Goal: Task Accomplishment & Management: Complete application form

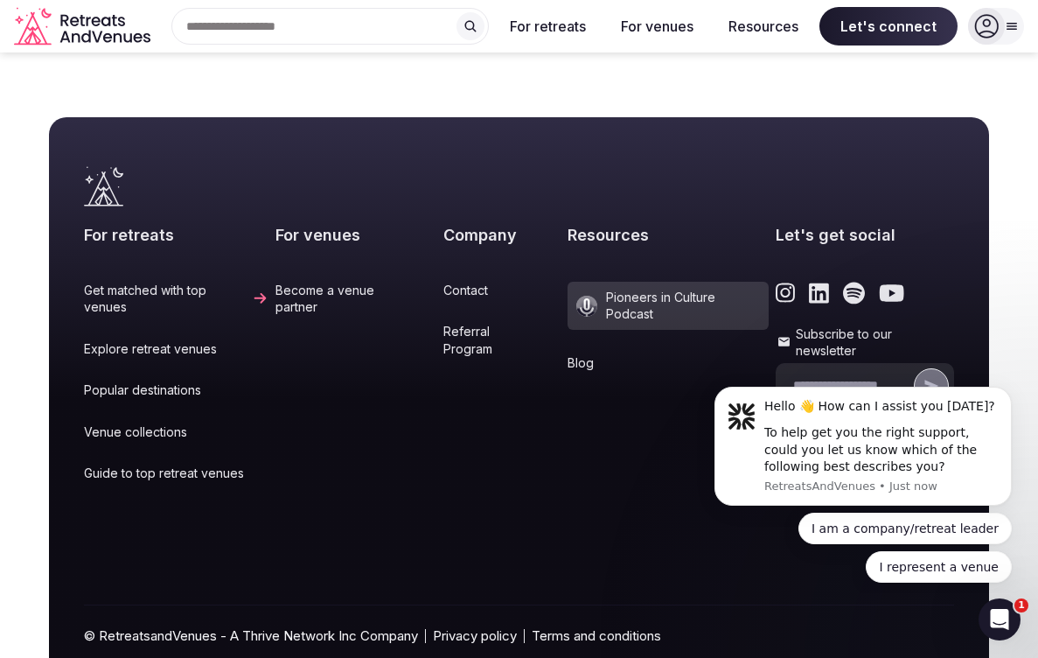
scroll to position [7434, 0]
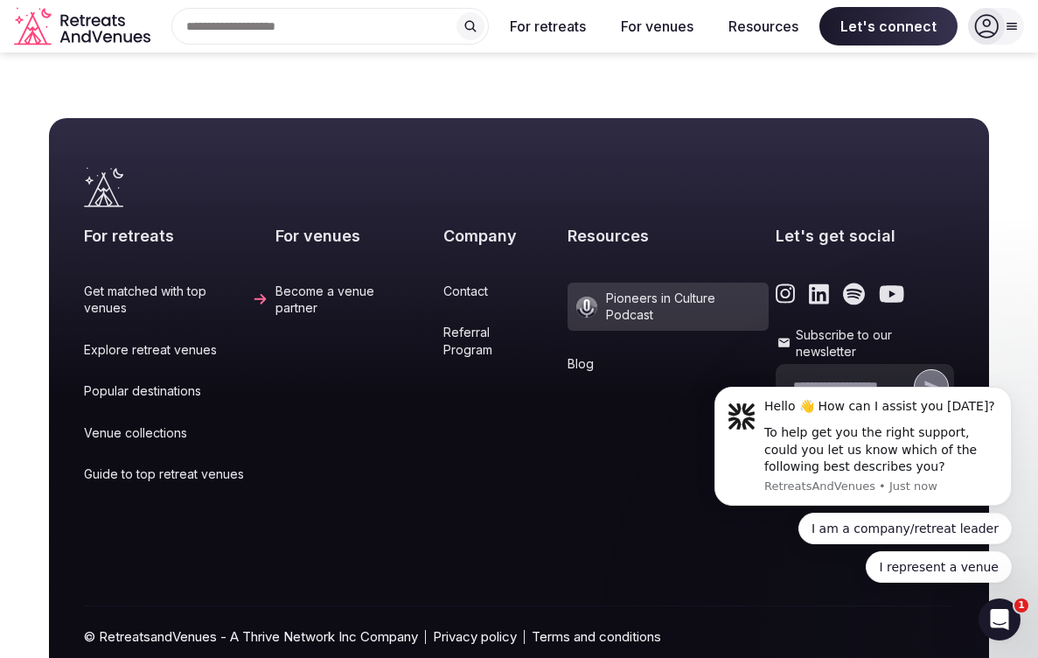
click at [292, 283] on link "Become a venue partner" at bounding box center [356, 300] width 161 height 34
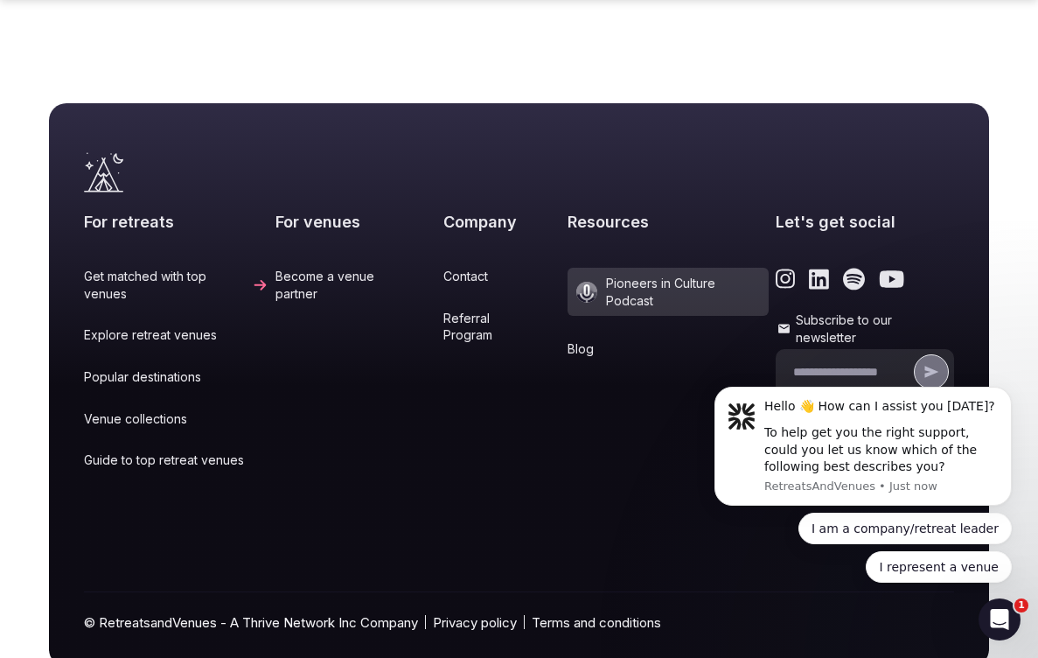
scroll to position [6910, 0]
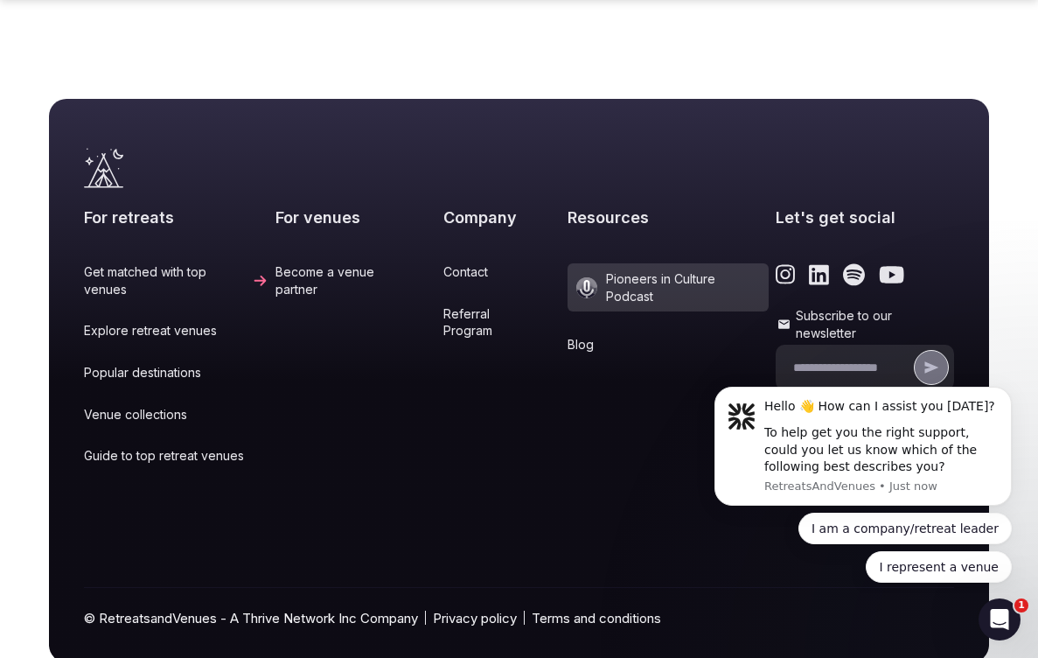
click at [444, 263] on link "Contact" at bounding box center [502, 271] width 116 height 17
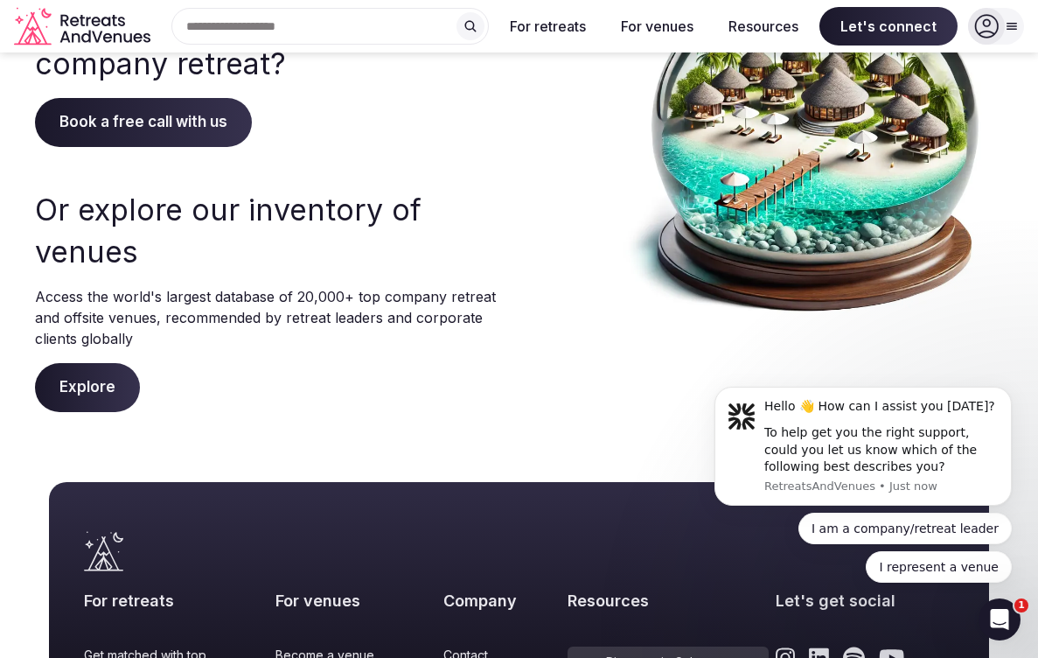
scroll to position [209, 0]
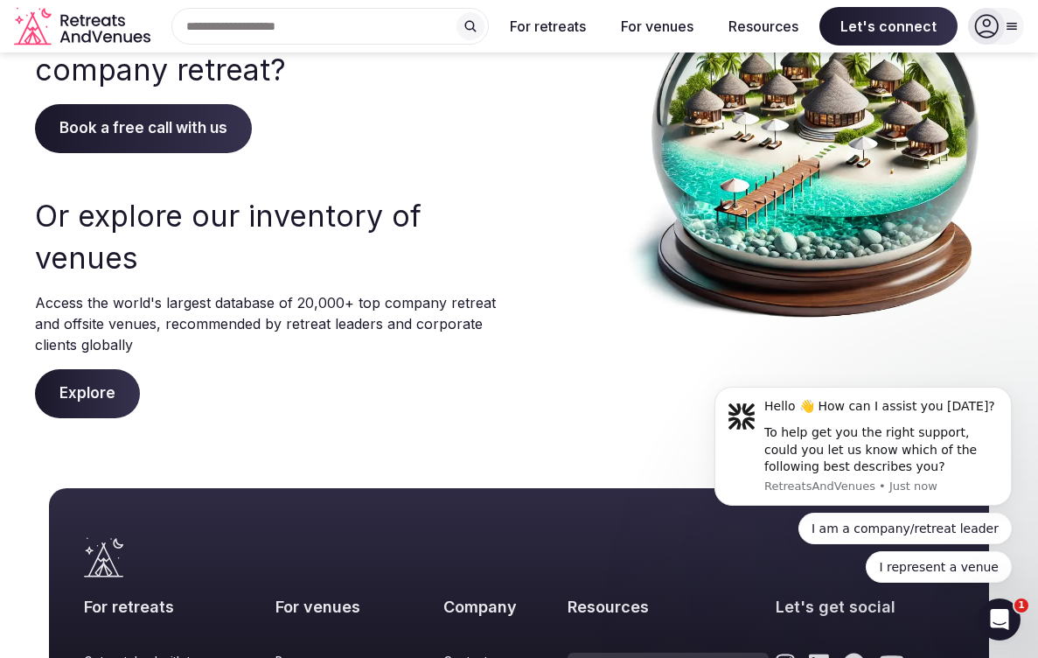
click at [94, 383] on span "Explore" at bounding box center [87, 393] width 105 height 49
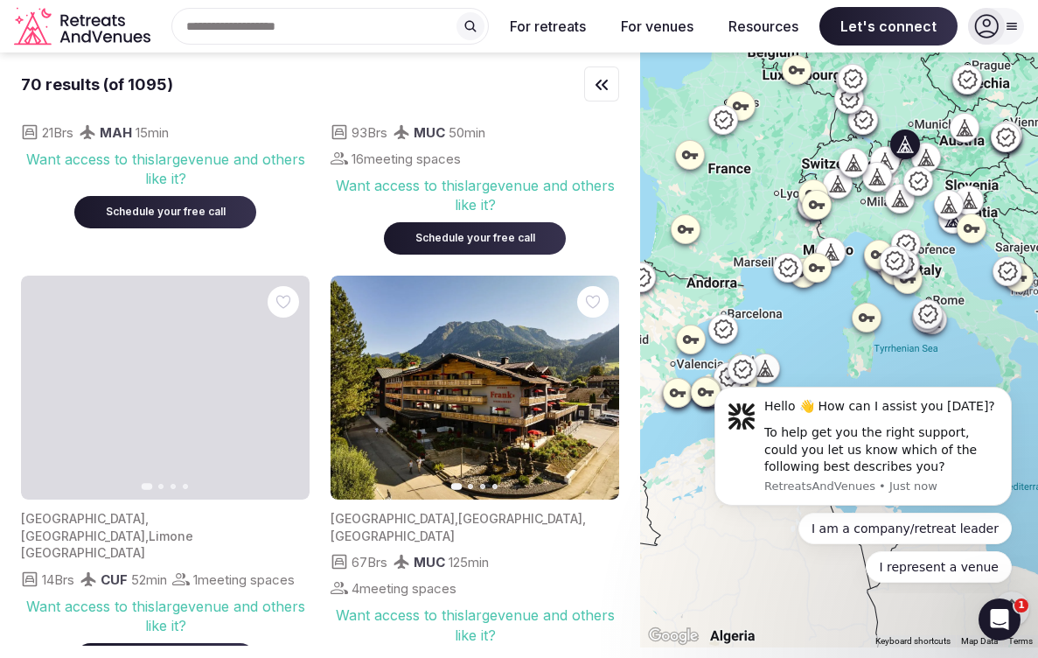
scroll to position [279, 0]
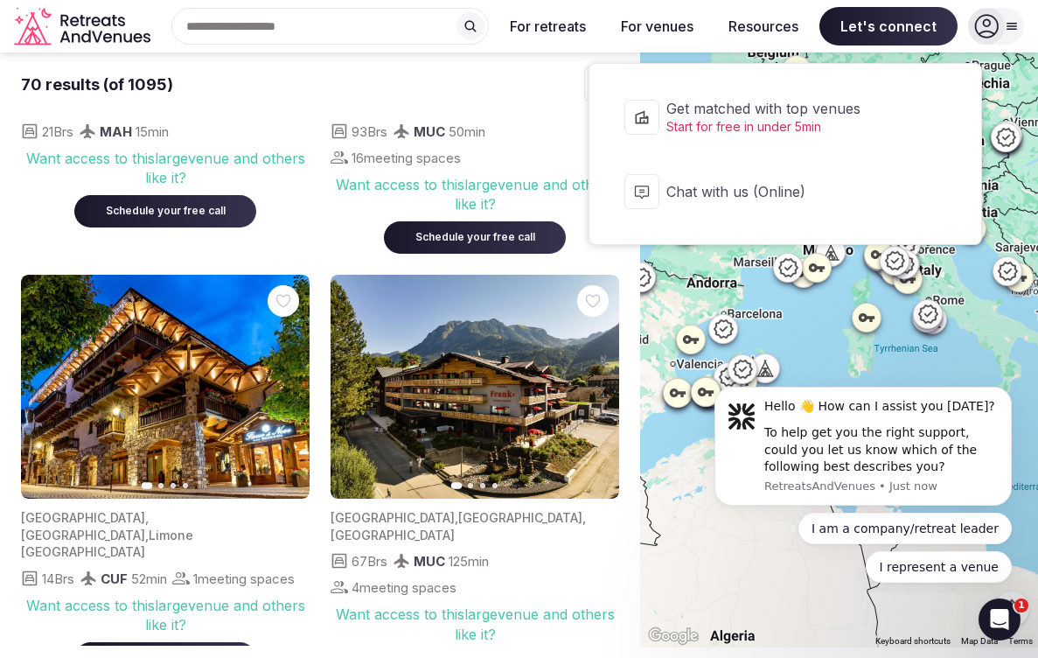
click at [761, 199] on span "Chat with us (Online)" at bounding box center [797, 191] width 261 height 19
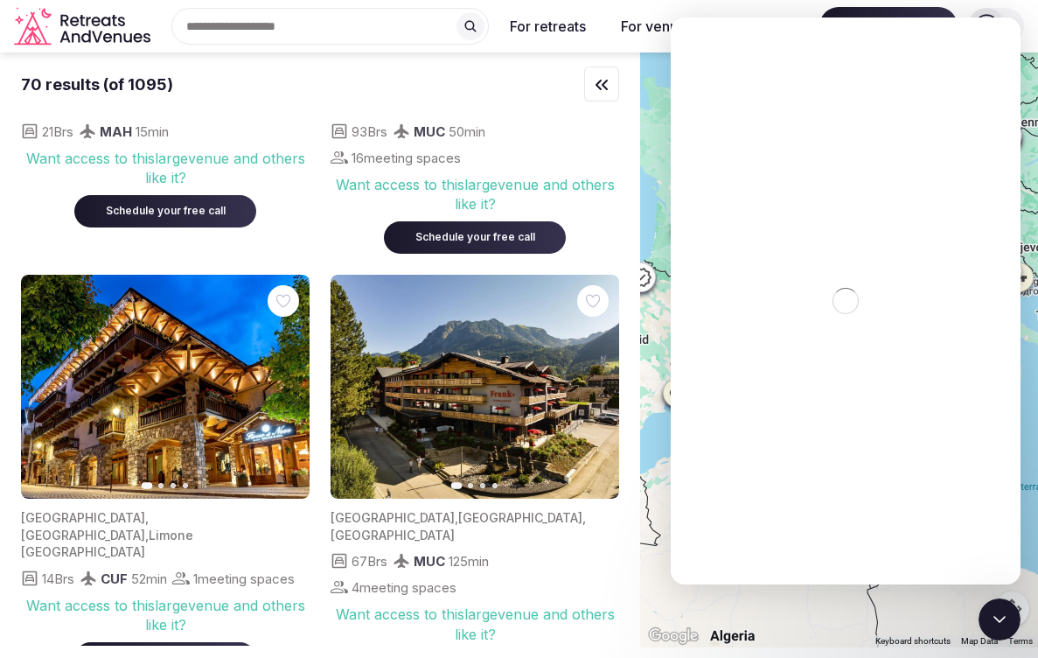
scroll to position [0, 0]
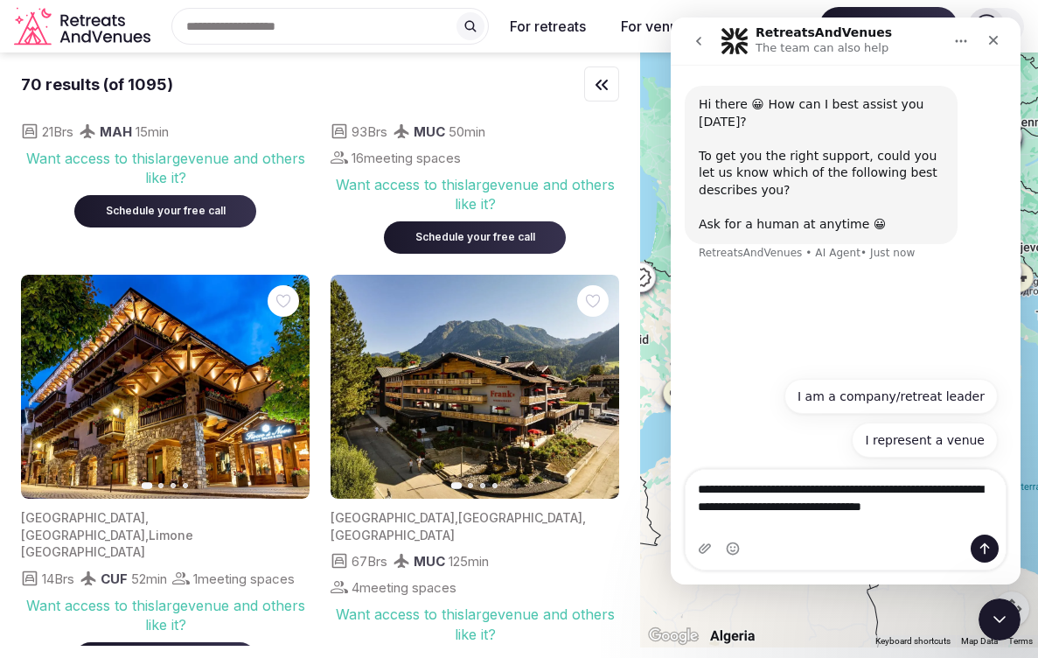
type textarea "**********"
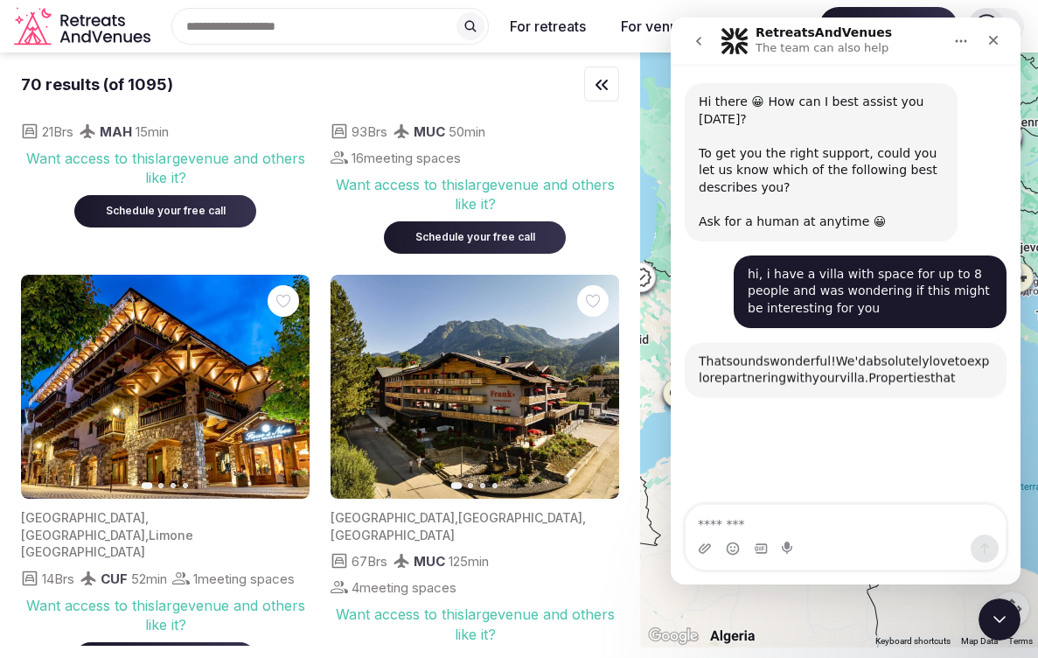
scroll to position [193, 0]
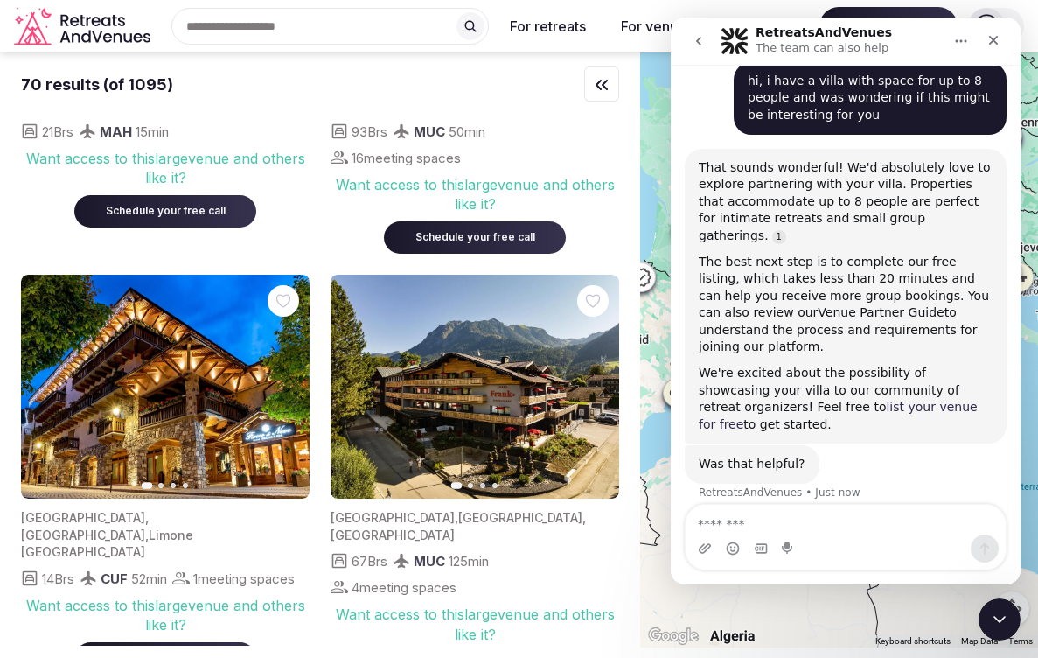
click at [825, 400] on link "list your venue for free" at bounding box center [838, 415] width 279 height 31
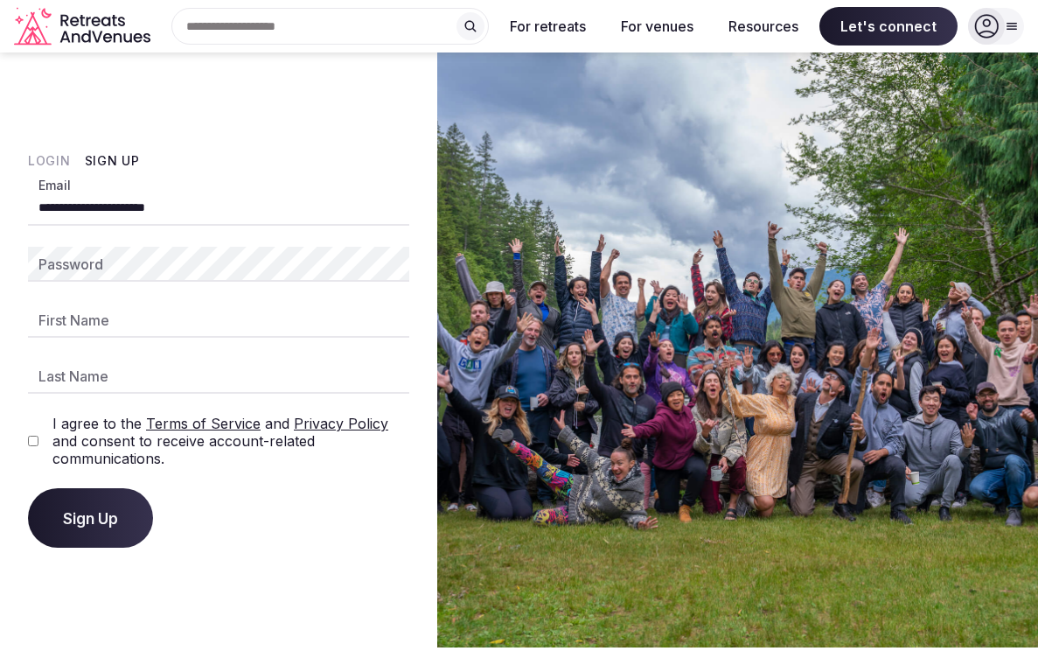
type input "**********"
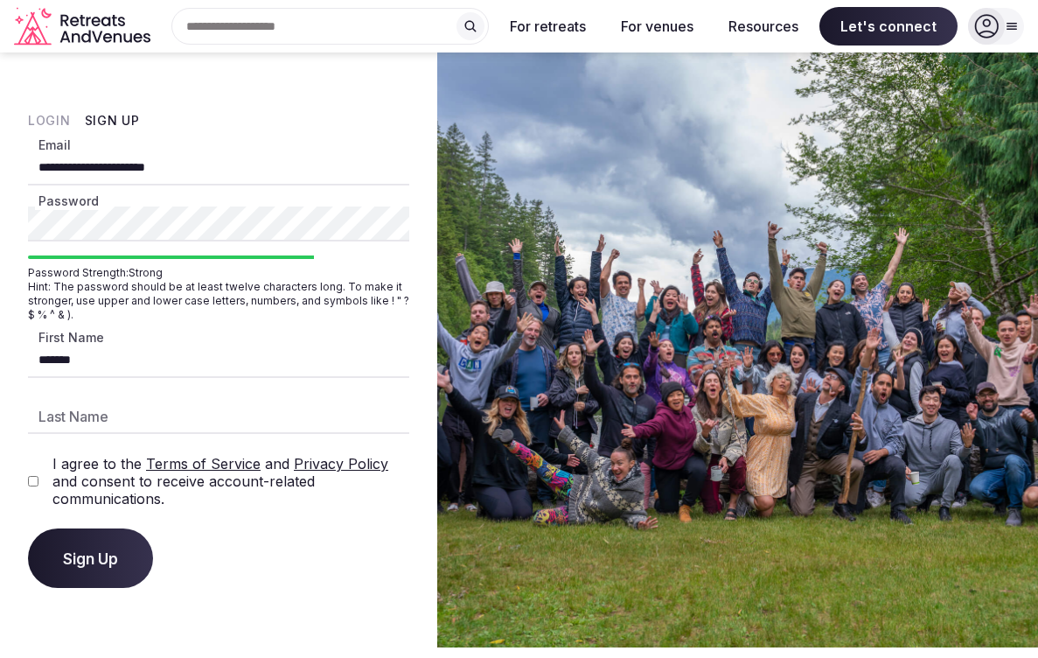
type input "*******"
type input "********"
click at [33, 474] on div "I agree to the Terms of Service and Privacy Policy and consent to receive accou…" at bounding box center [218, 481] width 381 height 52
click at [92, 554] on span "Sign Up" at bounding box center [90, 557] width 55 height 17
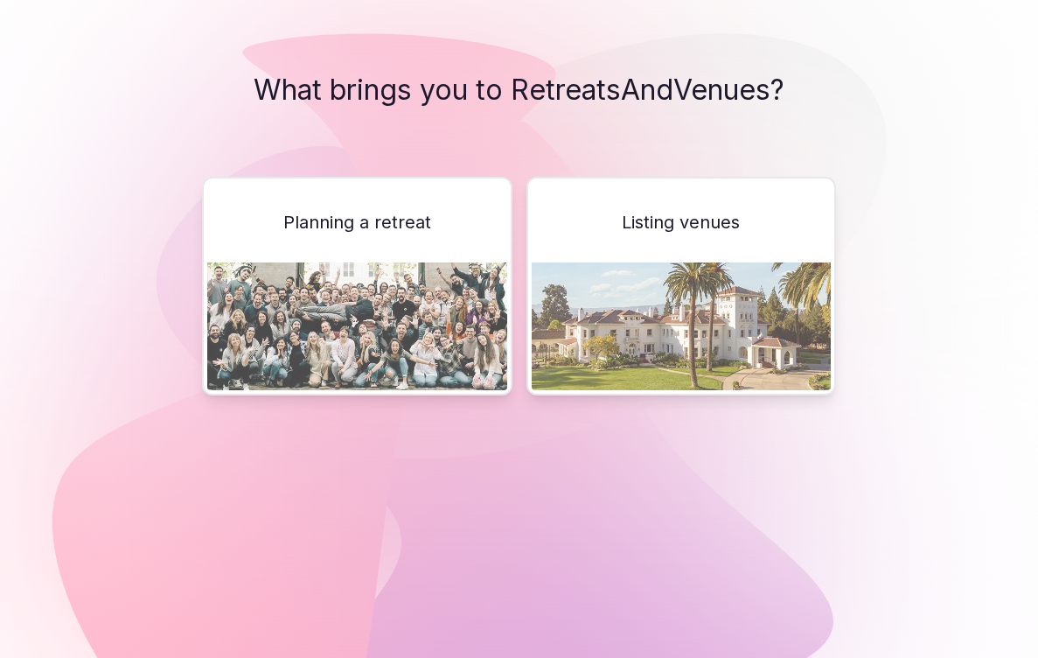
click at [745, 247] on div "Listing venues" at bounding box center [682, 286] width 310 height 219
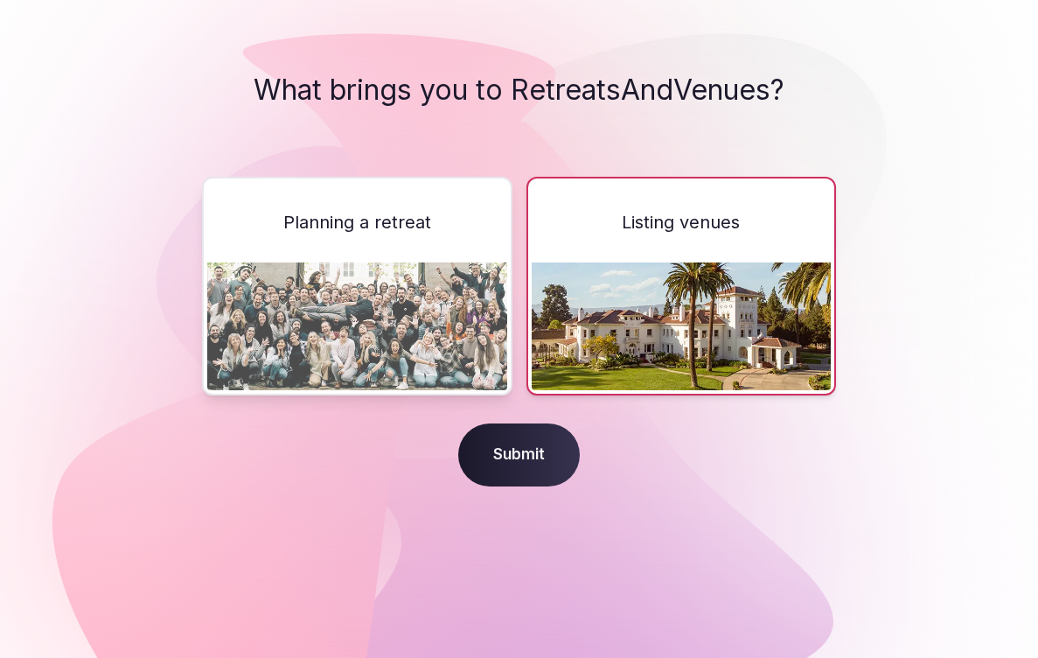
click at [532, 458] on span "Submit" at bounding box center [519, 454] width 122 height 63
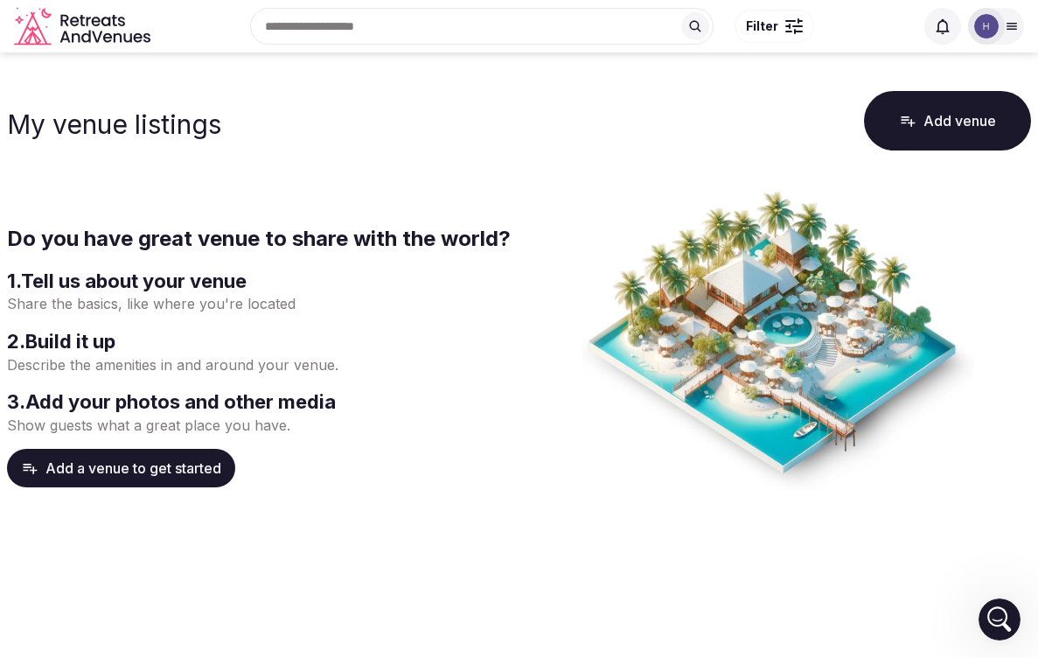
click at [114, 466] on button "Add a venue to get started" at bounding box center [121, 468] width 228 height 38
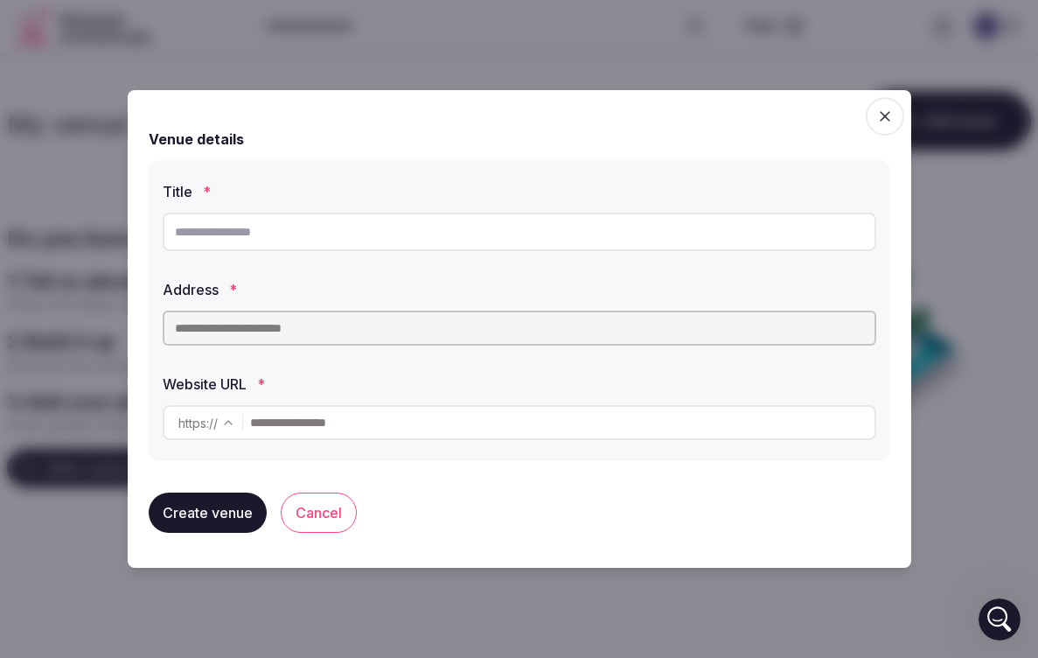
click at [336, 233] on input "text" at bounding box center [520, 232] width 714 height 38
type input "**********"
click at [314, 327] on input "text" at bounding box center [520, 328] width 714 height 35
click at [307, 331] on input "text" at bounding box center [520, 328] width 714 height 35
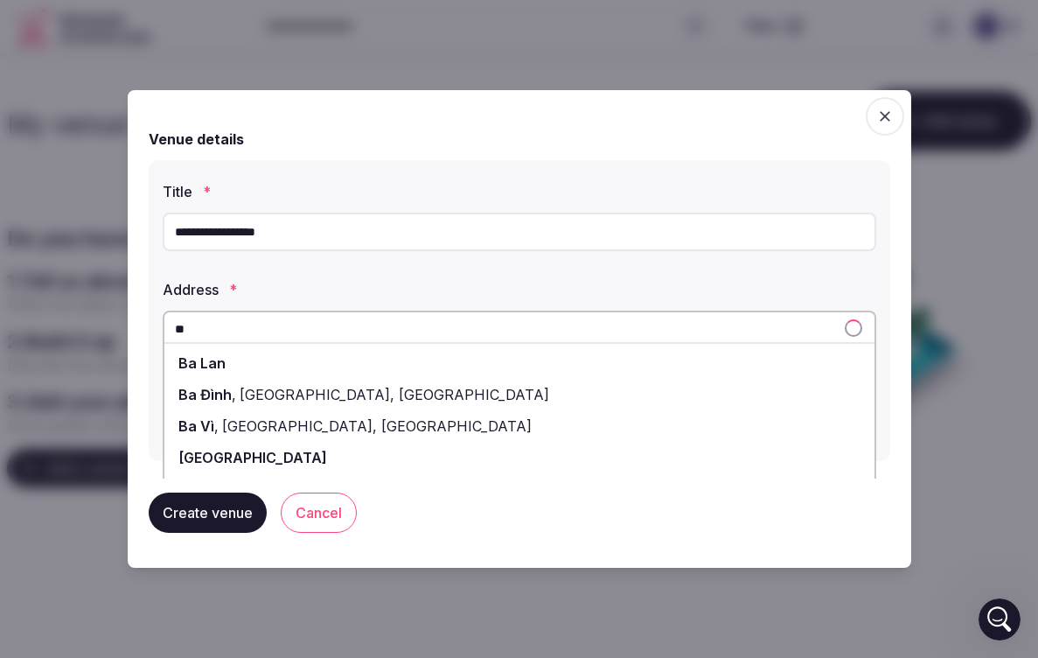
type input "*"
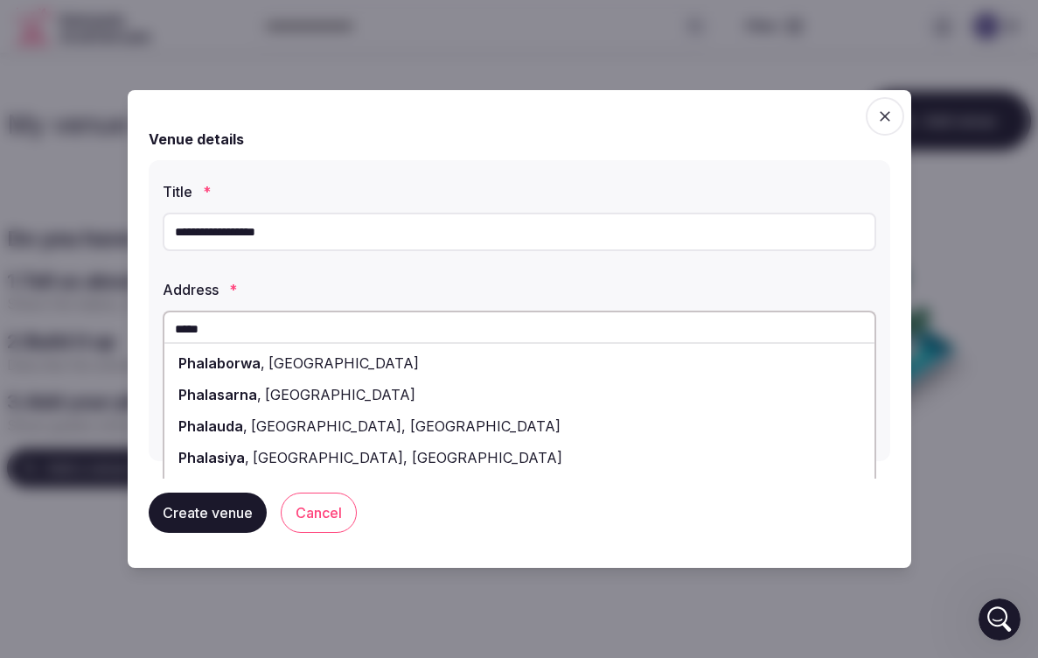
click at [290, 366] on span "South Africa" at bounding box center [342, 362] width 154 height 17
type input "**********"
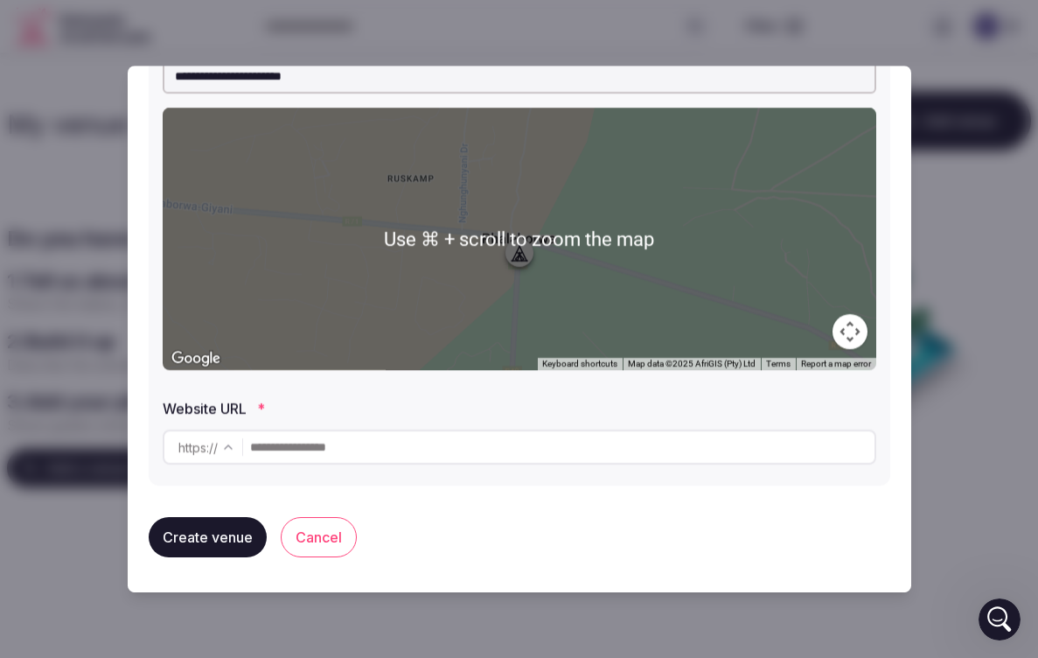
scroll to position [227, 0]
click at [304, 445] on input "text" at bounding box center [562, 447] width 625 height 35
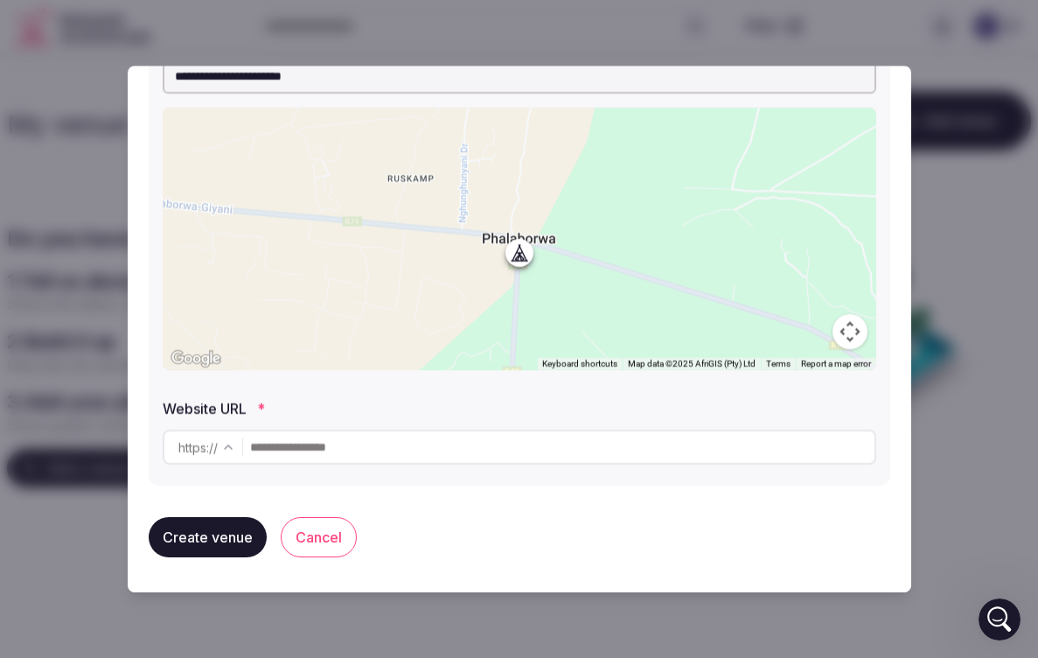
paste input "**********"
type input "**********"
click at [241, 535] on button "Create venue" at bounding box center [208, 537] width 118 height 40
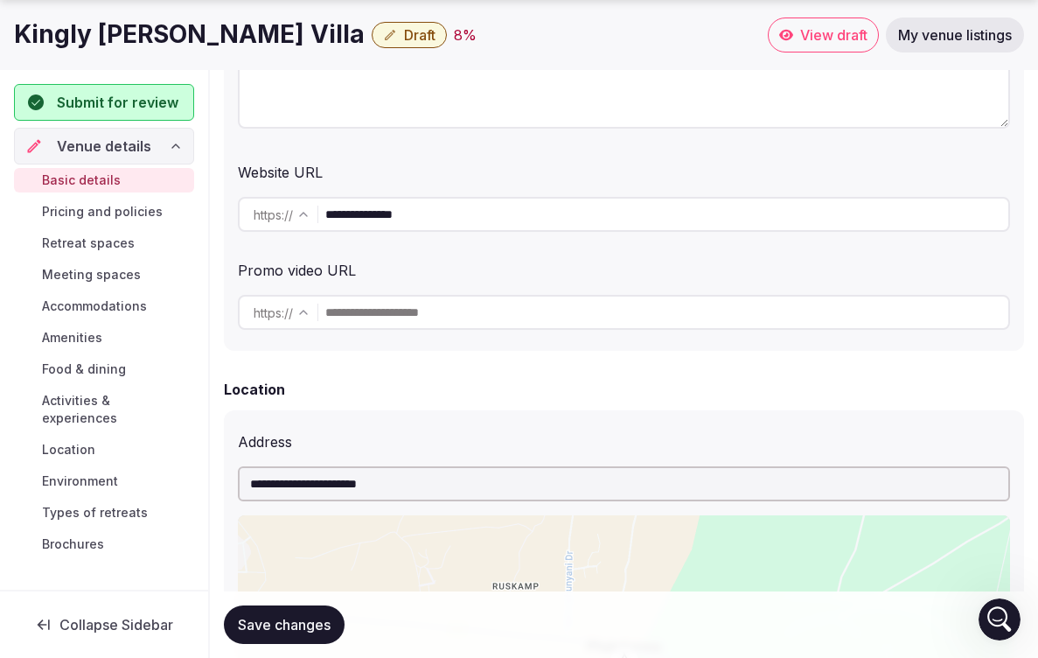
scroll to position [412, 0]
click at [435, 313] on input "text" at bounding box center [666, 310] width 683 height 35
paste input "**********"
type input "**********"
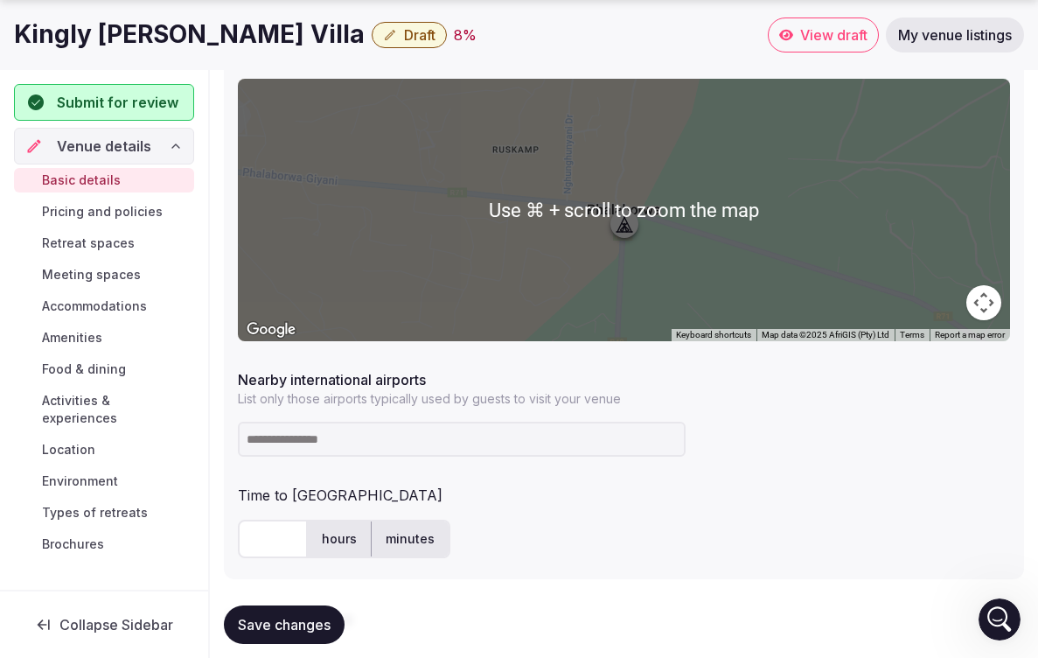
scroll to position [864, 0]
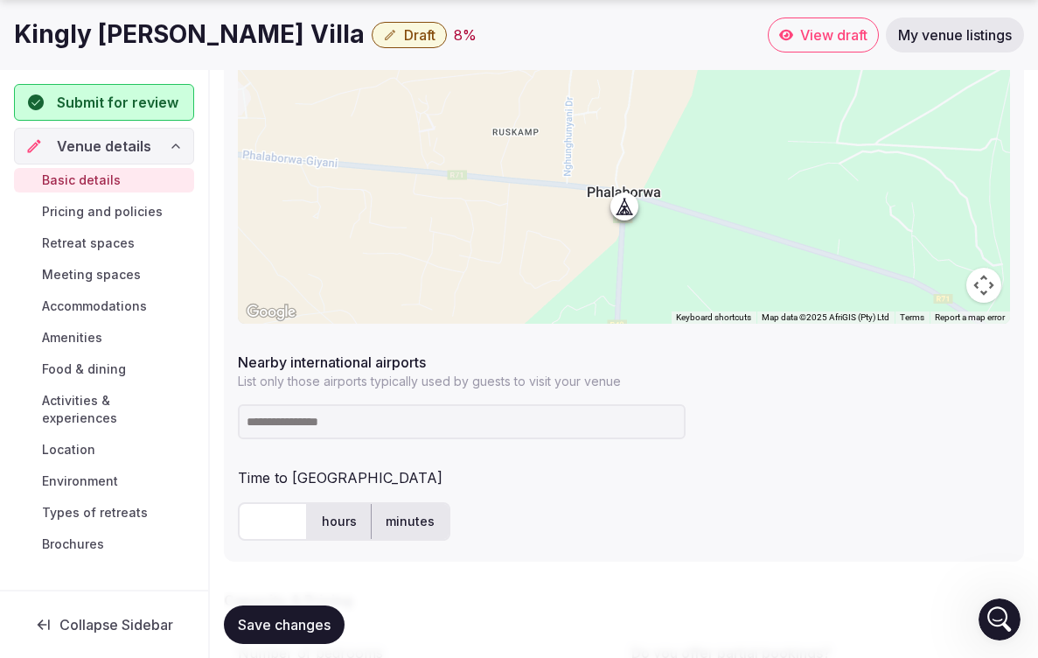
click at [505, 426] on input at bounding box center [462, 421] width 448 height 35
type input "****"
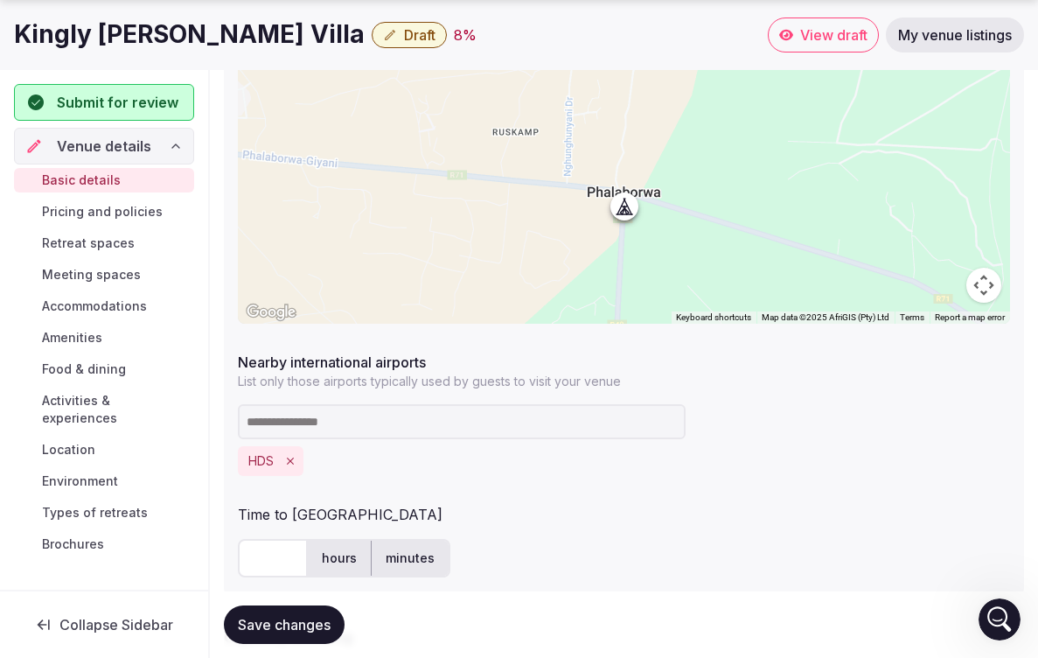
click at [451, 422] on input at bounding box center [462, 421] width 448 height 35
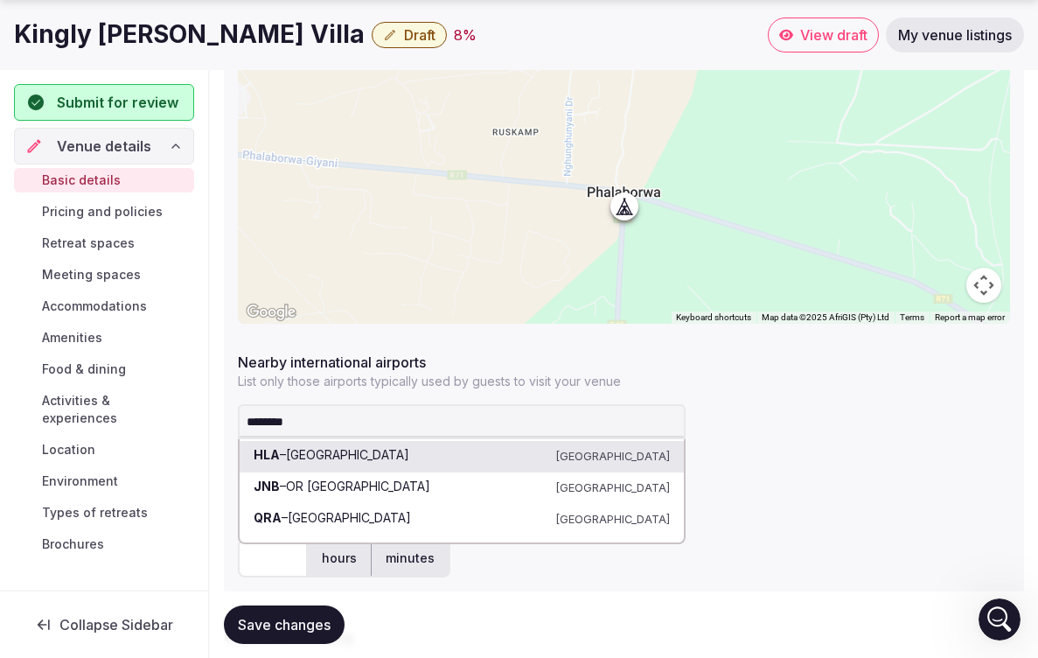
type input "********"
drag, startPoint x: 451, startPoint y: 422, endPoint x: 459, endPoint y: 492, distance: 70.5
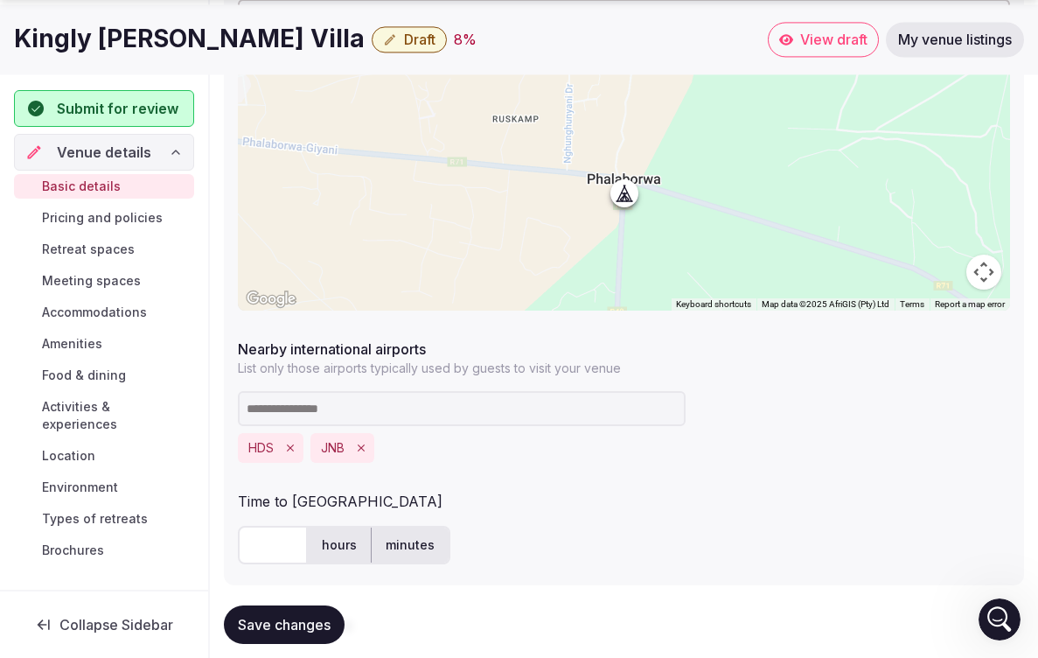
scroll to position [893, 0]
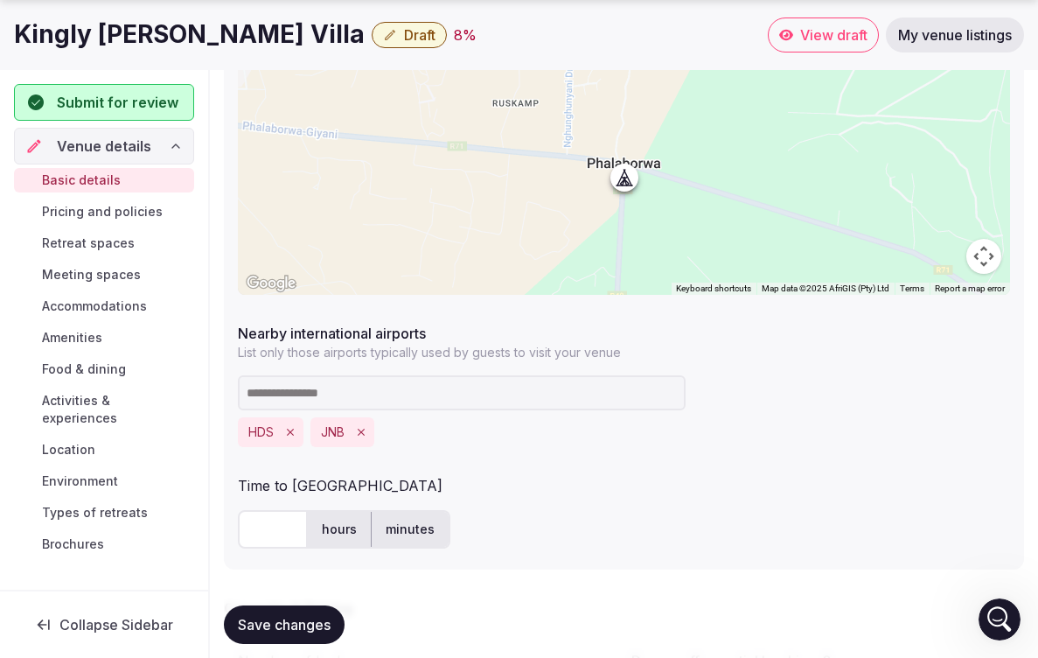
click at [360, 431] on icon "Remove JNB" at bounding box center [361, 432] width 12 height 12
click at [273, 535] on input "text" at bounding box center [273, 529] width 70 height 38
type input "*"
click at [519, 505] on div "* hours minutes" at bounding box center [624, 529] width 773 height 52
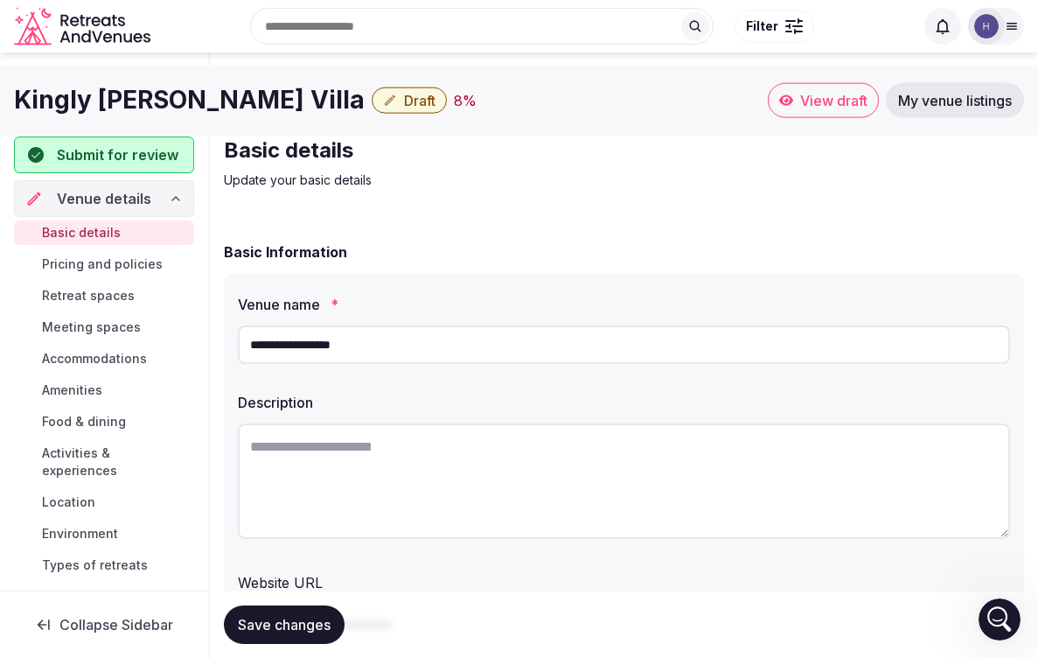
scroll to position [0, 0]
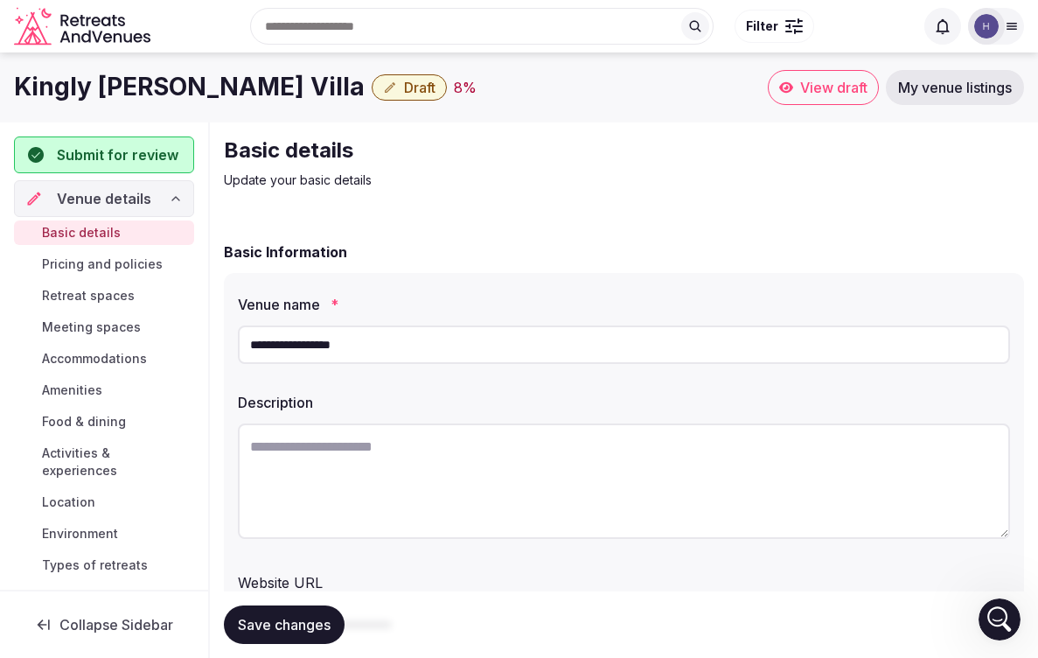
click at [504, 484] on textarea at bounding box center [624, 480] width 773 height 115
paste textarea "**********"
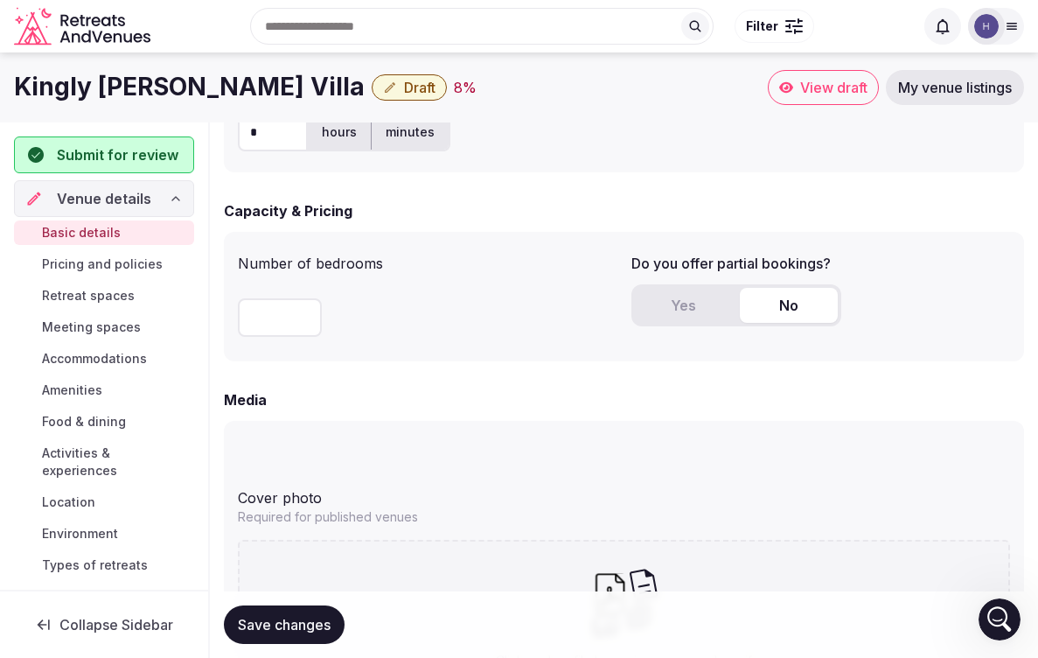
scroll to position [1290, 0]
type textarea "**********"
click at [276, 317] on input "number" at bounding box center [280, 317] width 84 height 38
type input "*"
click at [495, 453] on div at bounding box center [624, 459] width 773 height 14
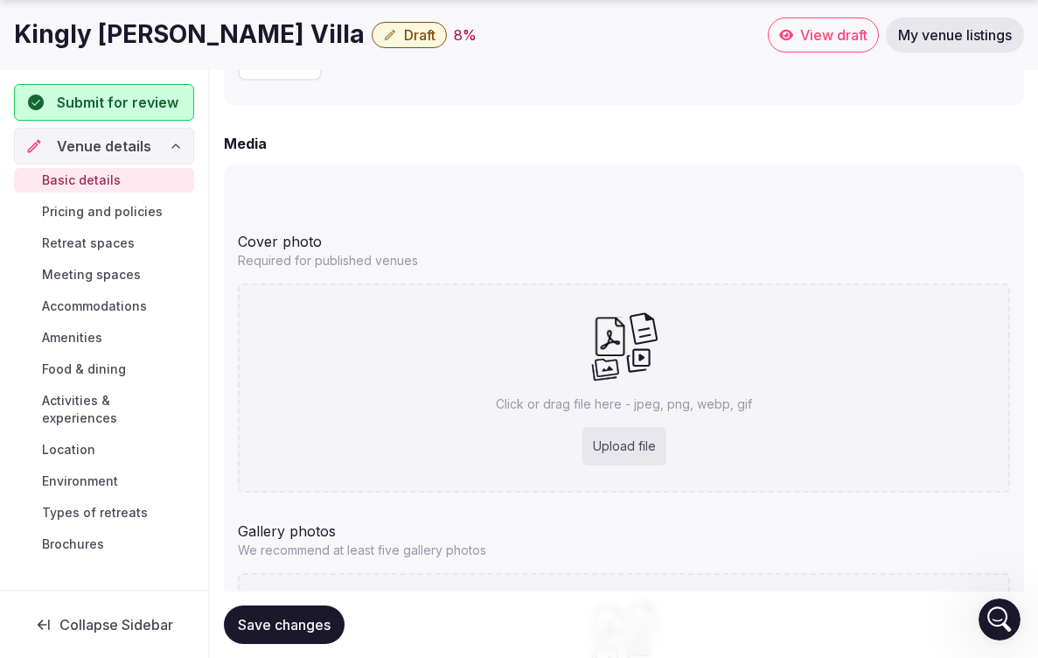
scroll to position [1552, 0]
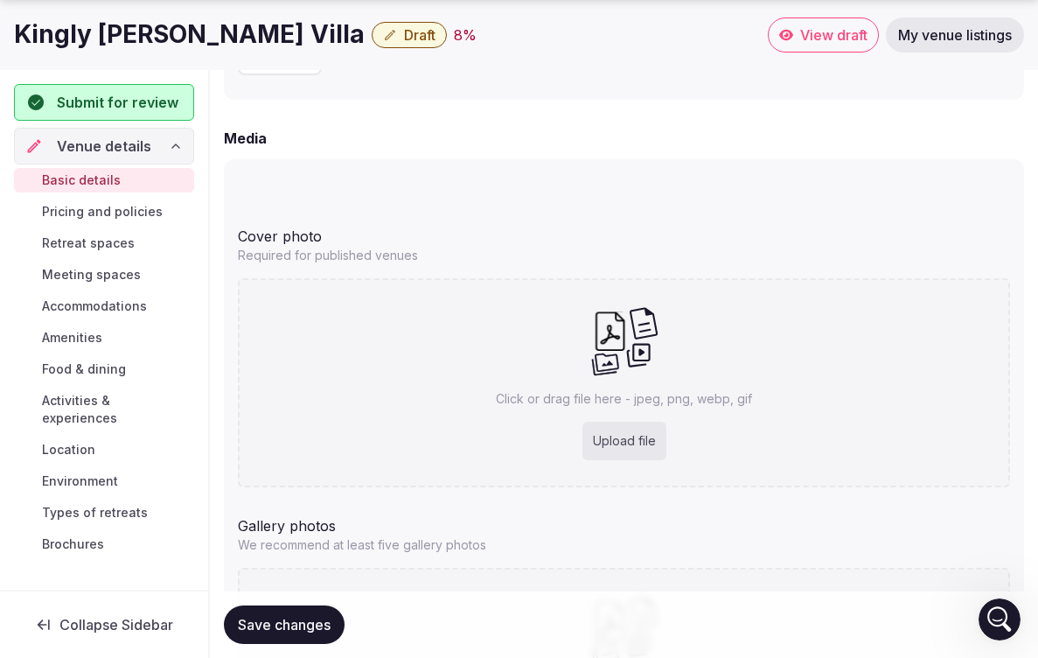
click at [629, 429] on div "Upload file" at bounding box center [625, 441] width 84 height 38
type input "**********"
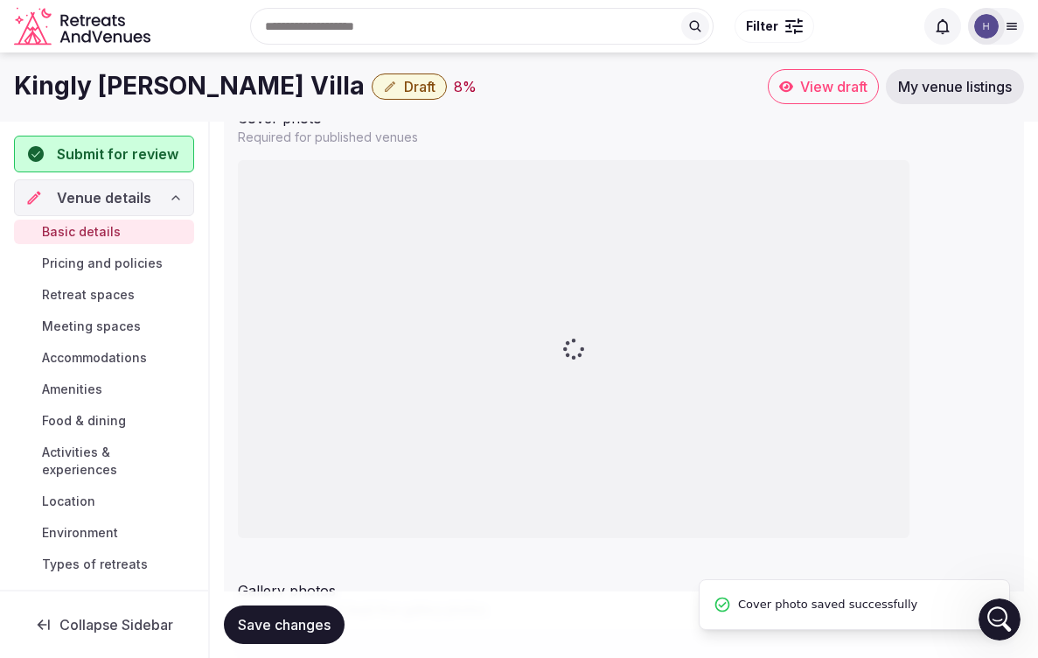
scroll to position [1643, 0]
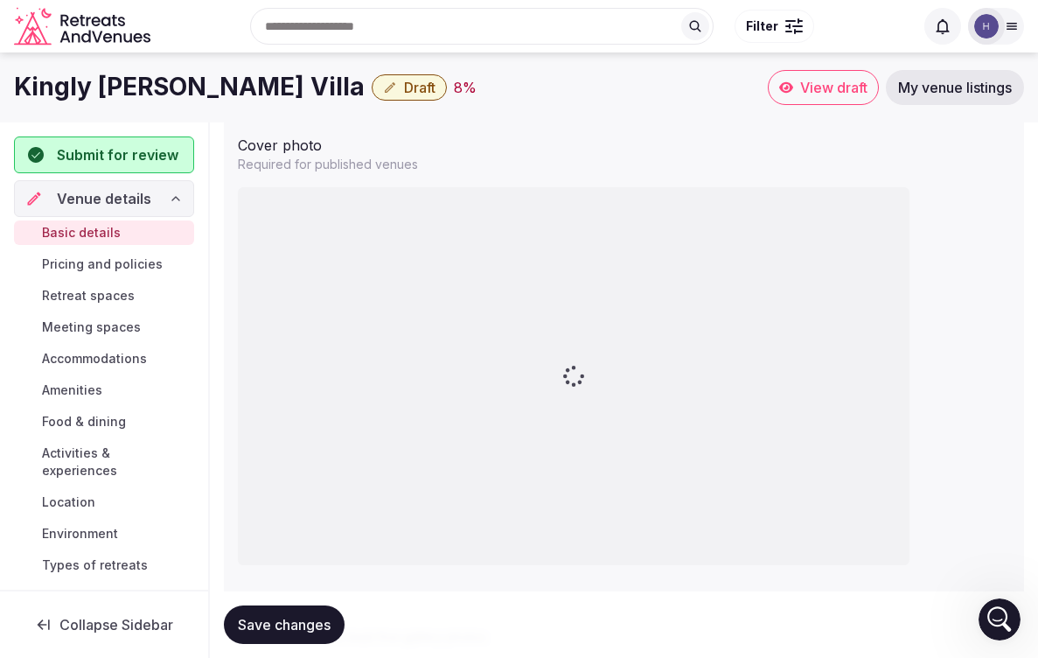
click at [569, 171] on p "Required for published venues" at bounding box center [624, 164] width 773 height 17
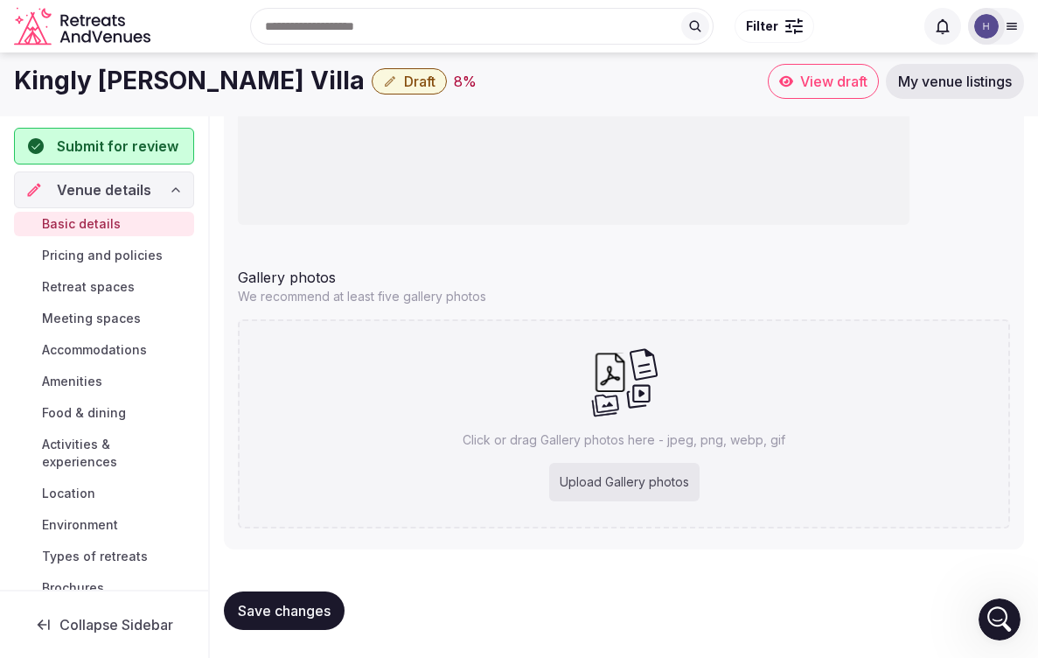
scroll to position [1983, 0]
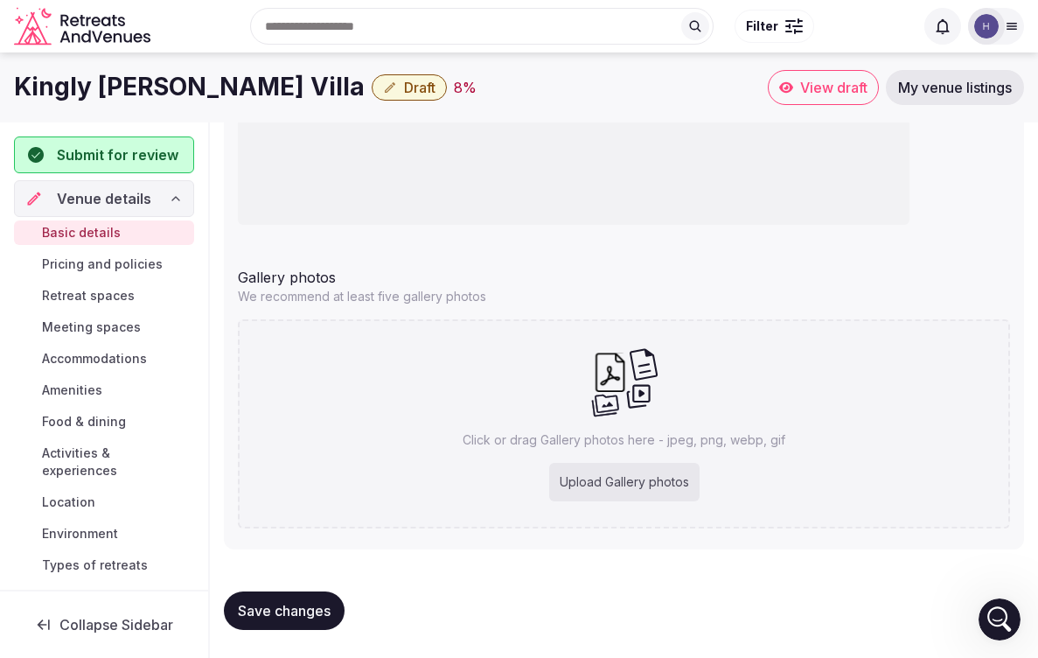
click at [612, 483] on div "Upload Gallery photos" at bounding box center [624, 482] width 150 height 38
type input "**********"
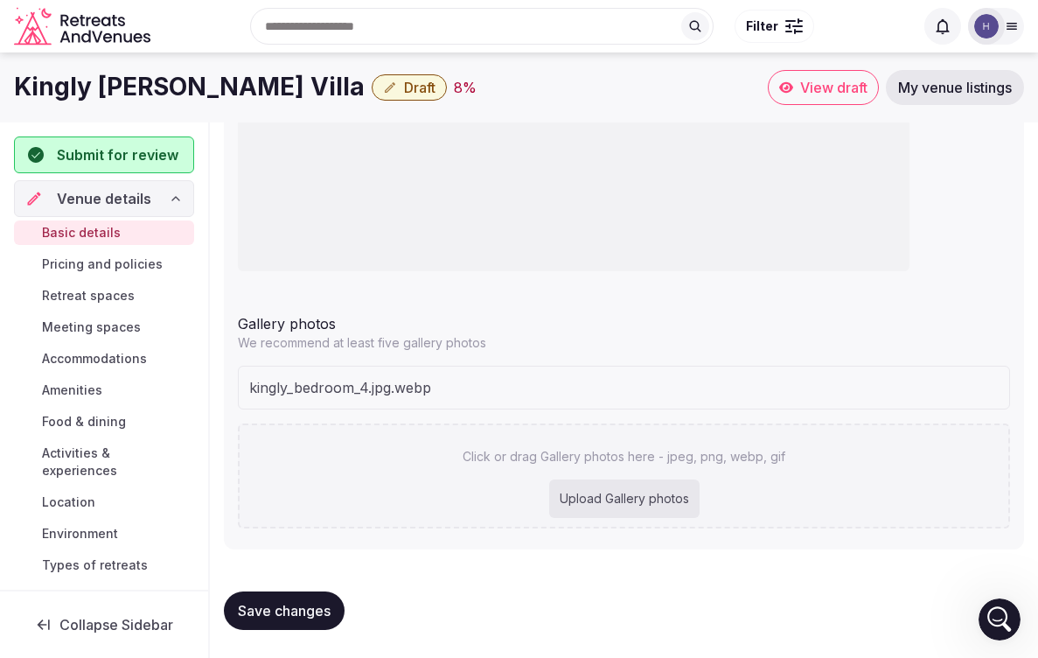
scroll to position [1937, 0]
click at [634, 495] on div "Upload Gallery photos" at bounding box center [624, 498] width 150 height 38
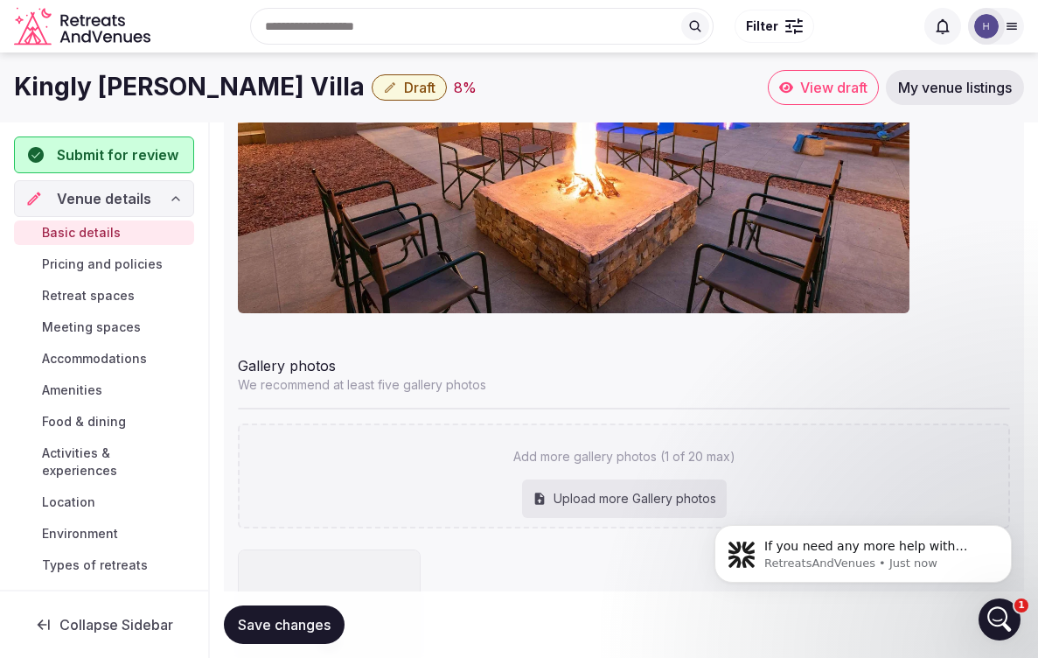
scroll to position [0, 0]
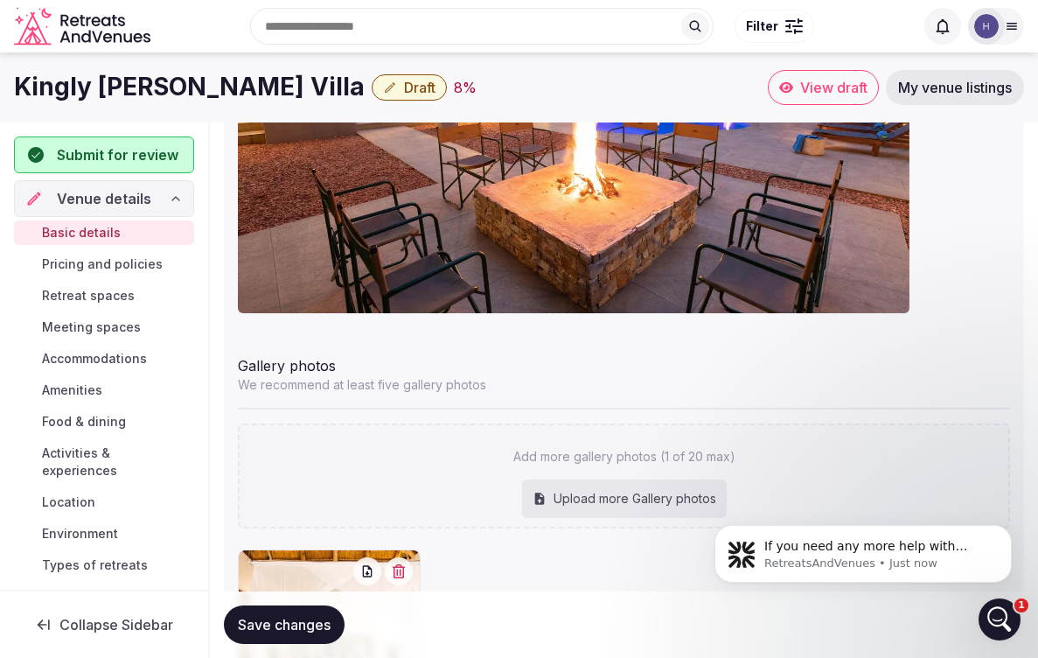
type input "**********"
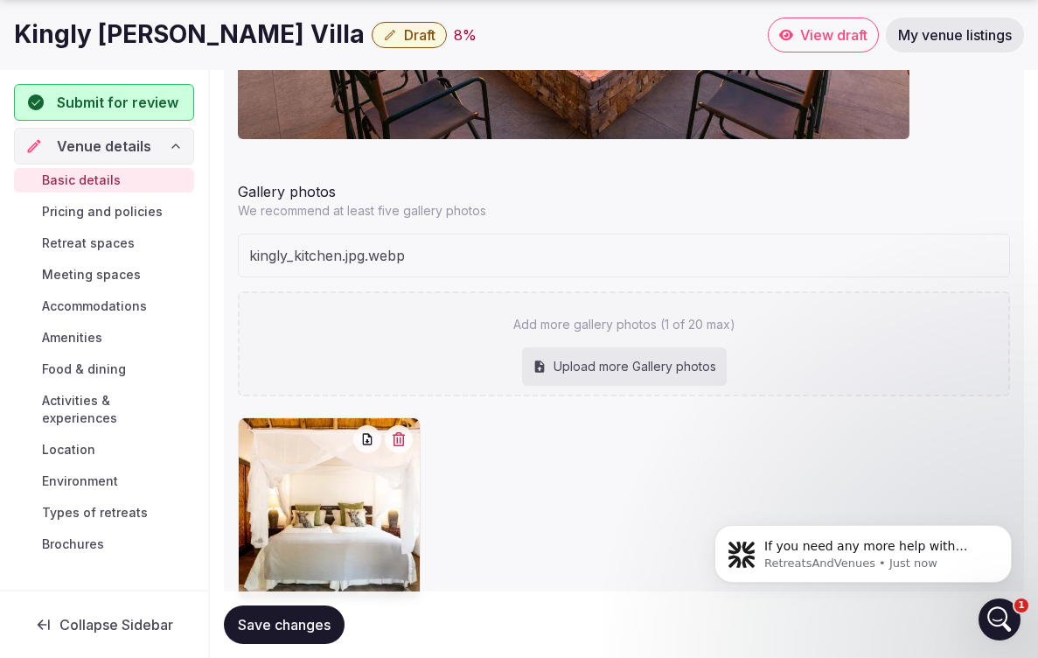
scroll to position [2093, 0]
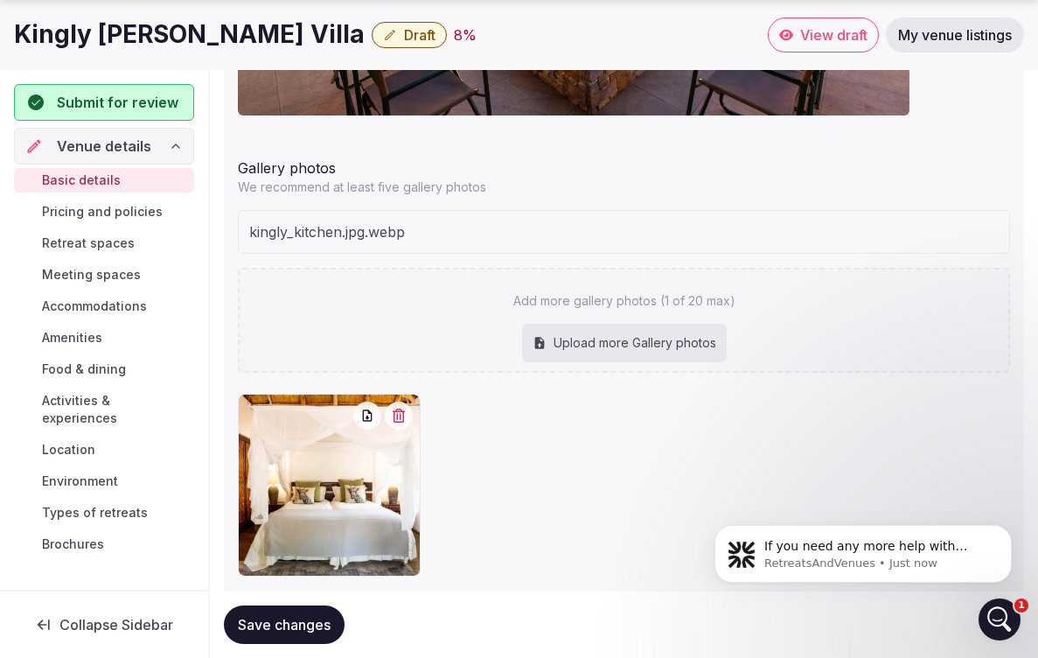
click at [682, 346] on div "Upload more Gallery photos" at bounding box center [624, 343] width 205 height 38
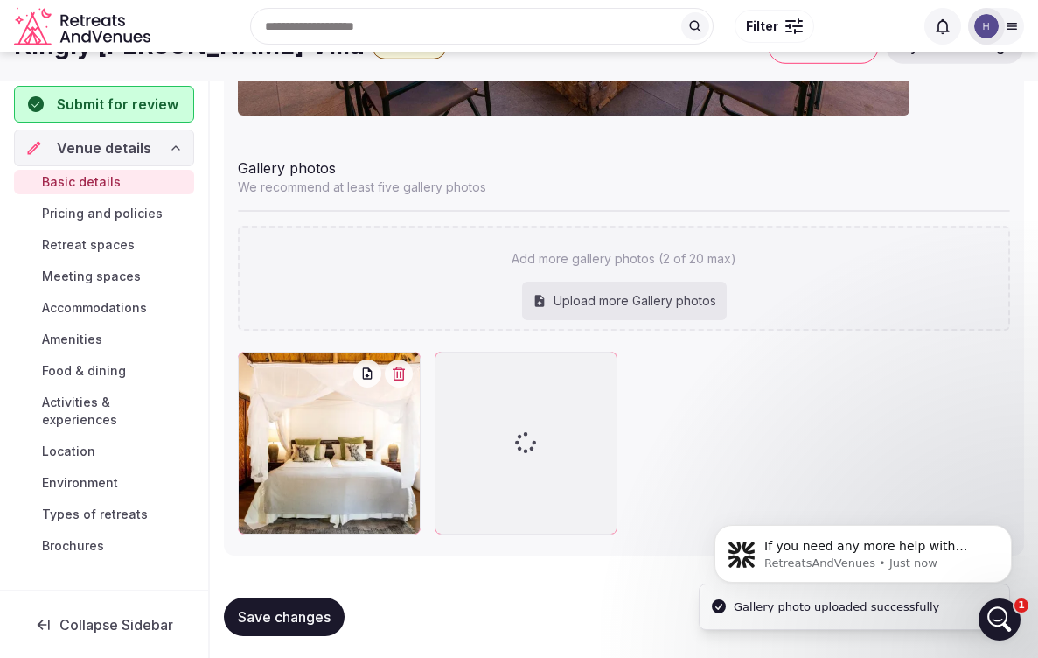
scroll to position [1916, 0]
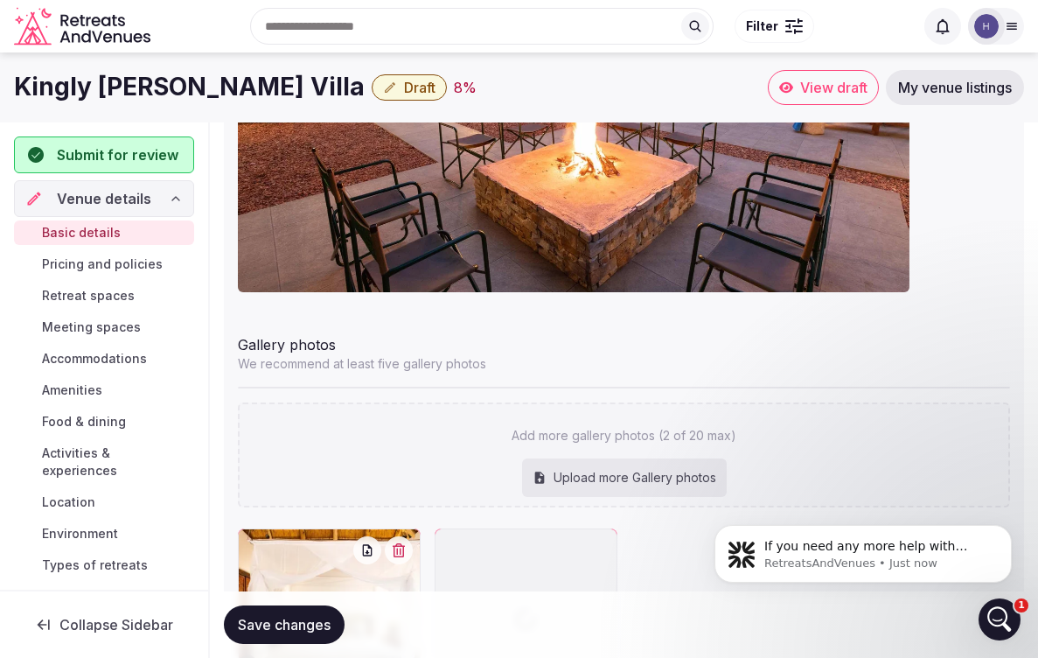
type input "**********"
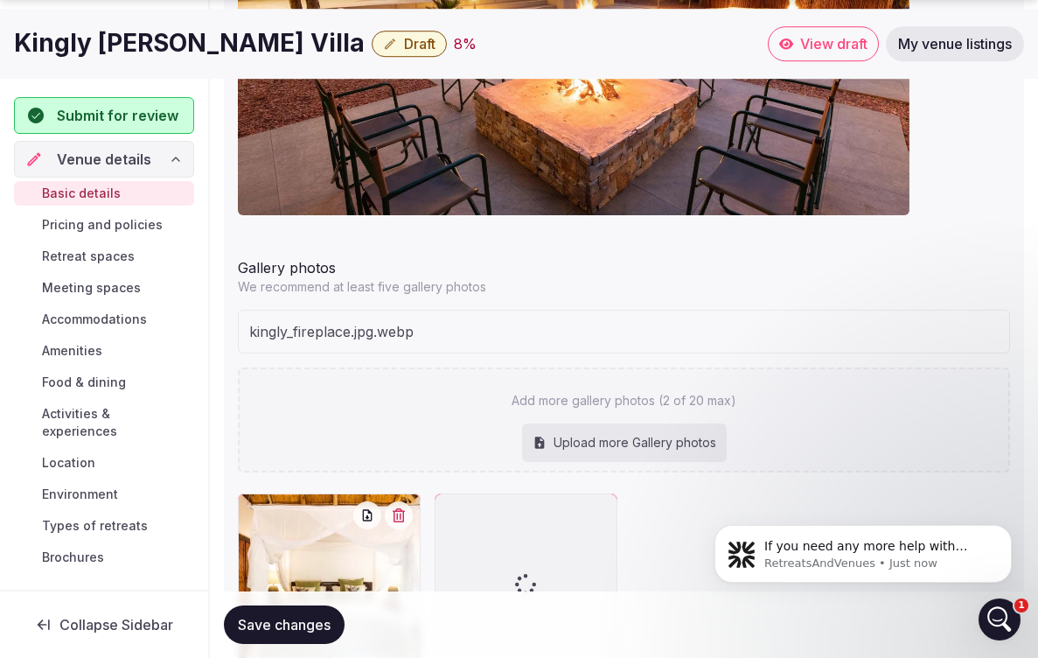
scroll to position [1997, 0]
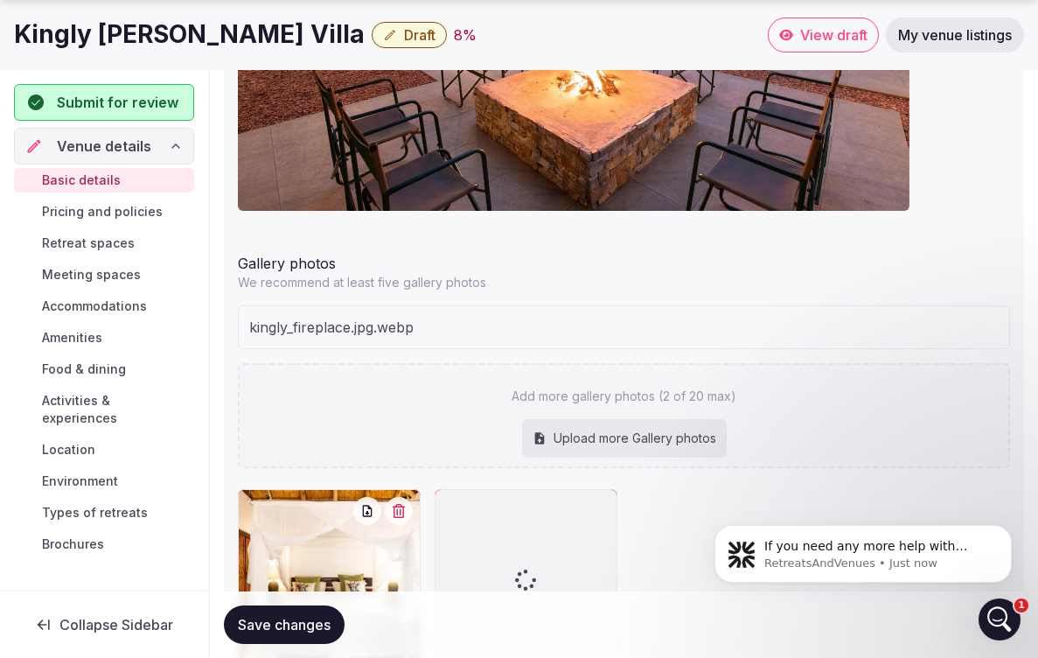
click at [626, 433] on div "Upload more Gallery photos" at bounding box center [624, 438] width 205 height 38
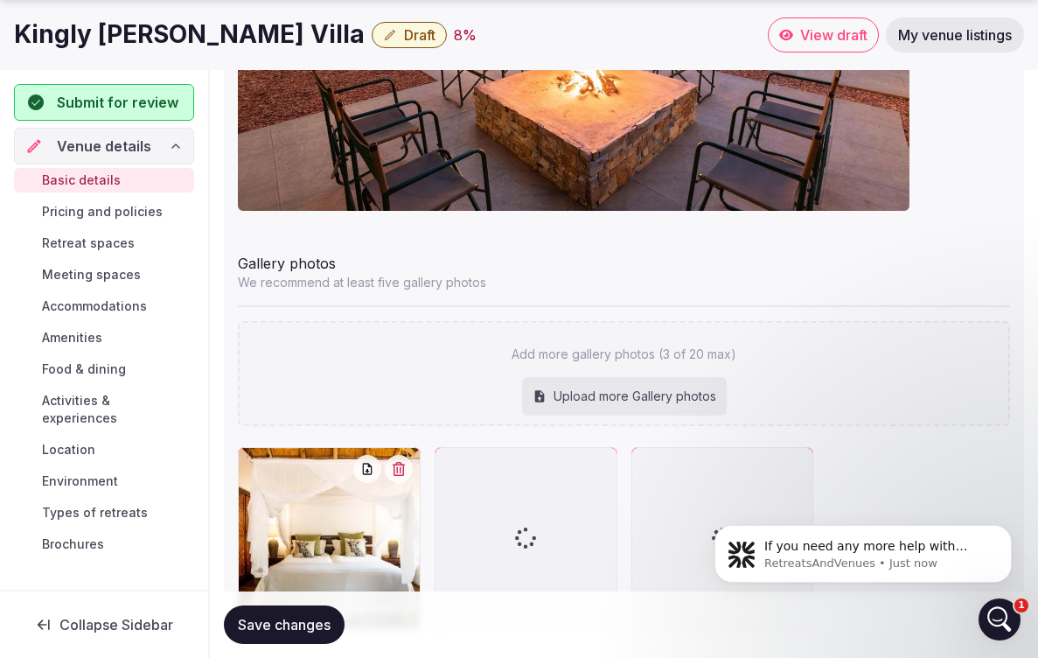
type input "**********"
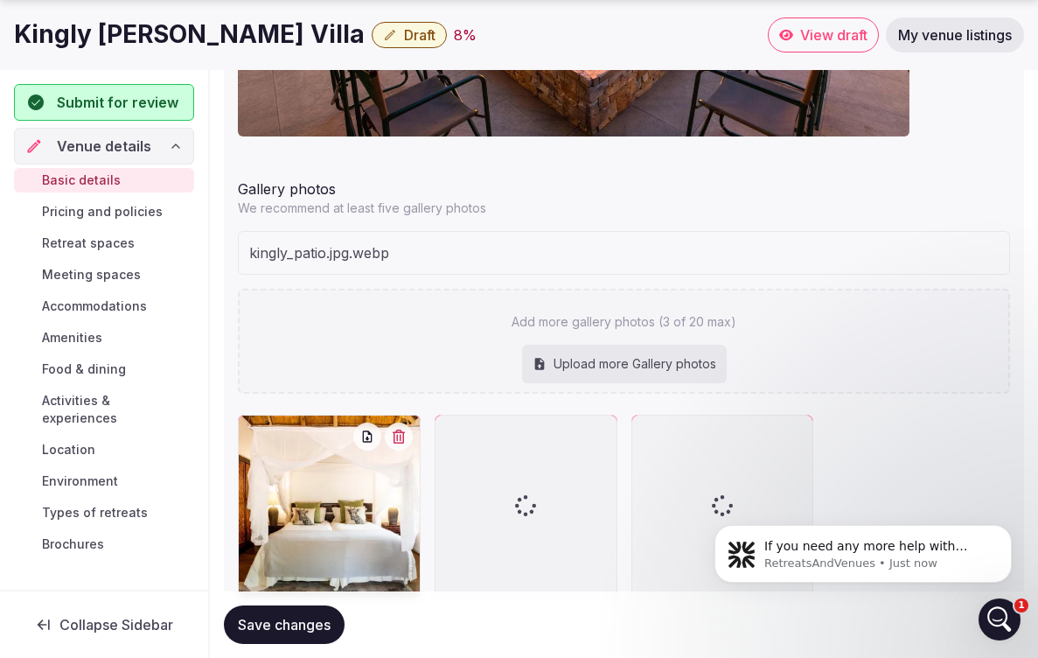
scroll to position [2073, 0]
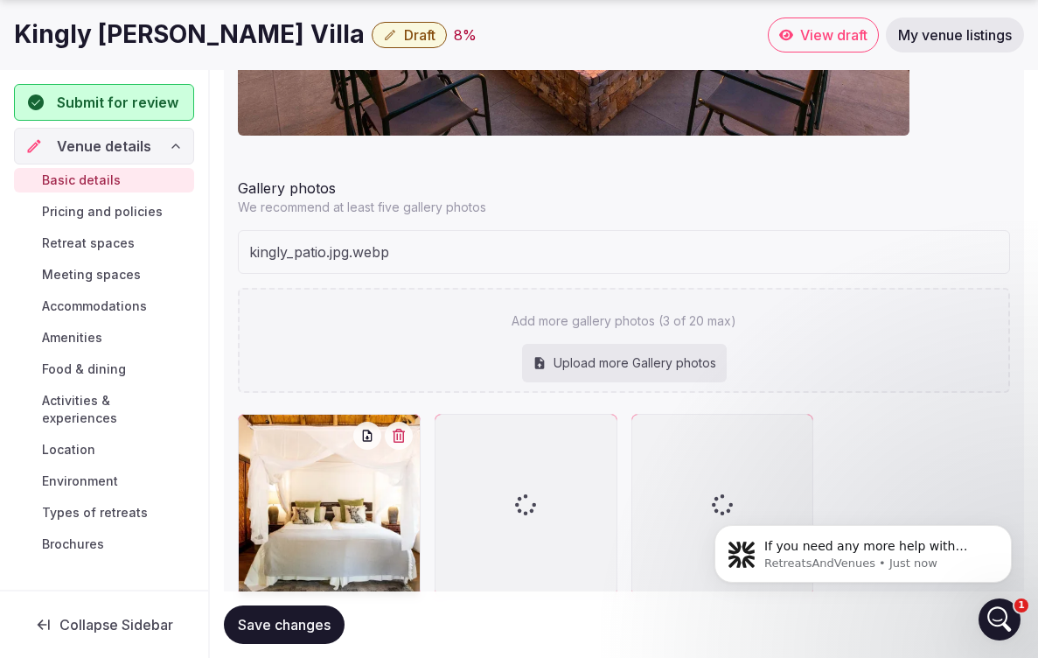
click at [627, 360] on div "Upload more Gallery photos" at bounding box center [624, 363] width 205 height 38
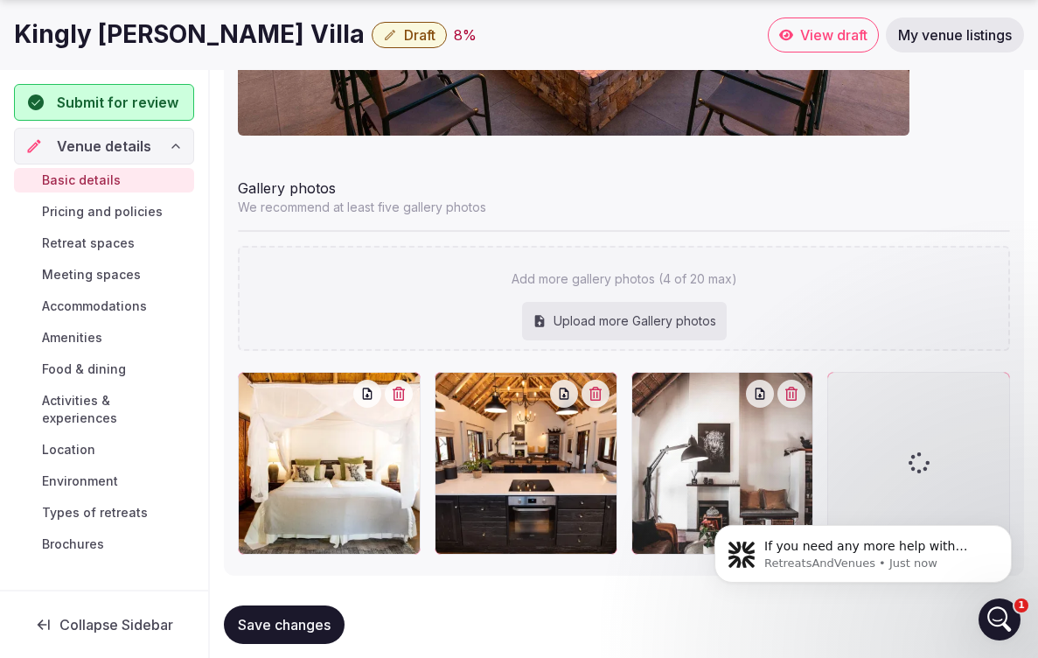
type input "**********"
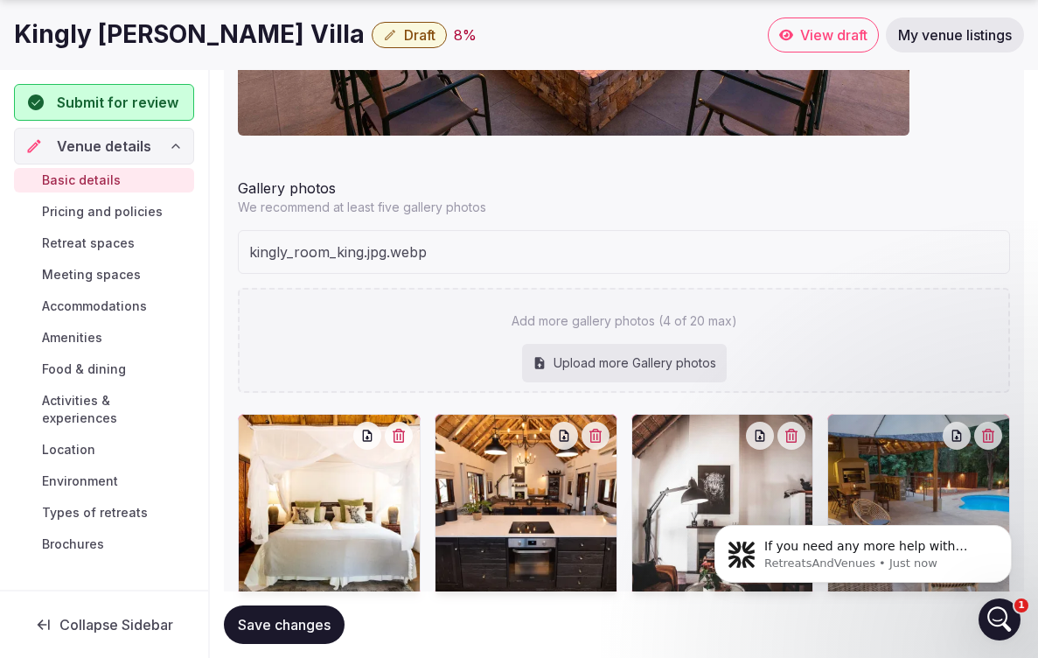
click at [640, 359] on div "Upload more Gallery photos" at bounding box center [624, 363] width 205 height 38
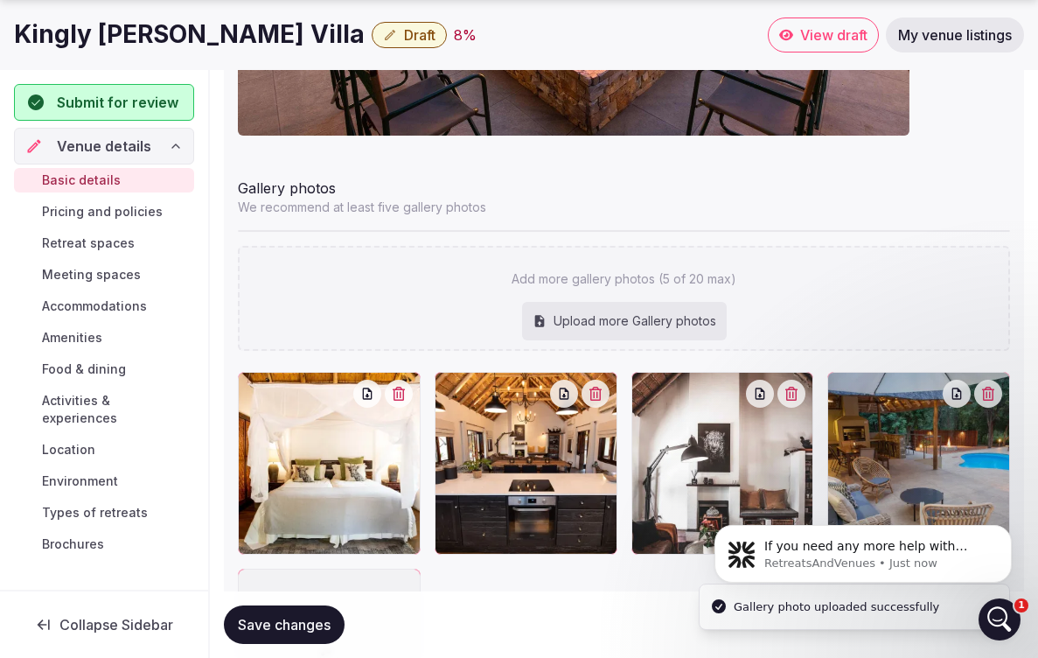
type input "**********"
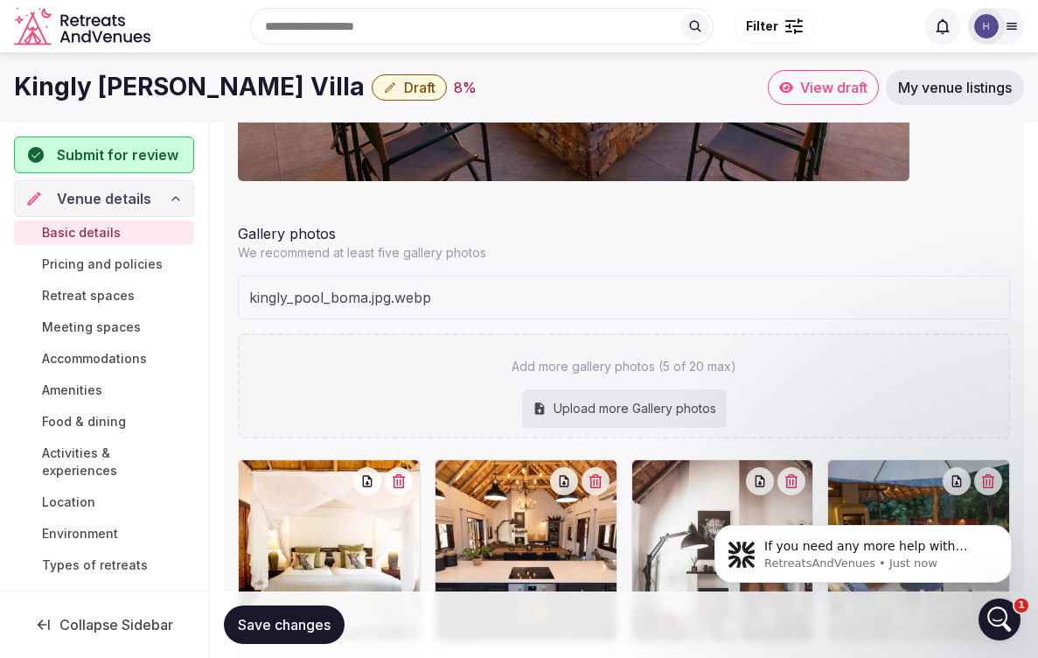
scroll to position [2007, 0]
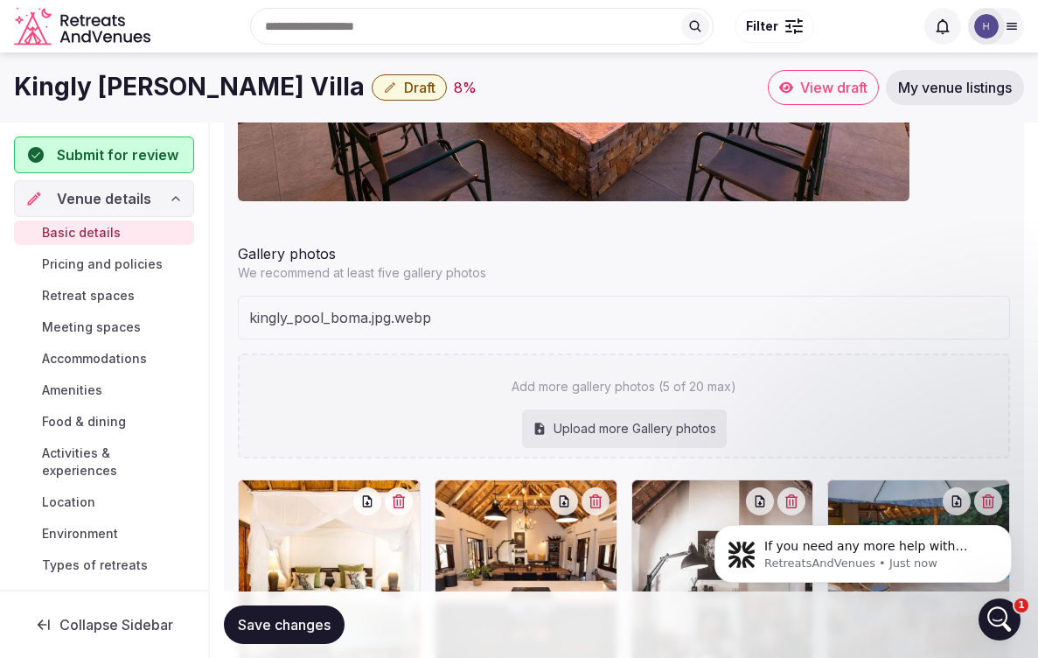
click at [645, 414] on div "Upload more Gallery photos" at bounding box center [624, 428] width 205 height 38
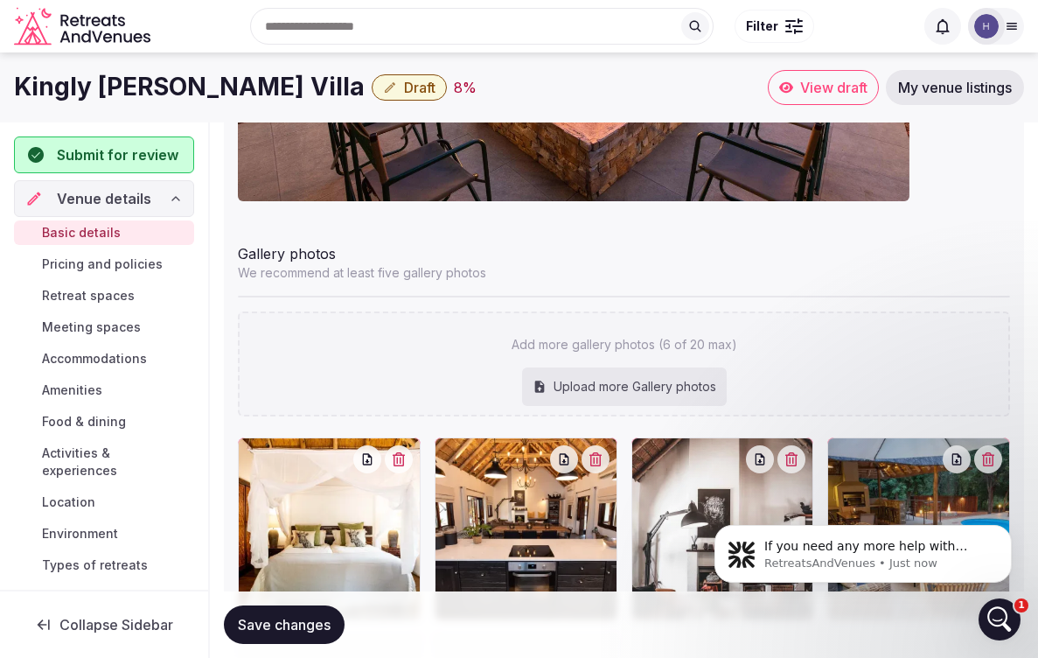
type input "**********"
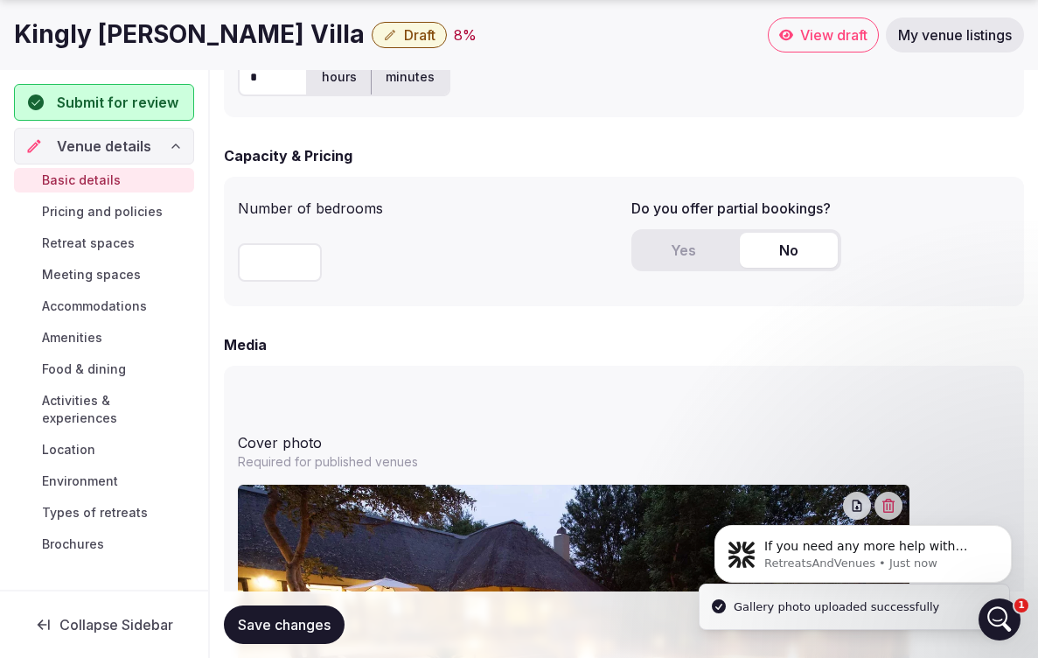
scroll to position [1358, 0]
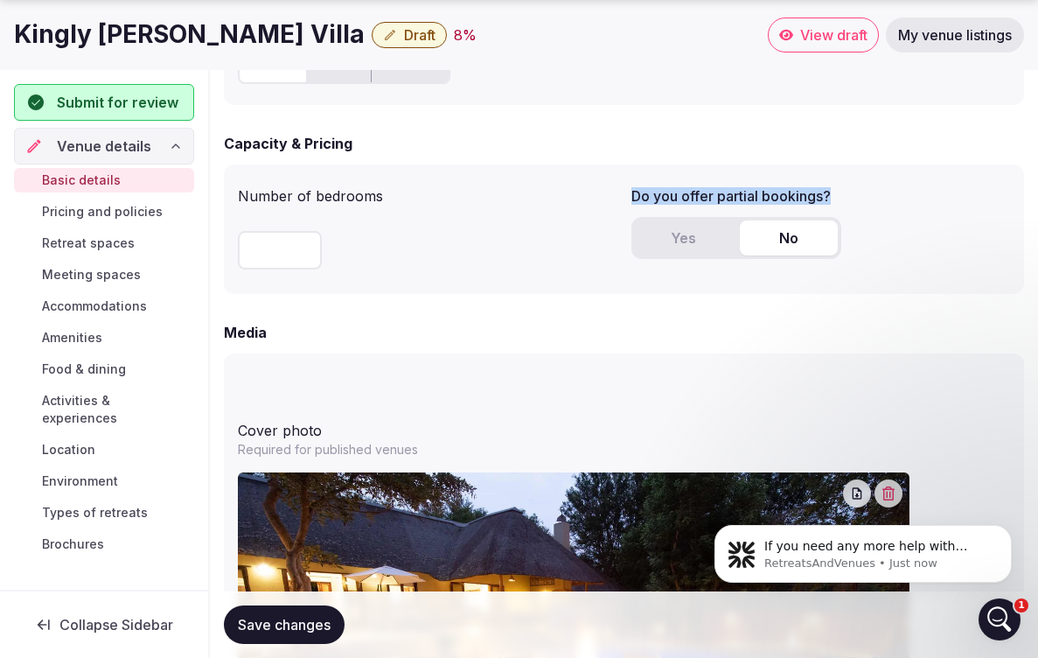
drag, startPoint x: 626, startPoint y: 192, endPoint x: 868, endPoint y: 193, distance: 241.5
click at [868, 193] on div "Number of bedrooms * Do you offer partial bookings? Yes No" at bounding box center [624, 228] width 773 height 101
copy label "Do you offer partial bookings?"
click at [696, 227] on button "Yes" at bounding box center [684, 237] width 98 height 35
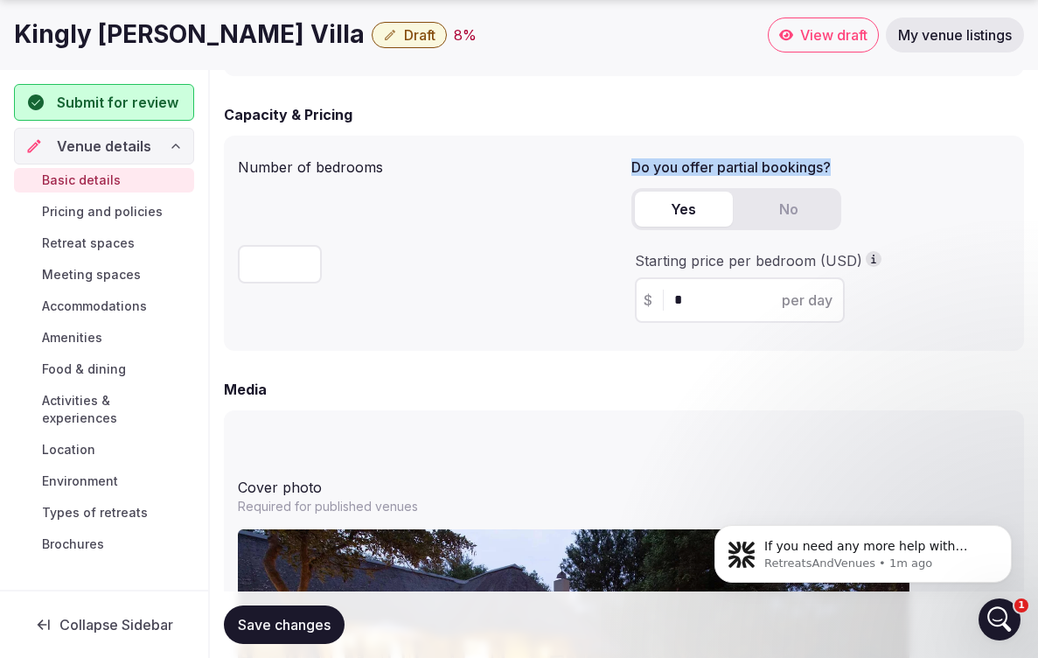
scroll to position [1401, 0]
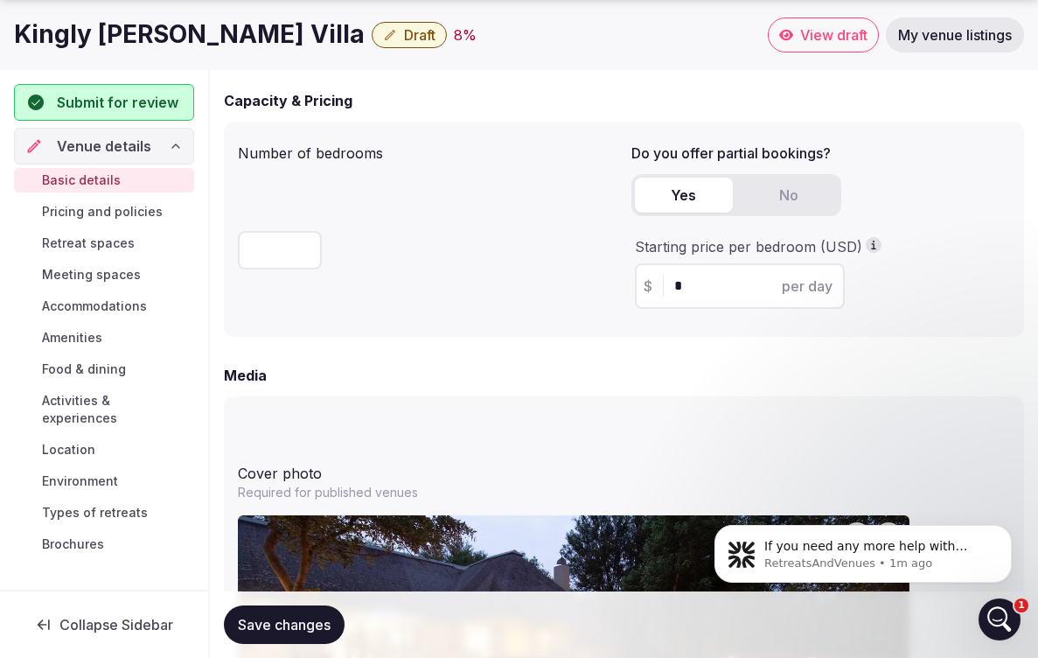
click at [704, 284] on input "*" at bounding box center [756, 286] width 162 height 21
type input "***"
click at [775, 417] on div at bounding box center [624, 415] width 773 height 10
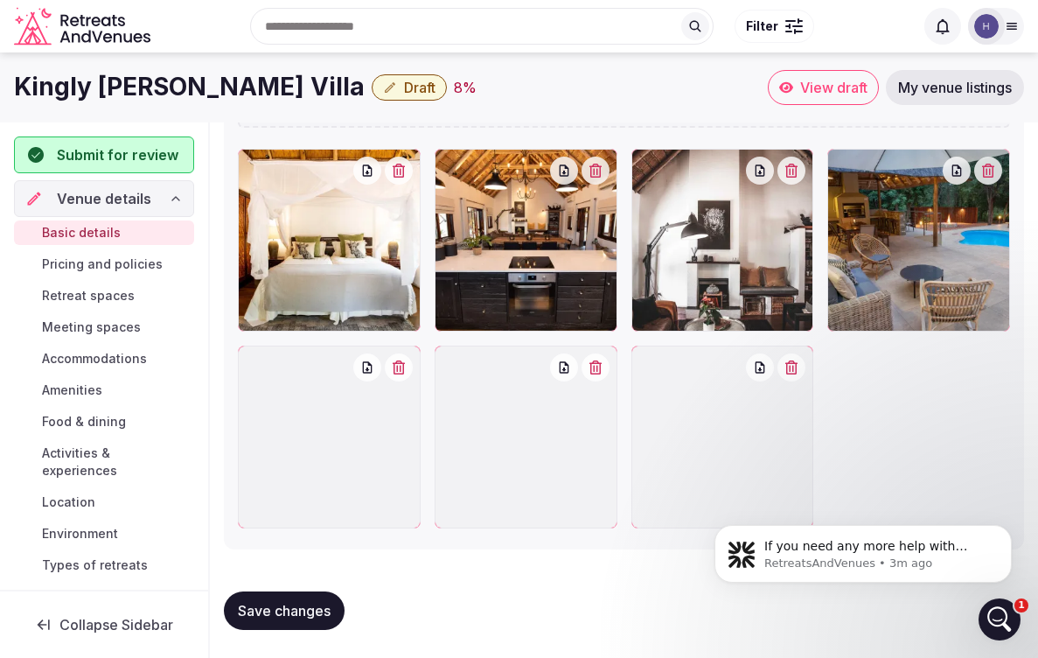
scroll to position [2381, 0]
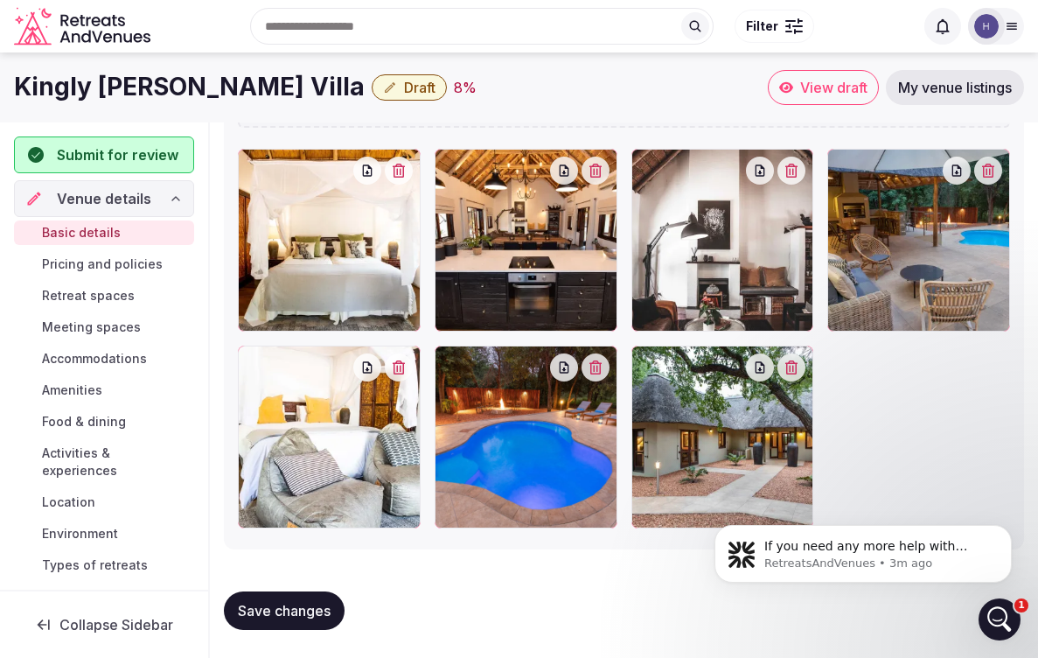
click at [320, 609] on span "Save changes" at bounding box center [284, 610] width 93 height 17
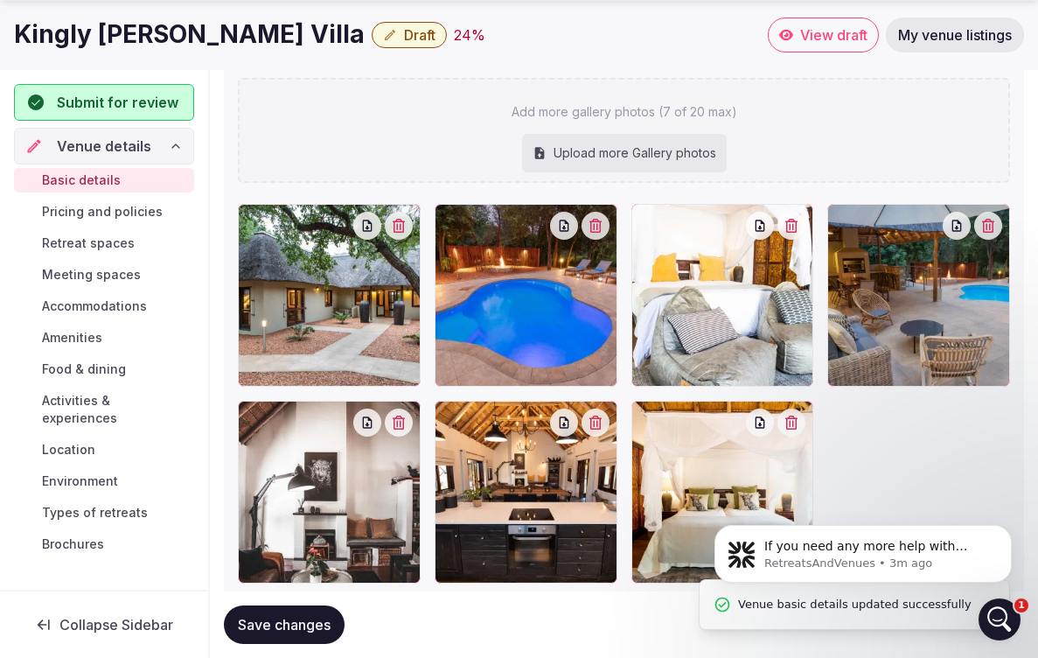
scroll to position [2332, 0]
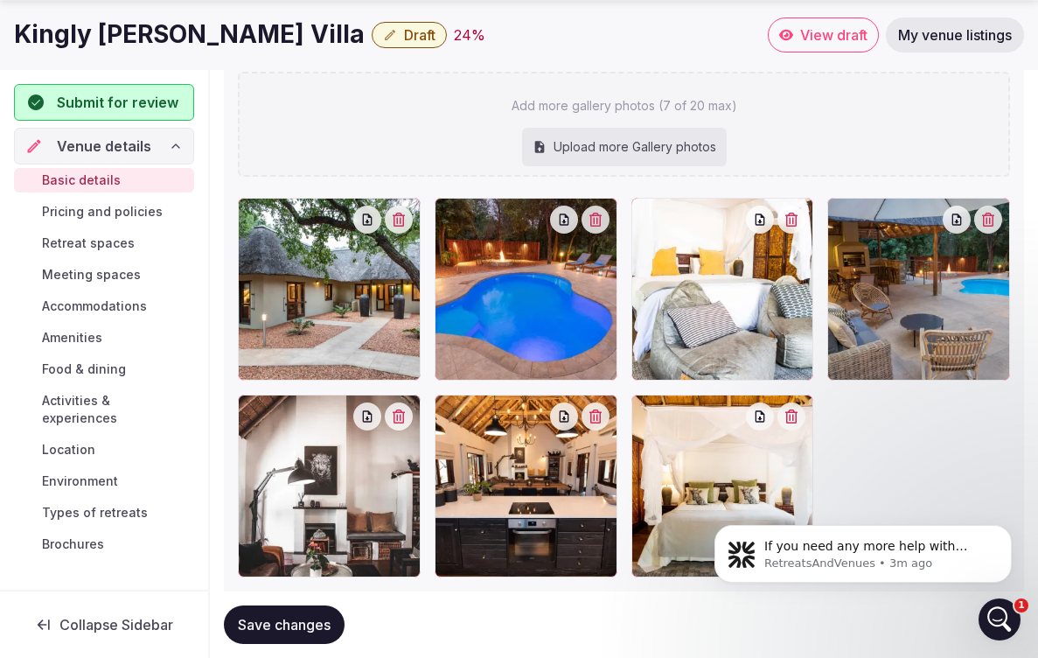
click at [137, 206] on span "Pricing and policies" at bounding box center [102, 211] width 121 height 17
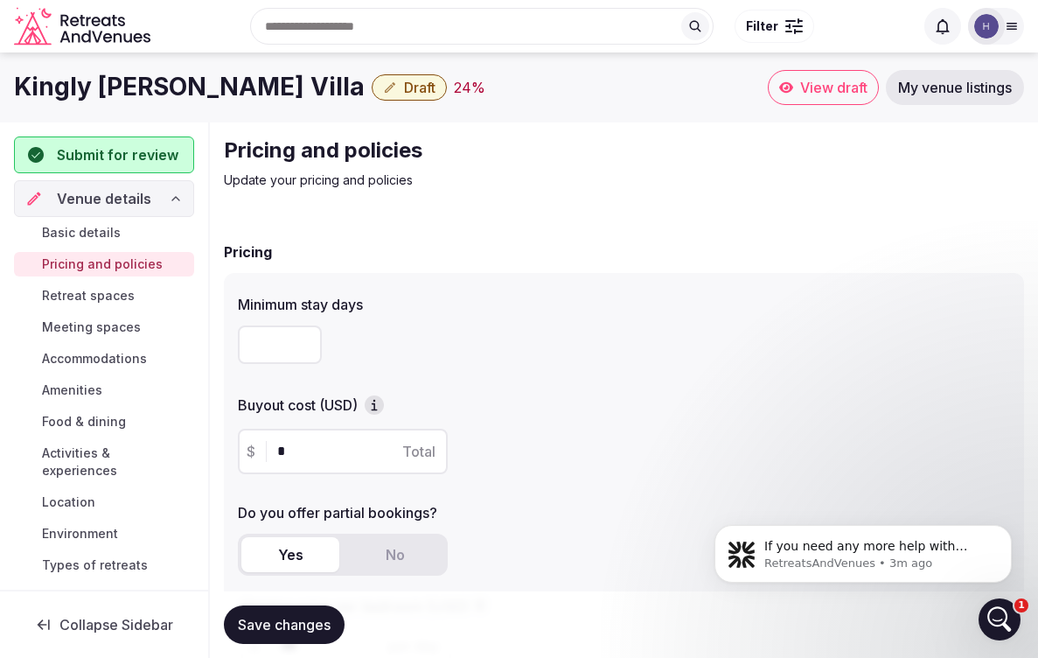
scroll to position [53, 0]
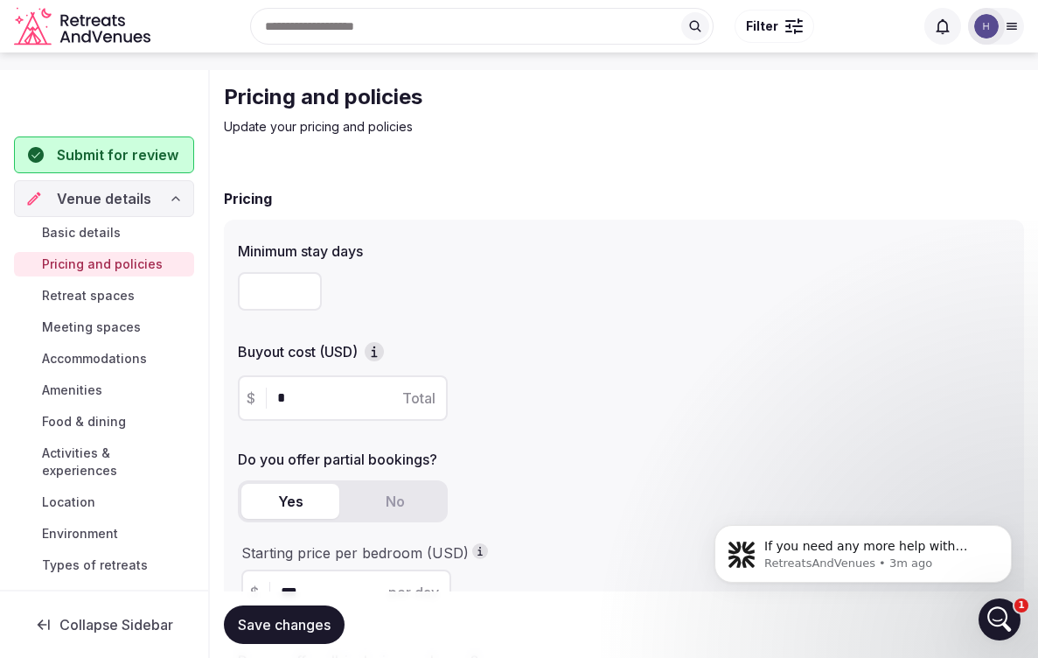
click at [268, 290] on input "number" at bounding box center [280, 291] width 84 height 38
type input "*"
click at [406, 352] on label "Buyout cost (USD)" at bounding box center [624, 351] width 773 height 19
drag, startPoint x: 234, startPoint y: 346, endPoint x: 360, endPoint y: 353, distance: 126.2
click at [360, 353] on div "Minimum stay days * Buyout cost (USD) $ * Total Do you offer partial bookings? …" at bounding box center [624, 489] width 801 height 539
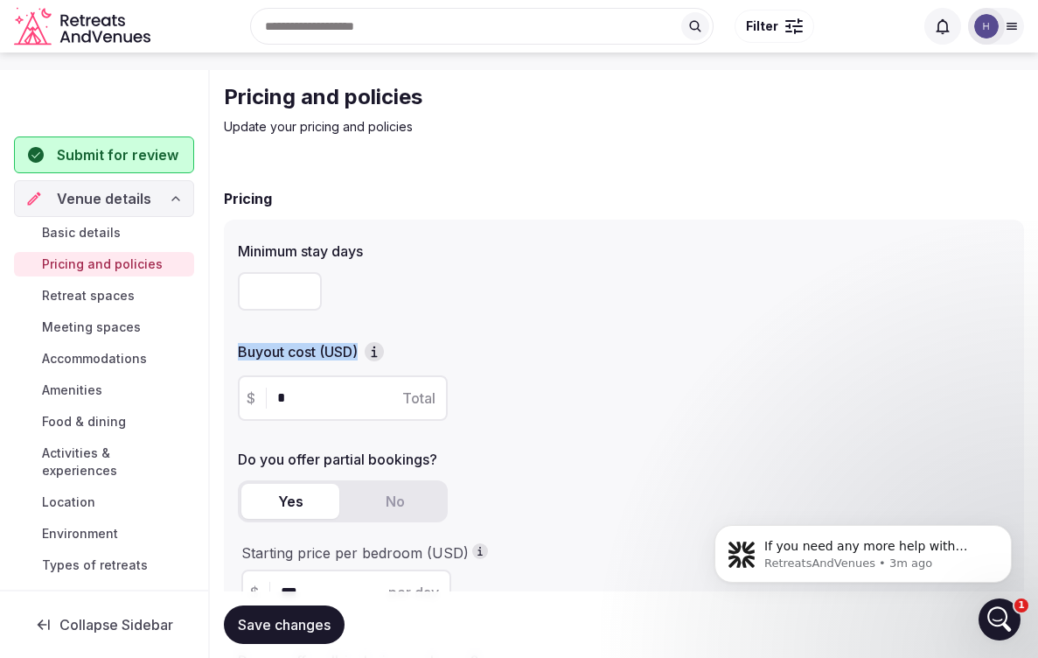
copy label "Buyout cost (USD)"
click at [615, 259] on div "Minimum stay days *" at bounding box center [624, 276] width 773 height 84
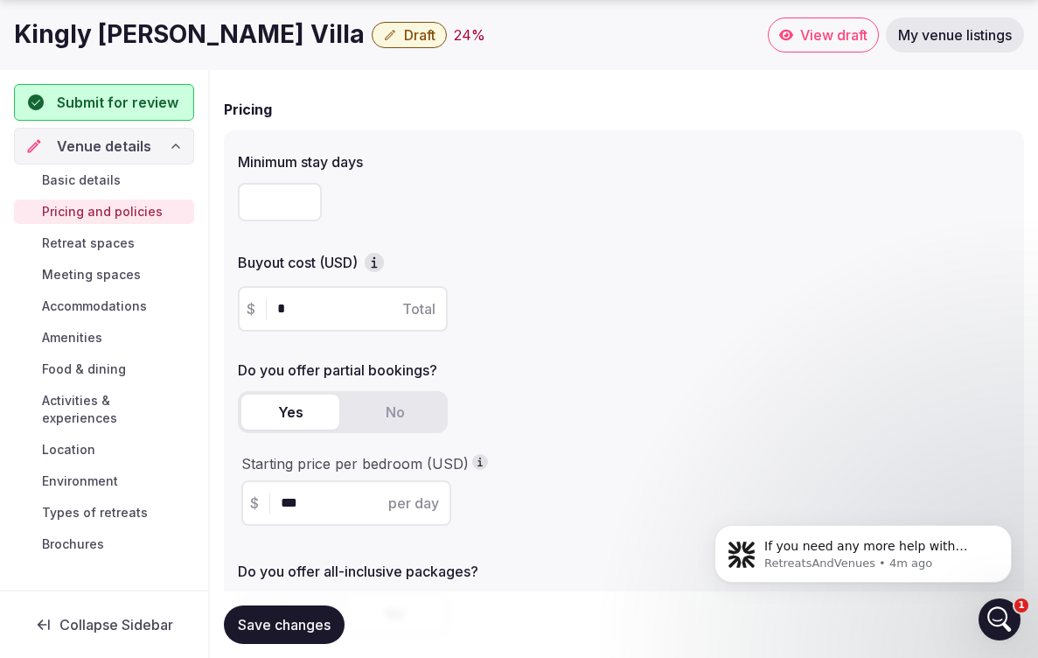
scroll to position [154, 0]
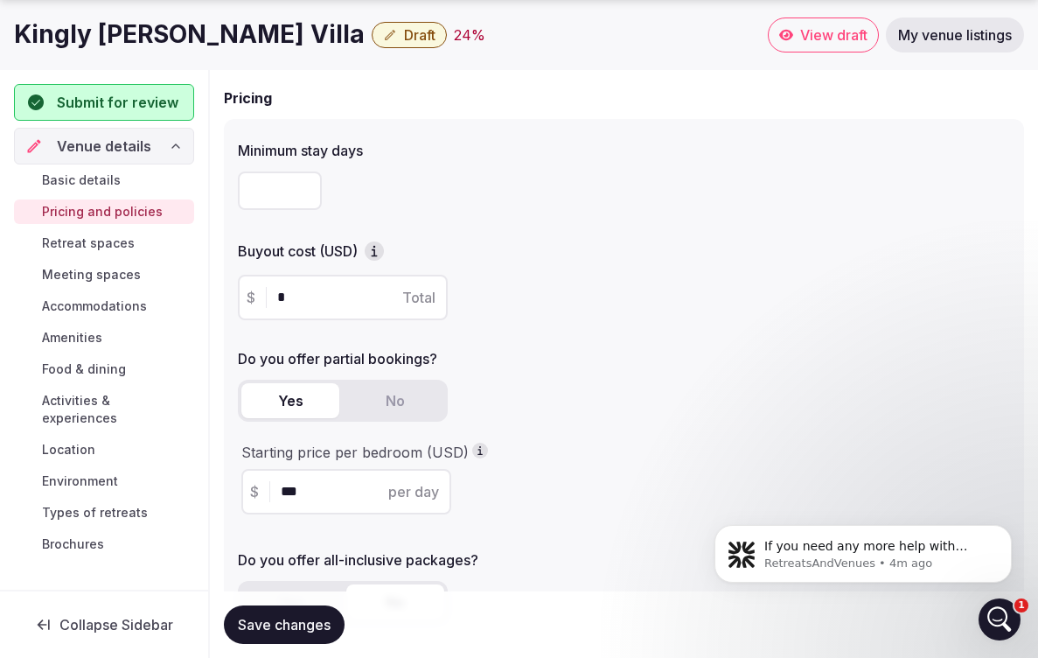
click at [375, 250] on icon "button" at bounding box center [374, 253] width 3 height 6
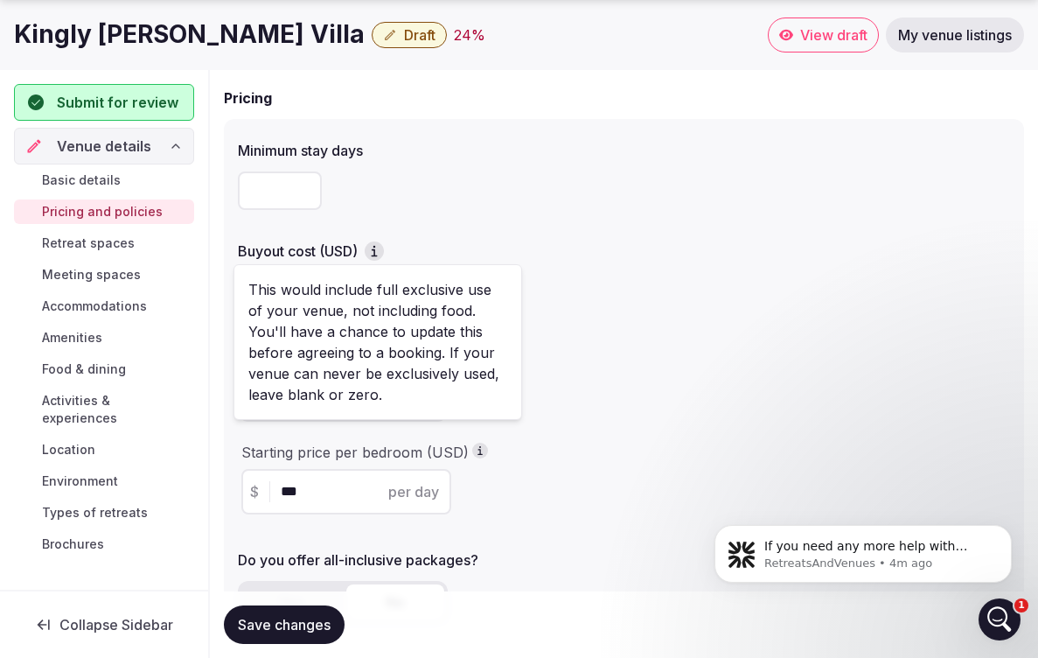
click at [451, 213] on div "*" at bounding box center [624, 190] width 773 height 52
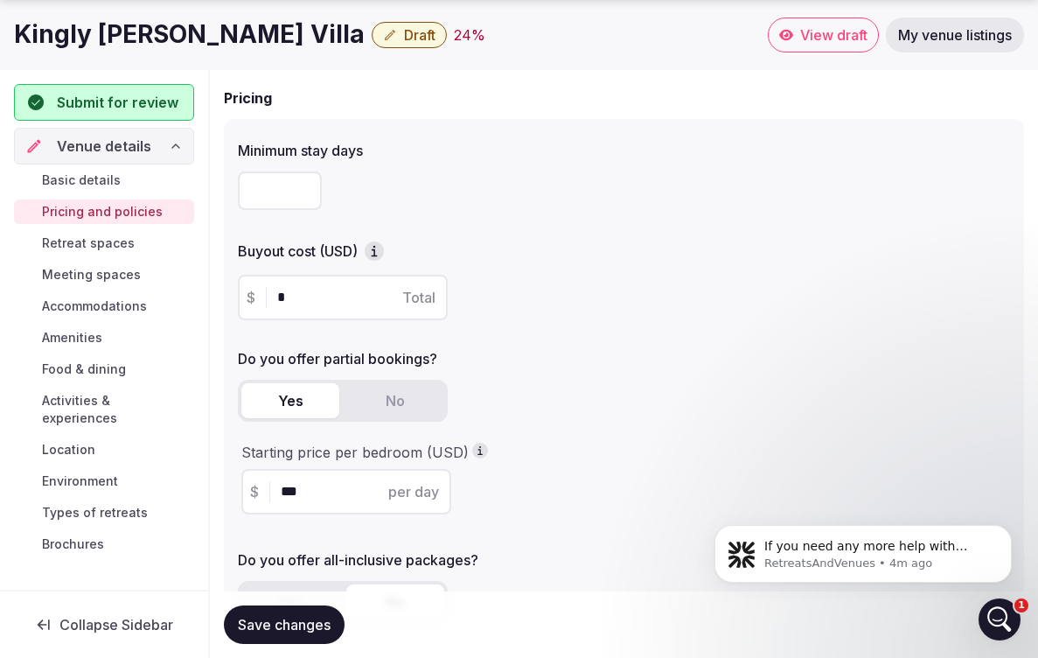
click at [347, 293] on input "*" at bounding box center [358, 297] width 162 height 21
type input "***"
click at [284, 625] on button "Save changes" at bounding box center [284, 624] width 121 height 38
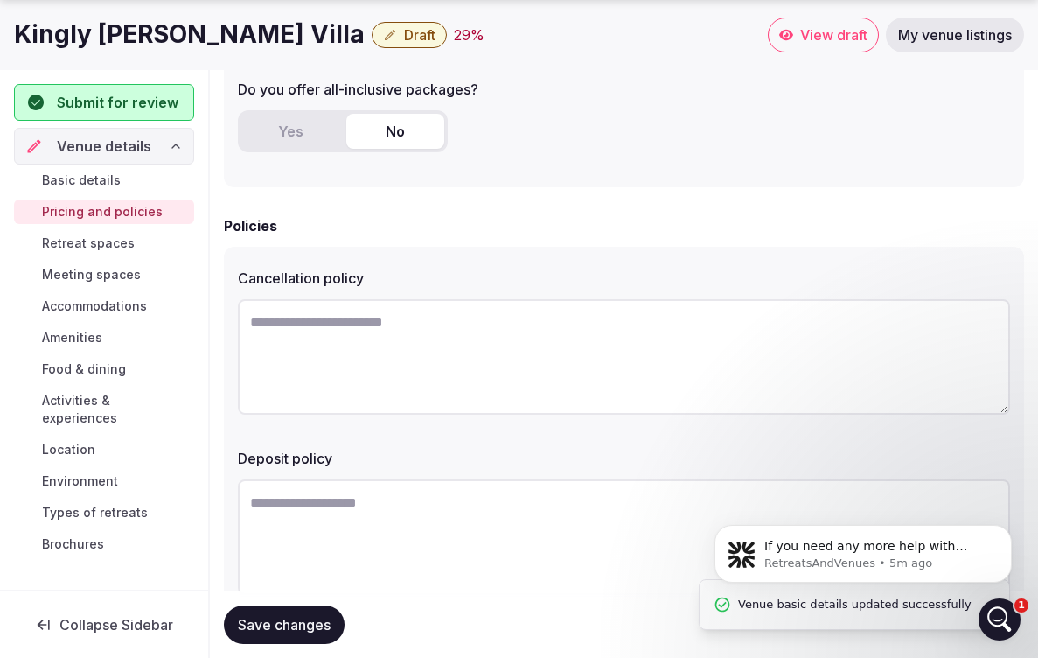
scroll to position [633, 0]
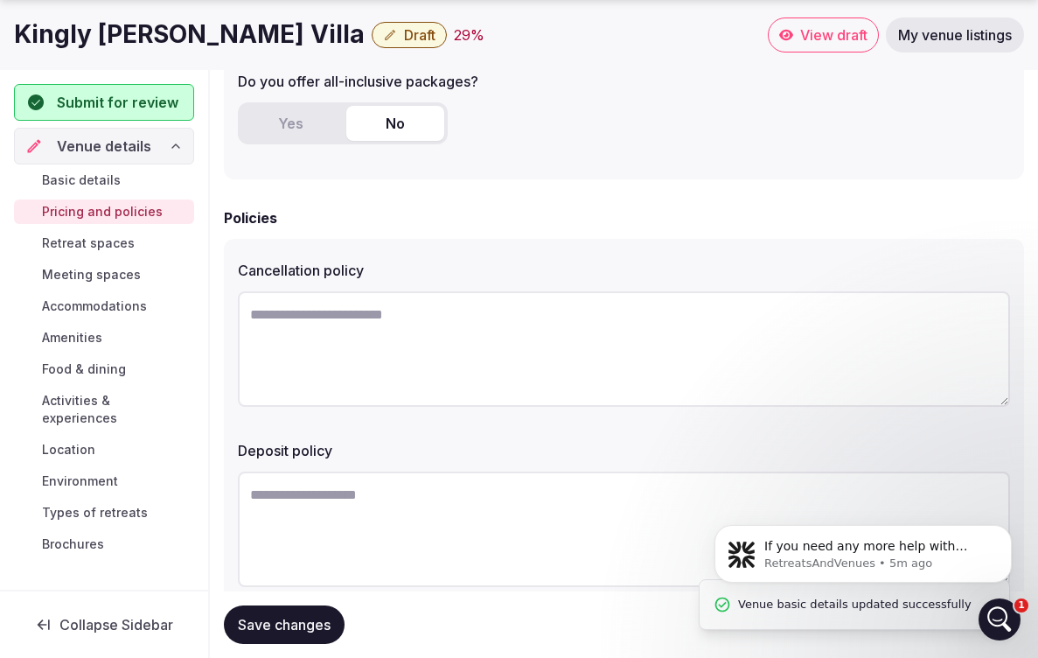
click at [445, 334] on textarea at bounding box center [624, 348] width 773 height 115
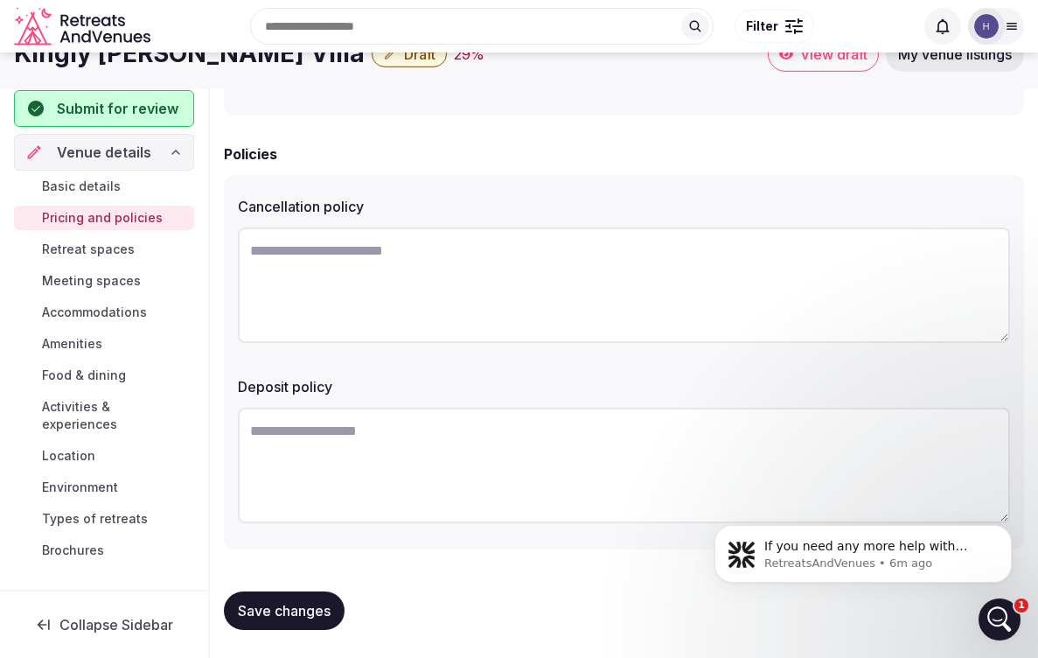
scroll to position [696, 0]
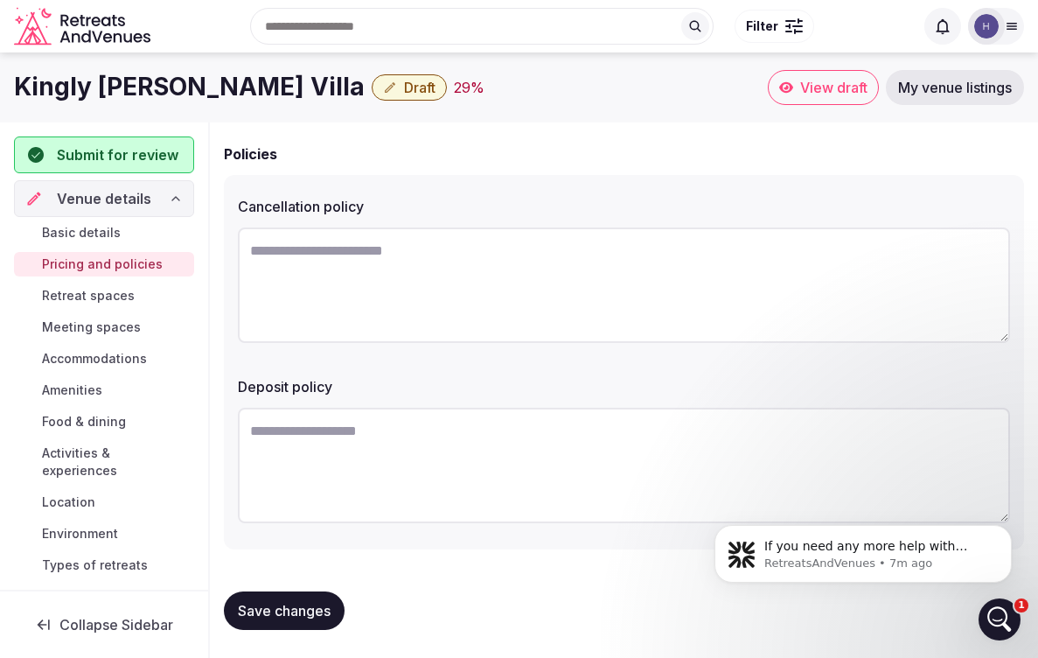
paste textarea "**********"
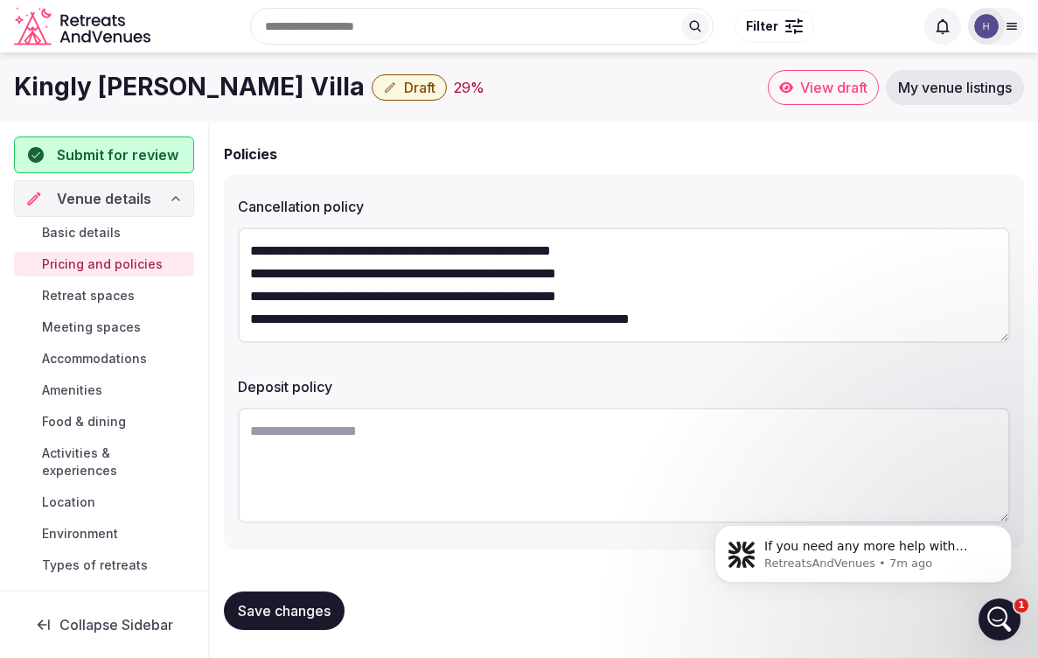
type textarea "**********"
click at [394, 435] on textarea at bounding box center [624, 465] width 773 height 115
paste textarea "**********"
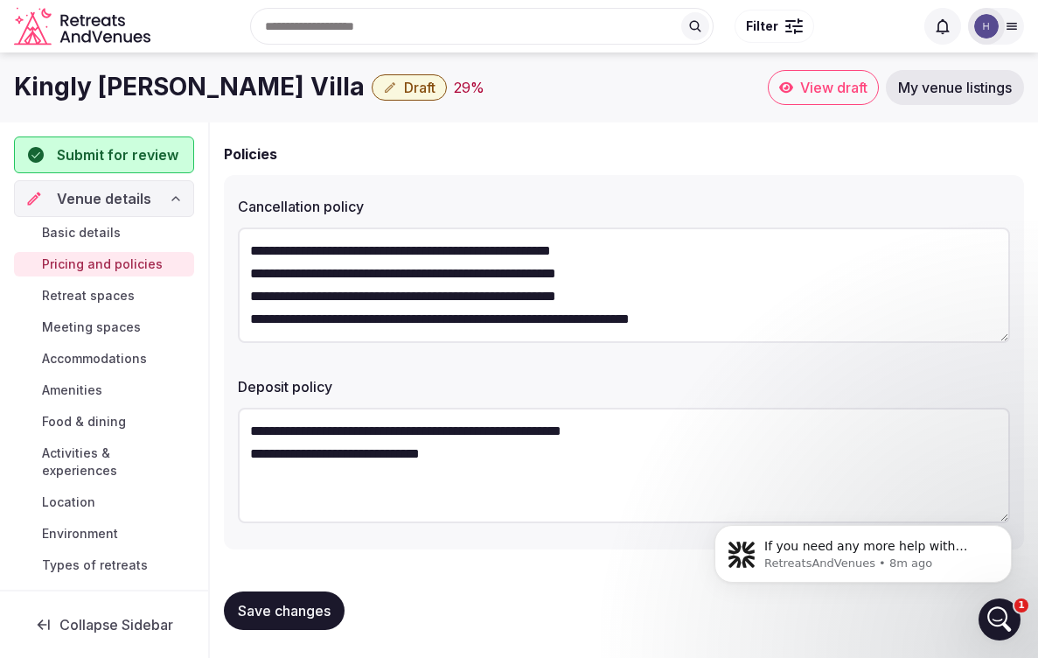
type textarea "**********"
click at [283, 616] on span "Save changes" at bounding box center [284, 610] width 93 height 17
click at [120, 290] on span "Retreat spaces" at bounding box center [88, 295] width 93 height 17
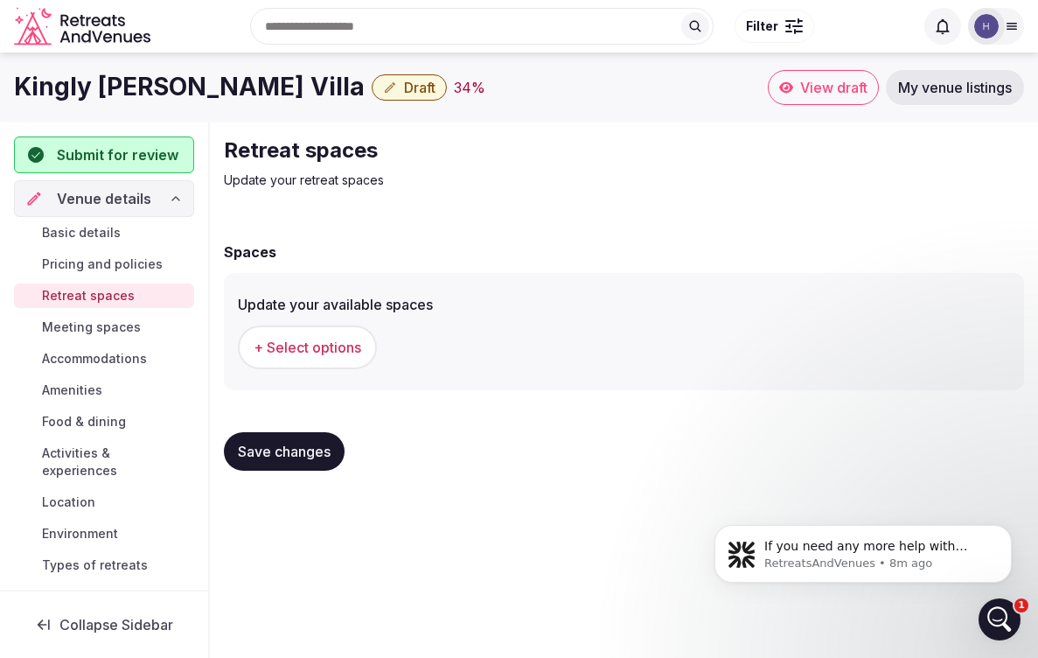
click at [297, 354] on span "+ Select options" at bounding box center [308, 347] width 108 height 19
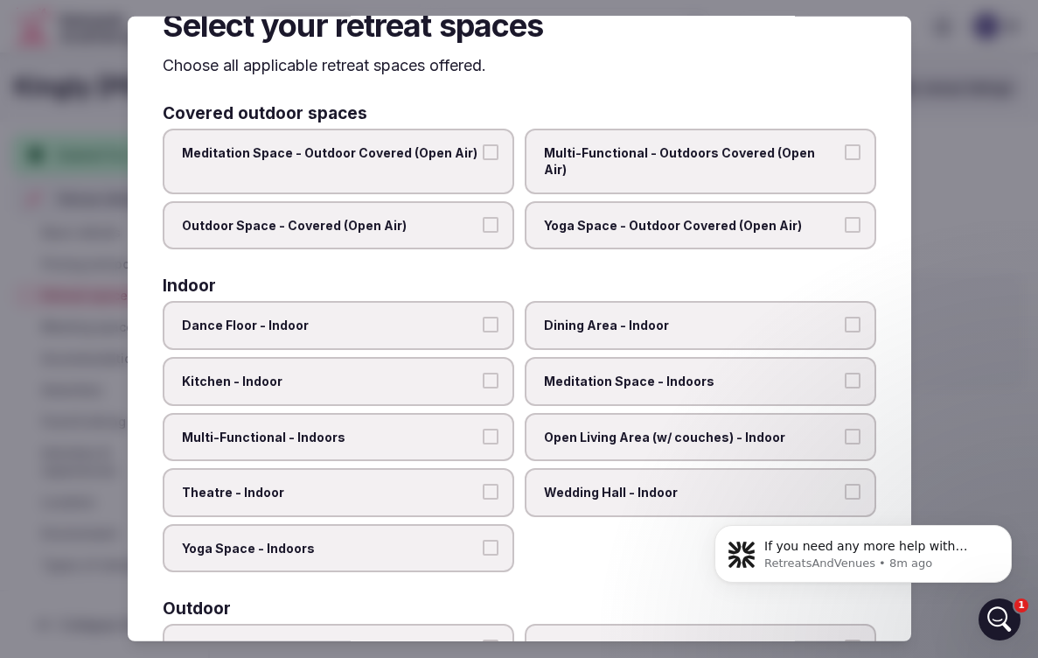
scroll to position [59, 0]
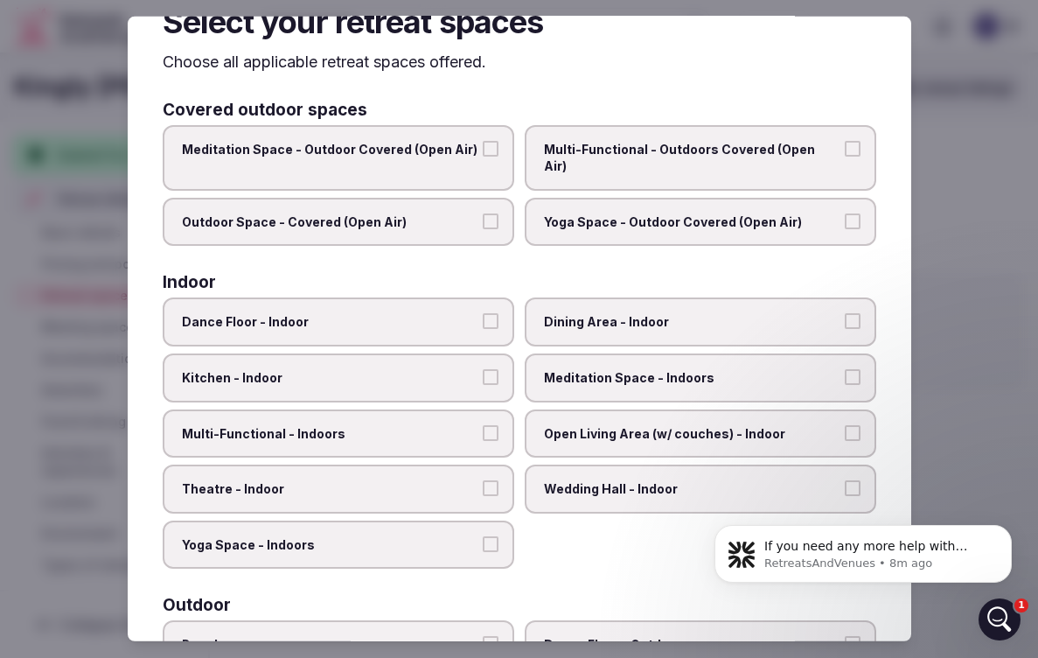
click at [491, 369] on button "Kitchen - Indoor" at bounding box center [491, 377] width 16 height 16
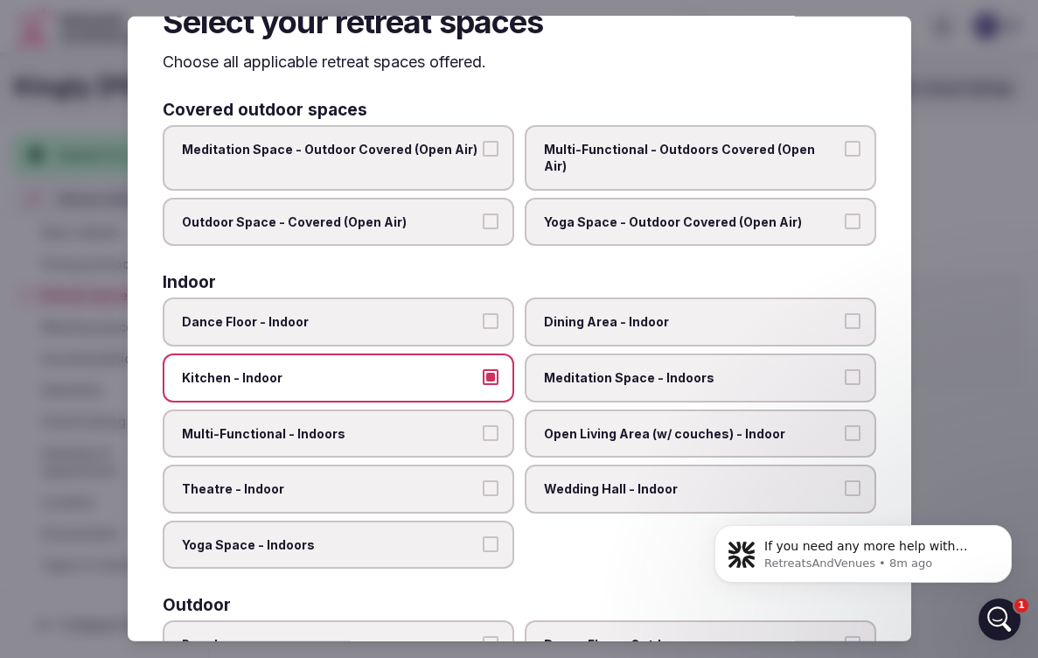
click at [859, 313] on button "Dining Area - Indoor" at bounding box center [853, 321] width 16 height 16
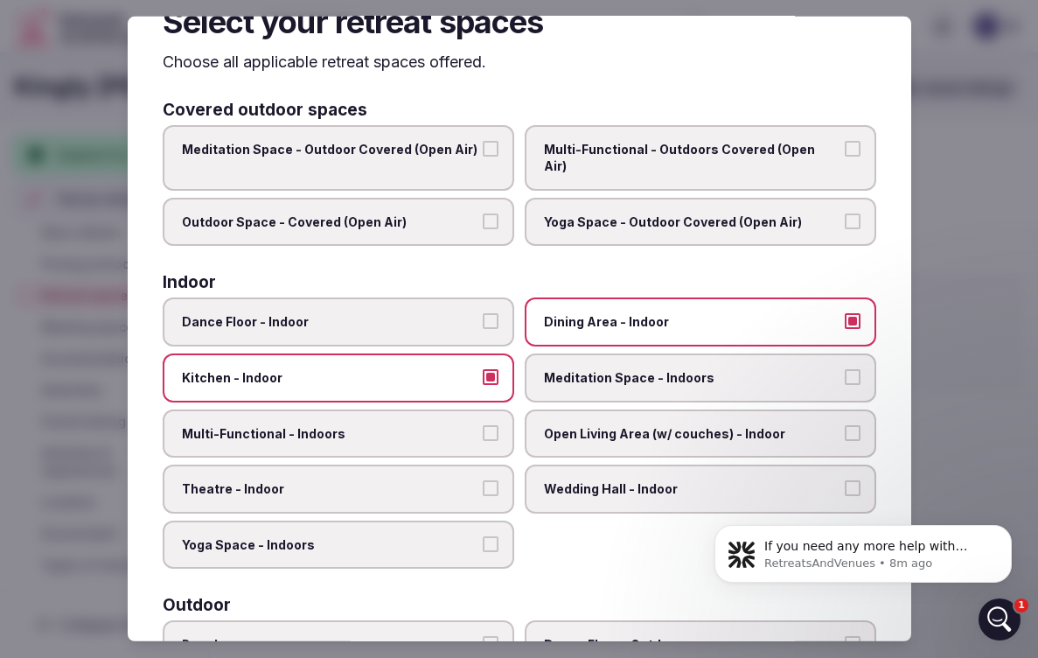
click at [853, 424] on button "Open Living Area (w/ couches) - Indoor" at bounding box center [853, 432] width 16 height 16
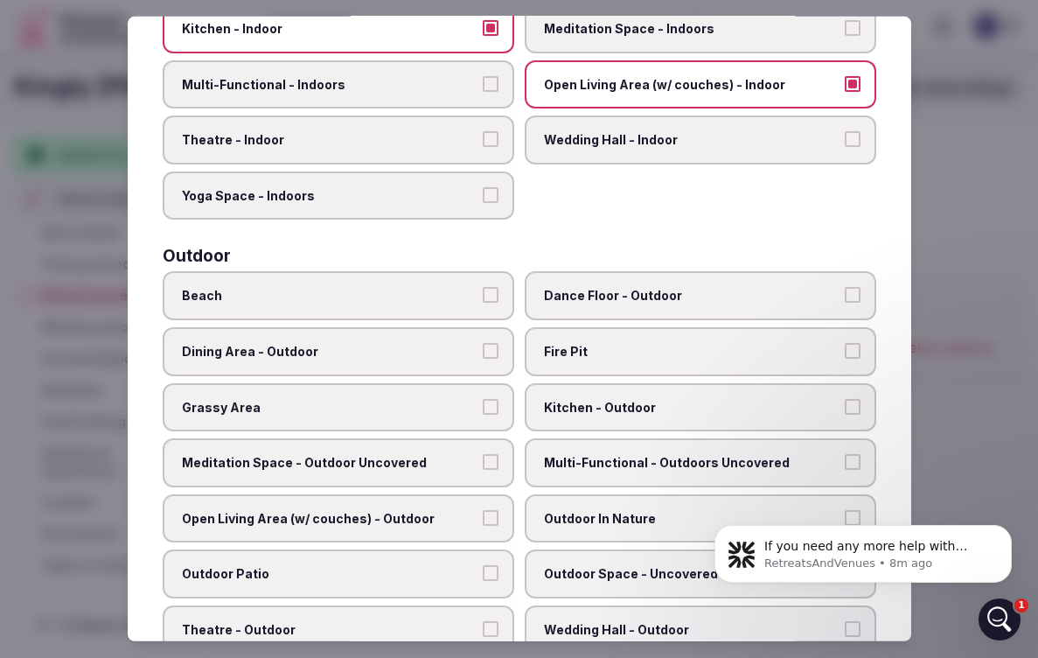
scroll to position [409, 0]
click at [501, 326] on label "Dining Area - Outdoor" at bounding box center [339, 350] width 352 height 49
click at [499, 342] on button "Dining Area - Outdoor" at bounding box center [491, 350] width 16 height 16
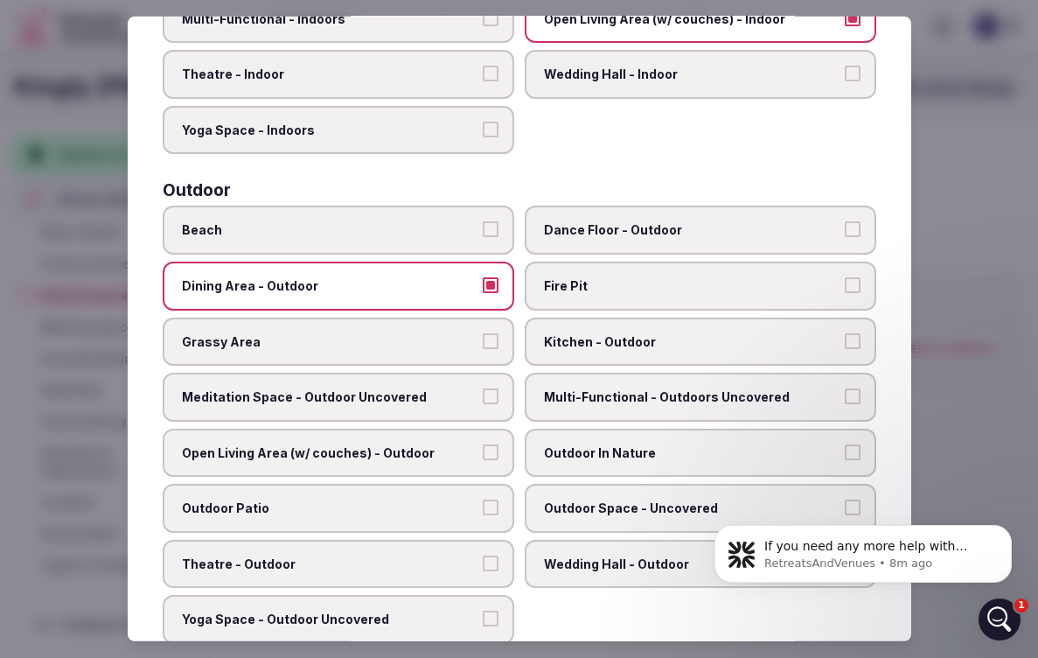
scroll to position [503, 0]
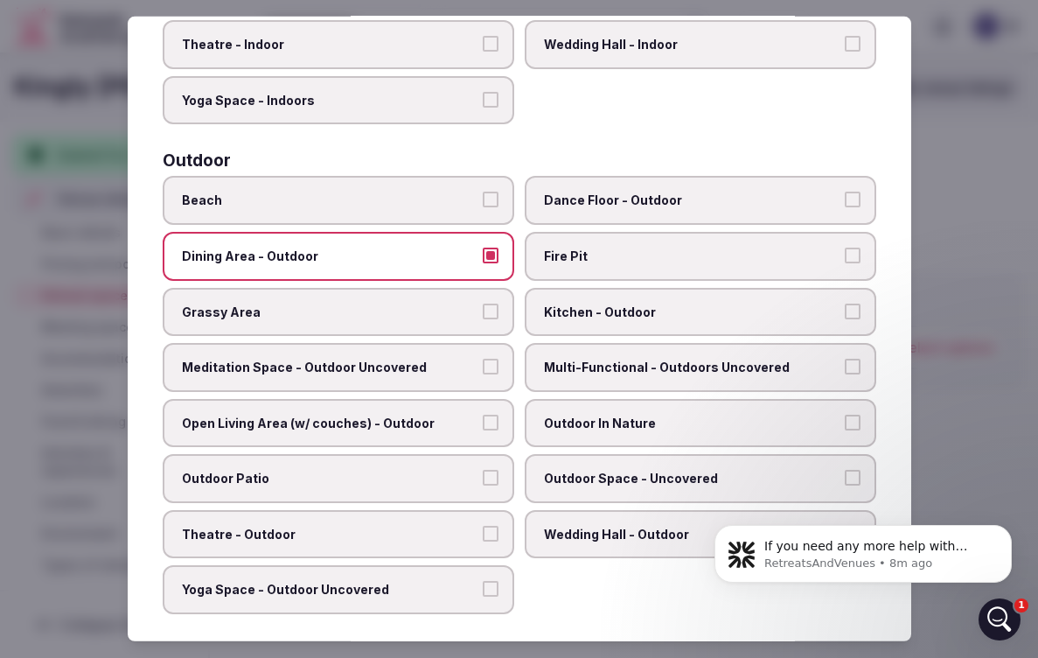
click at [491, 359] on button "Meditation Space - Outdoor Uncovered" at bounding box center [491, 367] width 16 height 16
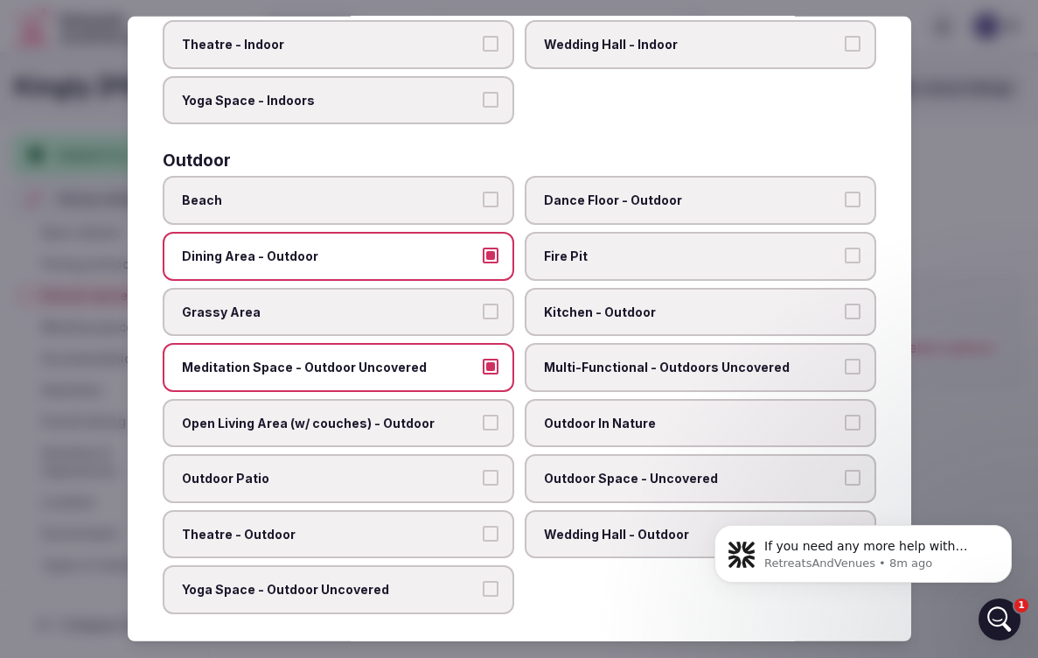
click at [487, 415] on button "Open Living Area (w/ couches) - Outdoor" at bounding box center [491, 423] width 16 height 16
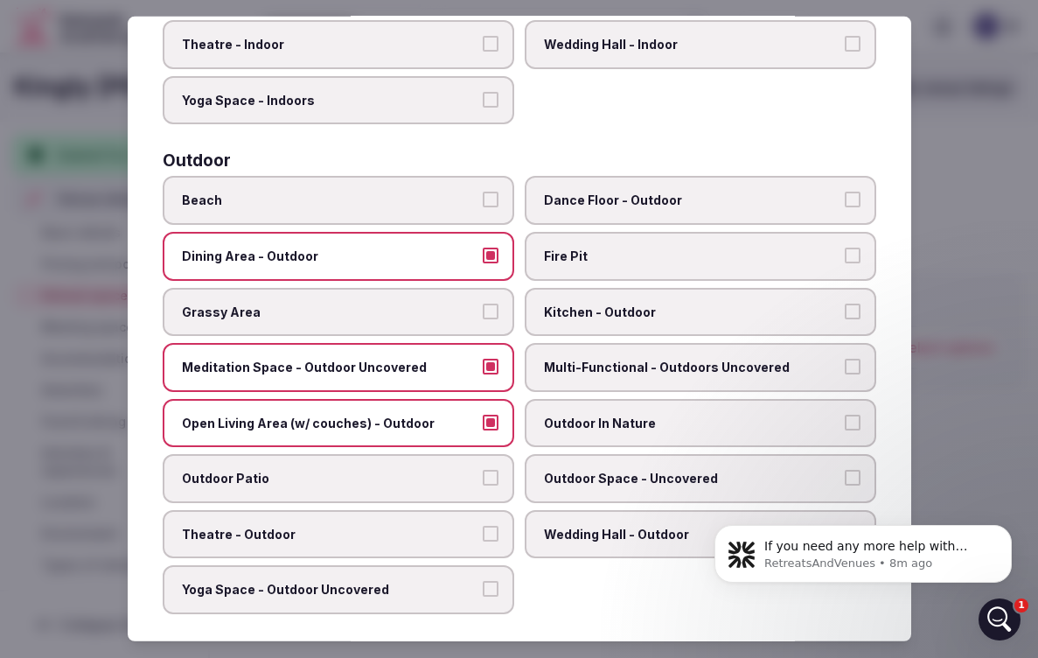
click at [490, 470] on button "Outdoor Patio" at bounding box center [491, 478] width 16 height 16
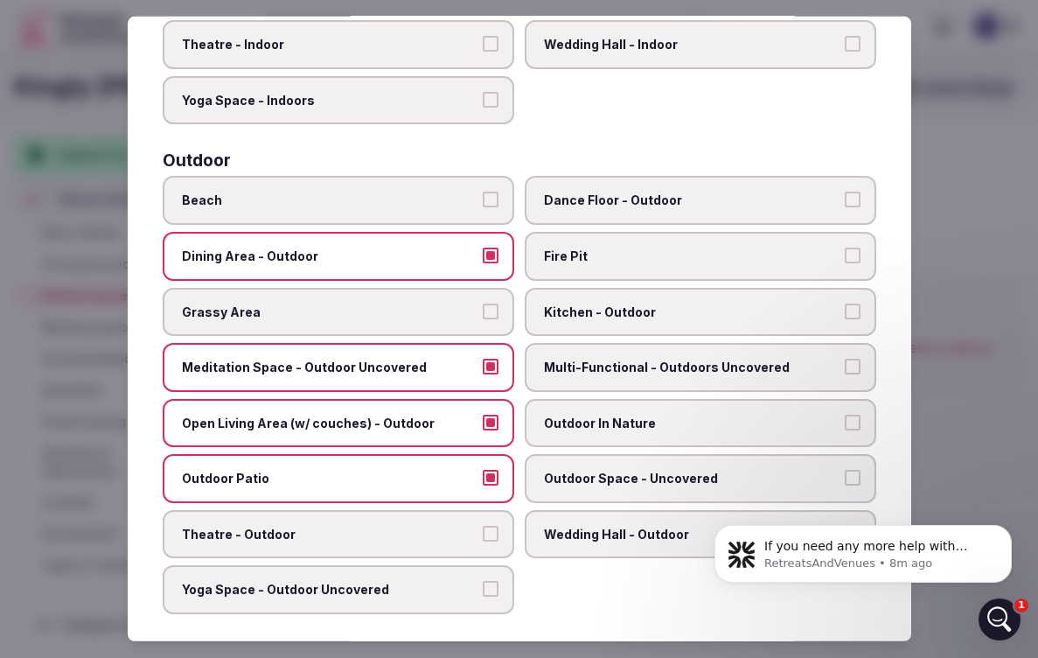
click at [491, 581] on button "Yoga Space - Outdoor Uncovered" at bounding box center [491, 589] width 16 height 16
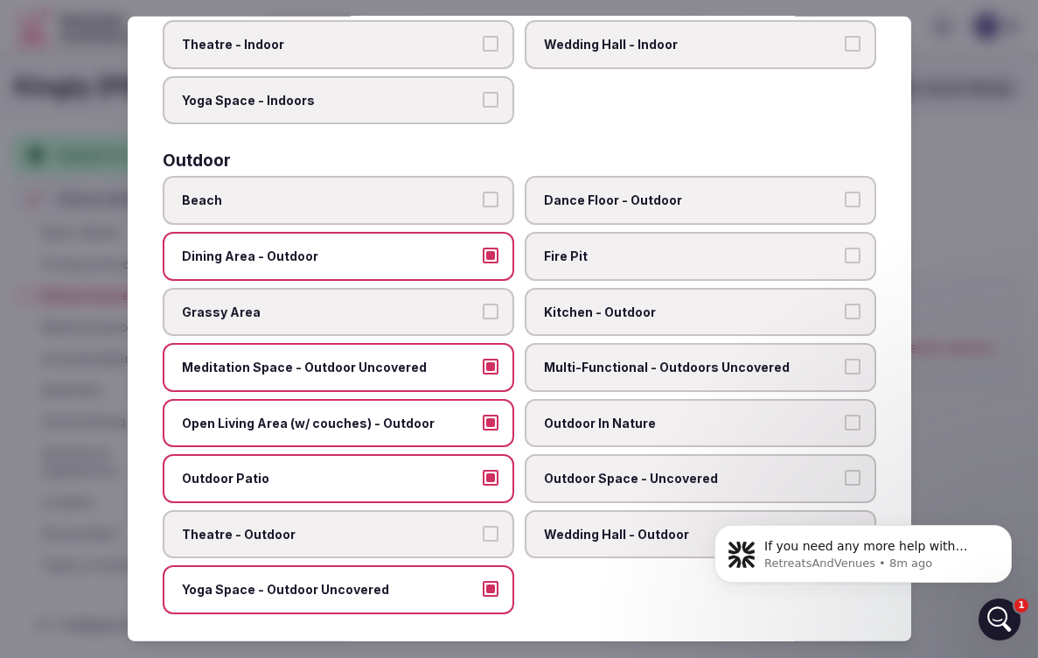
click at [851, 415] on button "Outdoor In Nature" at bounding box center [853, 423] width 16 height 16
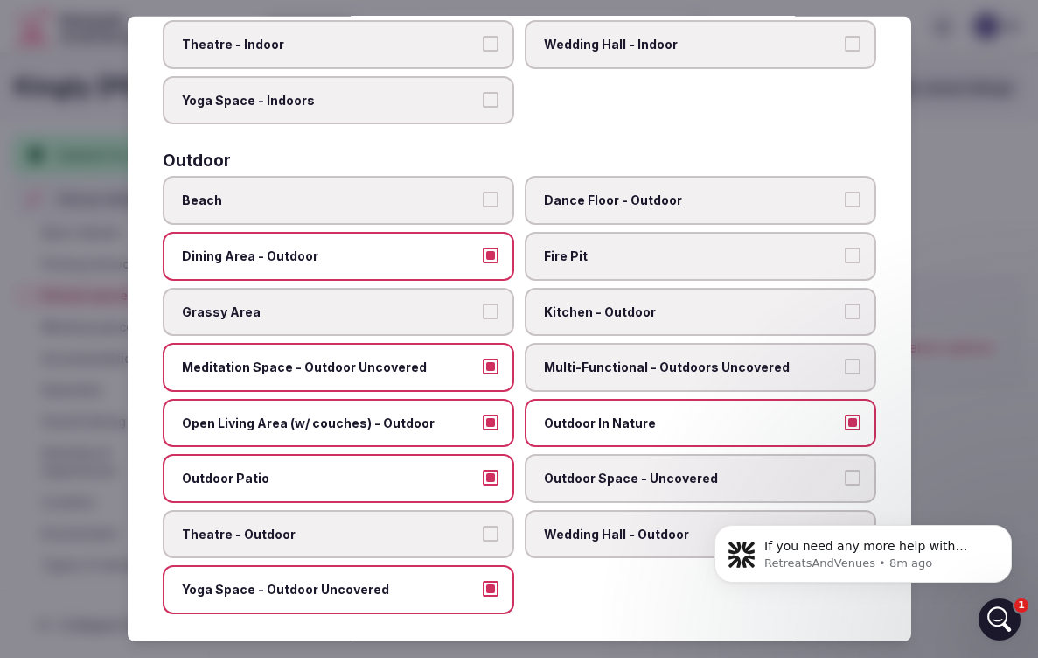
click at [849, 248] on button "Fire Pit" at bounding box center [853, 256] width 16 height 16
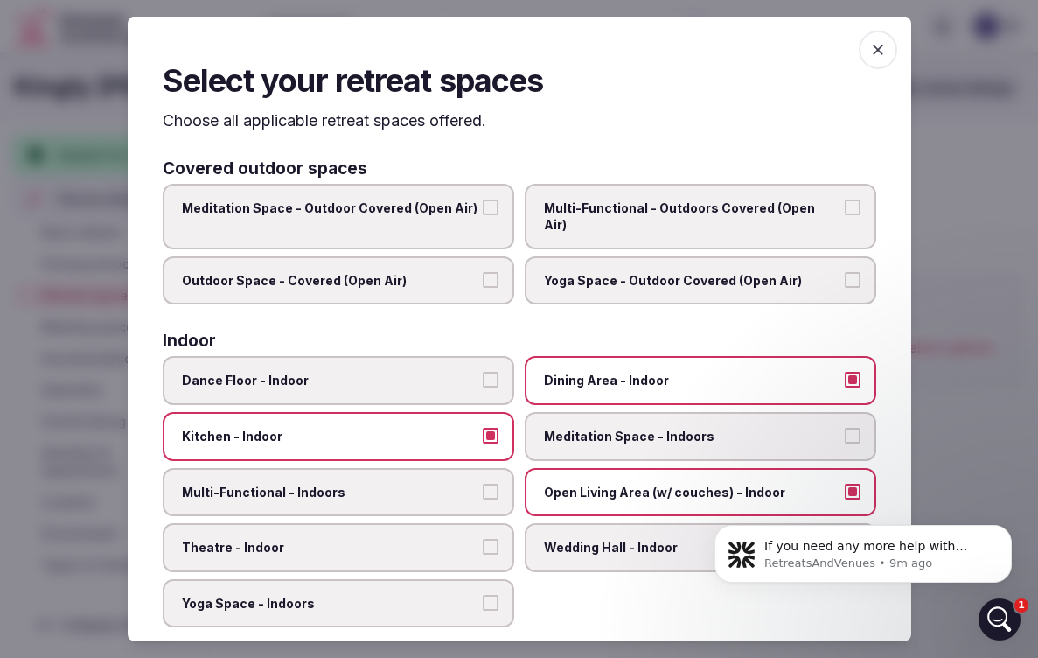
scroll to position [0, 0]
click at [488, 272] on button "Outdoor Space - Covered (Open Air)" at bounding box center [491, 280] width 16 height 16
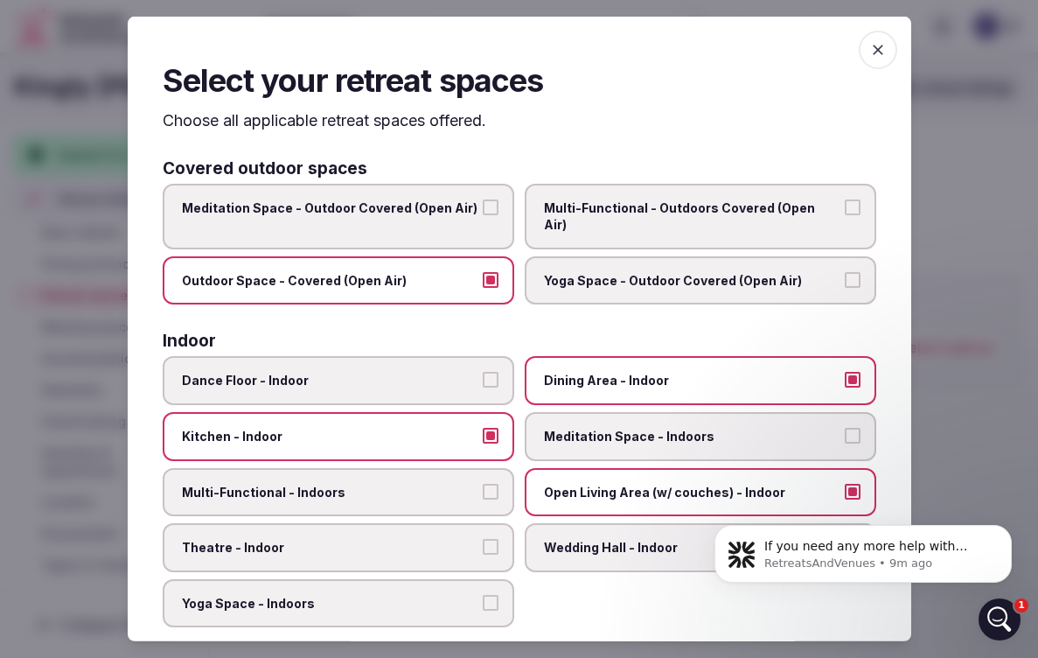
click at [486, 200] on button "Meditation Space - Outdoor Covered (Open Air)" at bounding box center [491, 207] width 16 height 16
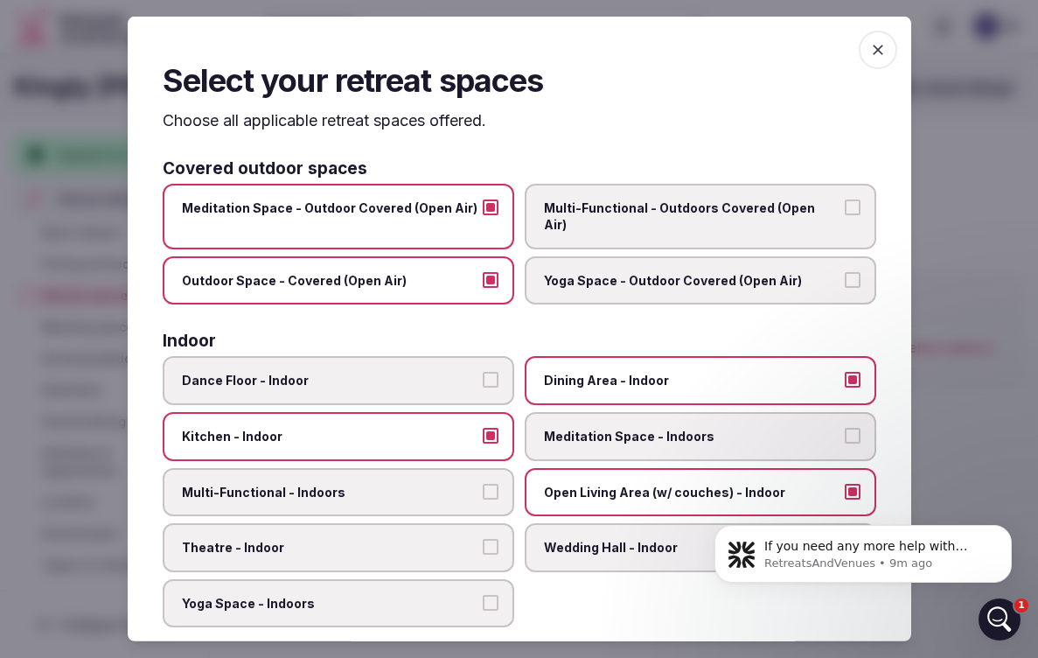
click at [934, 306] on div at bounding box center [519, 329] width 1038 height 658
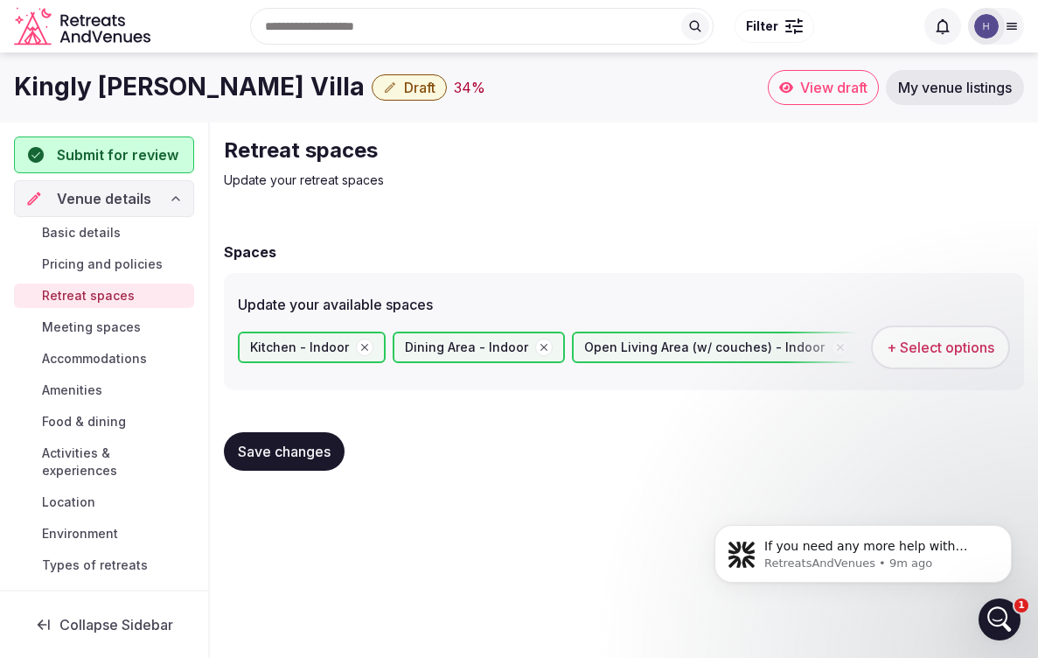
click at [310, 441] on button "Save changes" at bounding box center [284, 451] width 121 height 38
click at [121, 327] on span "Meeting spaces" at bounding box center [91, 326] width 99 height 17
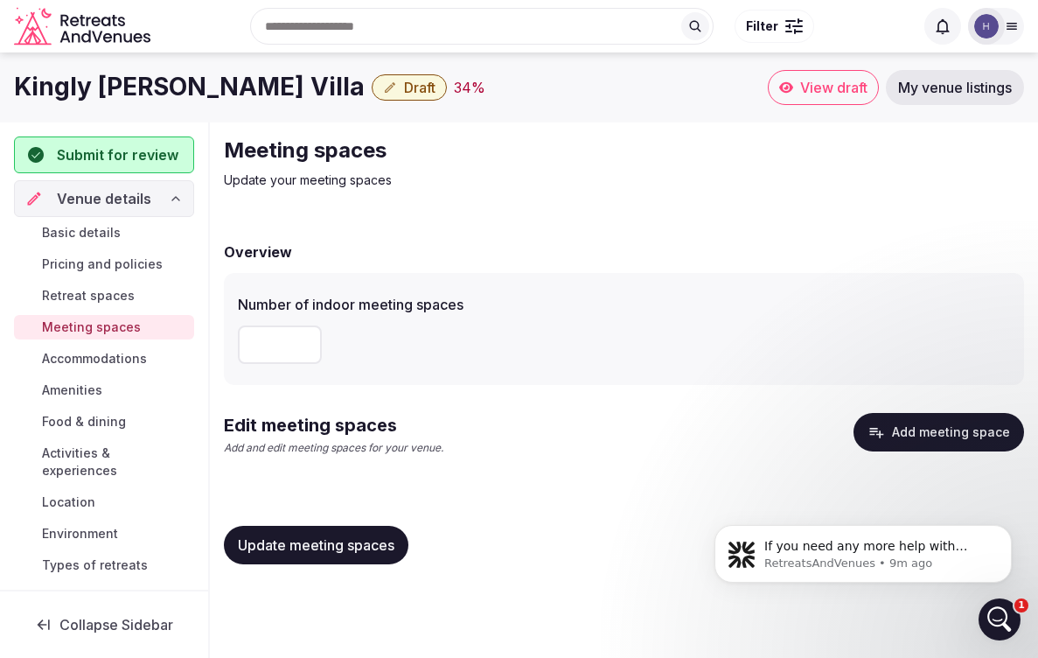
click at [276, 341] on input "number" at bounding box center [280, 344] width 84 height 38
click at [304, 338] on input "*" at bounding box center [280, 344] width 84 height 38
click at [304, 344] on input "*" at bounding box center [280, 344] width 84 height 38
drag, startPoint x: 474, startPoint y: 304, endPoint x: 236, endPoint y: 299, distance: 238.0
click at [236, 299] on div "Number of indoor meeting spaces *" at bounding box center [624, 329] width 801 height 112
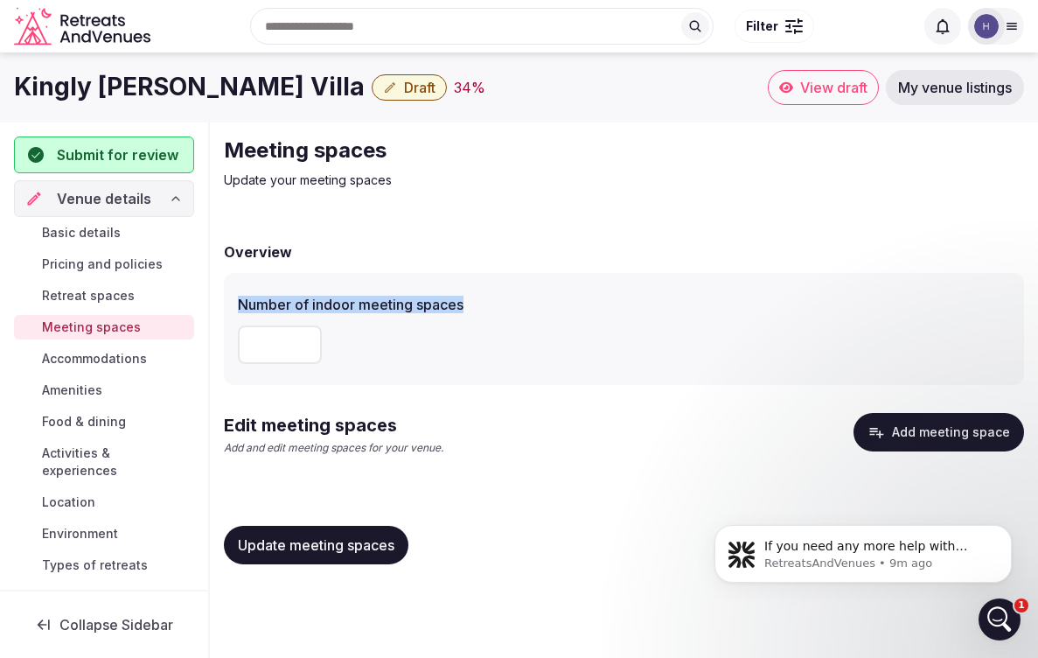
copy label "Number of indoor meeting spaces"
type input "*"
click at [303, 350] on input "*" at bounding box center [280, 344] width 84 height 38
click at [269, 539] on span "Update meeting spaces" at bounding box center [316, 544] width 157 height 17
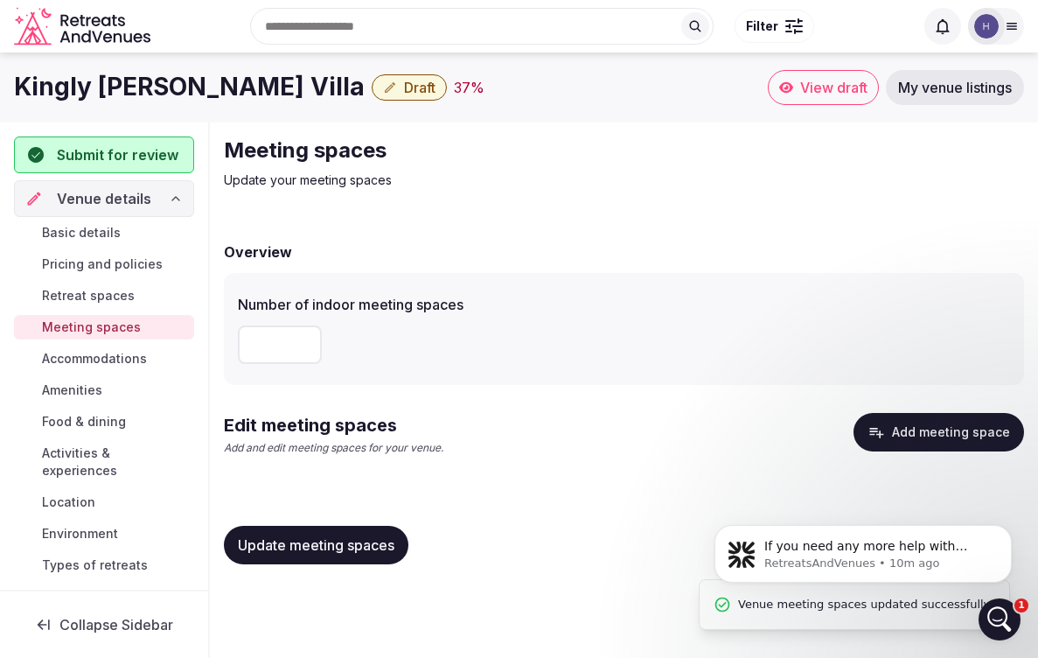
click at [121, 351] on span "Accommodations" at bounding box center [94, 358] width 105 height 17
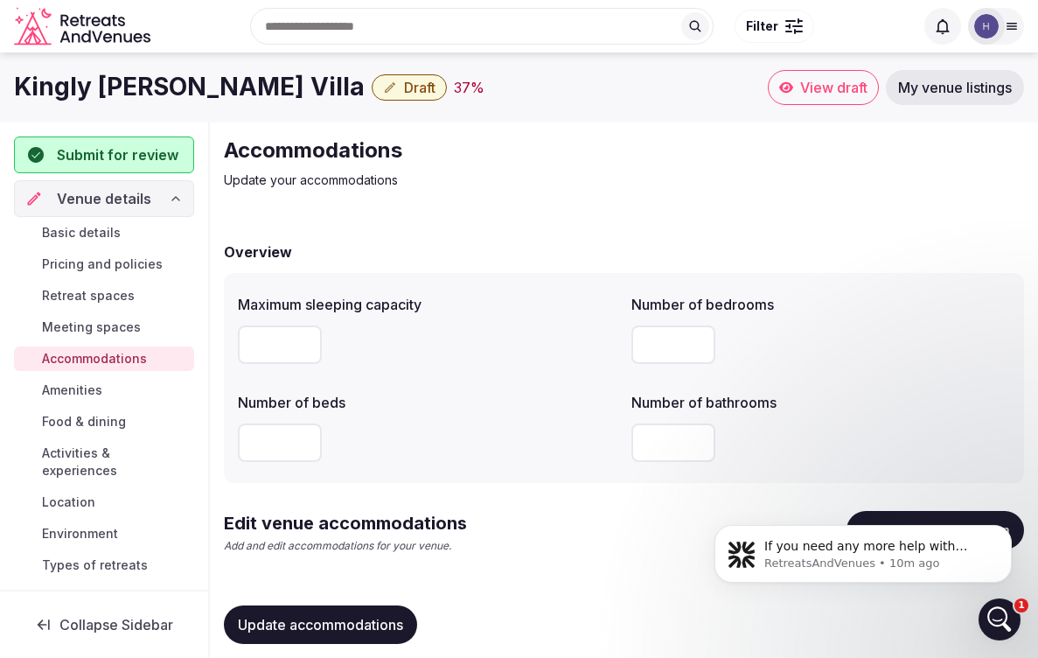
click at [300, 338] on input "*" at bounding box center [280, 344] width 84 height 38
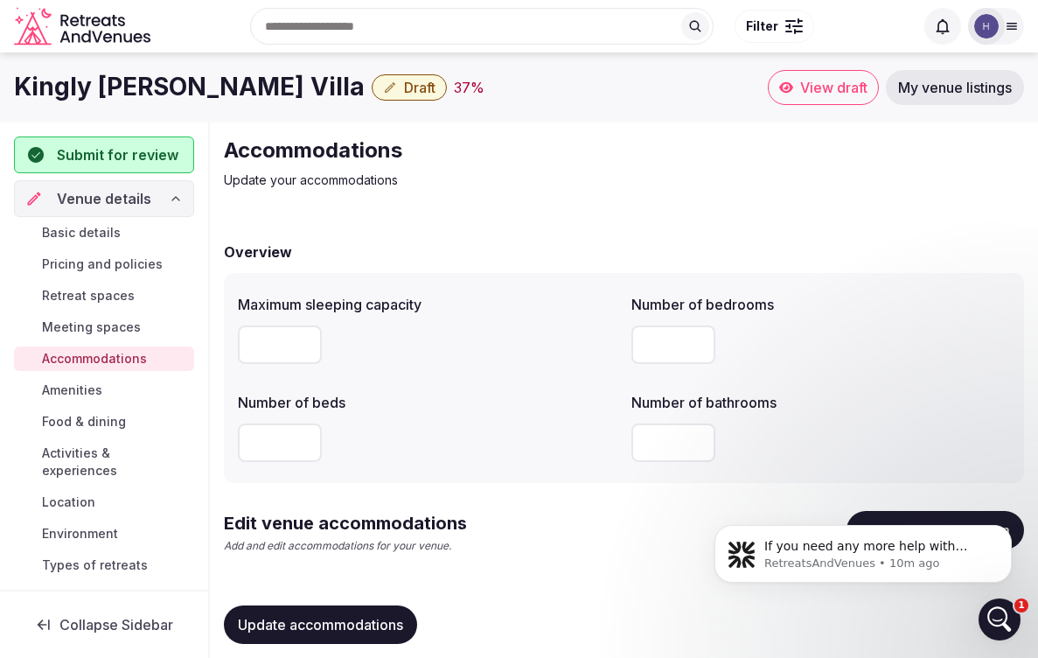
click at [300, 338] on input "*" at bounding box center [280, 344] width 84 height 38
type input "*"
click at [300, 338] on input "*" at bounding box center [280, 344] width 84 height 38
click at [304, 450] on input "number" at bounding box center [280, 442] width 84 height 38
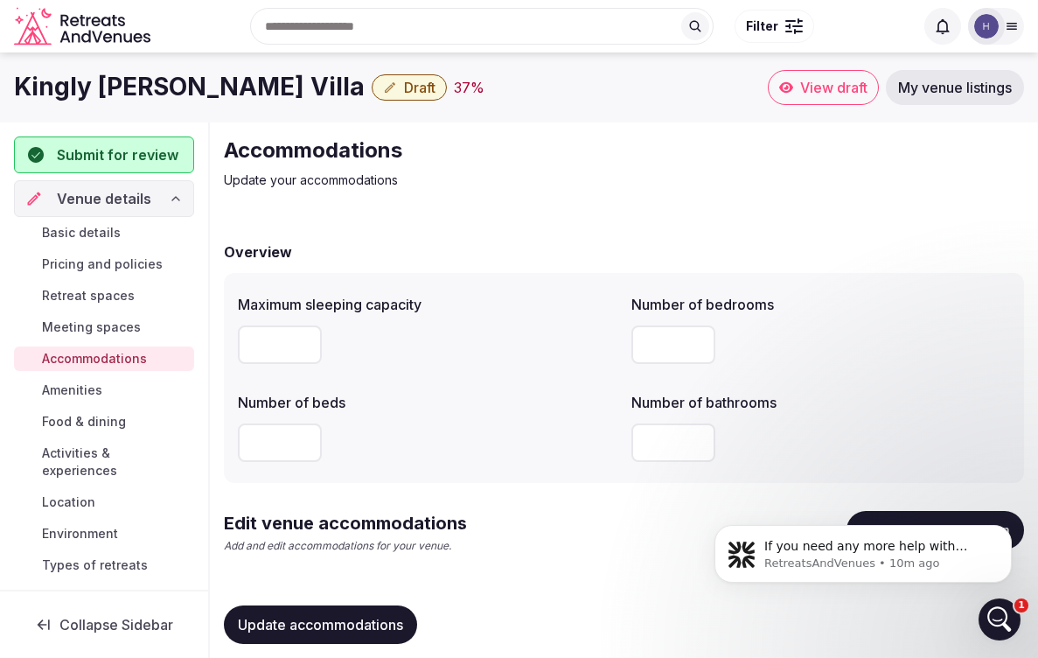
click at [304, 450] on input "number" at bounding box center [280, 442] width 84 height 38
click at [304, 439] on input "*" at bounding box center [280, 442] width 84 height 38
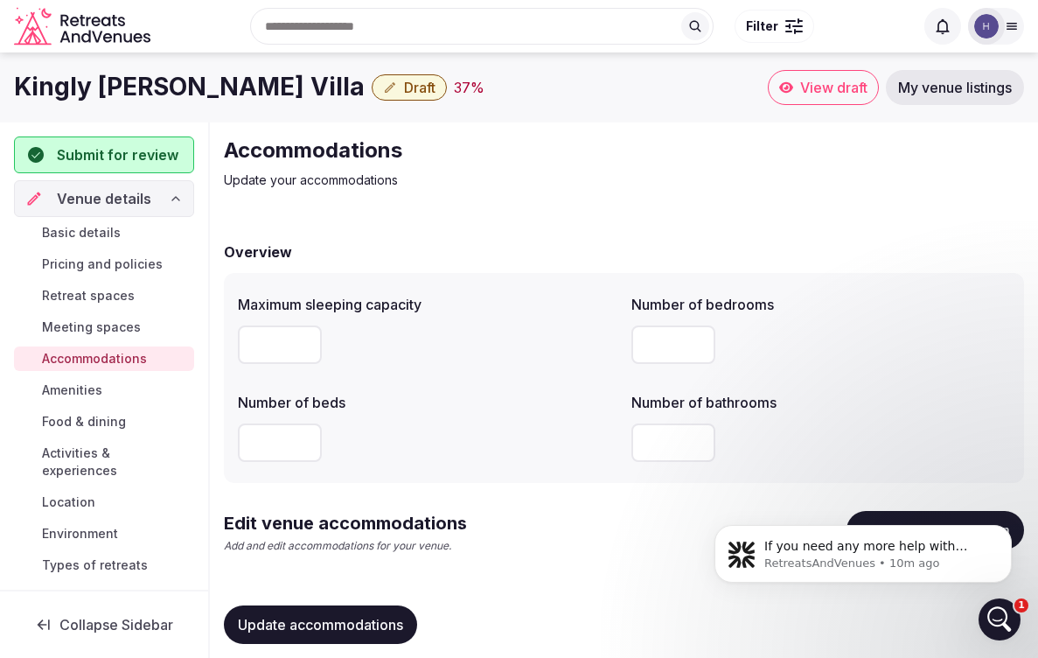
type input "*"
click at [304, 439] on input "*" at bounding box center [280, 442] width 84 height 38
click at [696, 437] on input "*" at bounding box center [674, 442] width 84 height 38
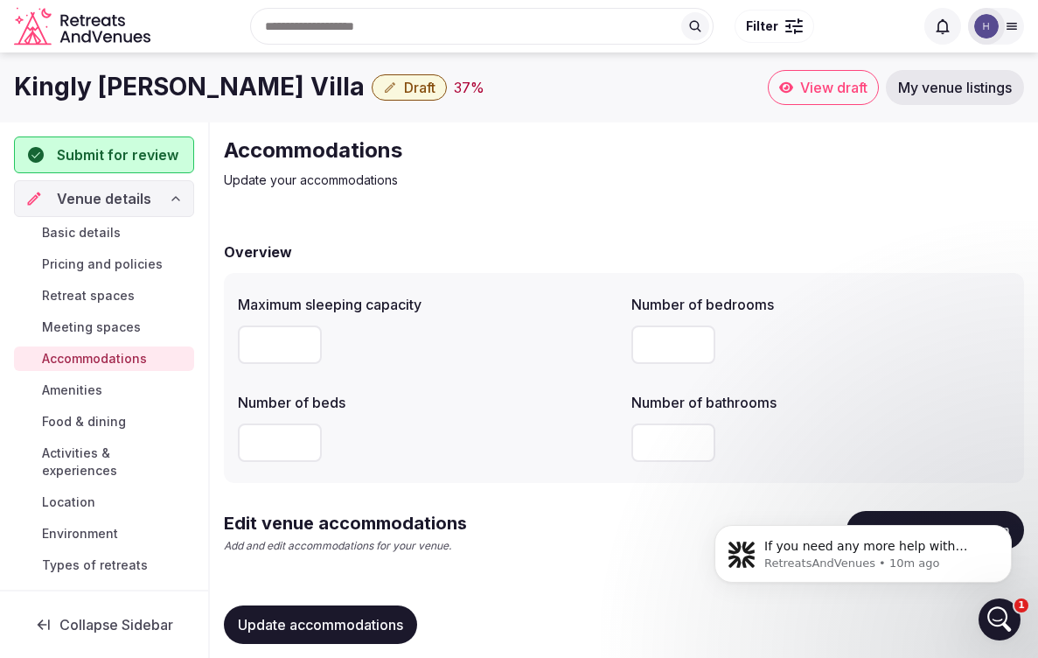
click at [696, 437] on input "*" at bounding box center [674, 442] width 84 height 38
type input "*"
click at [696, 437] on input "*" at bounding box center [674, 442] width 84 height 38
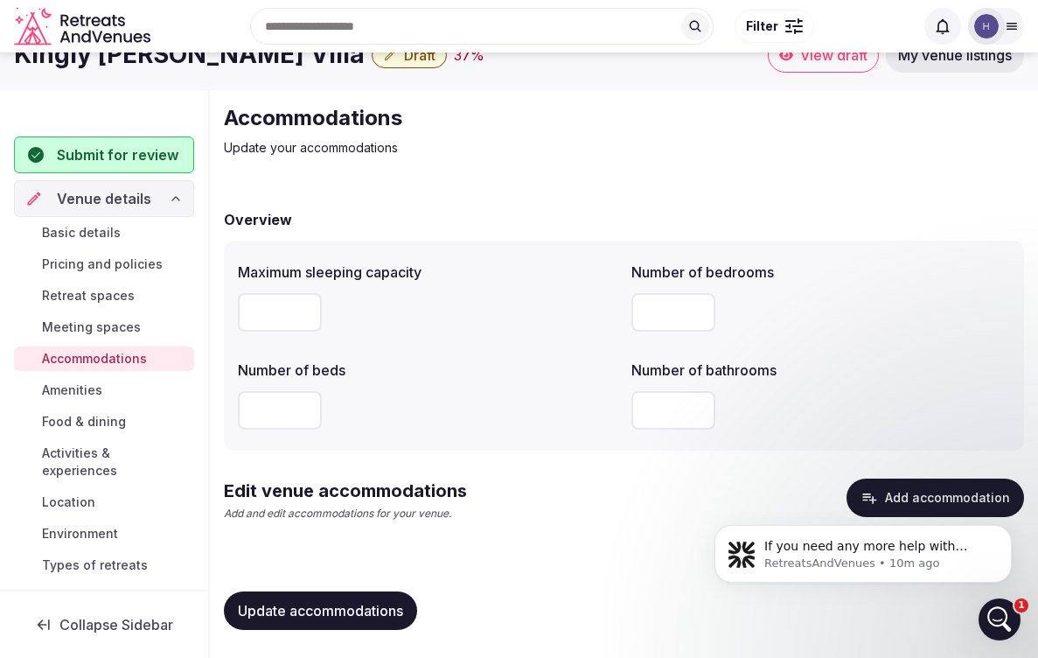
scroll to position [31, 0]
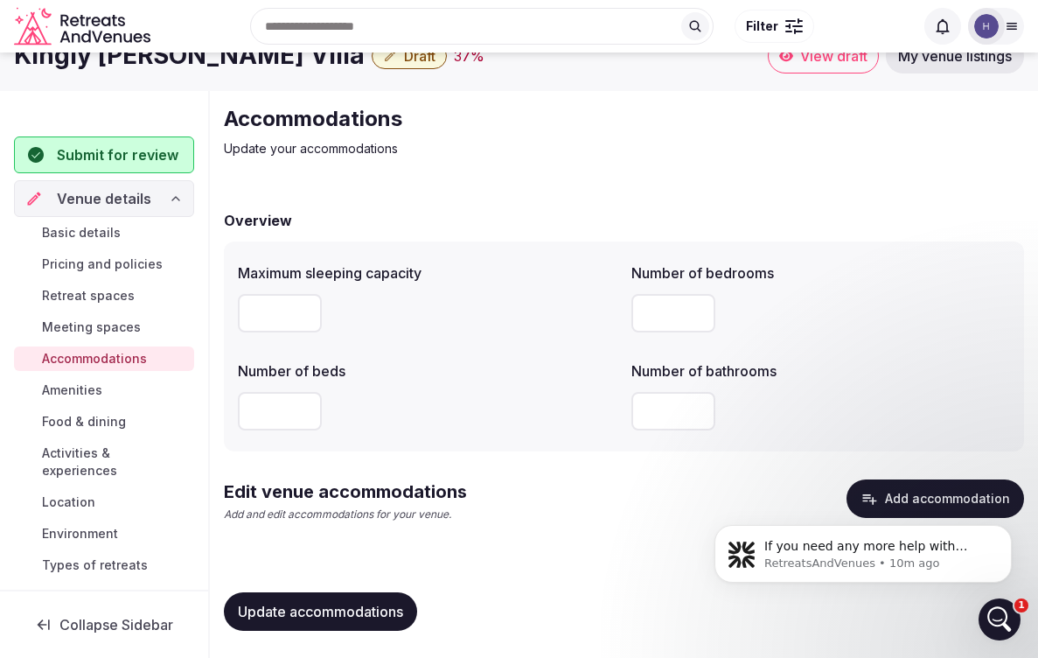
click at [380, 611] on span "Update accommodations" at bounding box center [320, 611] width 165 height 17
click at [125, 391] on link "Amenities" at bounding box center [104, 390] width 180 height 24
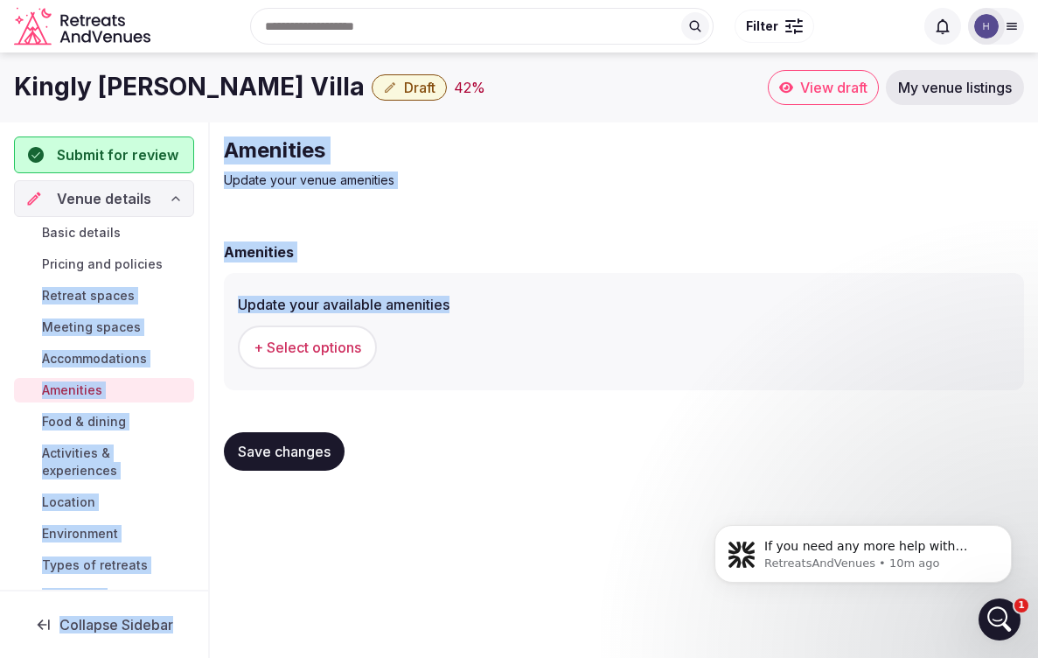
drag, startPoint x: 481, startPoint y: 312, endPoint x: 204, endPoint y: 282, distance: 279.0
click at [204, 282] on div "Submit for review Venue details Basic details Pricing and policies Retreat spac…" at bounding box center [519, 310] width 1038 height 376
click at [234, 302] on div "Update your available amenities + Select options" at bounding box center [624, 331] width 801 height 117
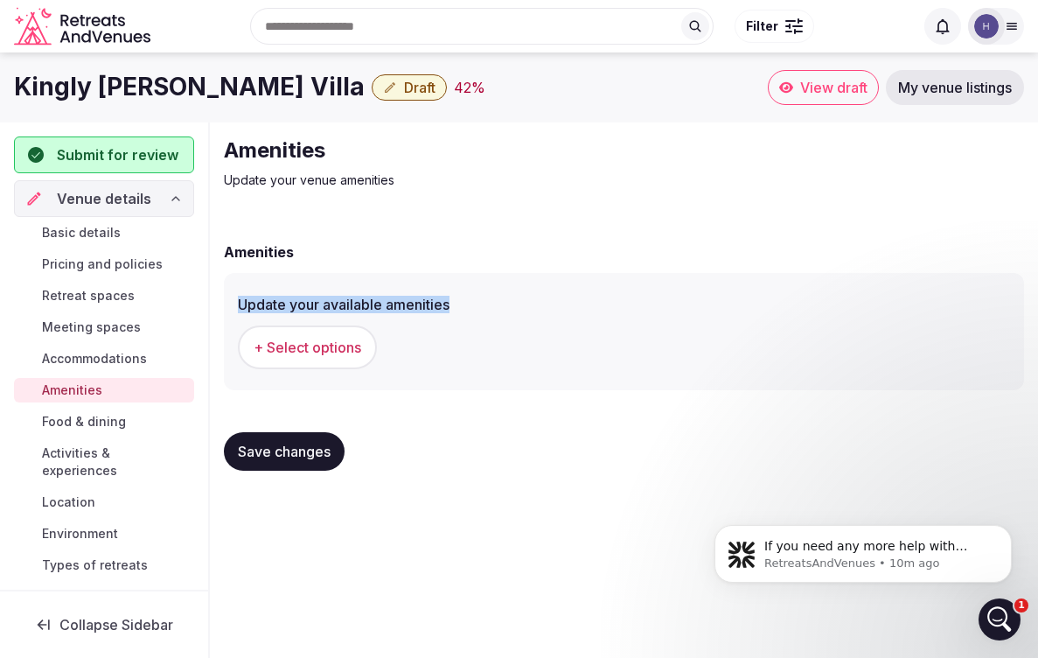
drag, startPoint x: 234, startPoint y: 302, endPoint x: 446, endPoint y: 307, distance: 212.7
click at [446, 307] on div "Update your available amenities + Select options" at bounding box center [624, 331] width 801 height 117
click at [304, 347] on span "+ Select options" at bounding box center [308, 347] width 108 height 19
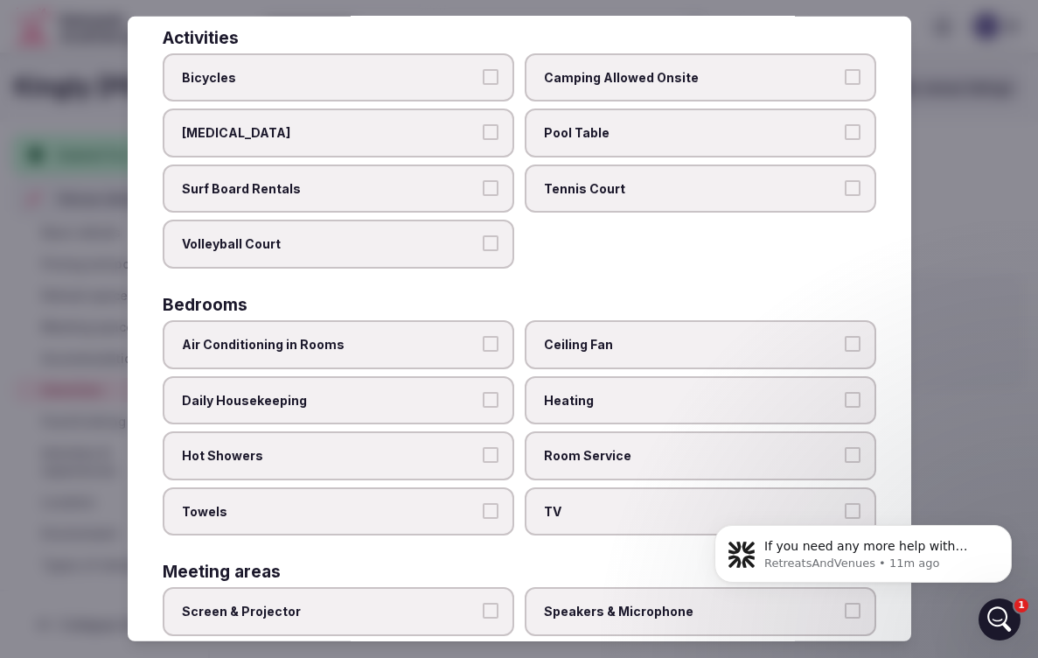
scroll to position [143, 0]
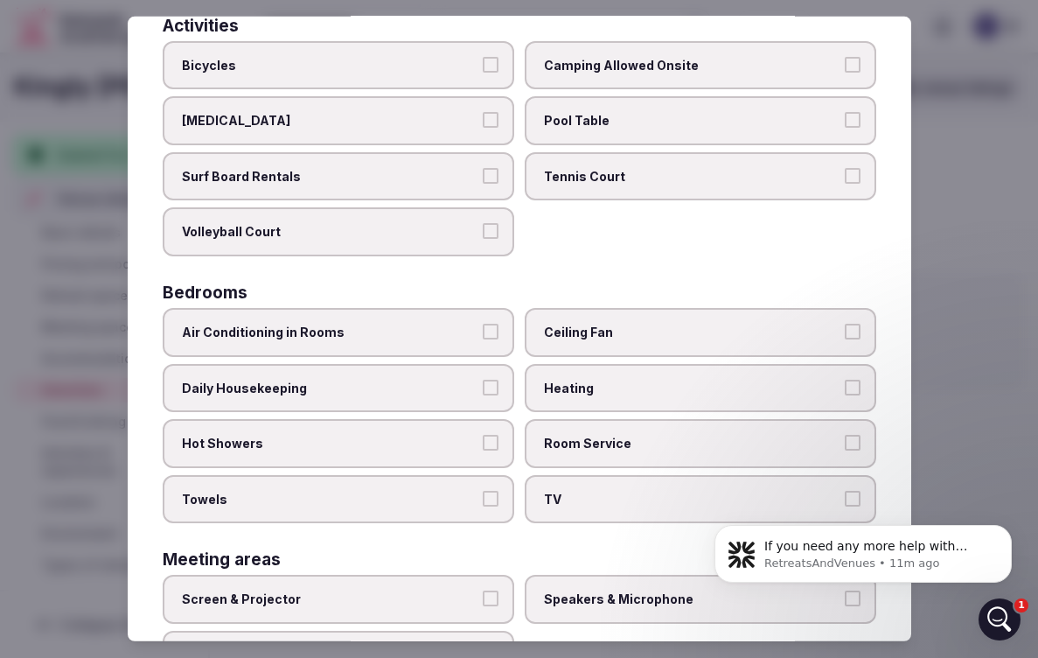
click at [494, 324] on button "Air Conditioning in Rooms" at bounding box center [491, 332] width 16 height 16
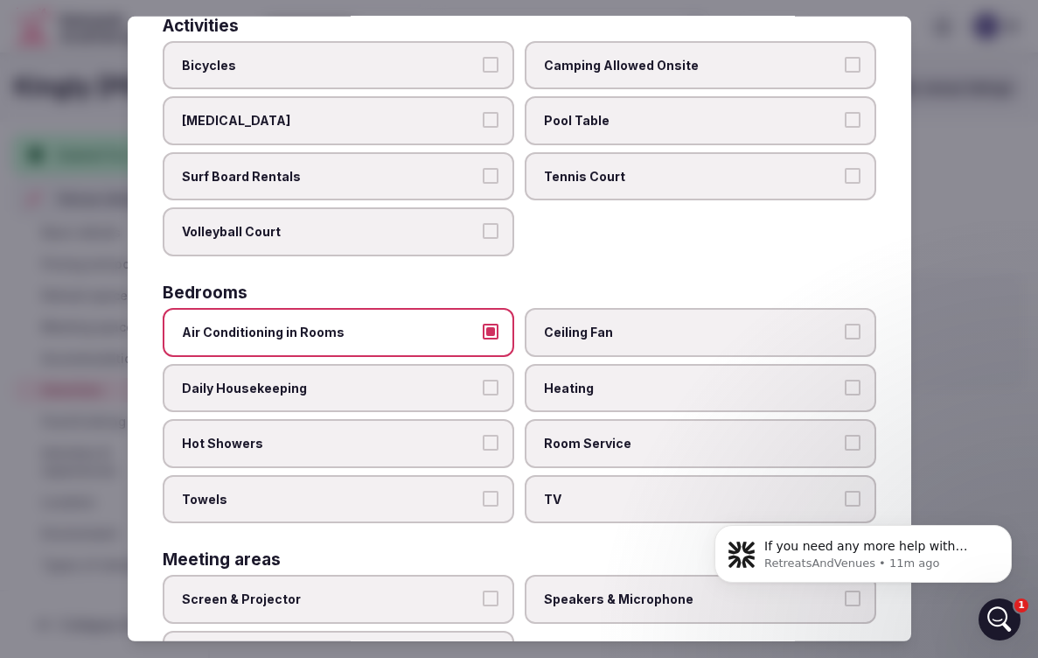
click at [493, 379] on button "Daily Housekeeping" at bounding box center [491, 387] width 16 height 16
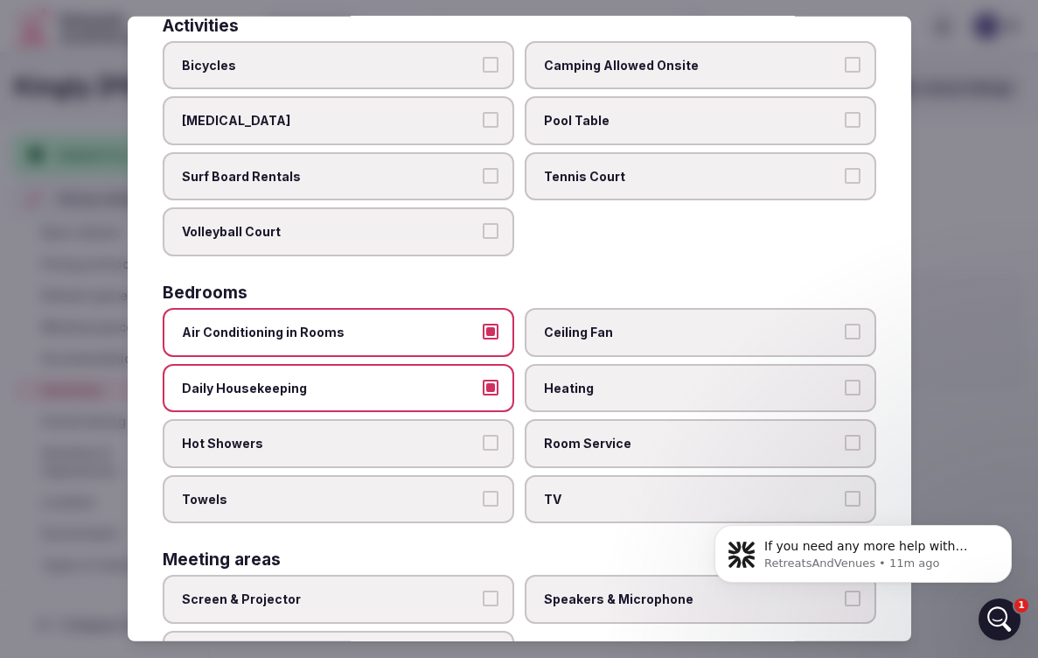
click at [487, 435] on button "Hot Showers" at bounding box center [491, 443] width 16 height 16
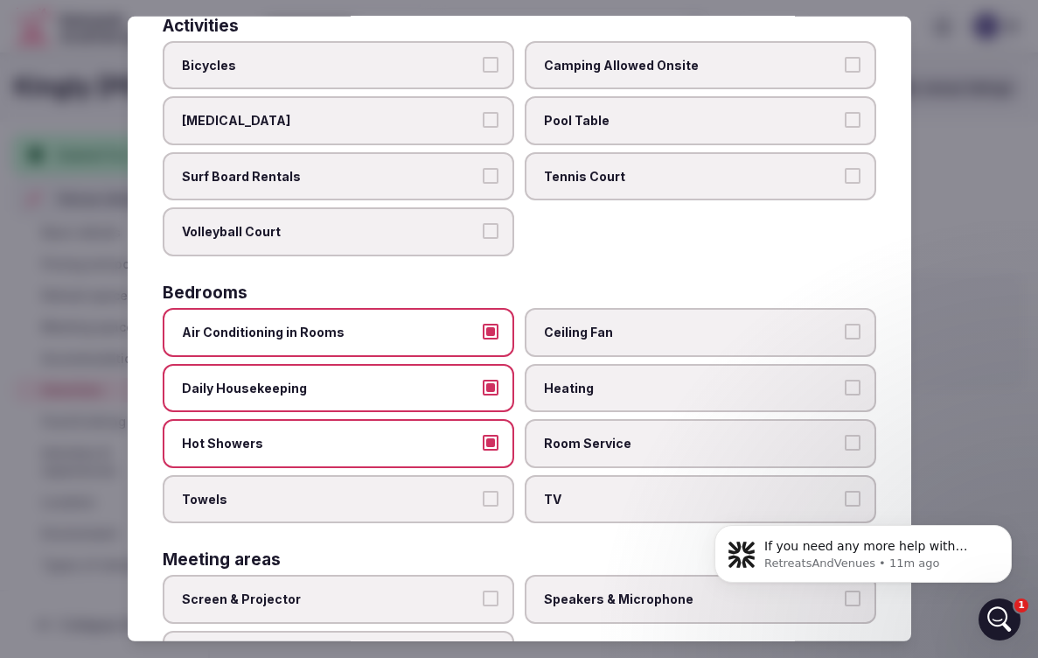
click at [491, 491] on button "Towels" at bounding box center [491, 499] width 16 height 16
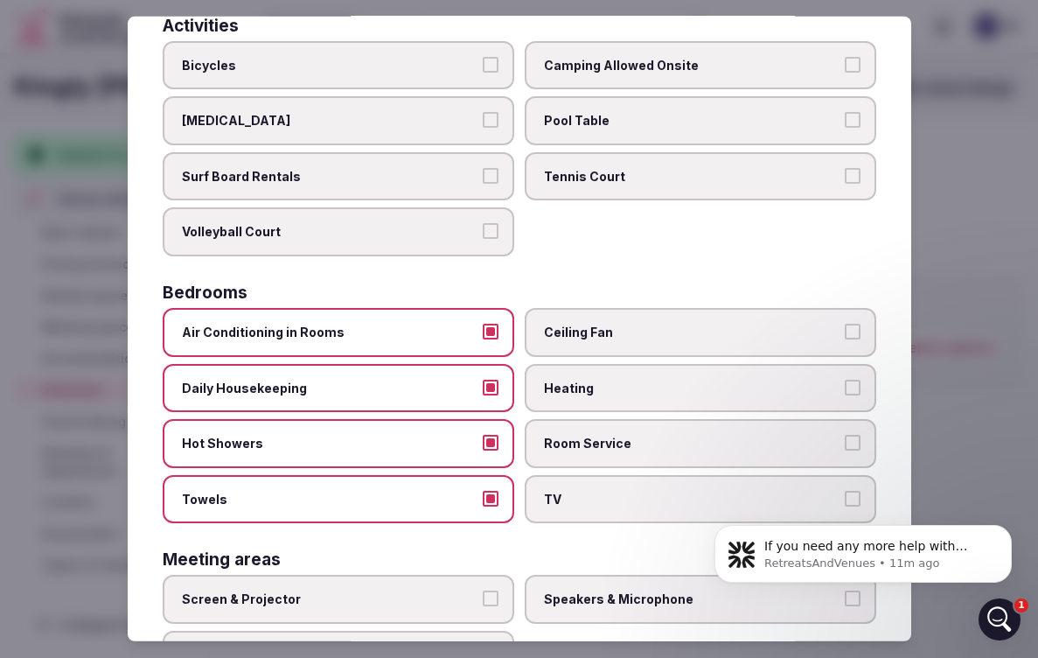
click at [838, 489] on html "If you need any more help with listing your villa or have questions about the p…" at bounding box center [864, 549] width 350 height 122
click at [845, 491] on html "If you need any more help with listing your villa or have questions about the p…" at bounding box center [864, 549] width 350 height 122
click at [848, 489] on html "If you need any more help with listing your villa or have questions about the p…" at bounding box center [864, 549] width 350 height 122
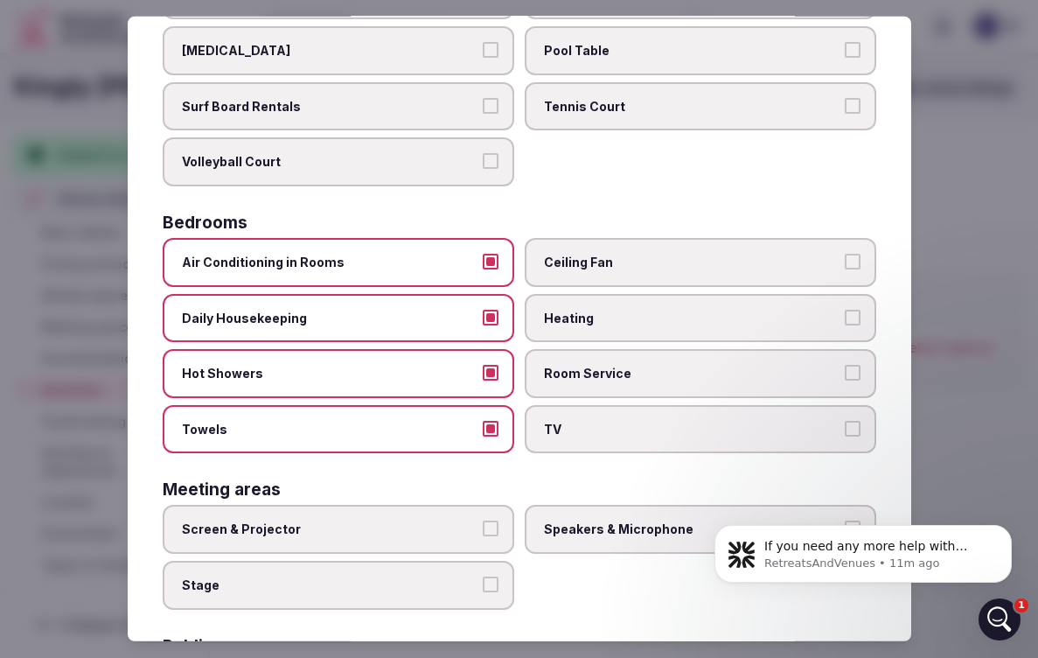
scroll to position [220, 0]
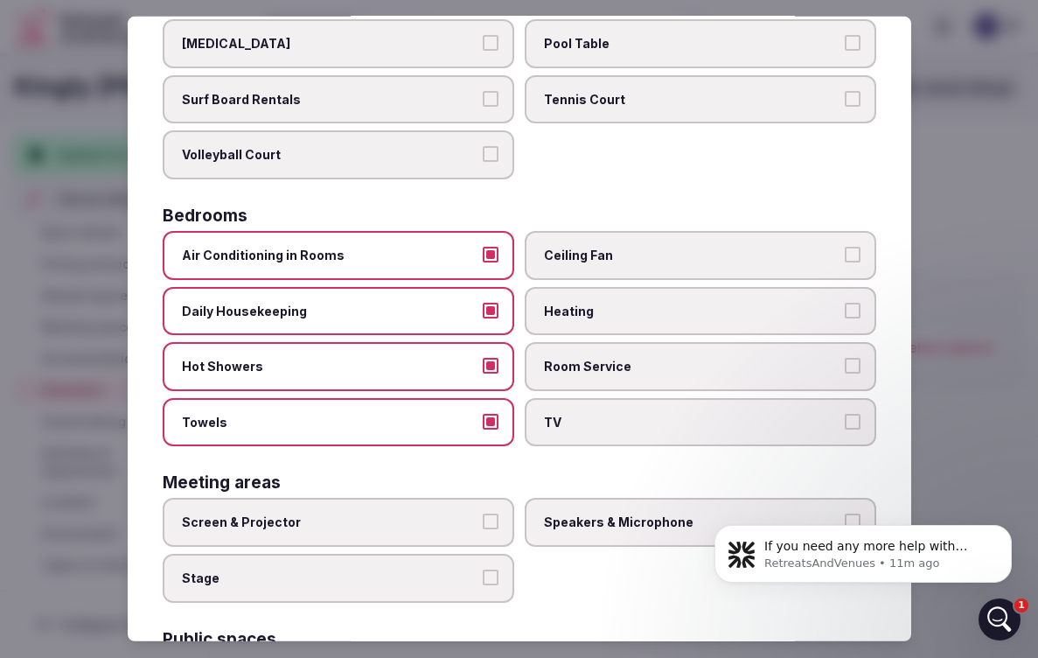
click at [848, 247] on button "Ceiling Fan" at bounding box center [853, 255] width 16 height 16
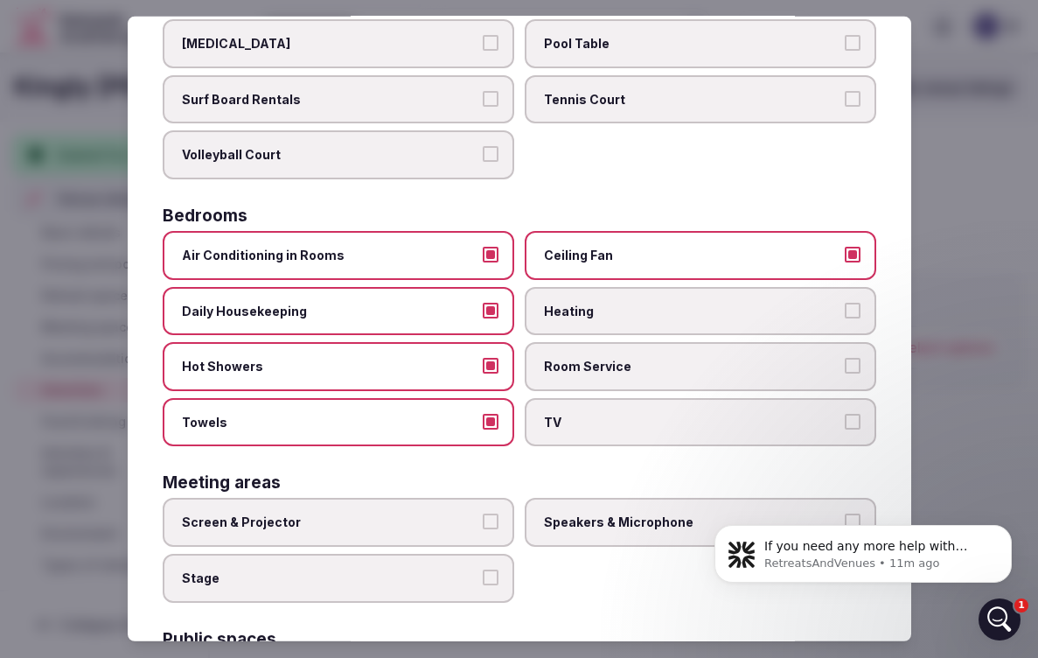
click at [849, 414] on button "TV" at bounding box center [853, 422] width 16 height 16
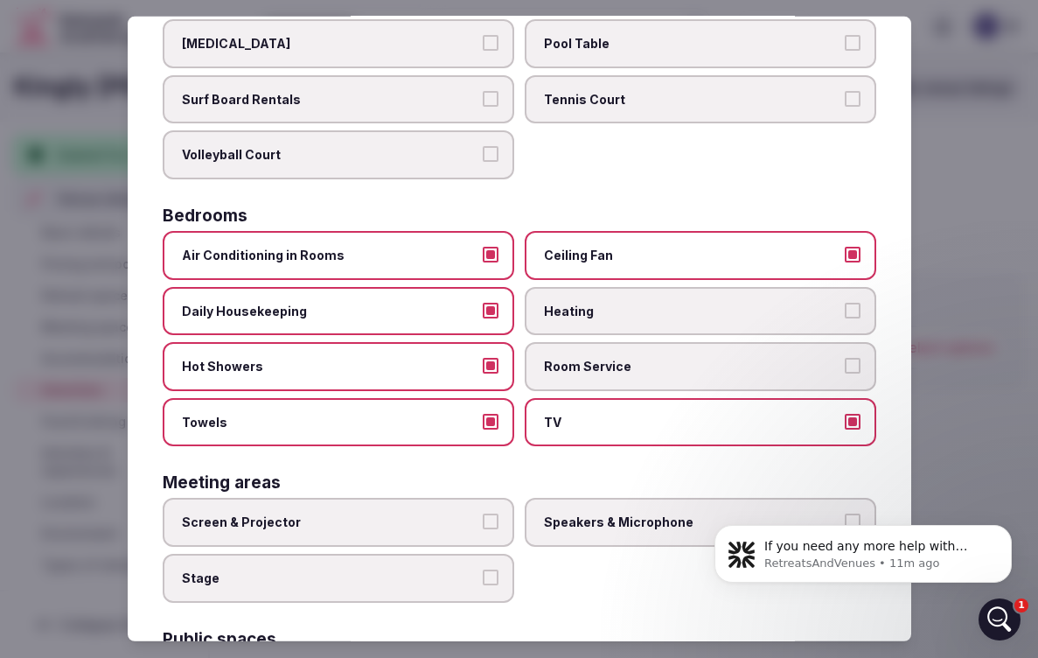
click at [849, 414] on button "TV" at bounding box center [853, 422] width 16 height 16
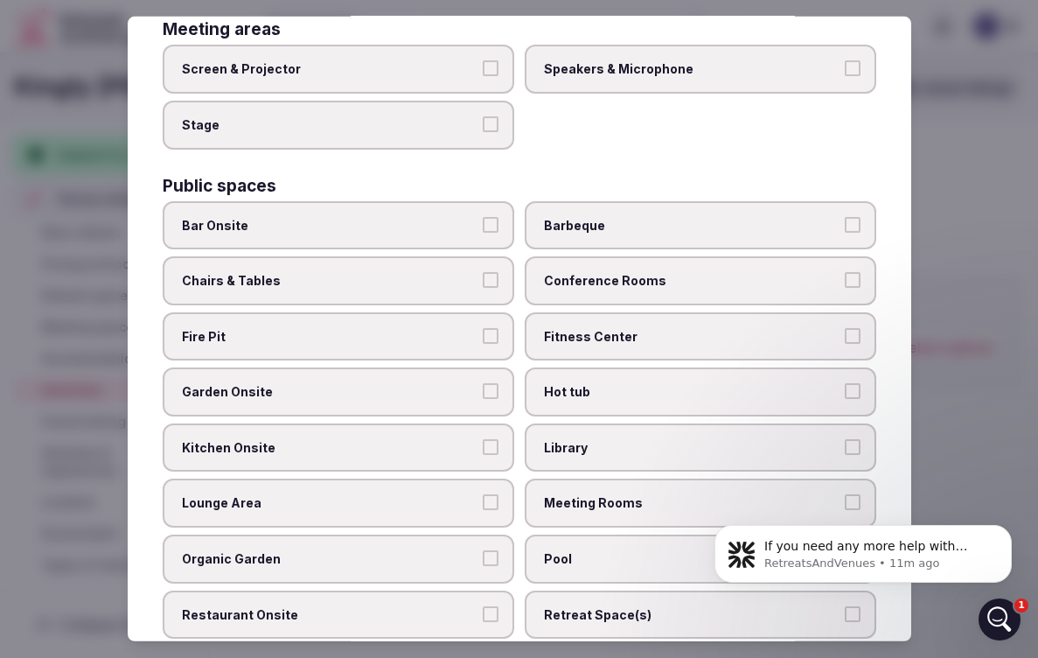
scroll to position [675, 0]
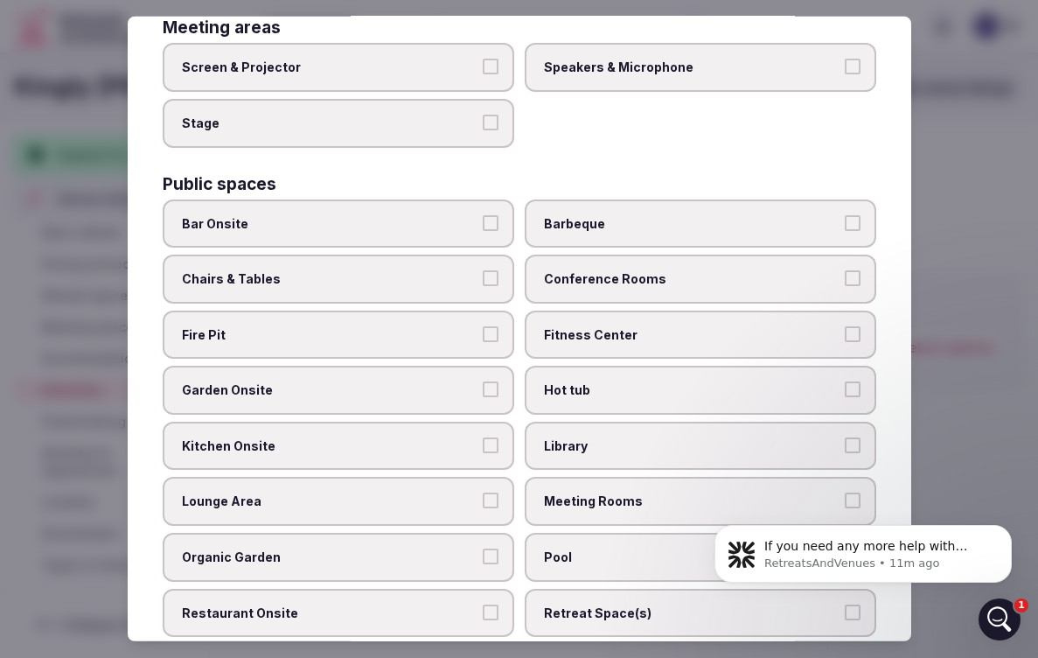
click at [490, 270] on button "Chairs & Tables" at bounding box center [491, 278] width 16 height 16
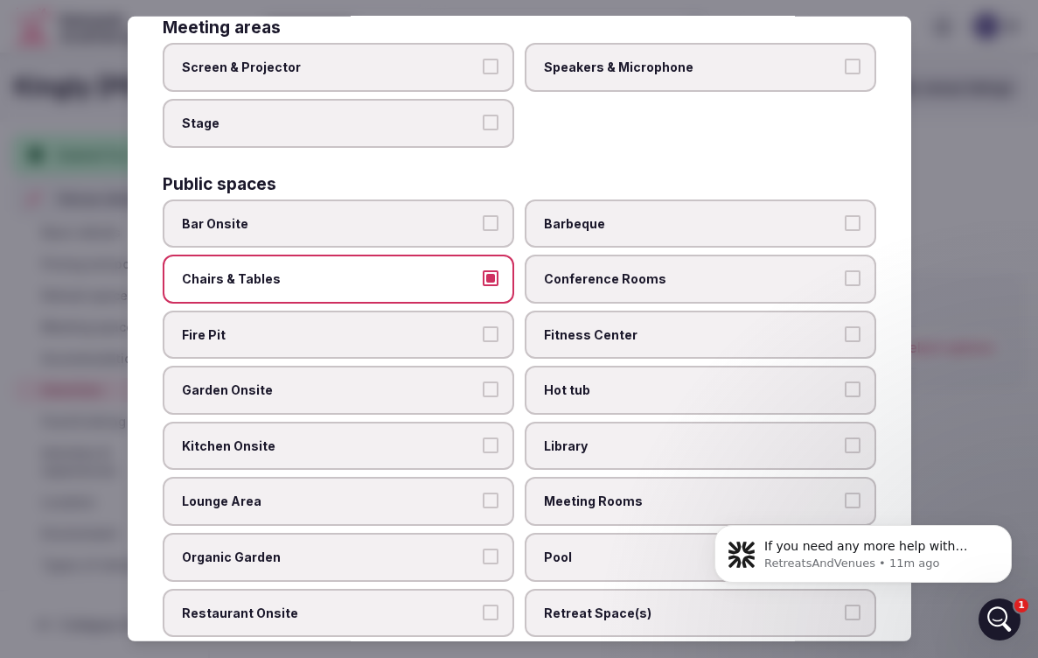
click at [491, 326] on button "Fire Pit" at bounding box center [491, 334] width 16 height 16
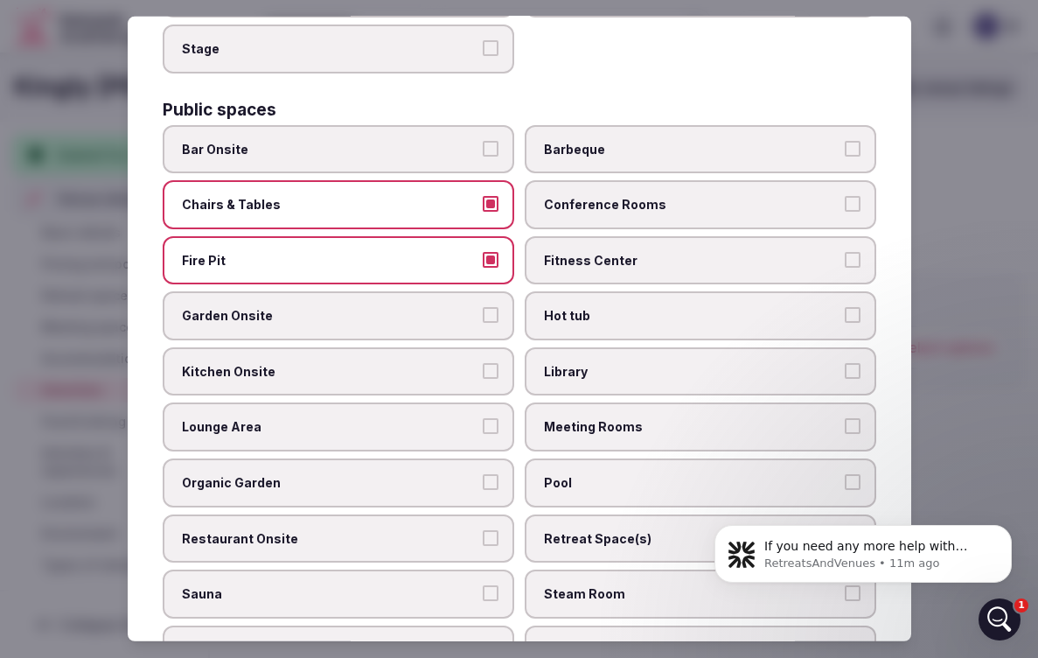
scroll to position [778, 0]
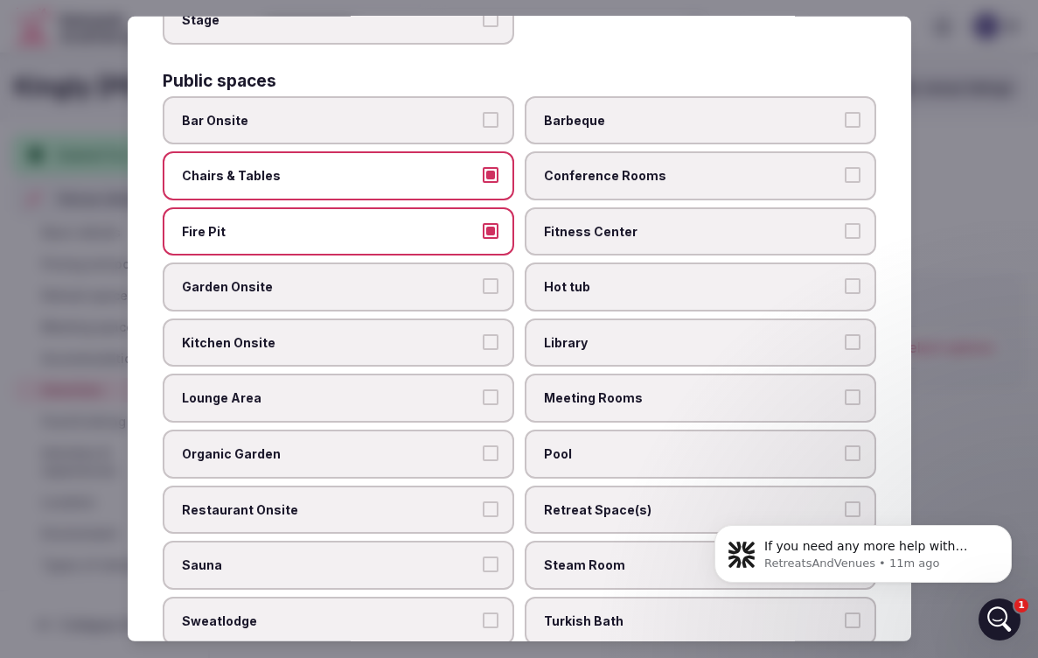
click at [493, 278] on button "Garden Onsite" at bounding box center [491, 286] width 16 height 16
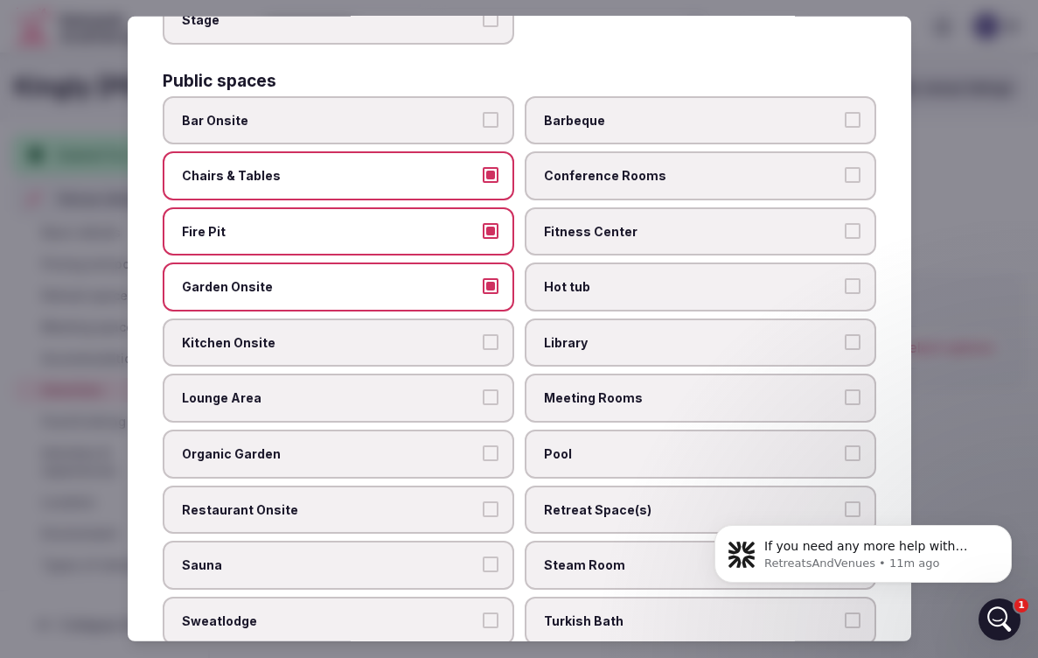
click at [491, 334] on button "Kitchen Onsite" at bounding box center [491, 342] width 16 height 16
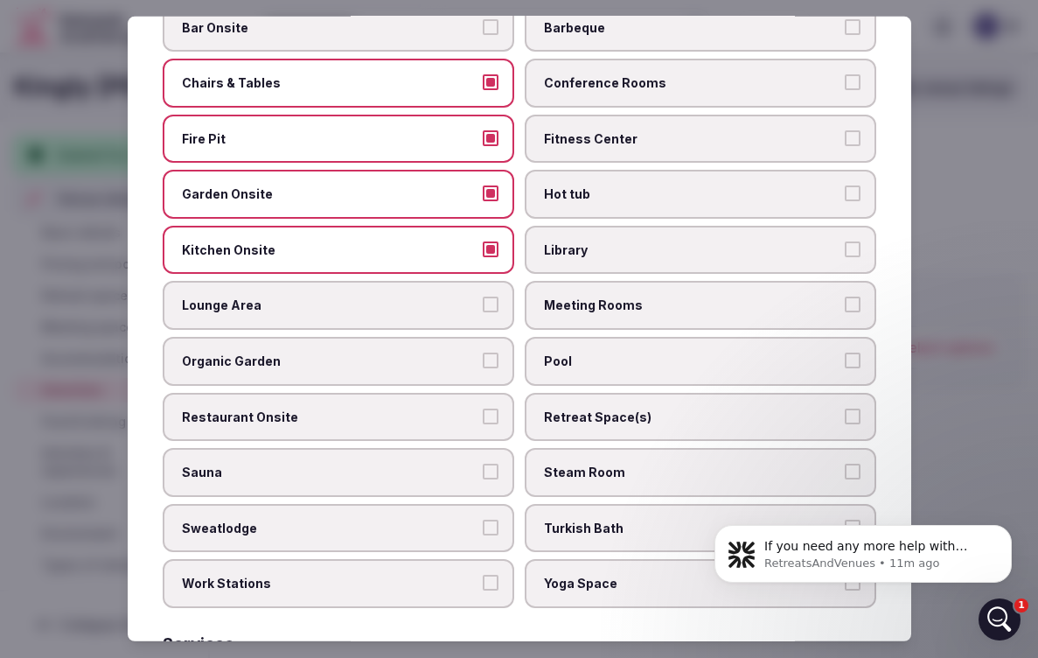
scroll to position [871, 0]
click at [491, 296] on button "Lounge Area" at bounding box center [491, 304] width 16 height 16
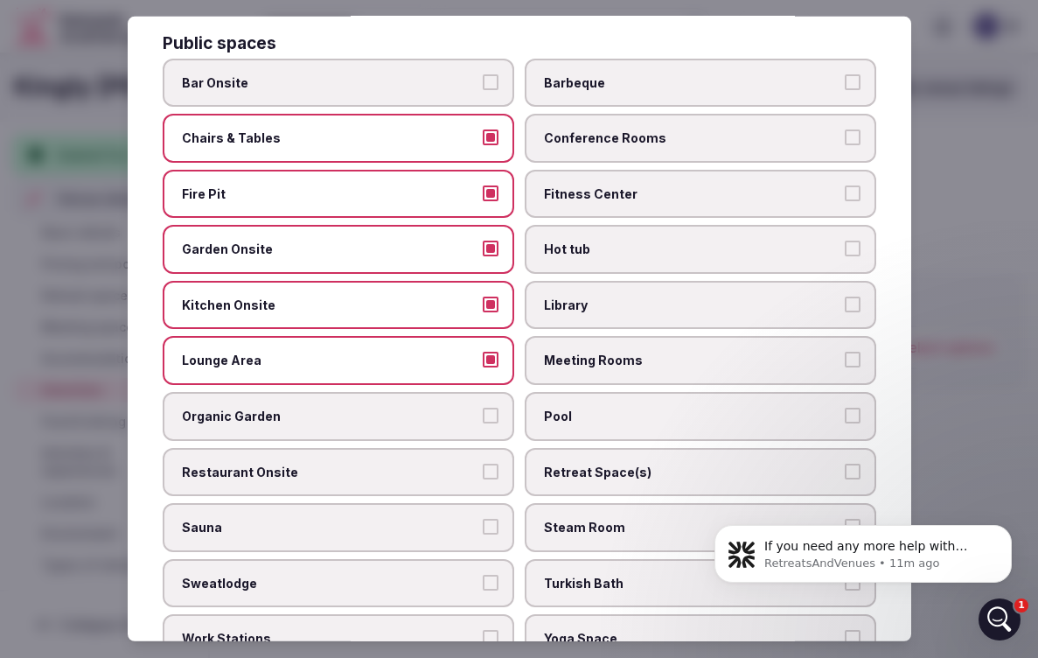
scroll to position [828, 0]
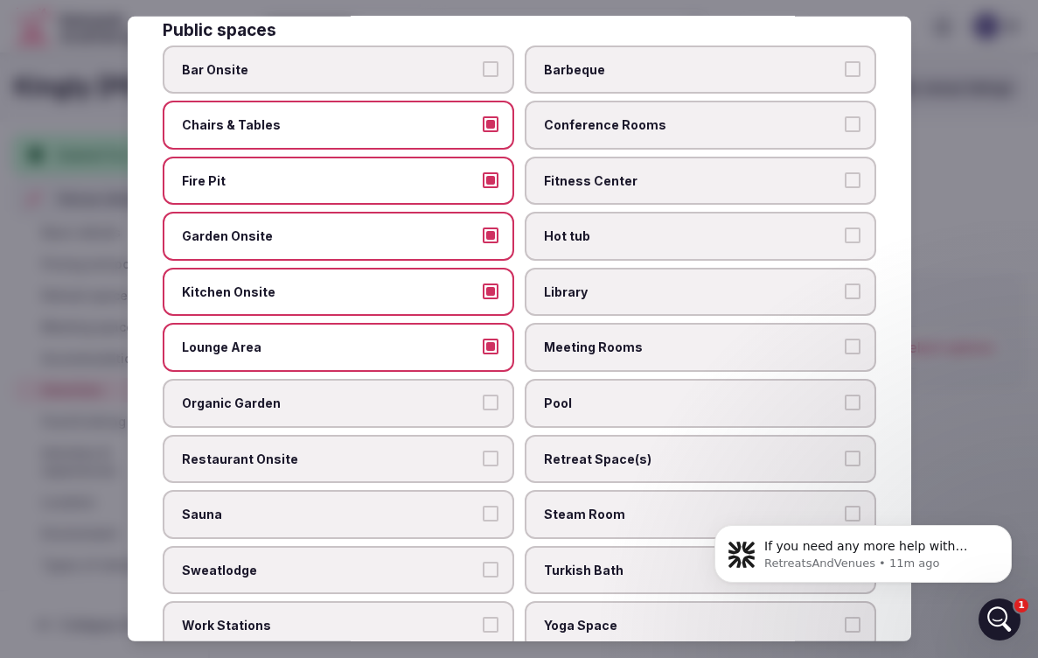
click at [856, 62] on button "Barbeque" at bounding box center [853, 68] width 16 height 16
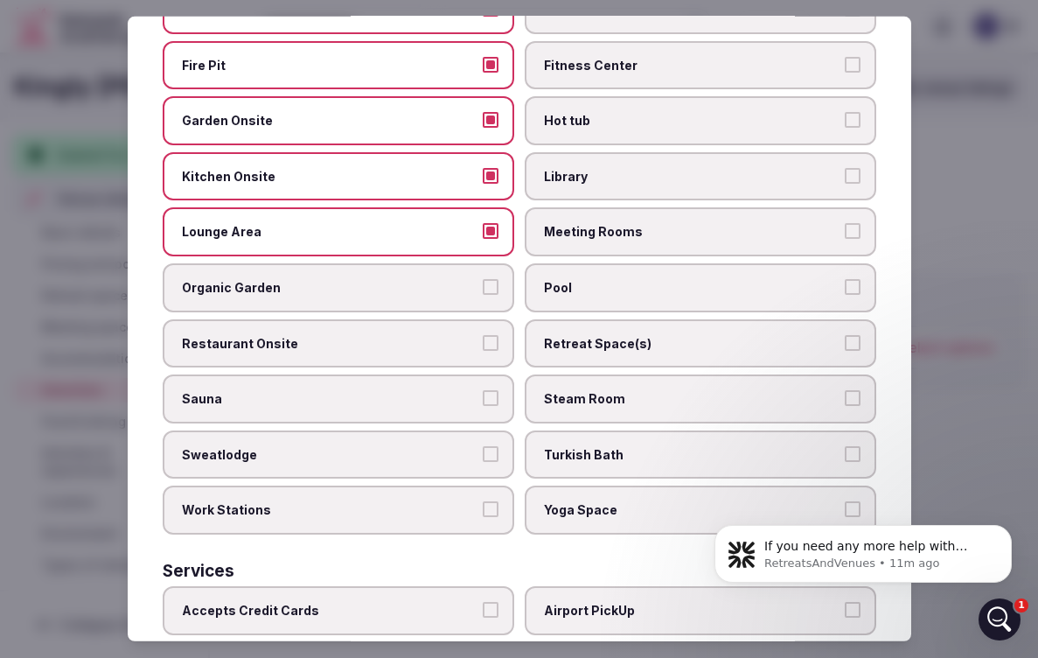
scroll to position [962, 0]
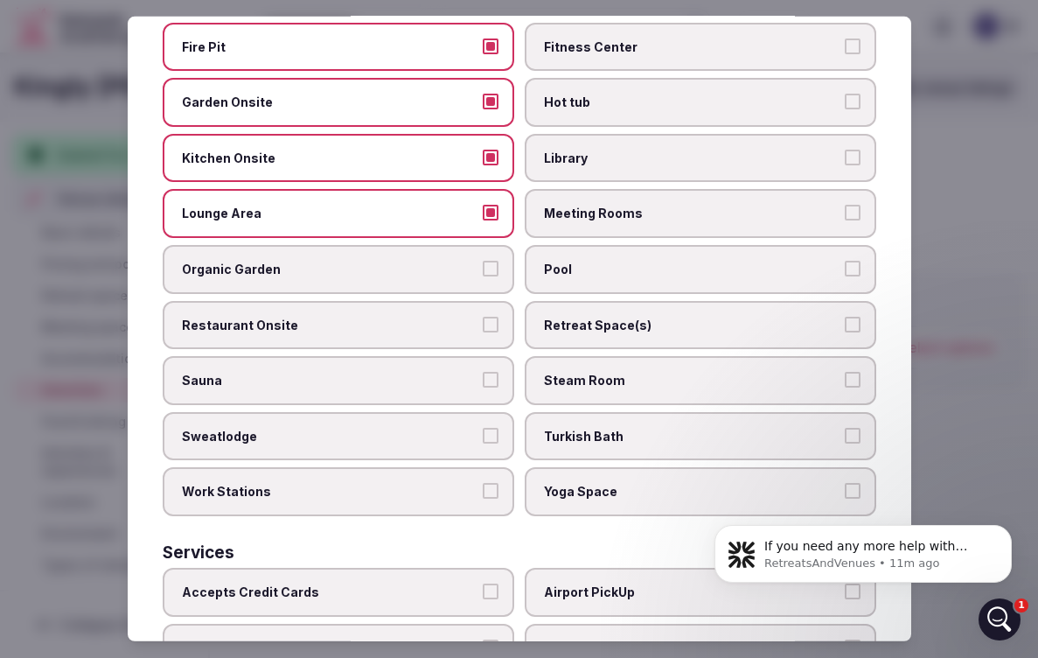
click at [850, 261] on button "Pool" at bounding box center [853, 269] width 16 height 16
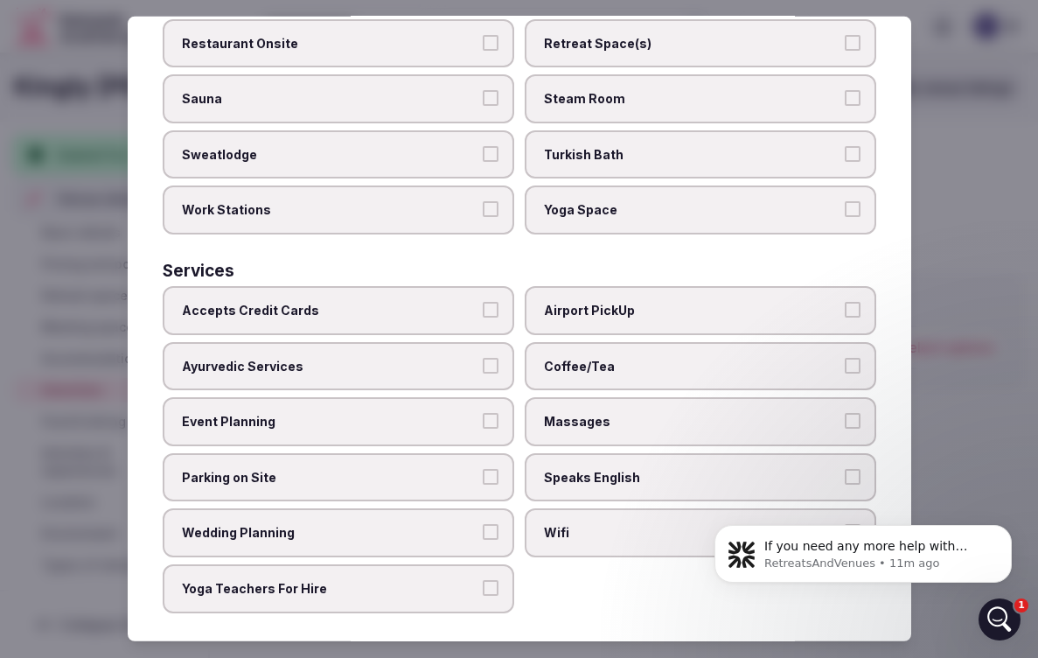
scroll to position [1243, 0]
click at [665, 525] on span "Wifi" at bounding box center [692, 533] width 296 height 17
click at [845, 525] on button "Wifi" at bounding box center [853, 533] width 16 height 16
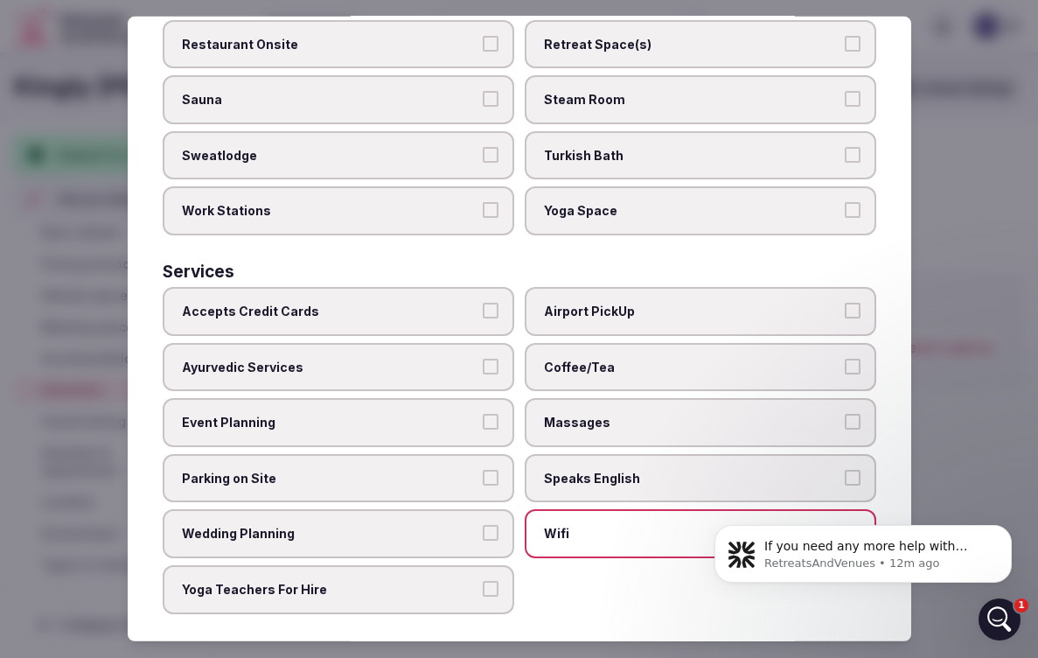
click at [842, 467] on label "Speaks English" at bounding box center [701, 478] width 352 height 49
click at [845, 470] on button "Speaks English" at bounding box center [853, 478] width 16 height 16
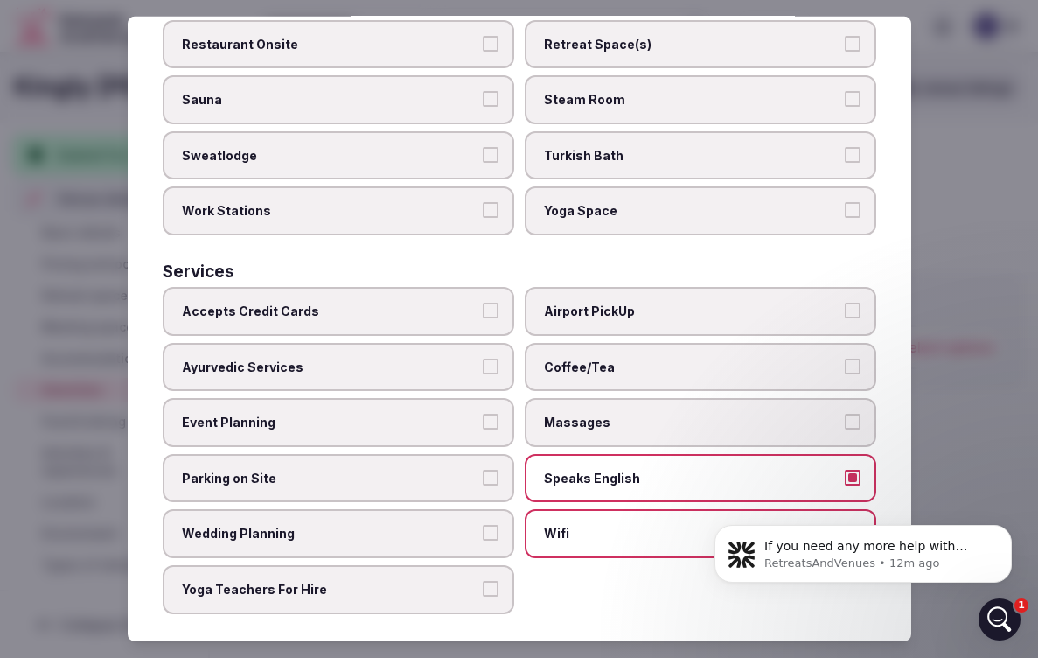
click at [854, 358] on button "Coffee/Tea" at bounding box center [853, 366] width 16 height 16
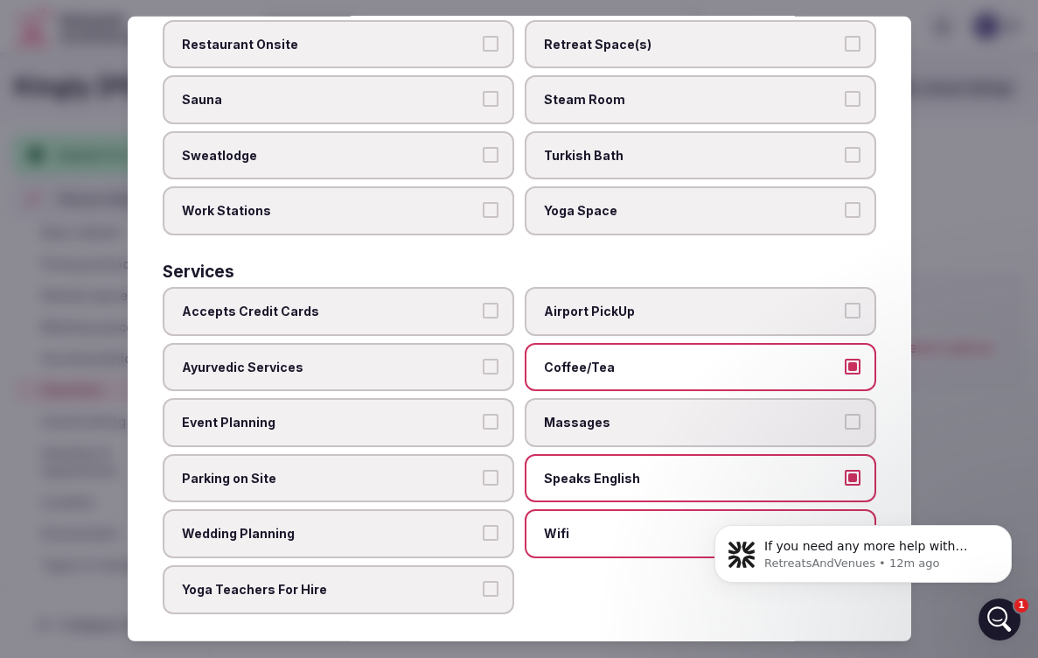
click at [486, 470] on button "Parking on Site" at bounding box center [491, 478] width 16 height 16
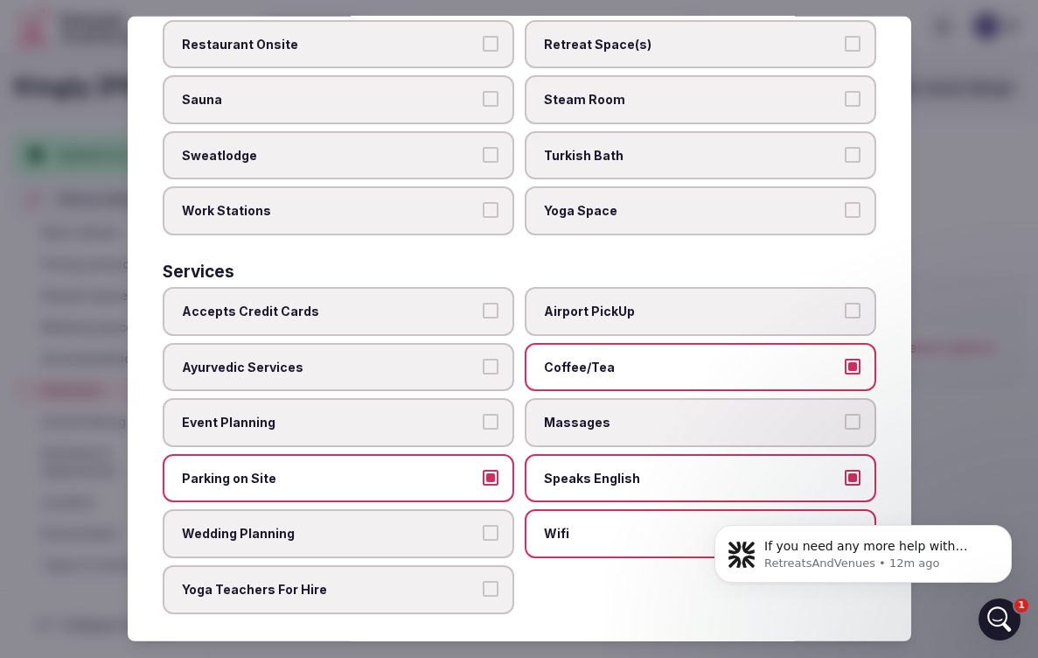
click at [484, 303] on button "Accepts Credit Cards" at bounding box center [491, 311] width 16 height 16
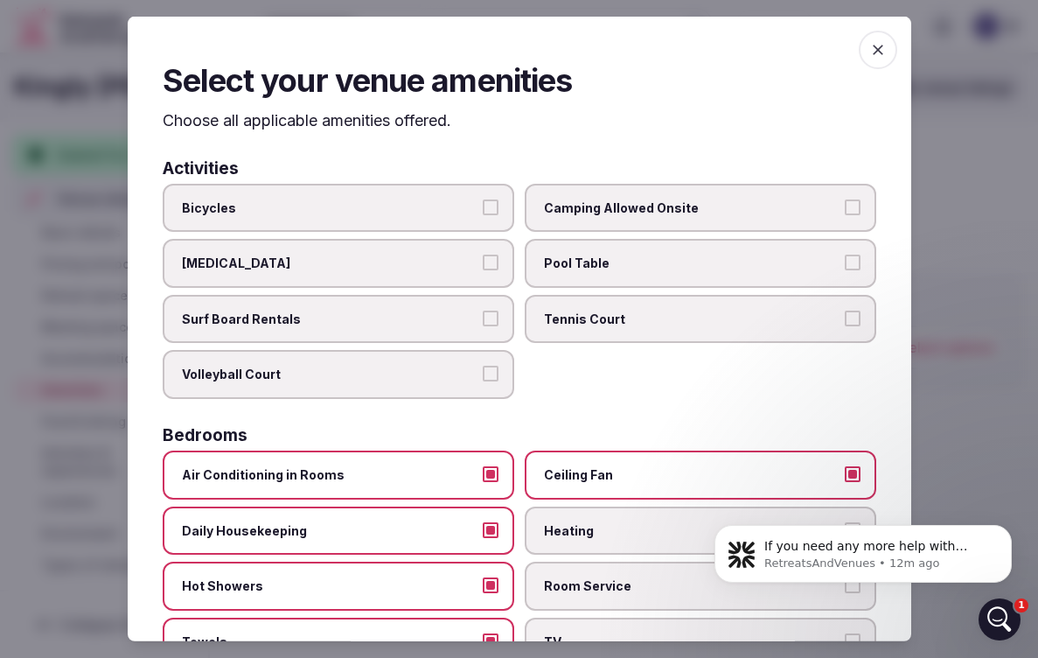
scroll to position [0, 0]
click at [981, 168] on div at bounding box center [519, 329] width 1038 height 658
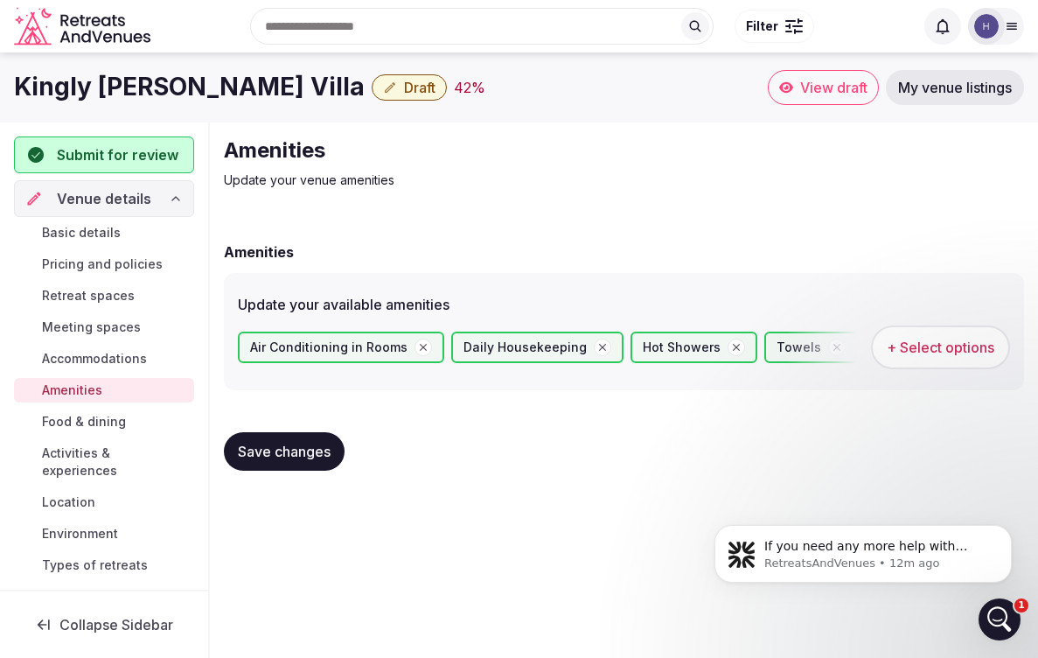
click at [303, 455] on span "Save changes" at bounding box center [284, 451] width 93 height 17
click at [93, 419] on span "Food & dining" at bounding box center [84, 421] width 84 height 17
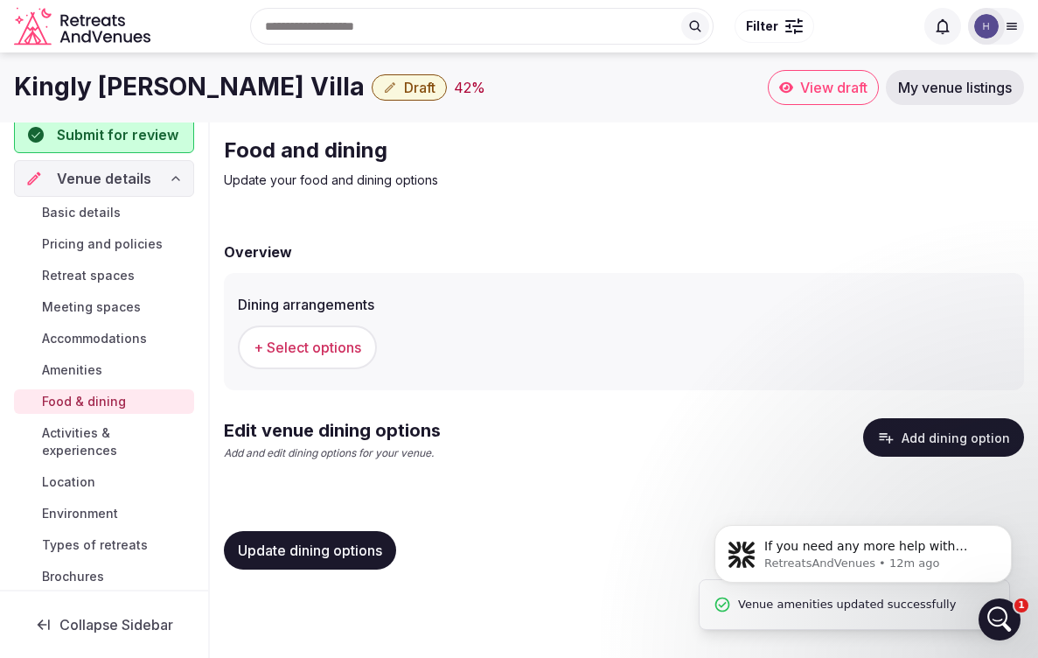
scroll to position [19, 0]
click at [320, 347] on span "+ Select options" at bounding box center [308, 347] width 108 height 19
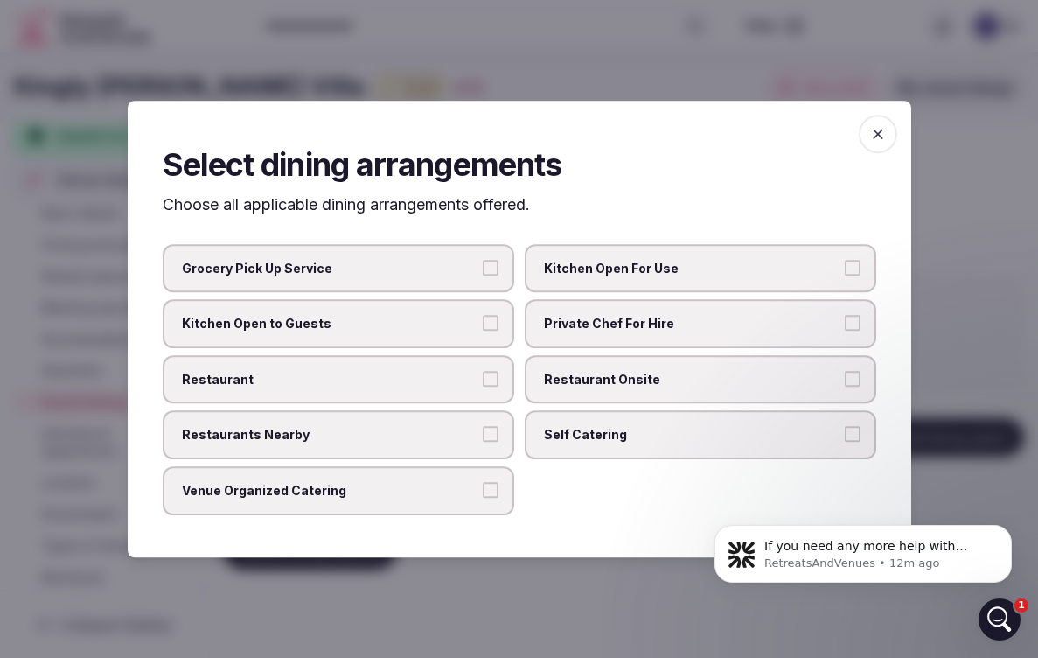
click at [493, 261] on button "Grocery Pick Up Service" at bounding box center [491, 268] width 16 height 16
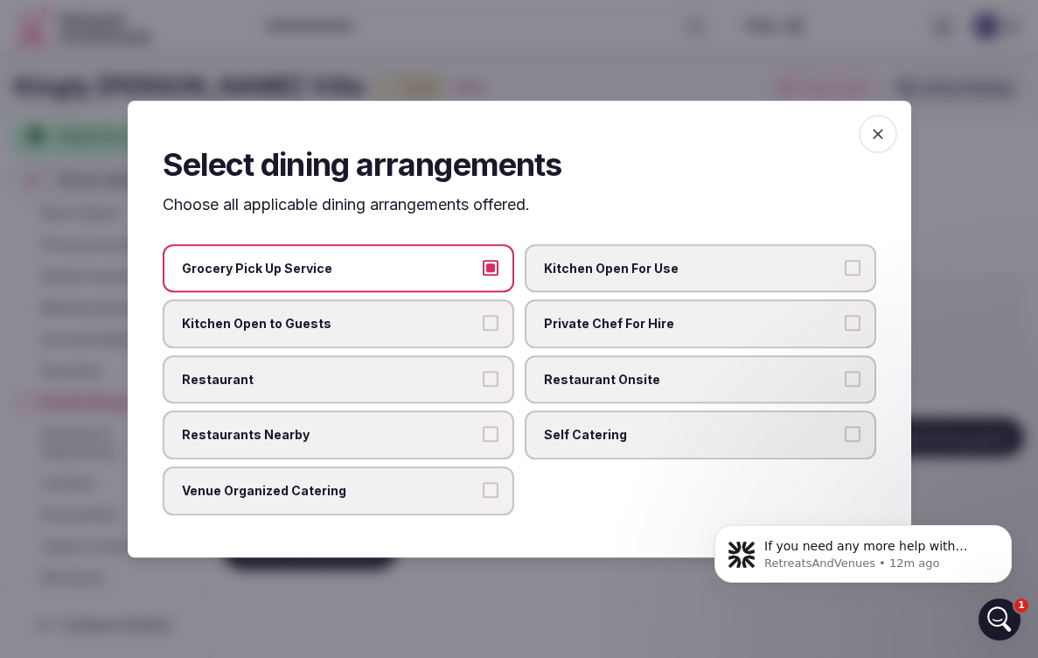
click at [495, 320] on button "Kitchen Open to Guests" at bounding box center [491, 323] width 16 height 16
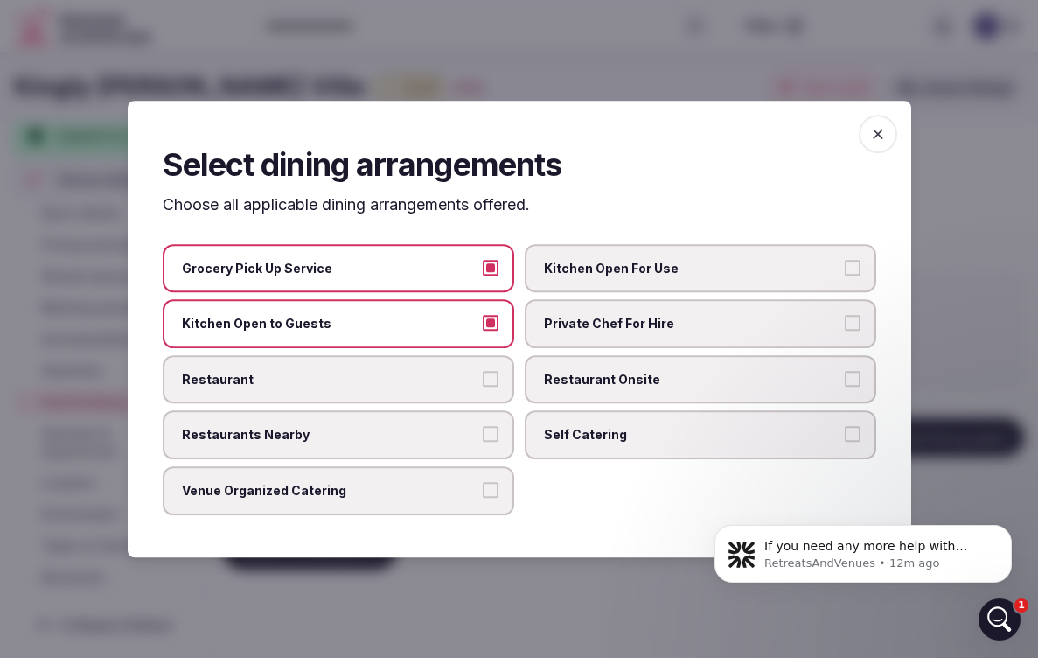
click at [856, 325] on button "Private Chef For Hire" at bounding box center [853, 323] width 16 height 16
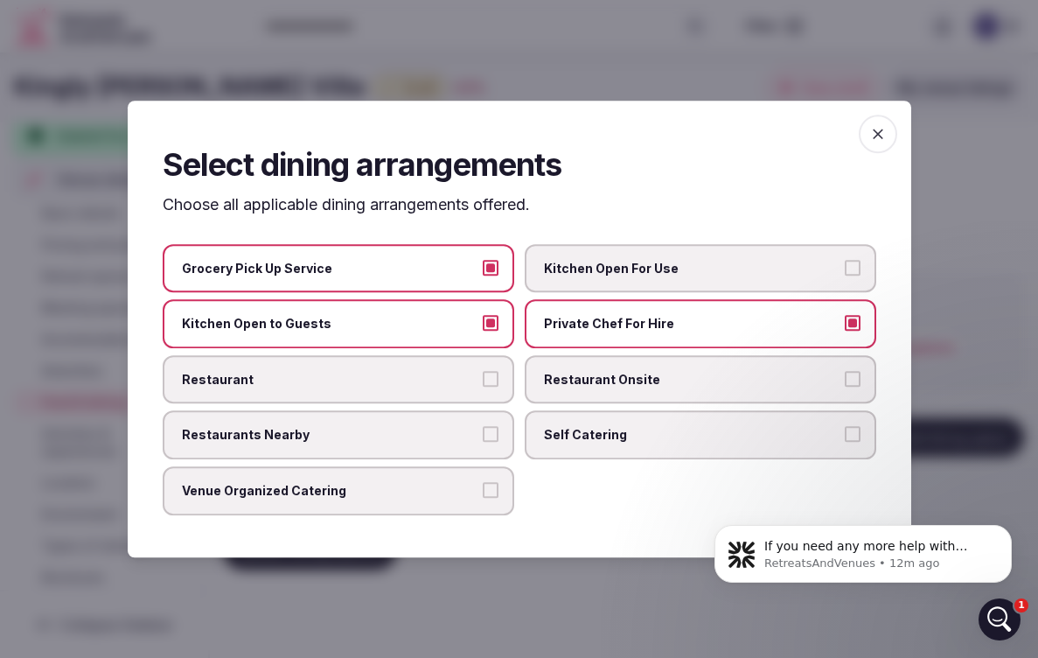
click at [488, 321] on button "Kitchen Open to Guests" at bounding box center [491, 323] width 16 height 16
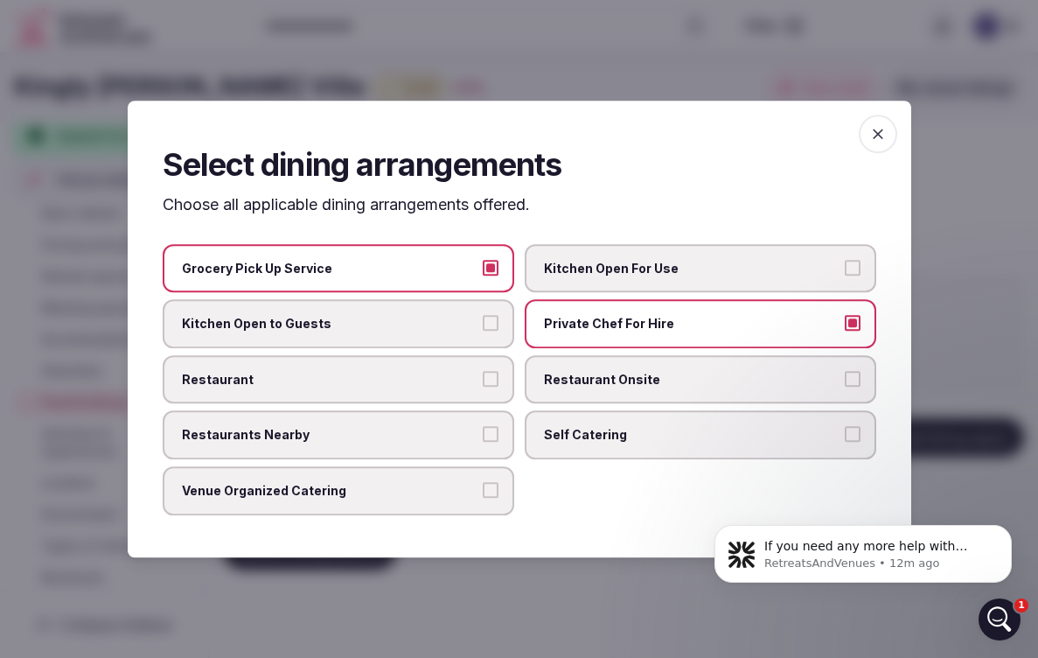
click at [852, 256] on label "Kitchen Open For Use" at bounding box center [701, 268] width 352 height 49
click at [852, 260] on button "Kitchen Open For Use" at bounding box center [853, 268] width 16 height 16
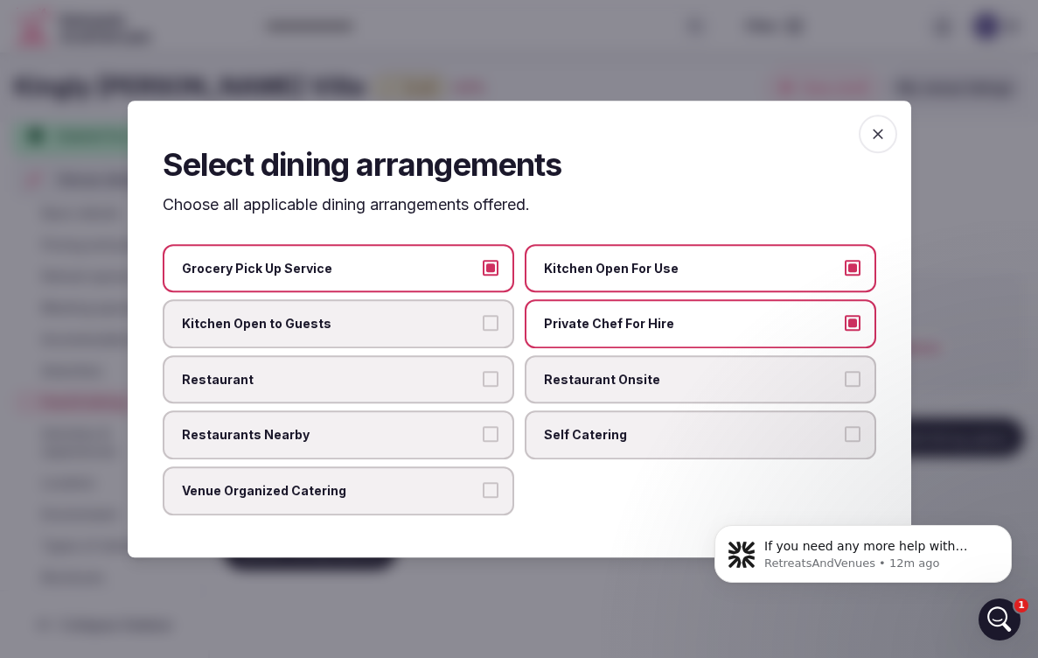
click at [849, 437] on button "Self Catering" at bounding box center [853, 435] width 16 height 16
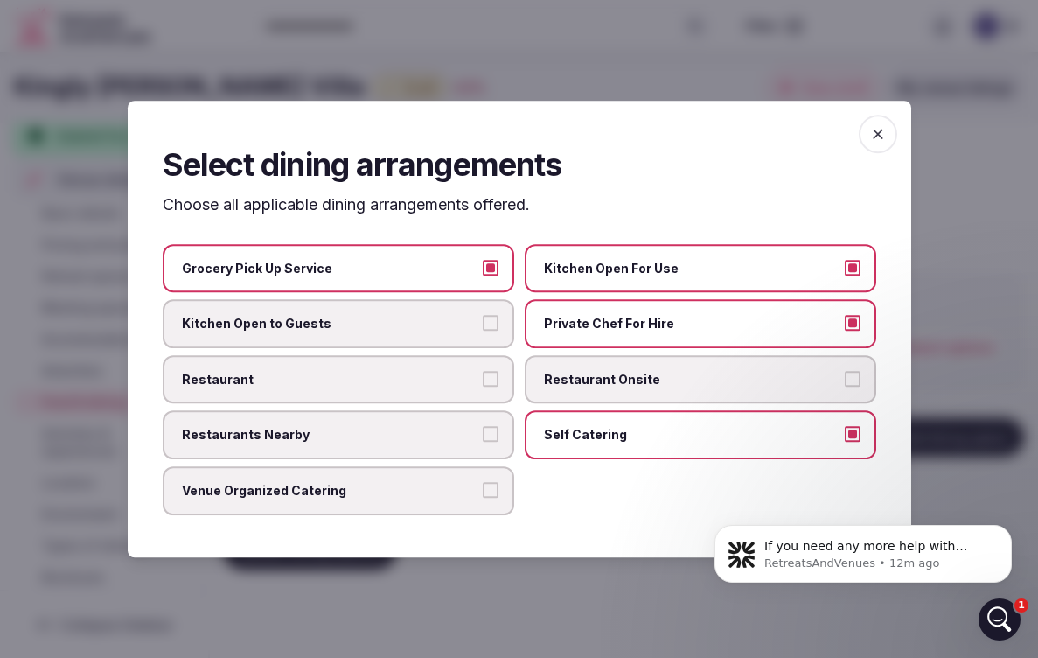
click at [496, 427] on button "Restaurants Nearby" at bounding box center [491, 435] width 16 height 16
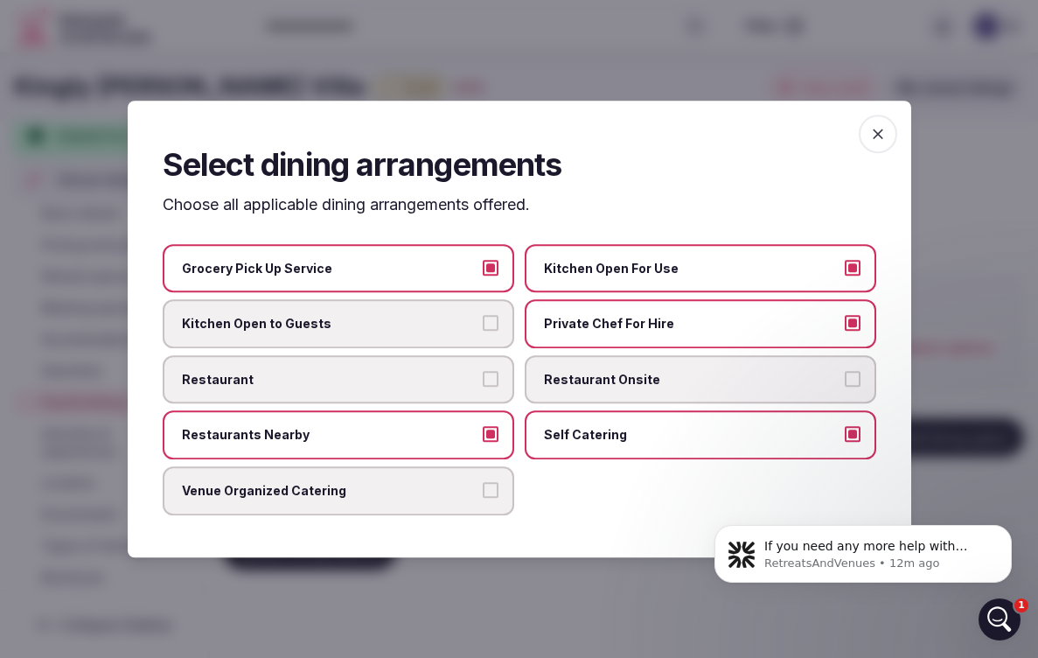
click at [879, 139] on icon "button" at bounding box center [878, 133] width 17 height 17
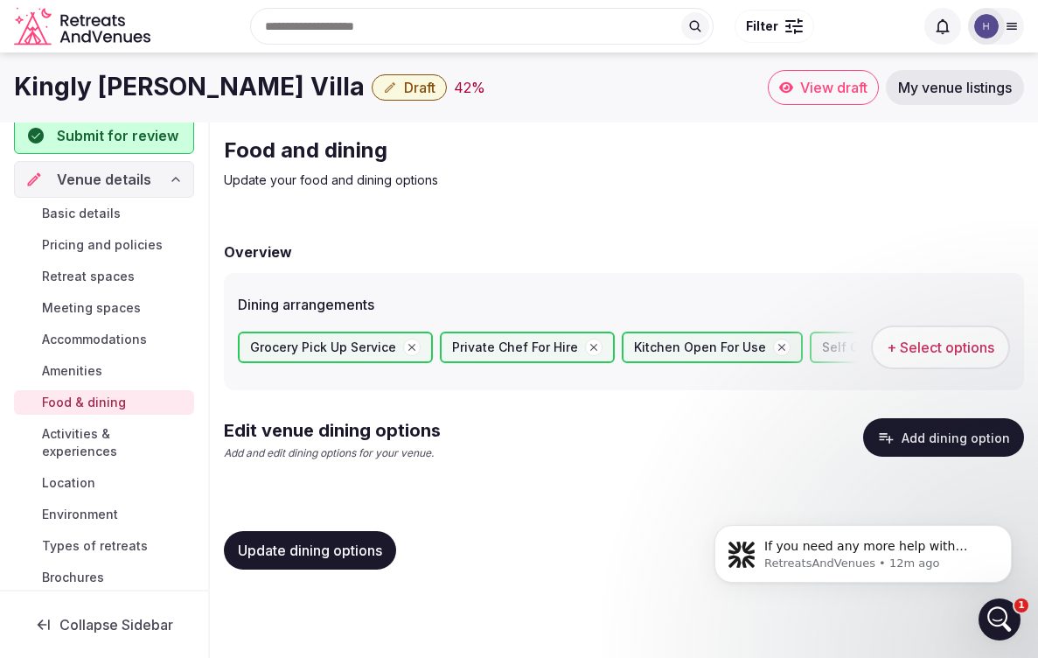
click at [252, 550] on span "Update dining options" at bounding box center [310, 550] width 144 height 17
click at [134, 433] on span "Activities & experiences" at bounding box center [114, 442] width 145 height 35
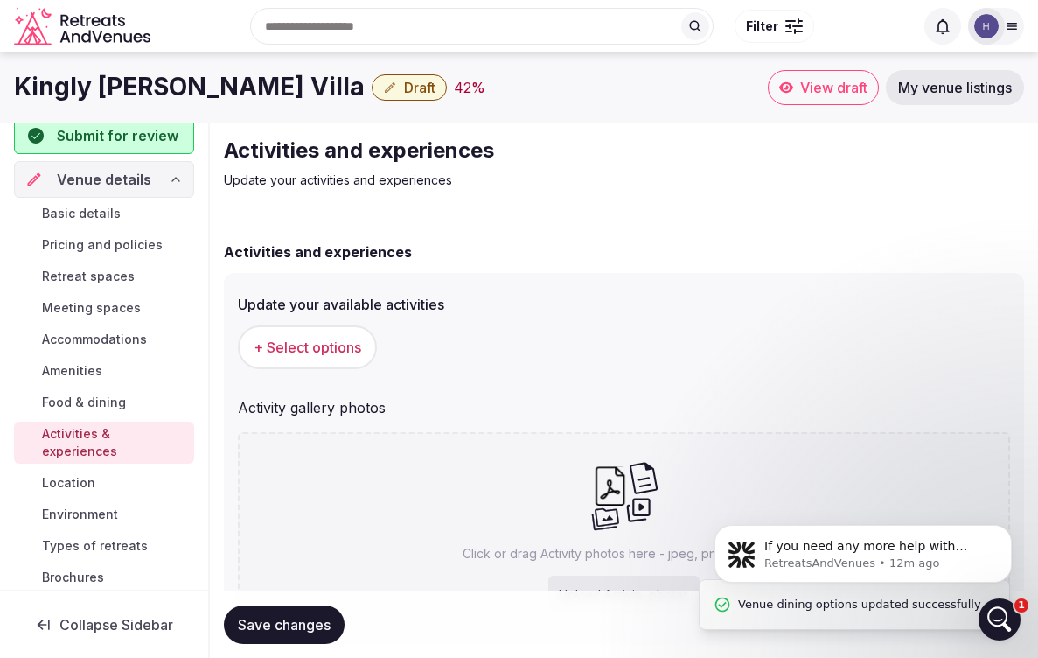
click at [320, 334] on button "+ Select options" at bounding box center [307, 347] width 139 height 44
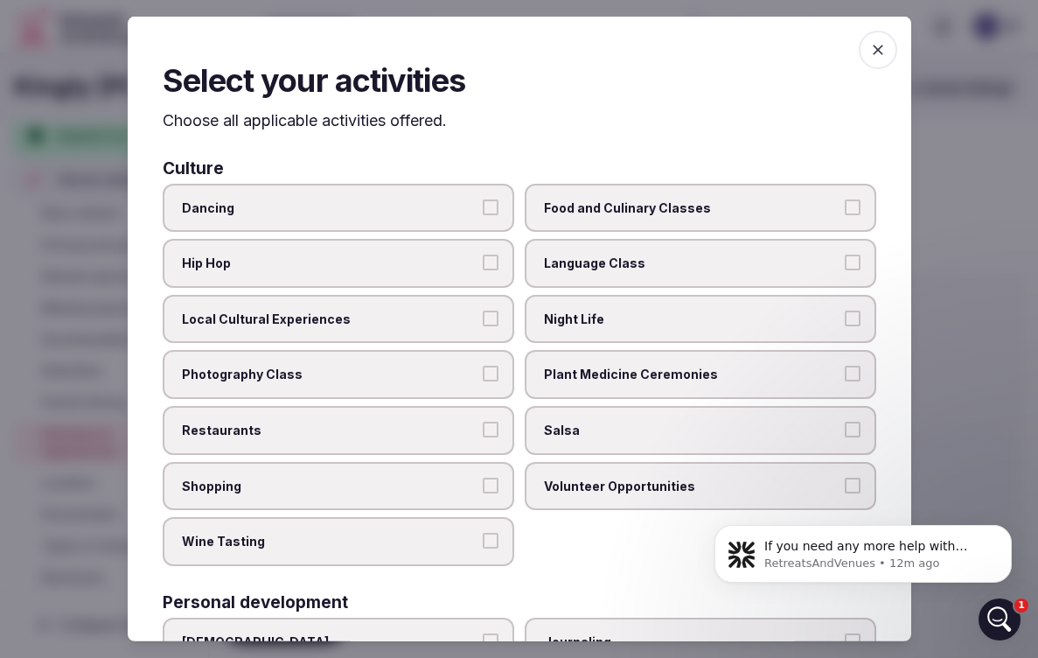
click at [491, 314] on button "Local Cultural Experiences" at bounding box center [491, 319] width 16 height 16
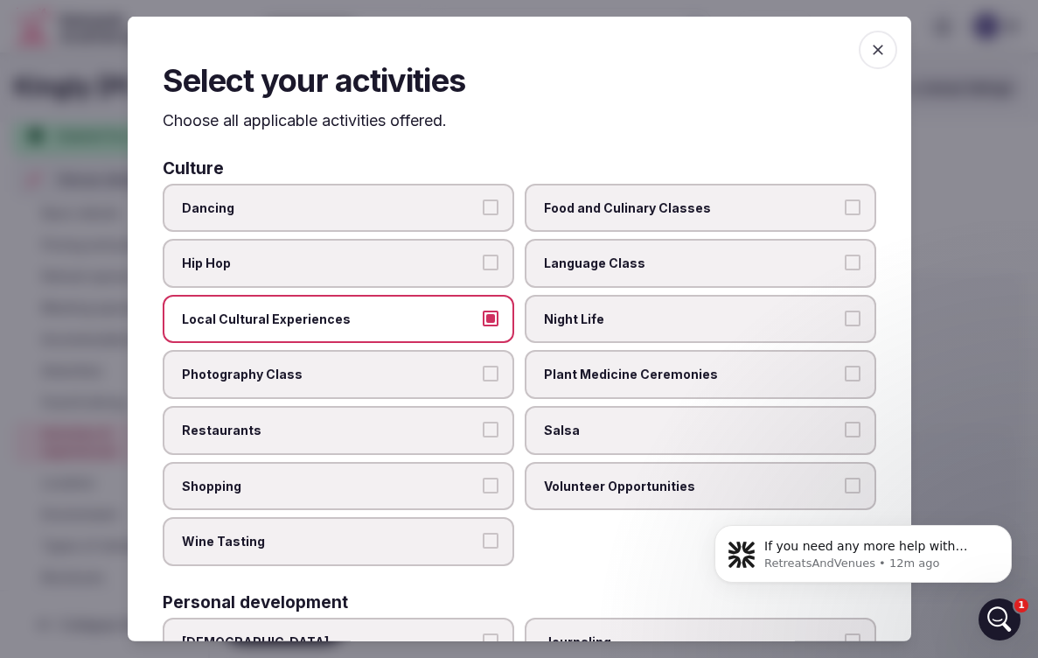
click at [488, 380] on label "Photography Class" at bounding box center [339, 374] width 352 height 49
click at [488, 380] on button "Photography Class" at bounding box center [491, 374] width 16 height 16
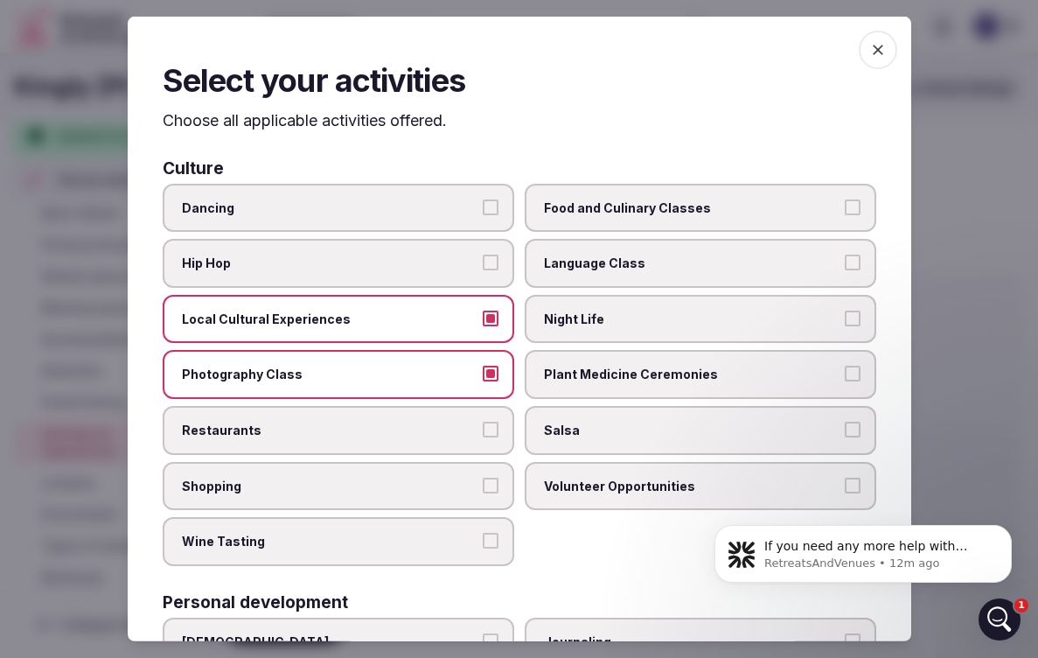
click at [489, 432] on button "Restaurants" at bounding box center [491, 430] width 16 height 16
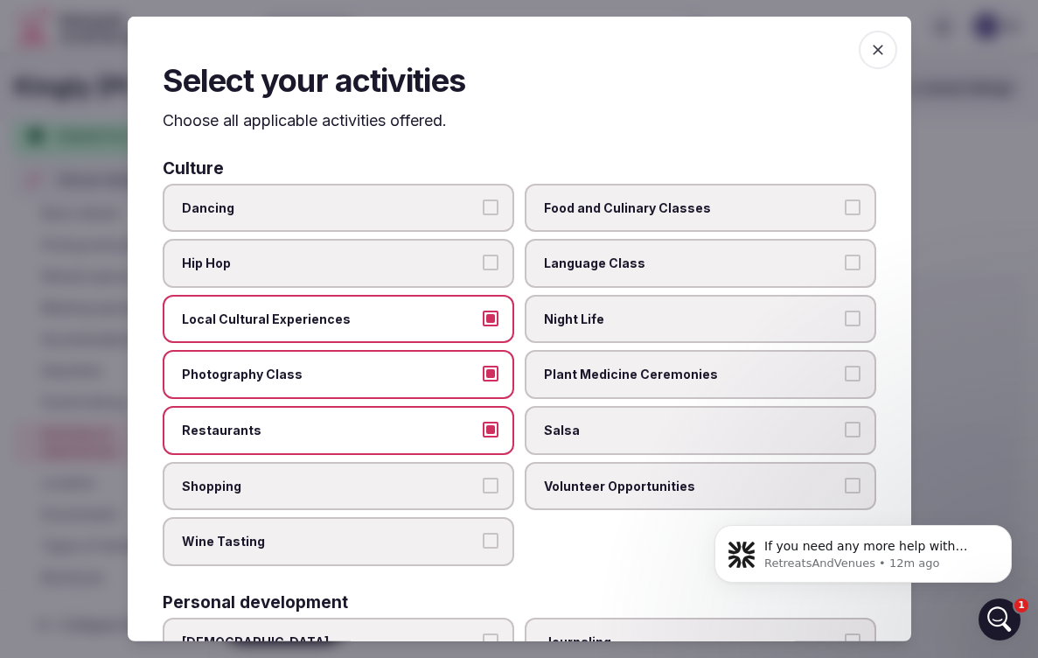
click at [486, 486] on button "Shopping" at bounding box center [491, 485] width 16 height 16
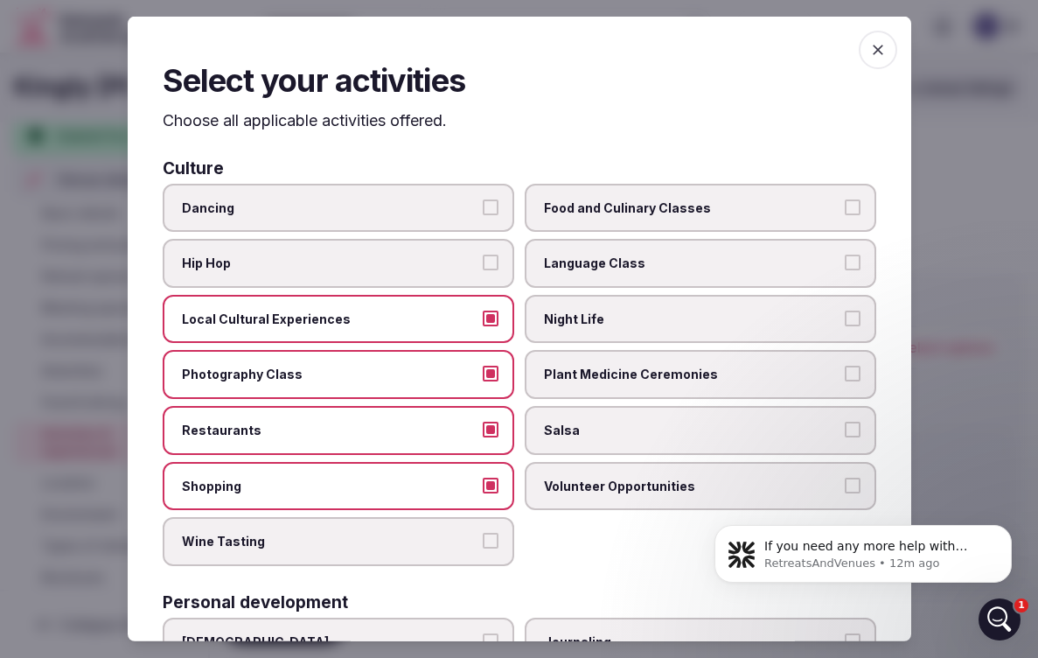
click at [489, 533] on button "Wine Tasting" at bounding box center [491, 541] width 16 height 16
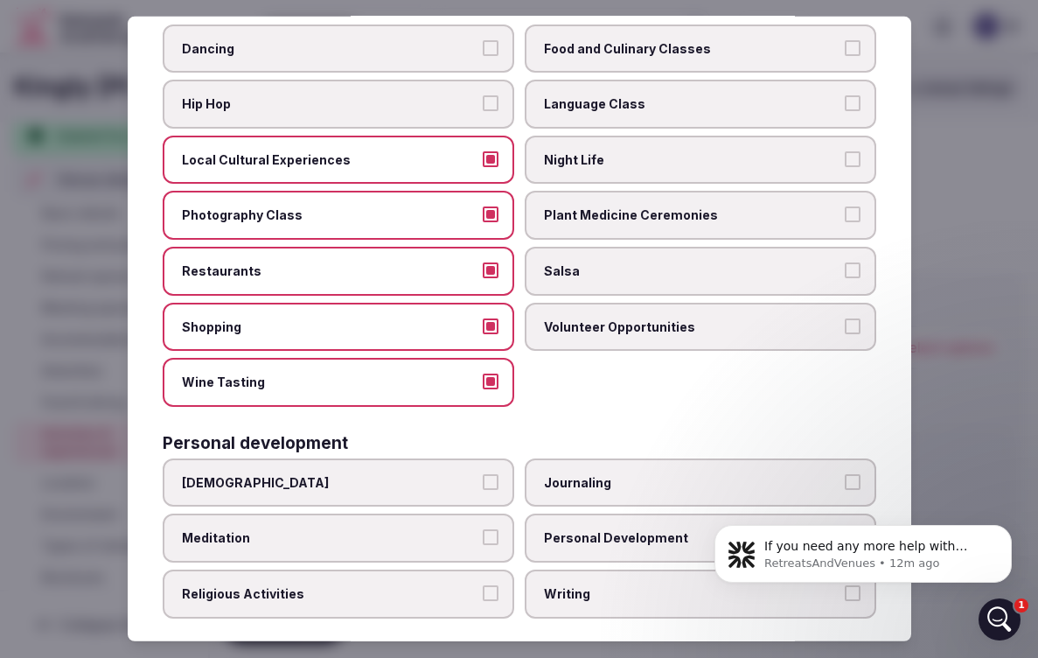
scroll to position [167, 0]
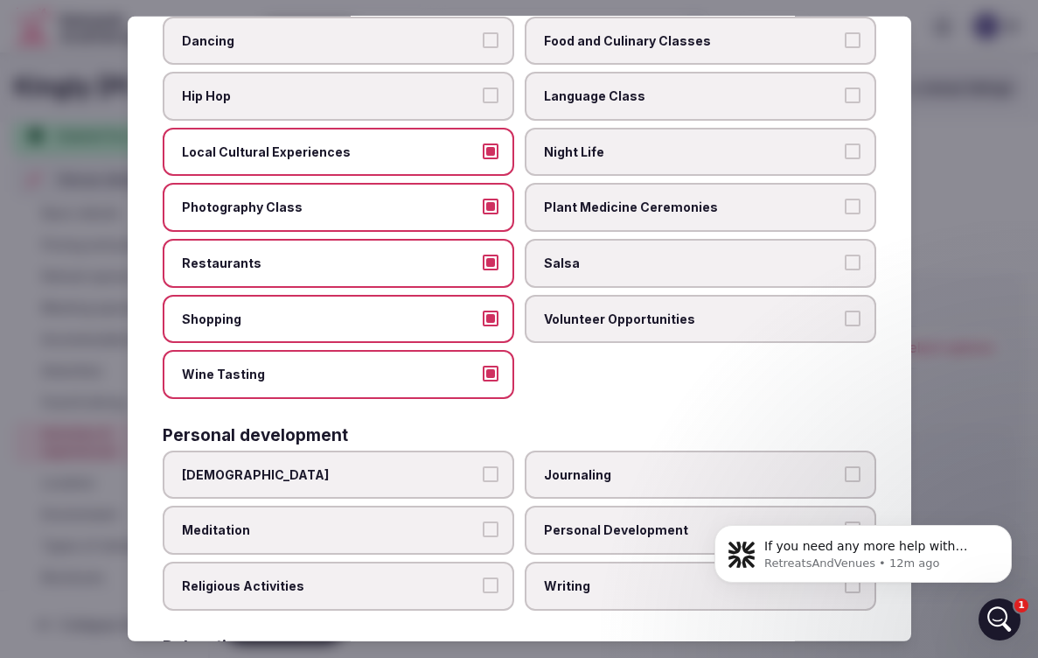
click at [853, 311] on button "Volunteer Opportunities" at bounding box center [853, 318] width 16 height 16
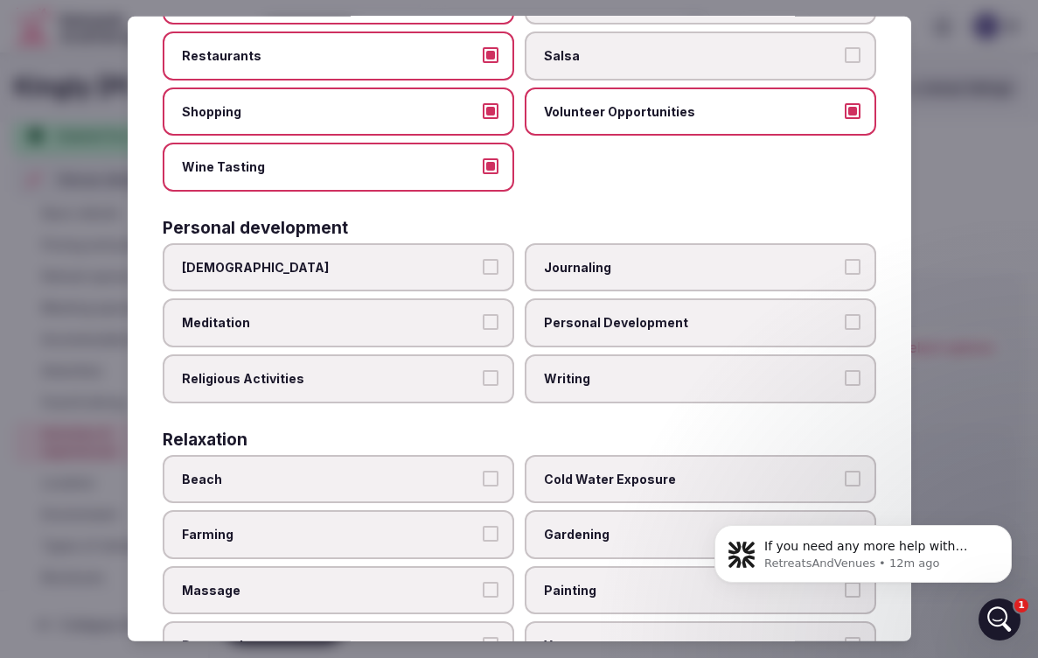
scroll to position [375, 0]
click at [840, 367] on label "Writing" at bounding box center [701, 377] width 352 height 49
click at [845, 369] on button "Writing" at bounding box center [853, 377] width 16 height 16
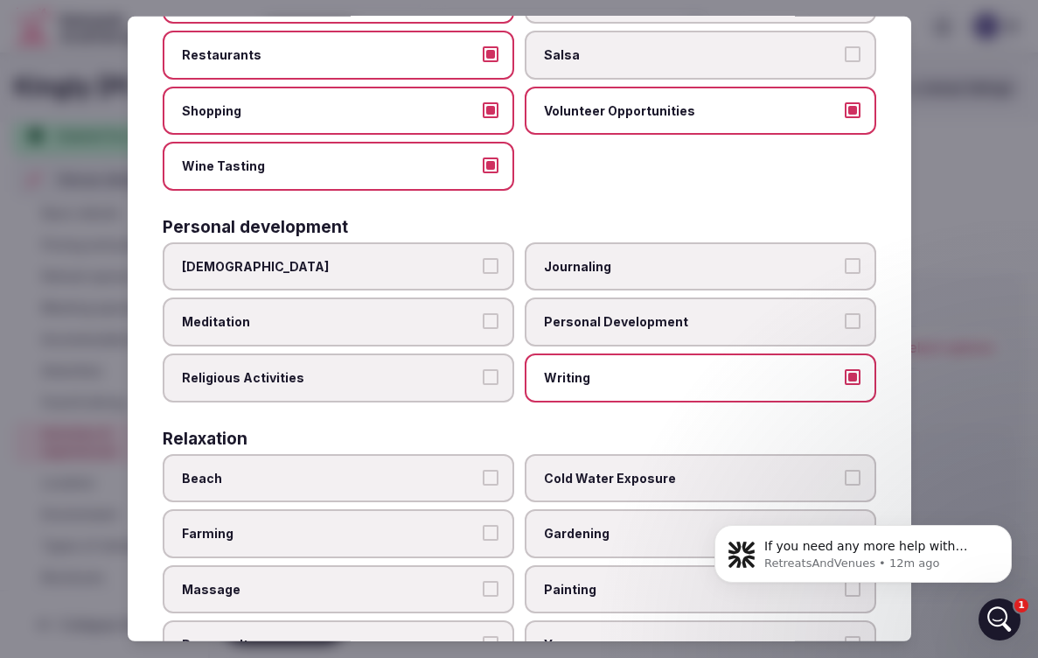
click at [853, 263] on button "Journaling" at bounding box center [853, 266] width 16 height 16
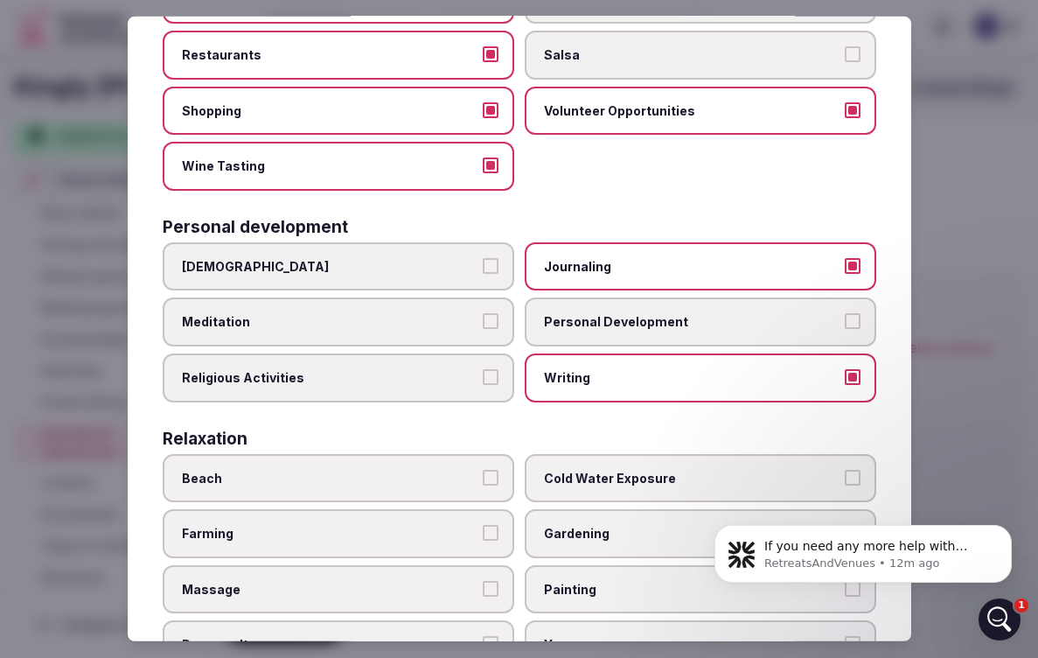
click at [493, 313] on button "Meditation" at bounding box center [491, 321] width 16 height 16
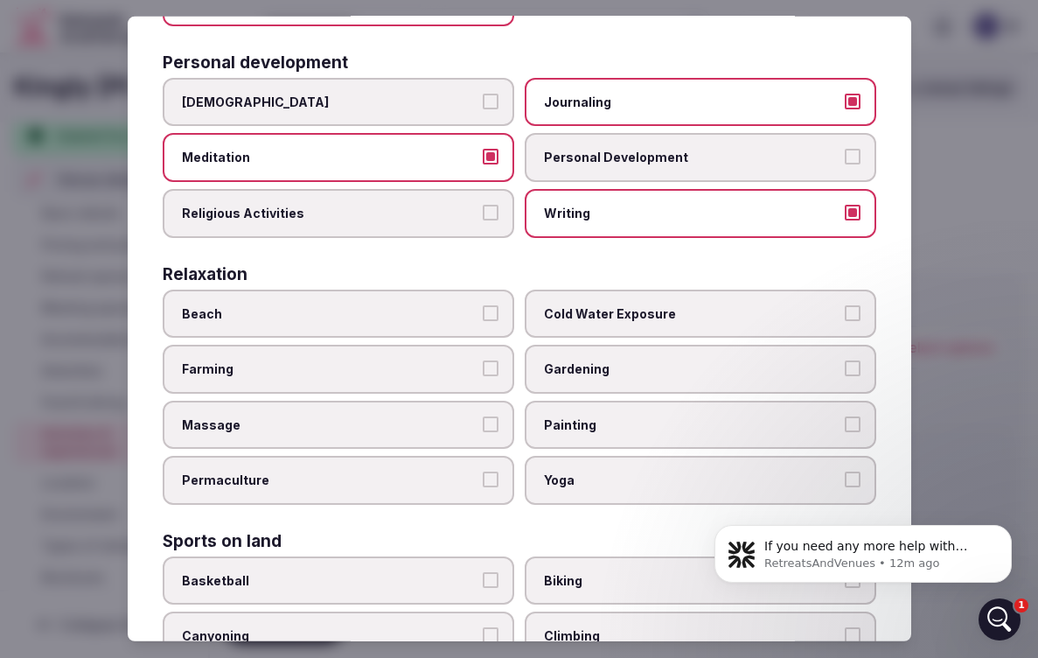
scroll to position [542, 0]
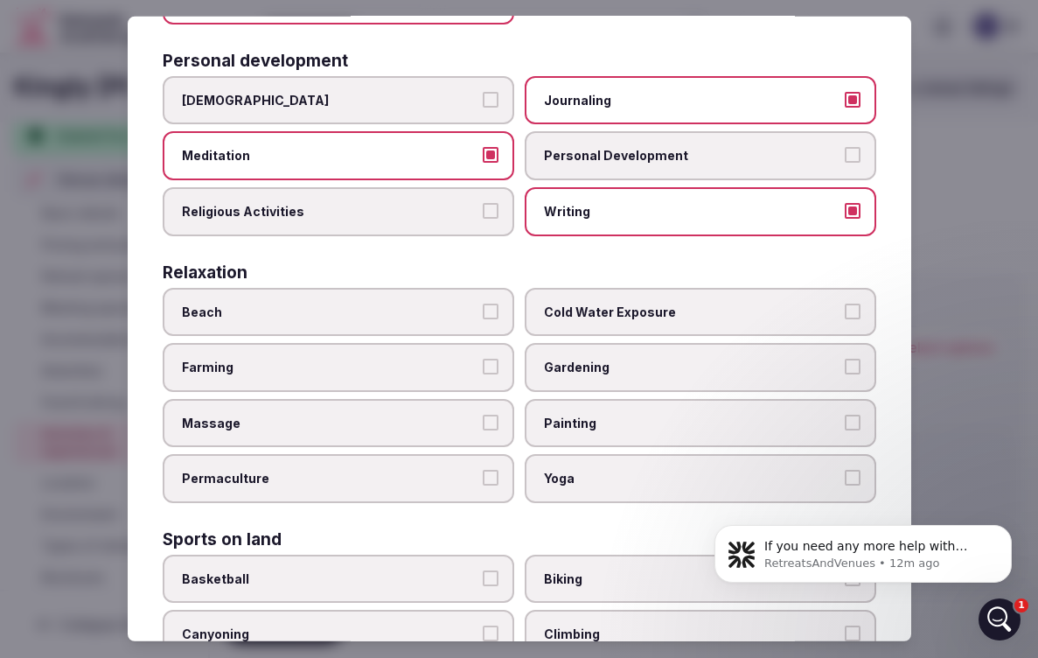
click at [709, 477] on span "Yoga" at bounding box center [692, 478] width 296 height 17
click at [845, 477] on button "Yoga" at bounding box center [853, 478] width 16 height 16
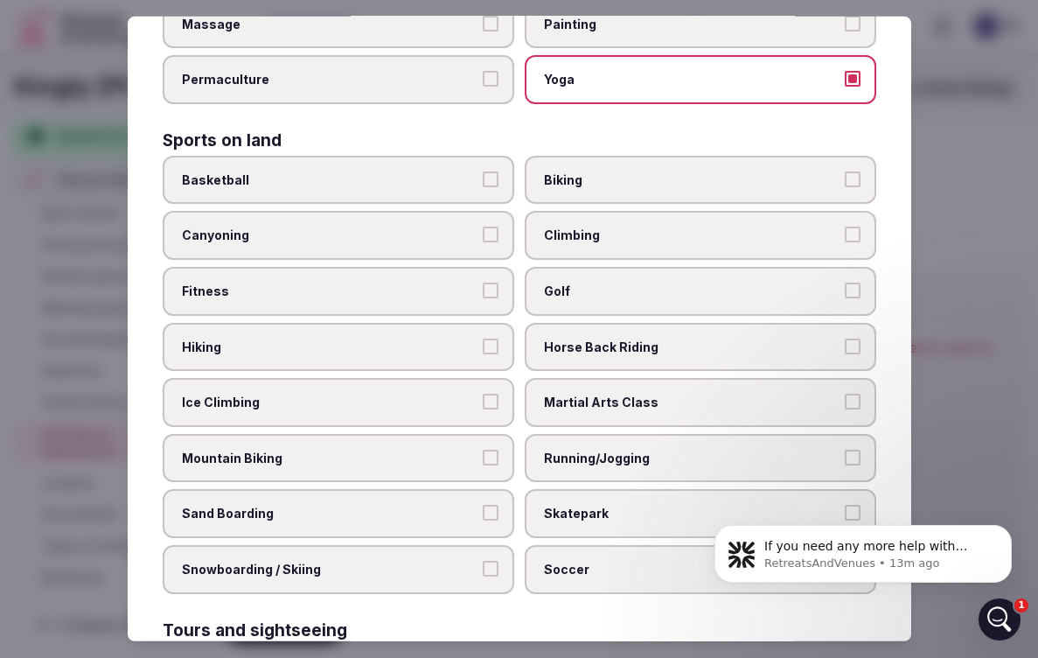
scroll to position [974, 0]
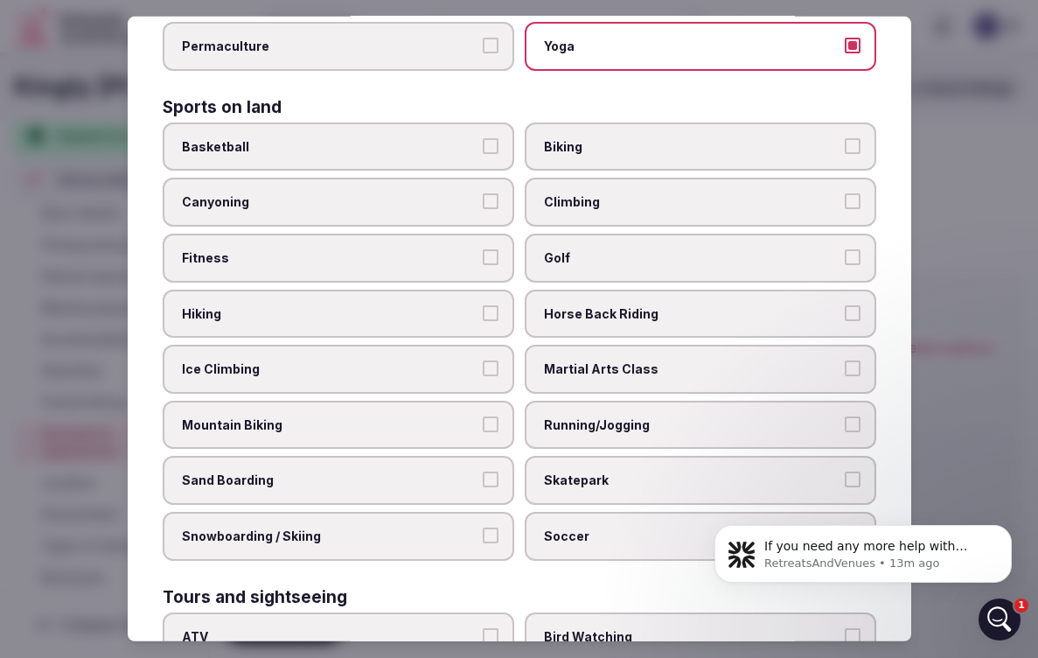
click at [831, 304] on span "Horse Back Riding" at bounding box center [692, 312] width 296 height 17
click at [845, 304] on button "Horse Back Riding" at bounding box center [853, 312] width 16 height 16
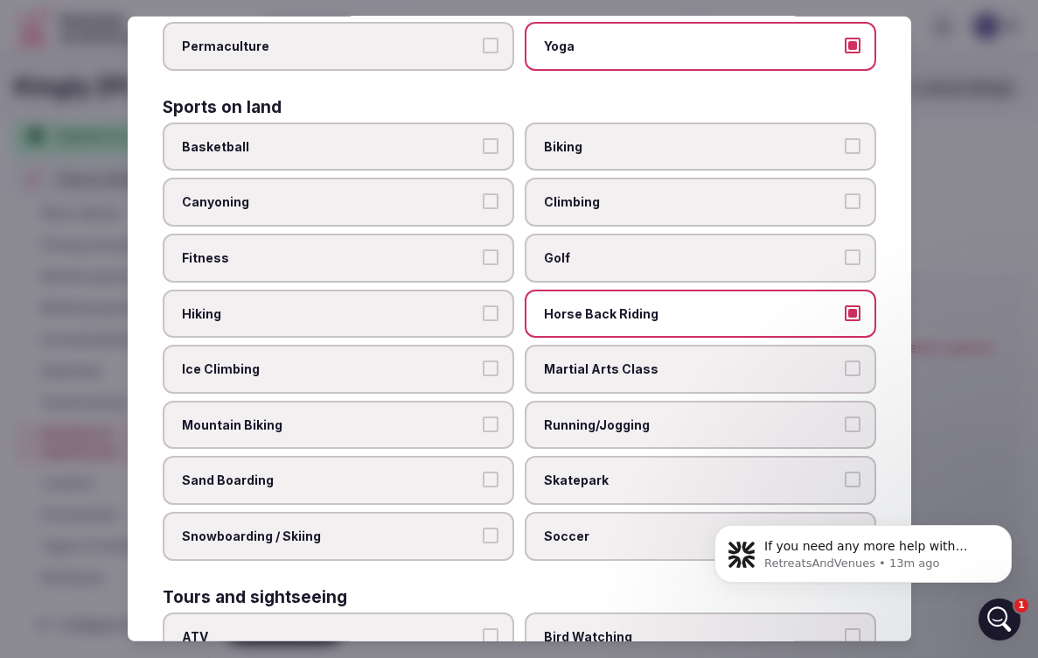
click at [854, 249] on button "Golf" at bounding box center [853, 257] width 16 height 16
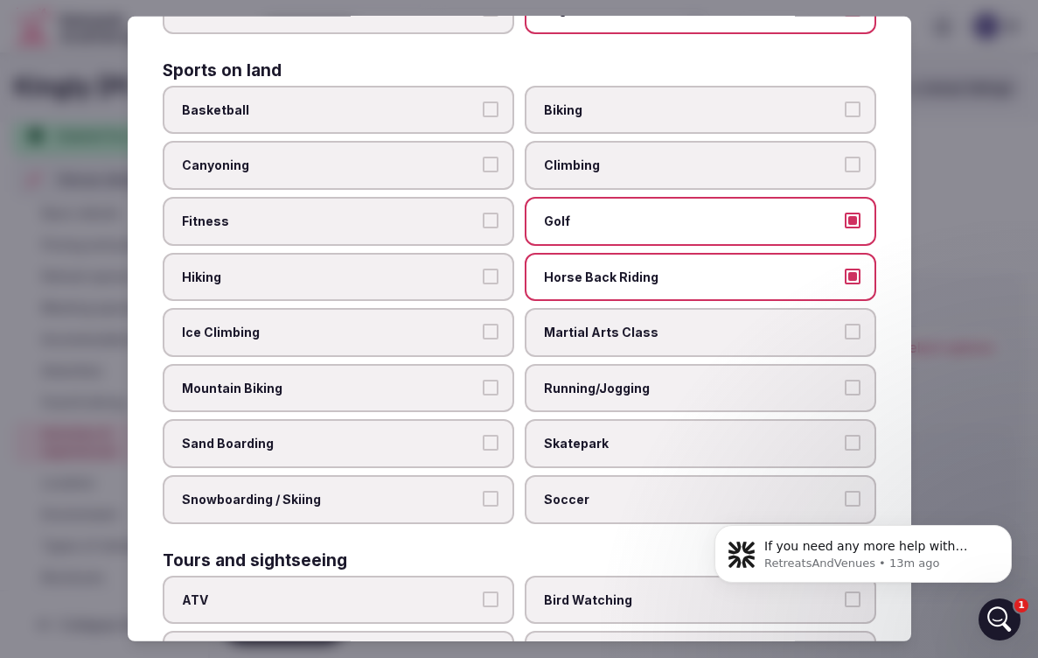
scroll to position [1027, 0]
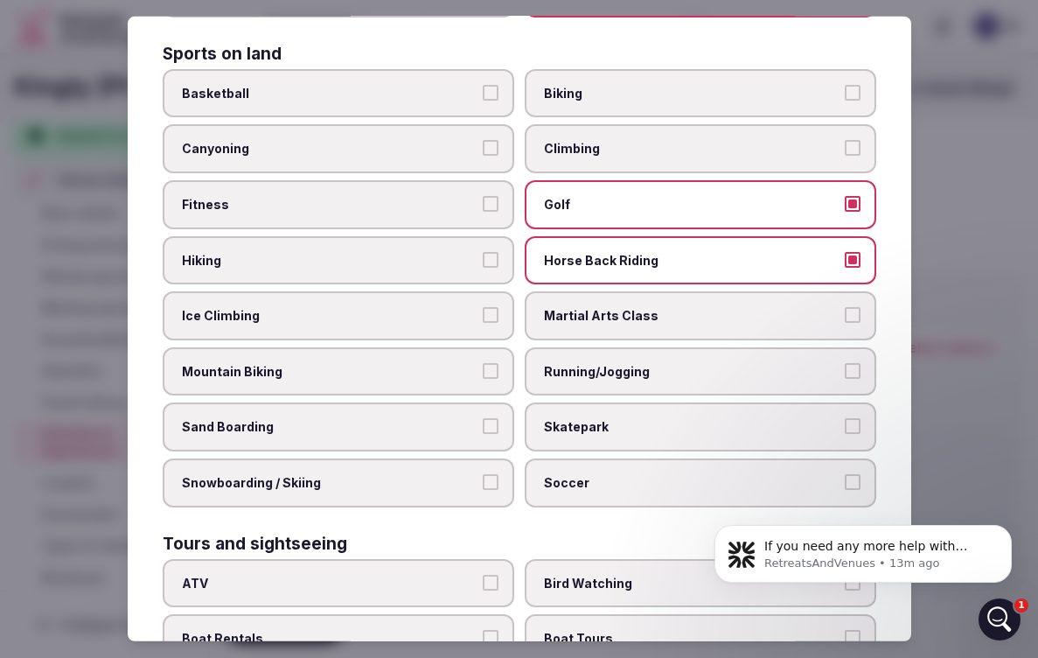
click at [853, 363] on button "Running/Jogging" at bounding box center [853, 371] width 16 height 16
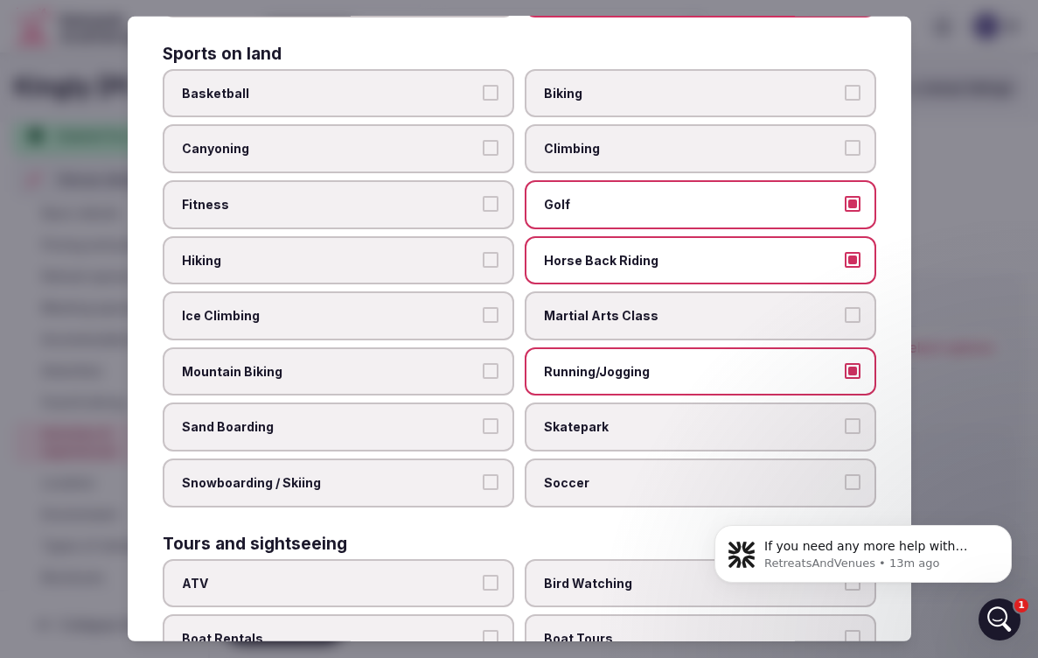
click at [493, 363] on button "Mountain Biking" at bounding box center [491, 371] width 16 height 16
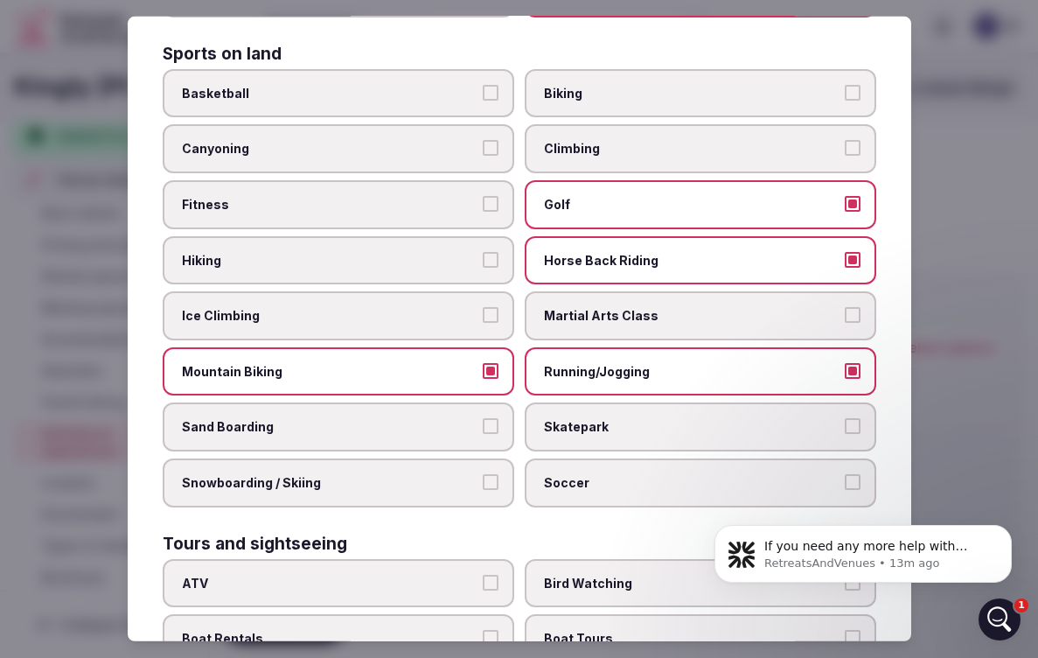
click at [491, 237] on label "Hiking" at bounding box center [339, 259] width 352 height 49
click at [491, 251] on button "Hiking" at bounding box center [491, 259] width 16 height 16
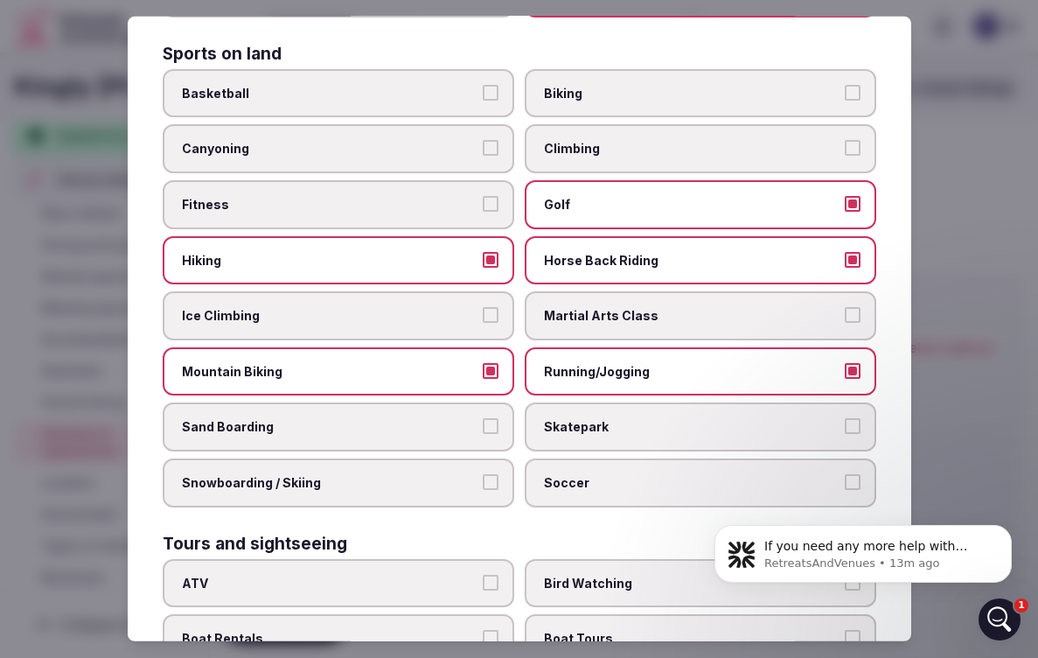
click at [493, 196] on button "Fitness" at bounding box center [491, 204] width 16 height 16
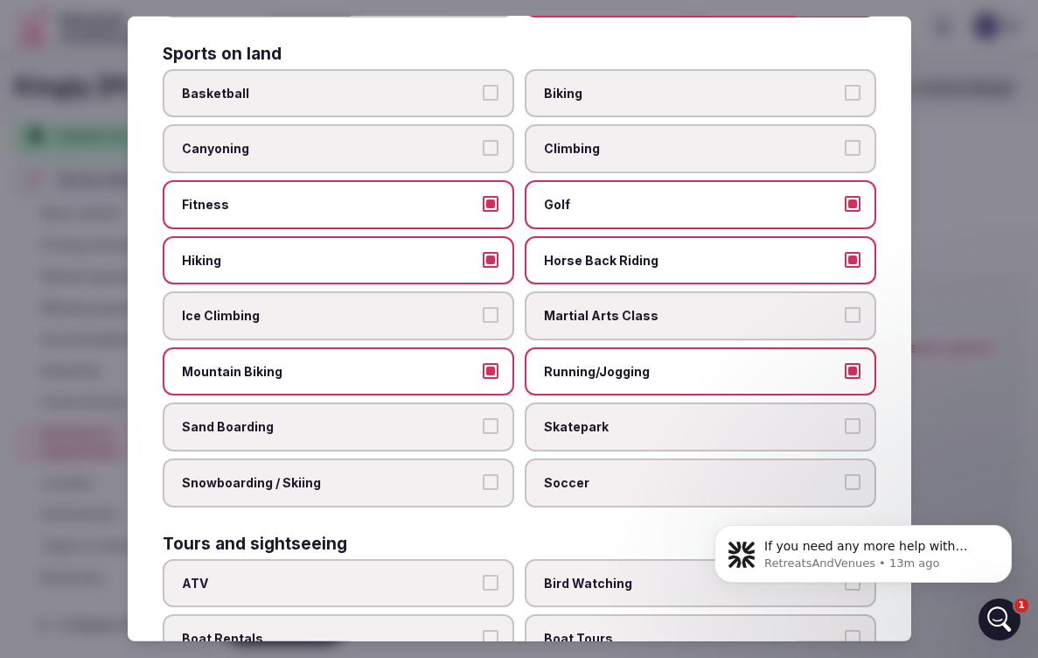
click at [490, 130] on label "Canyoning" at bounding box center [339, 148] width 352 height 49
click at [490, 140] on button "Canyoning" at bounding box center [491, 148] width 16 height 16
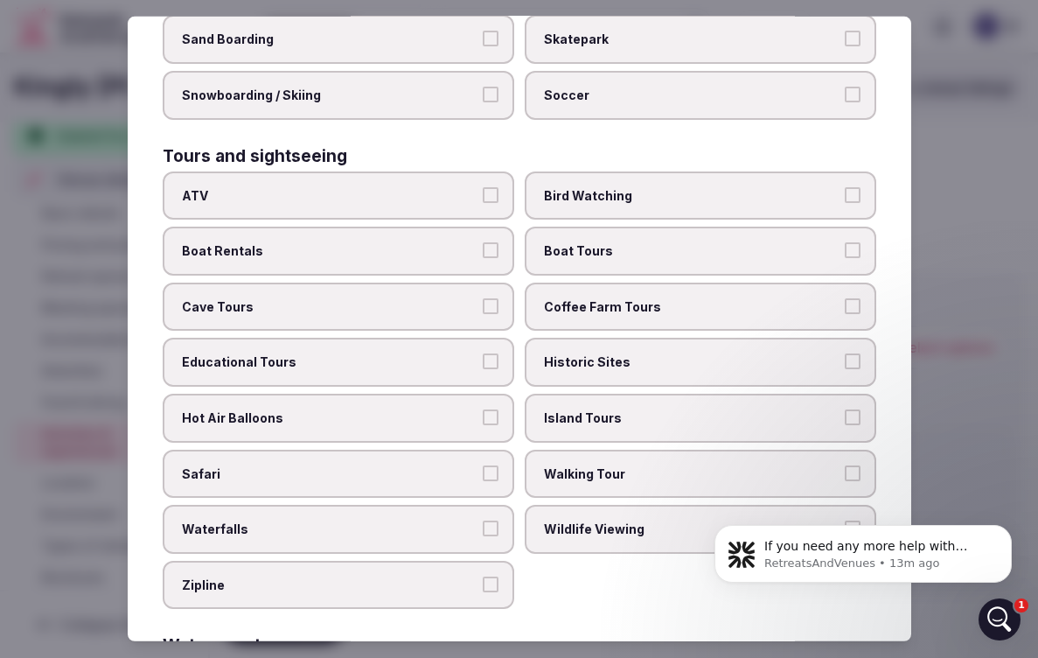
scroll to position [1416, 0]
click at [490, 185] on button "ATV" at bounding box center [491, 193] width 16 height 16
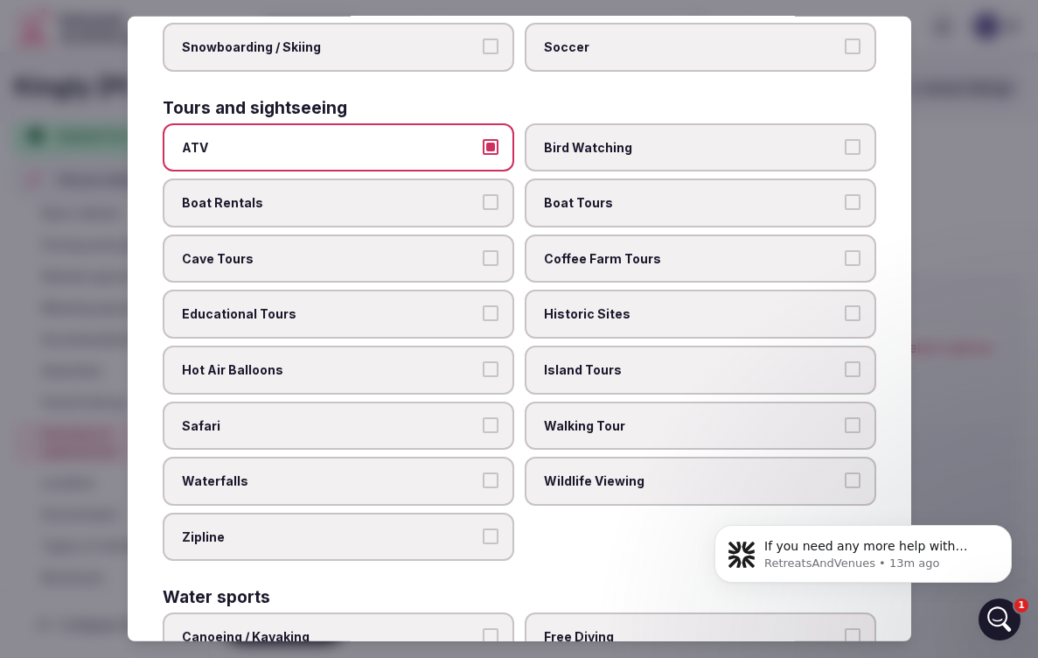
scroll to position [1473, 0]
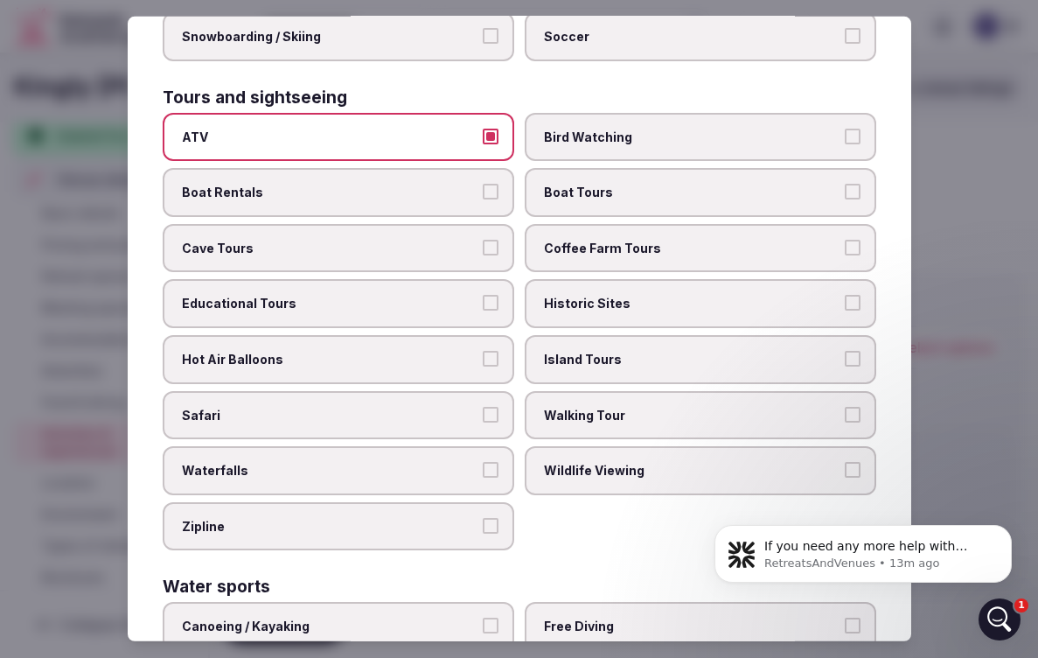
click at [496, 351] on button "Hot Air Balloons" at bounding box center [491, 359] width 16 height 16
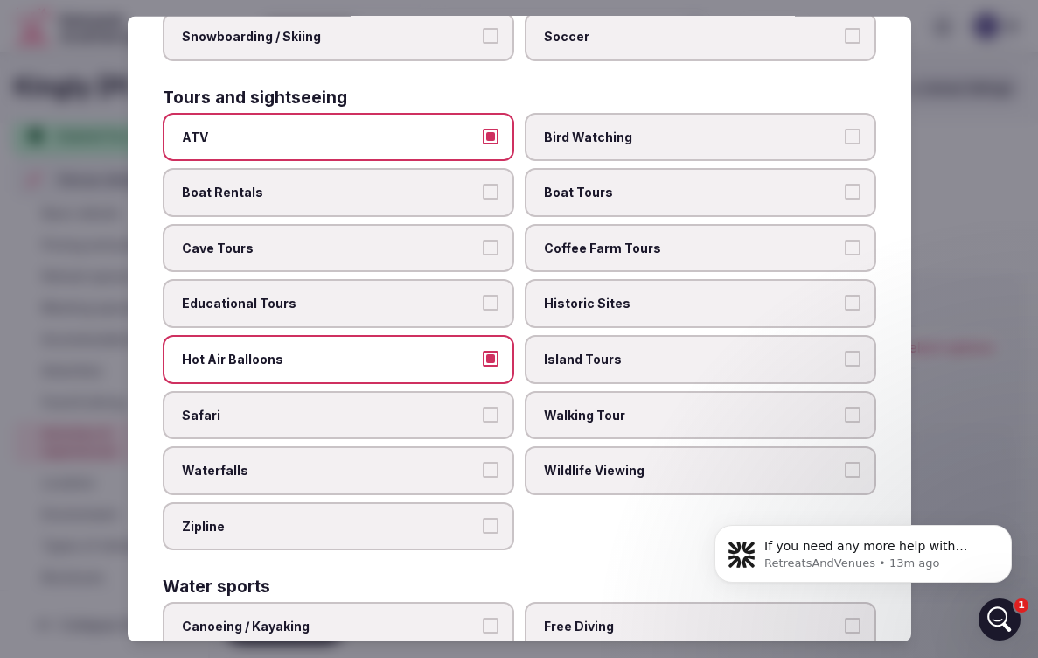
click at [491, 406] on button "Safari" at bounding box center [491, 414] width 16 height 16
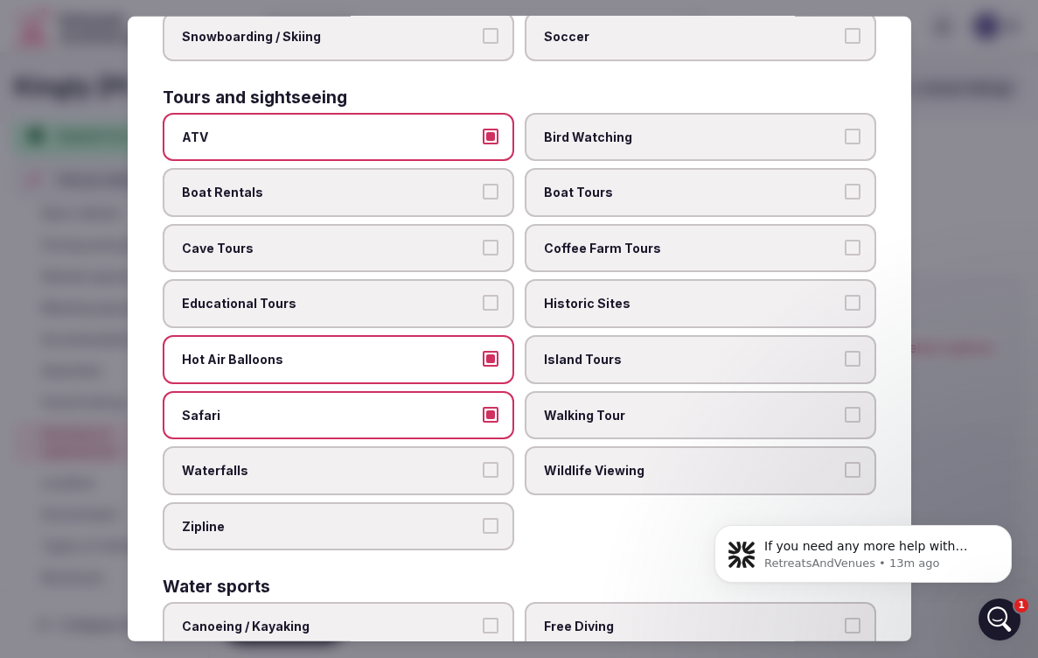
click at [487, 462] on button "Waterfalls" at bounding box center [491, 470] width 16 height 16
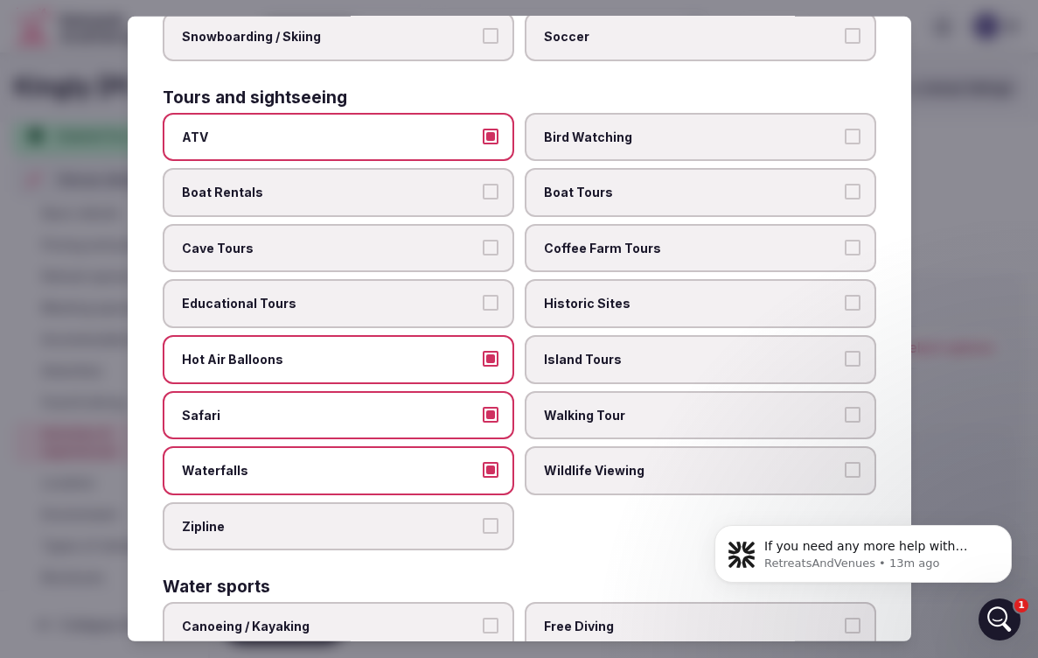
click at [493, 518] on button "Zipline" at bounding box center [491, 526] width 16 height 16
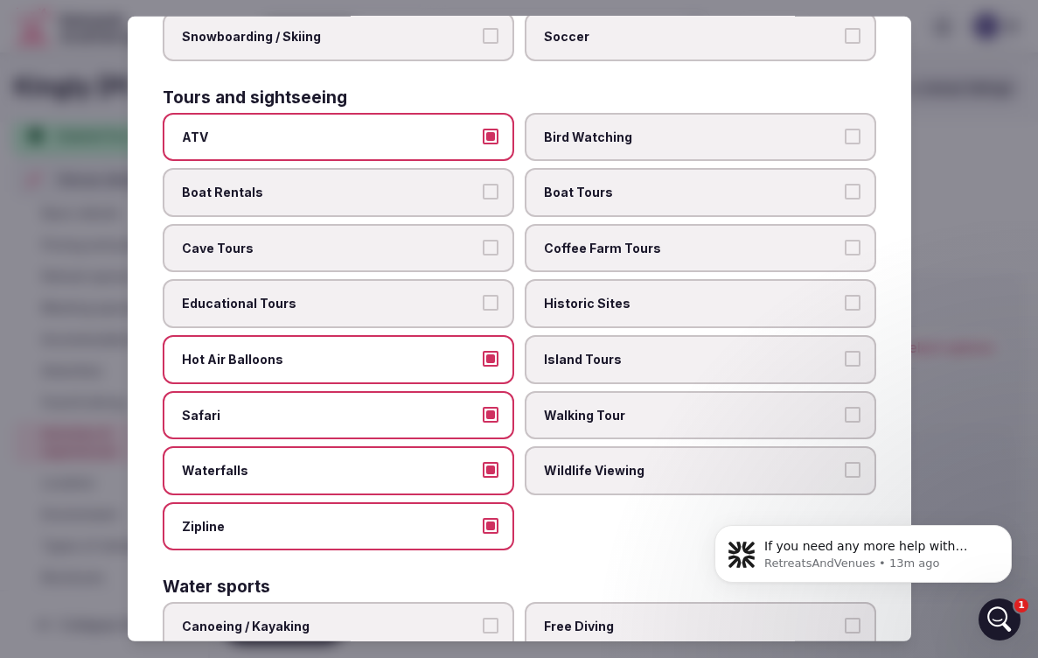
click at [840, 455] on label "Wildlife Viewing" at bounding box center [701, 470] width 352 height 49
click at [845, 462] on button "Wildlife Viewing" at bounding box center [853, 470] width 16 height 16
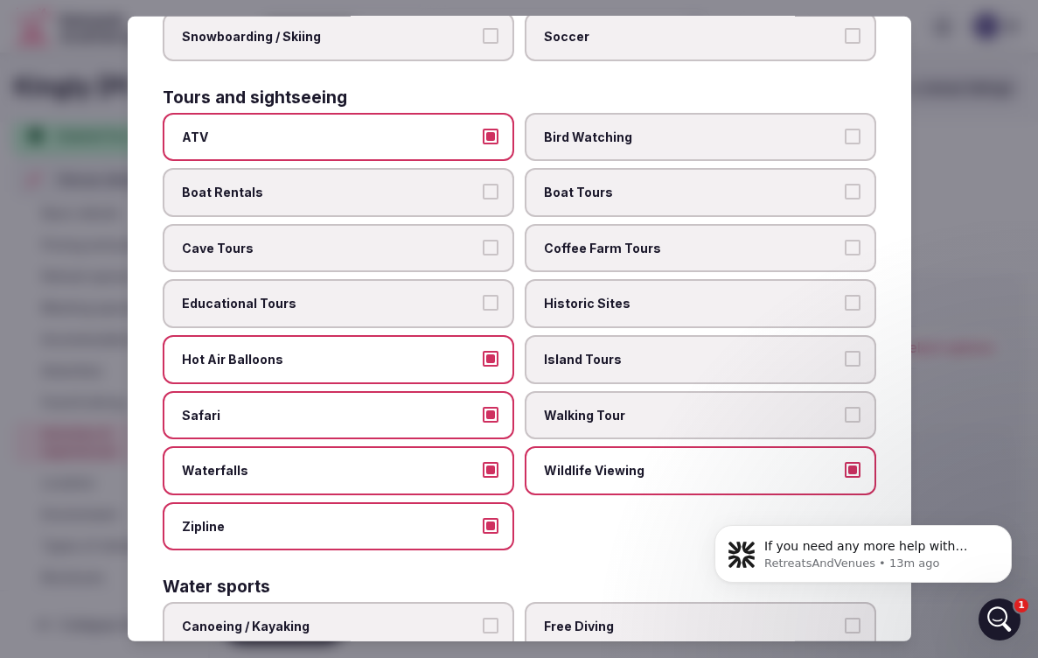
click at [853, 184] on button "Boat Tours" at bounding box center [853, 192] width 16 height 16
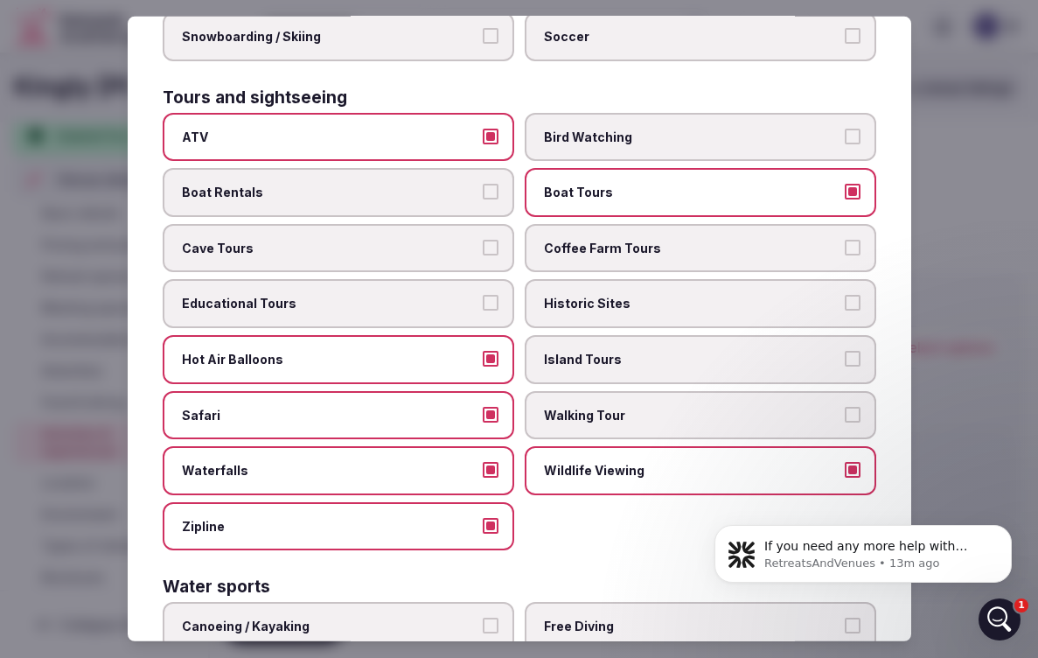
click at [845, 112] on label "Bird Watching" at bounding box center [701, 136] width 352 height 49
click at [845, 128] on button "Bird Watching" at bounding box center [853, 136] width 16 height 16
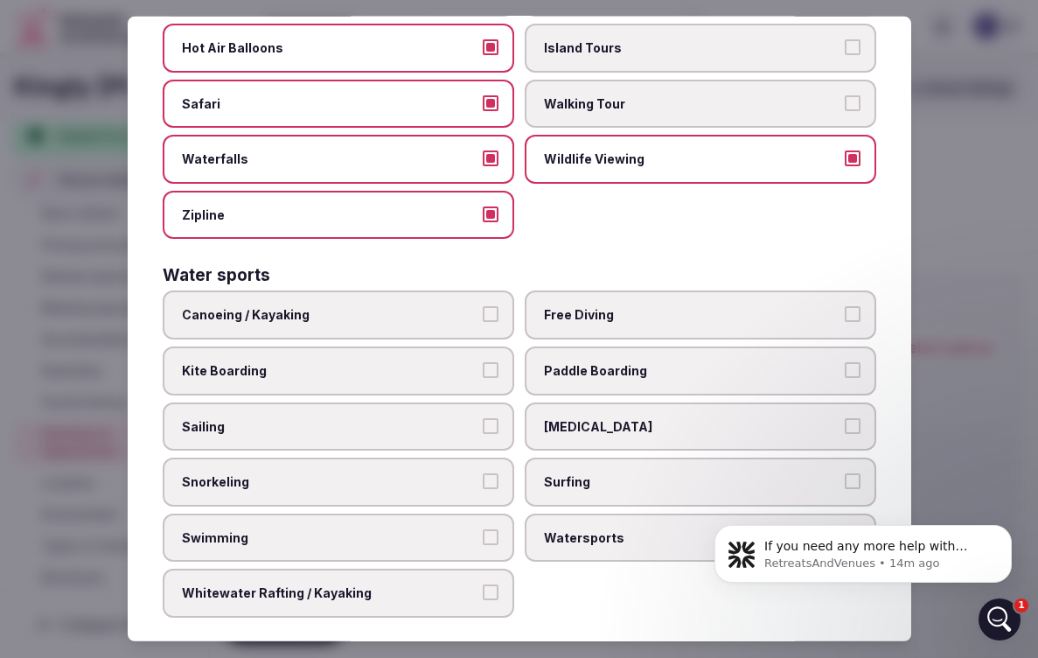
scroll to position [1784, 0]
click at [967, 332] on div at bounding box center [519, 329] width 1038 height 658
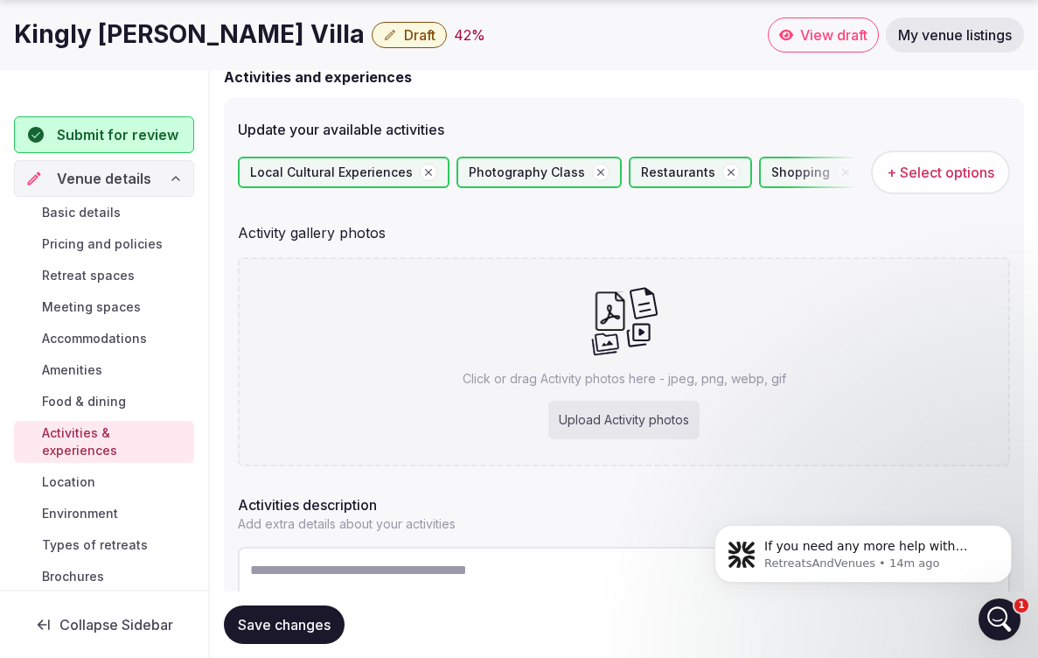
scroll to position [220, 0]
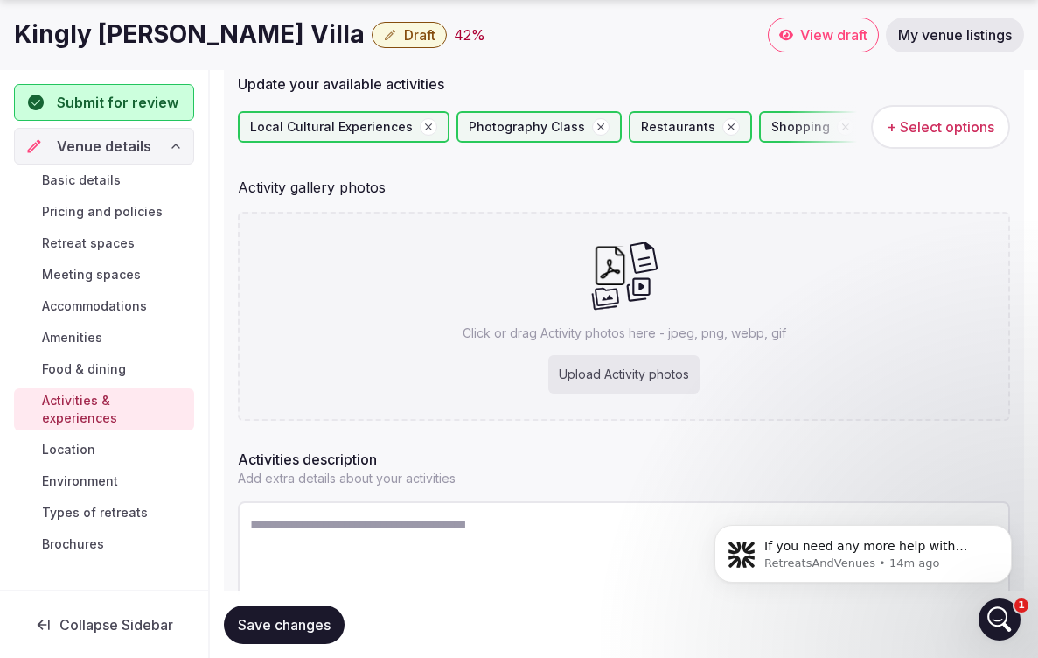
click at [643, 375] on div "Upload Activity photos" at bounding box center [624, 374] width 151 height 38
type input "**********"
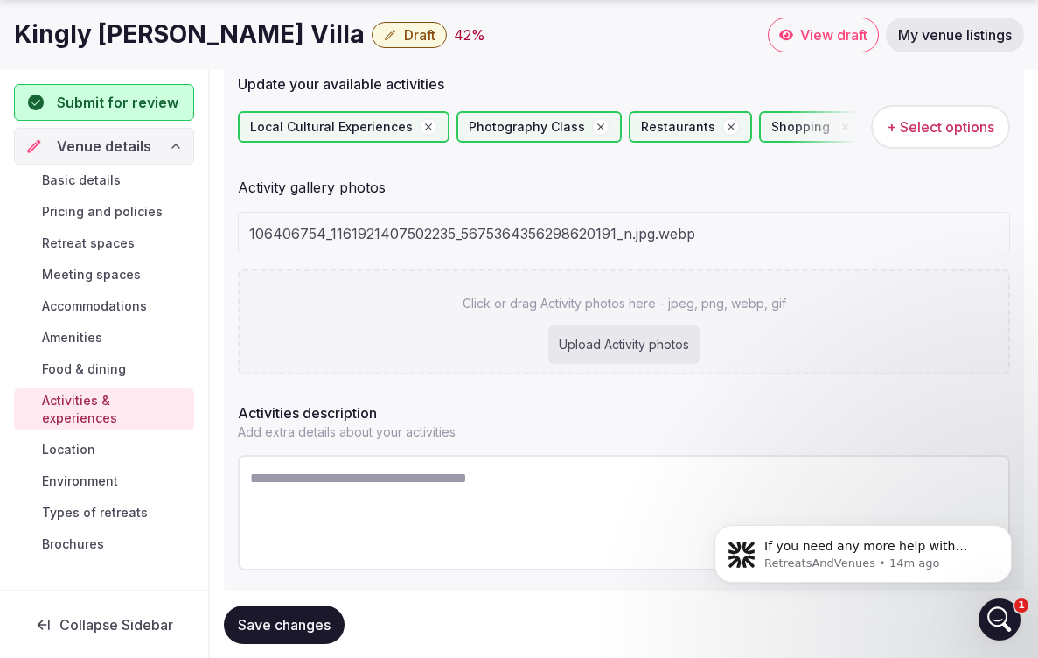
click at [584, 339] on div "Upload Activity photos" at bounding box center [624, 344] width 151 height 38
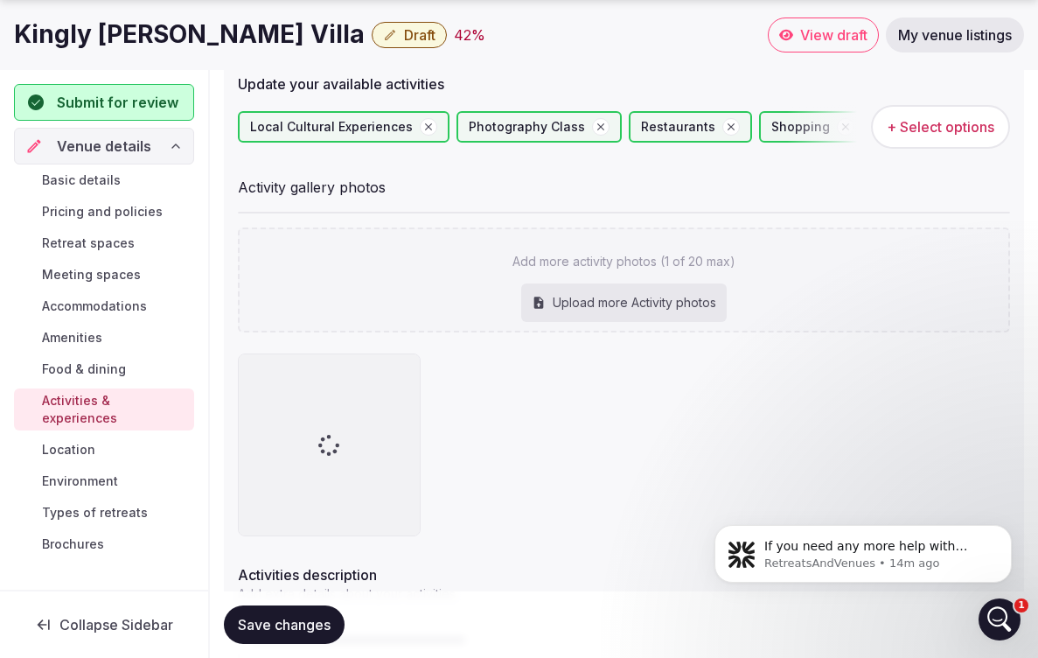
type input "**********"
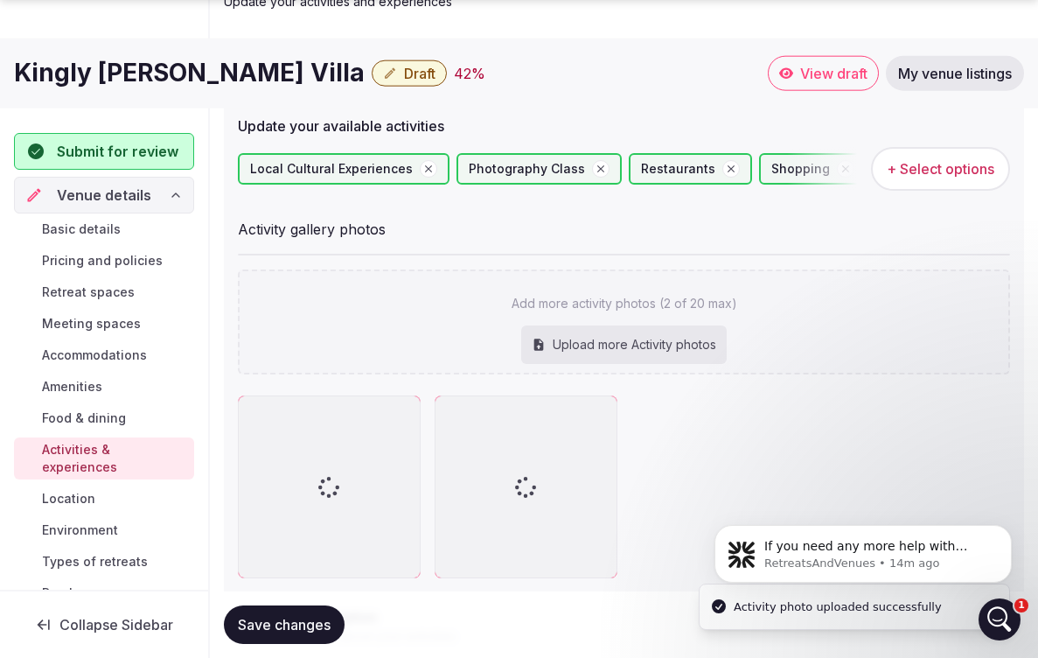
scroll to position [189, 0]
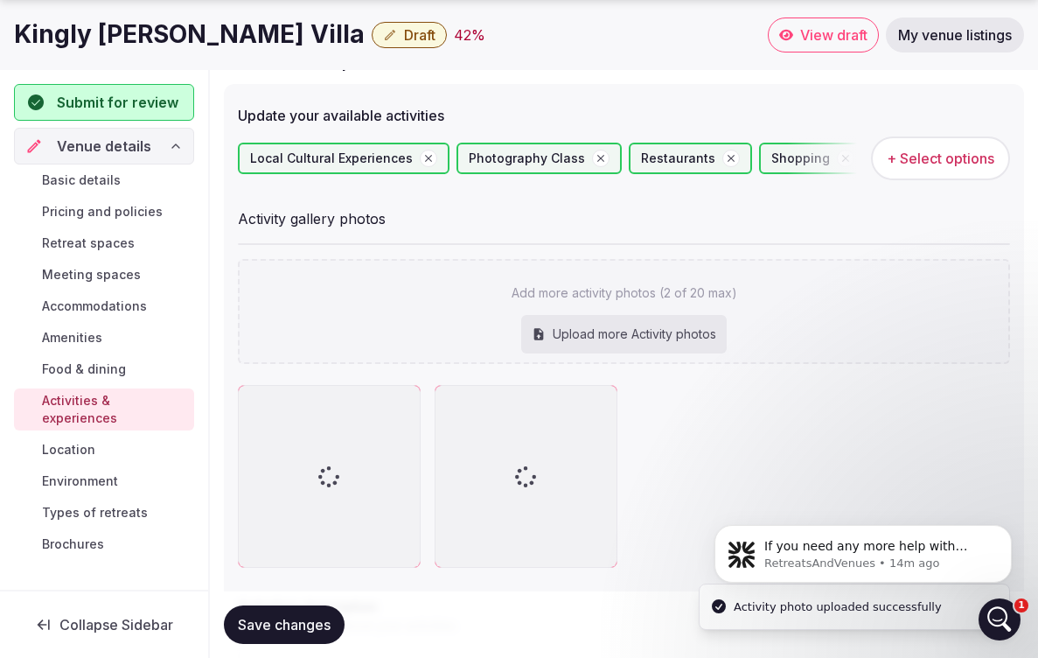
click at [607, 317] on div "Upload more Activity photos" at bounding box center [624, 334] width 206 height 38
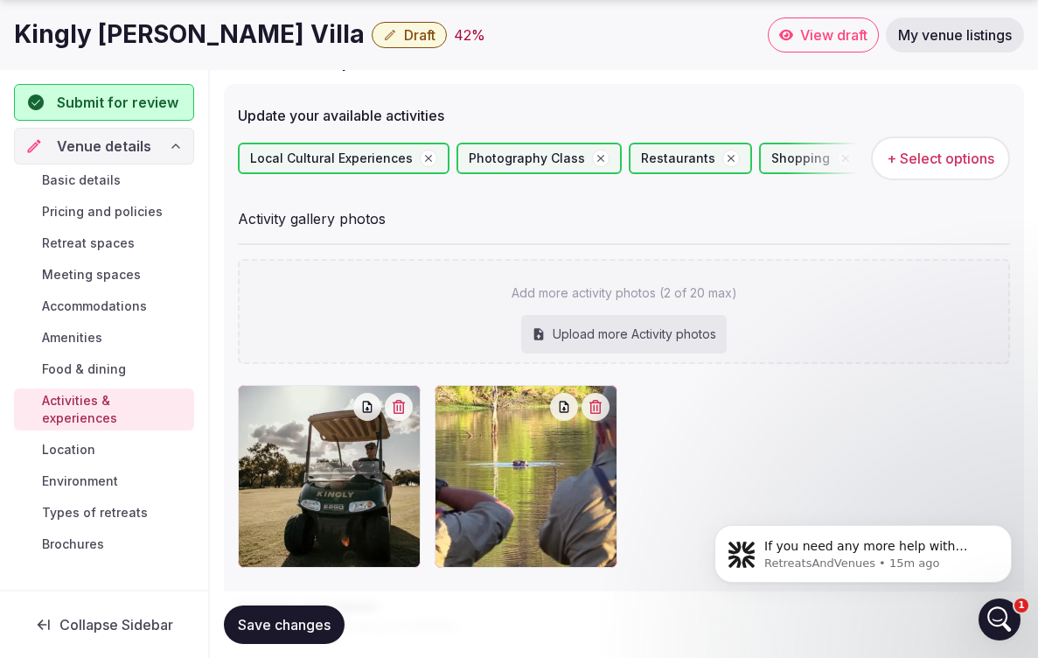
type input "**********"
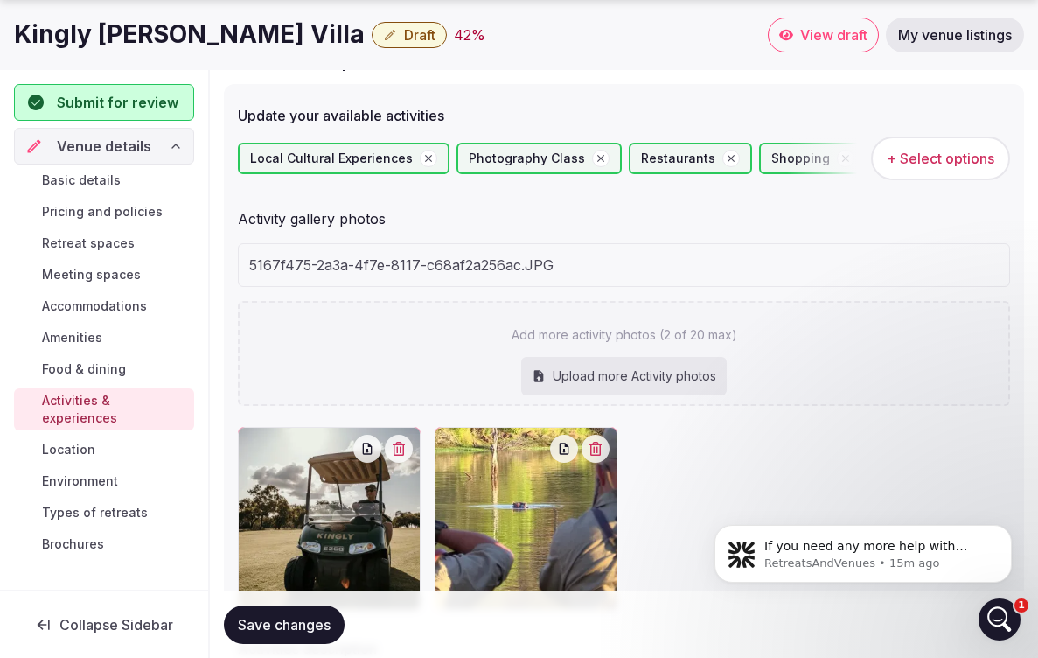
click at [641, 369] on div "Upload more Activity photos" at bounding box center [624, 376] width 206 height 38
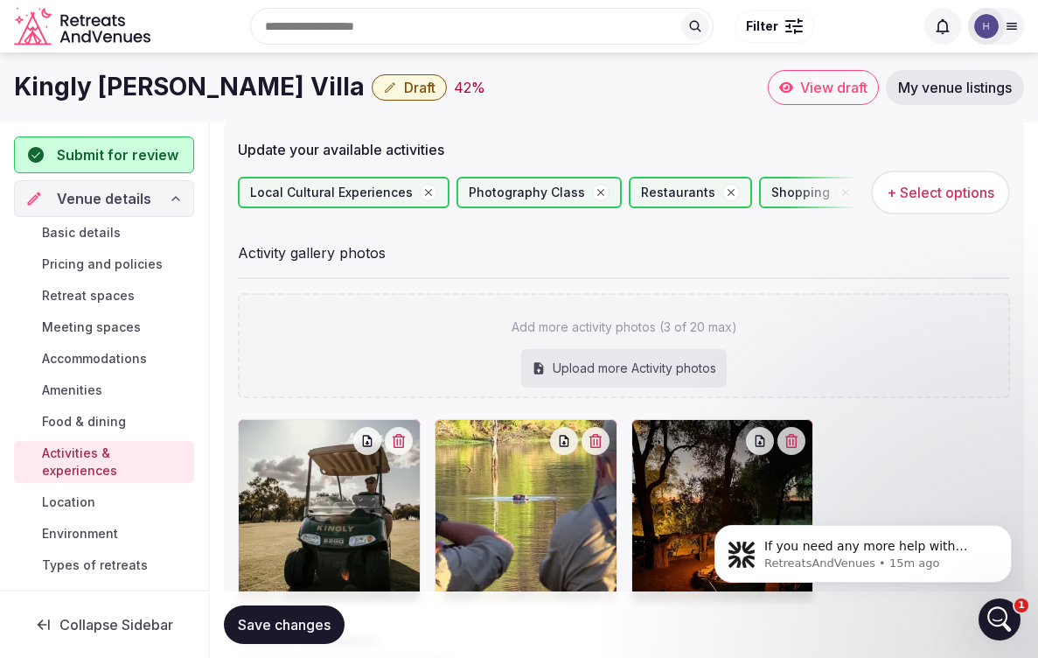
scroll to position [161, 0]
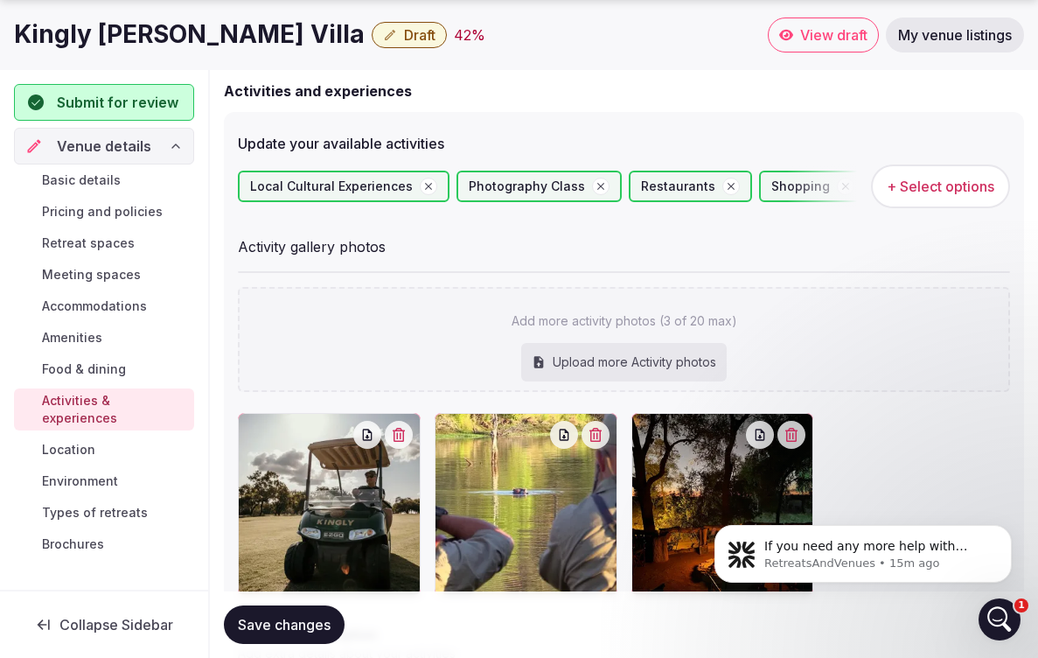
click at [637, 358] on div "Upload more Activity photos" at bounding box center [624, 362] width 206 height 38
type input "**********"
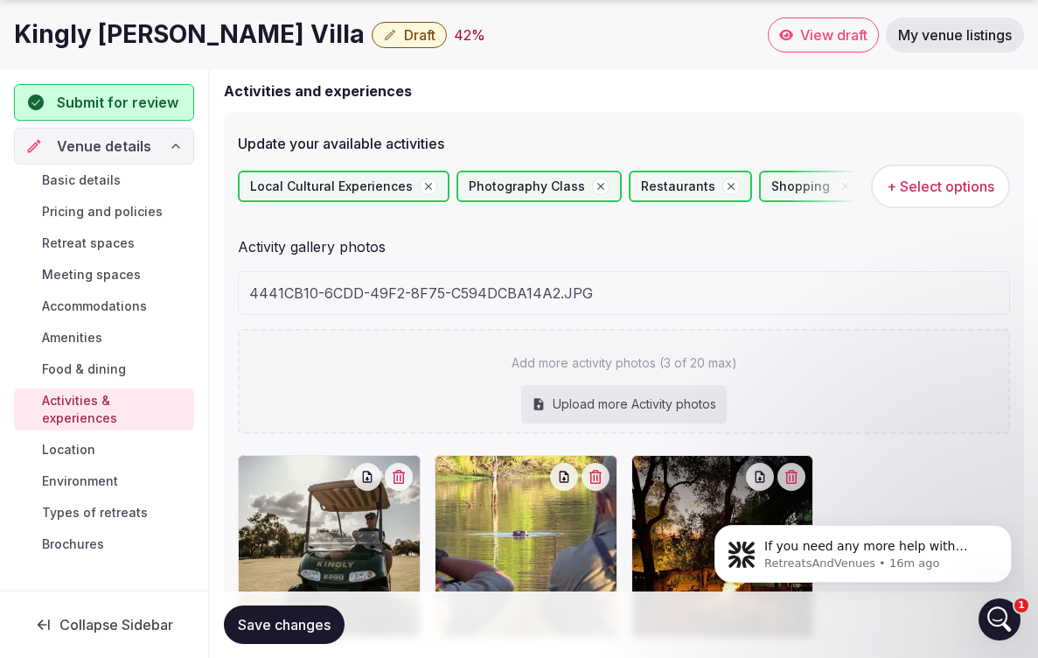
click at [654, 397] on div "Upload more Activity photos" at bounding box center [624, 404] width 206 height 38
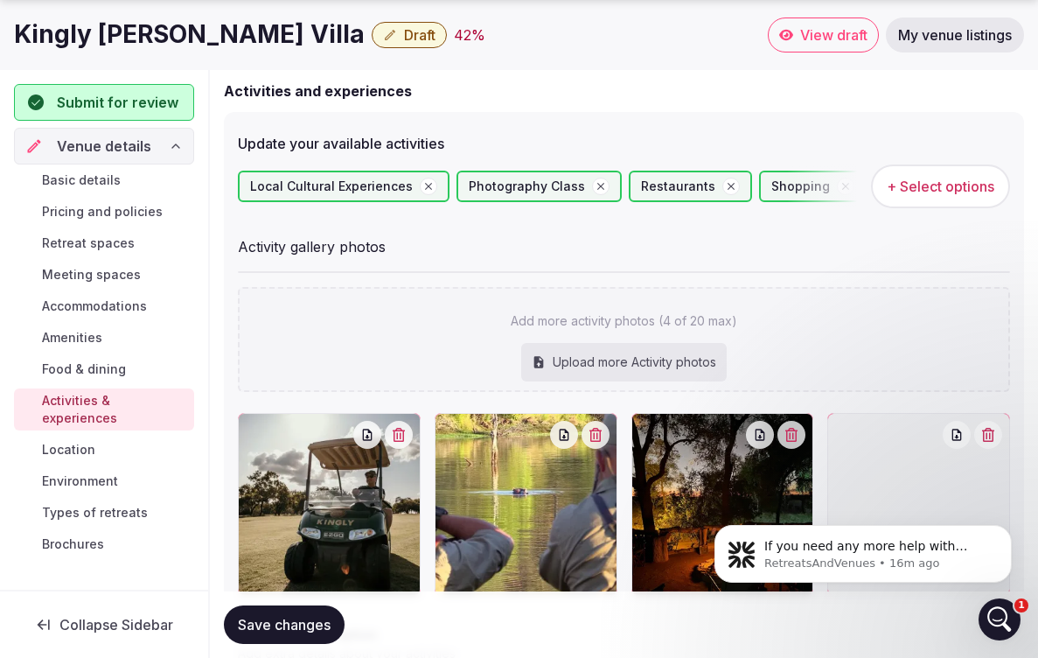
type input "**********"
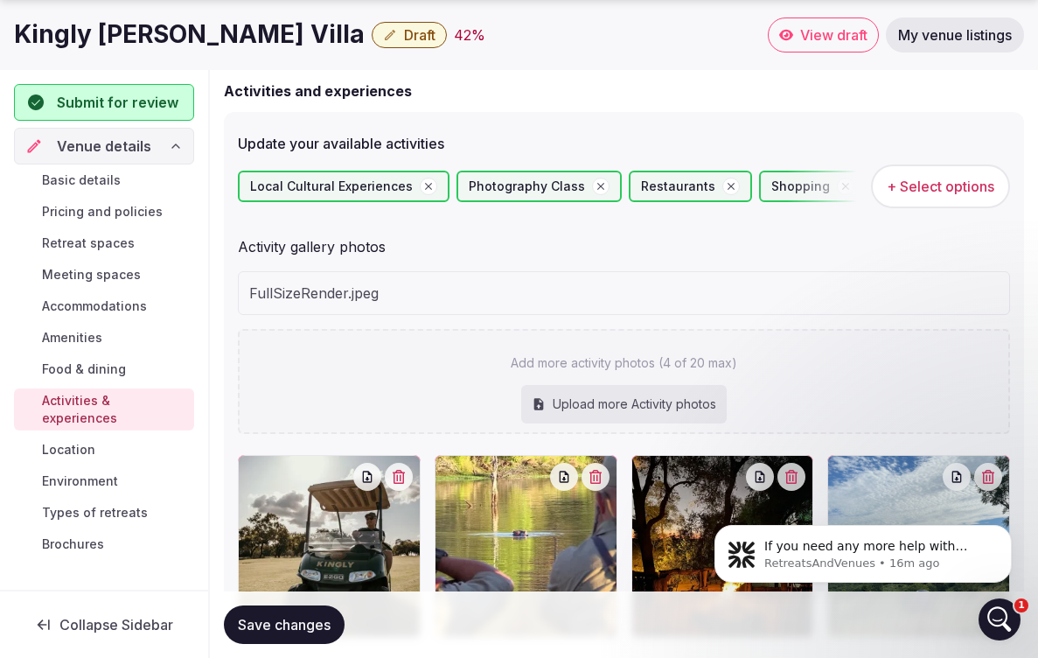
click at [626, 408] on div "Upload more Activity photos" at bounding box center [624, 404] width 206 height 38
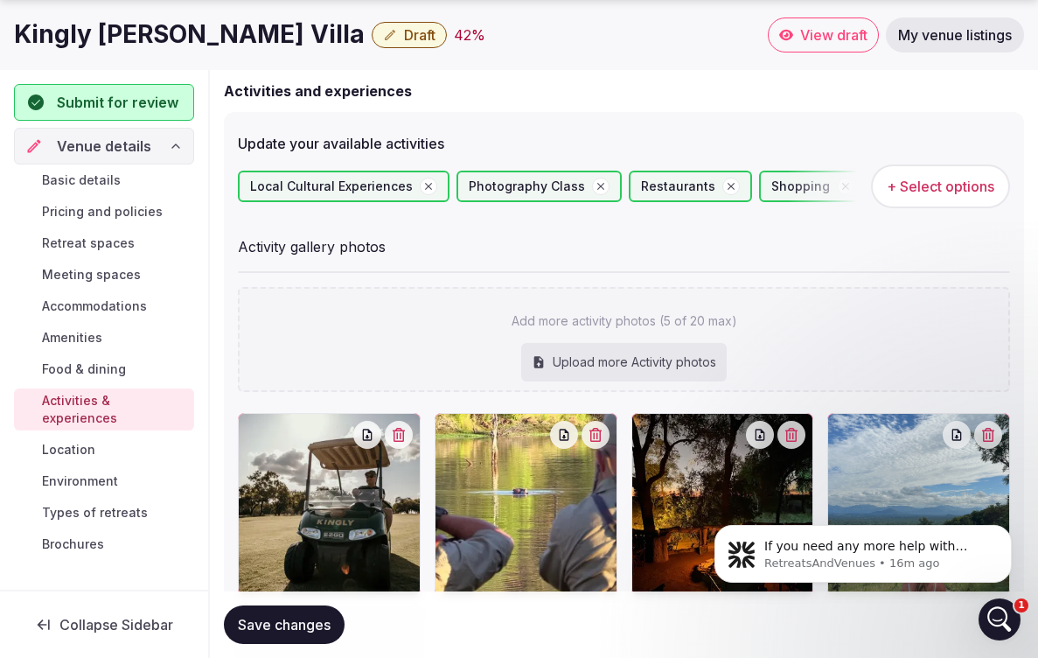
type input "**********"
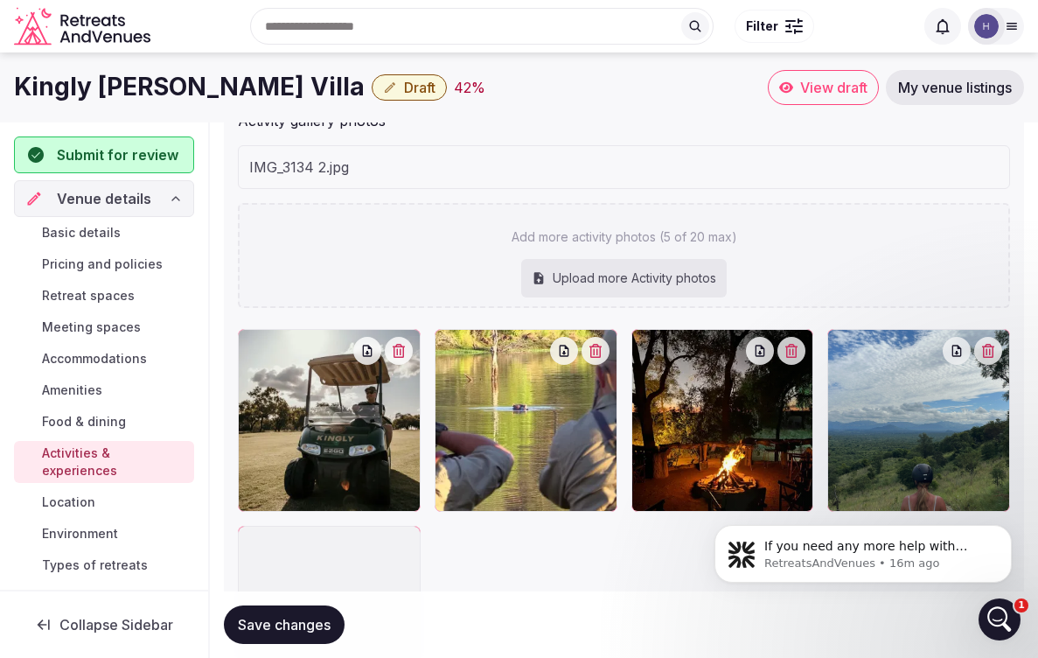
scroll to position [247, 0]
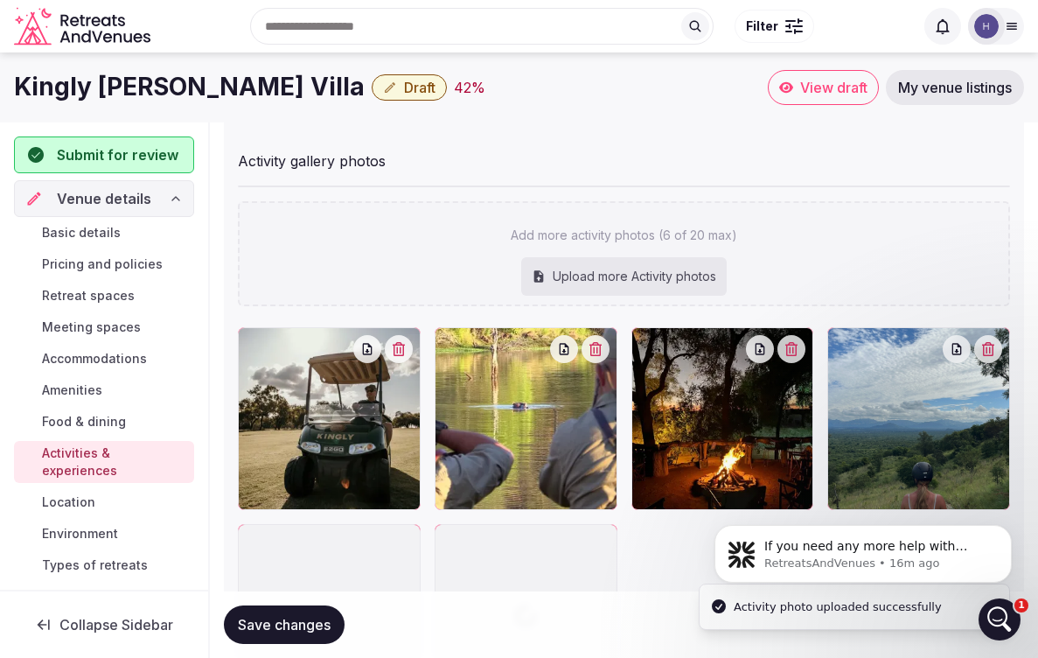
click at [689, 284] on div "Upload more Activity photos" at bounding box center [624, 276] width 206 height 38
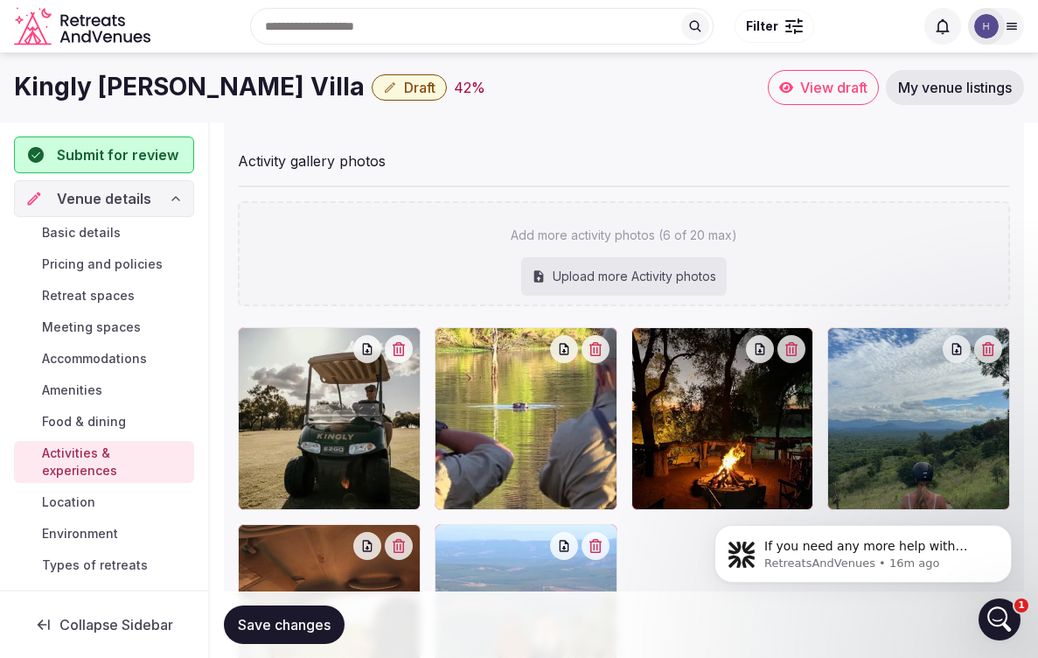
type input "**********"
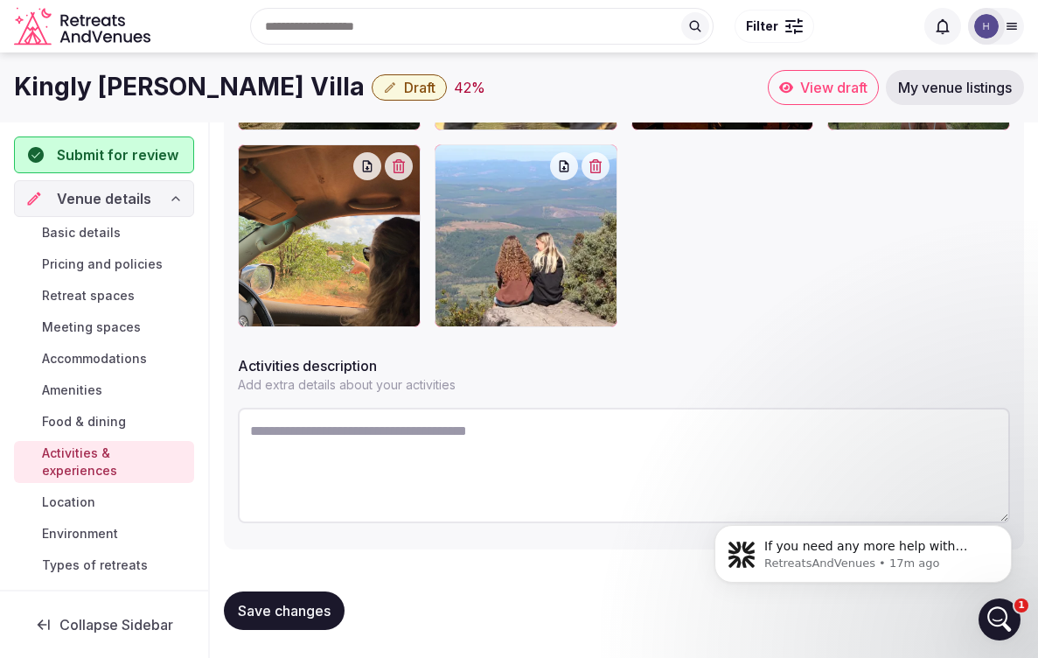
scroll to position [626, 0]
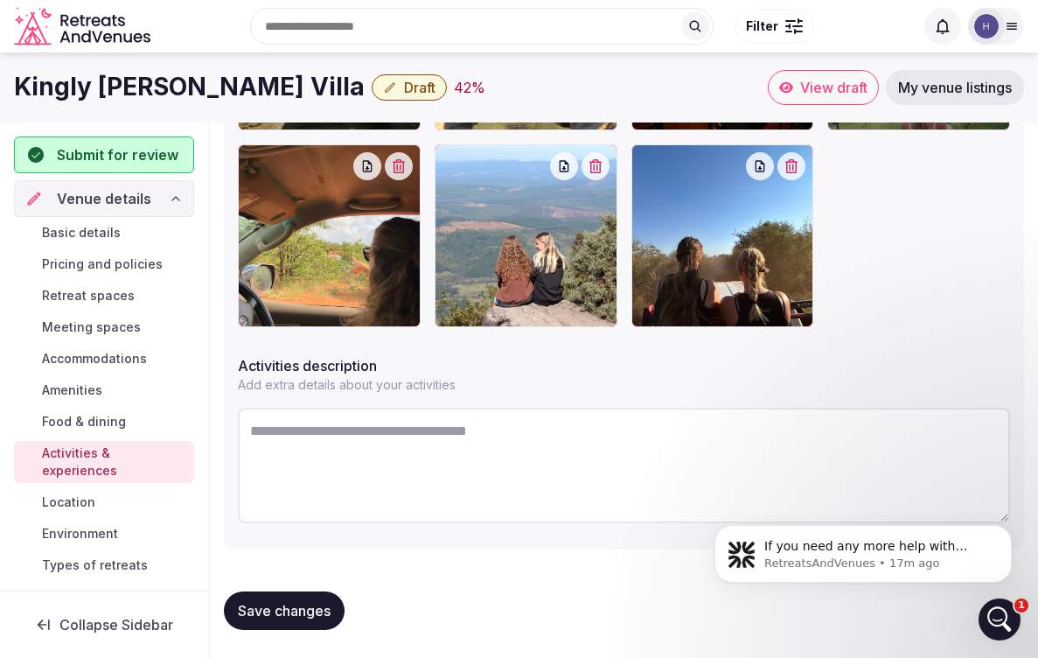
click at [355, 451] on textarea at bounding box center [624, 465] width 773 height 115
paste textarea "**********"
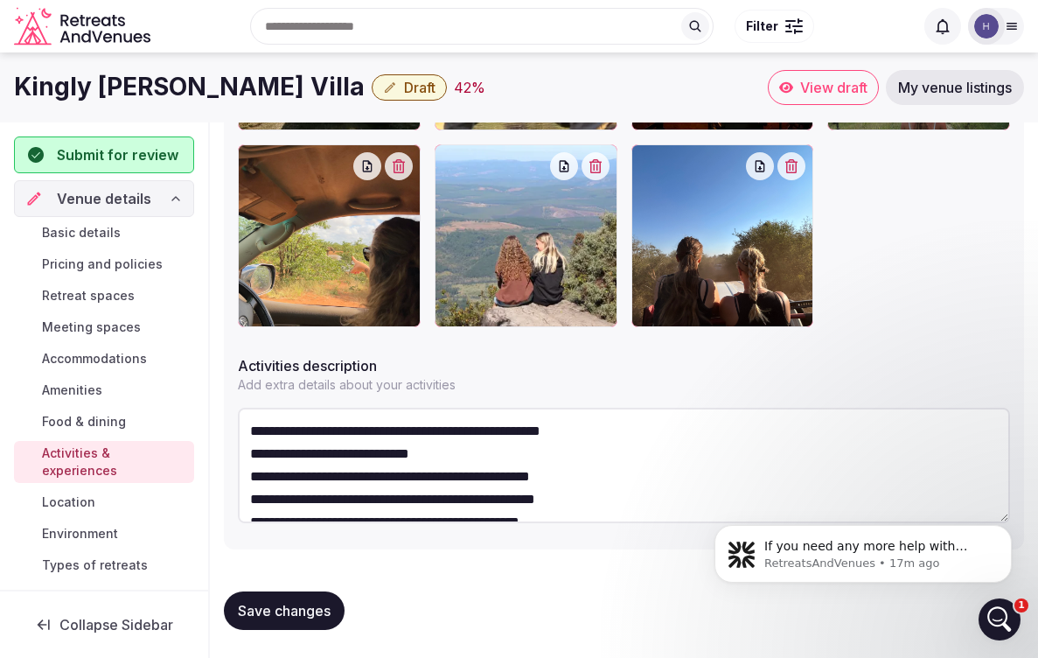
scroll to position [318, 0]
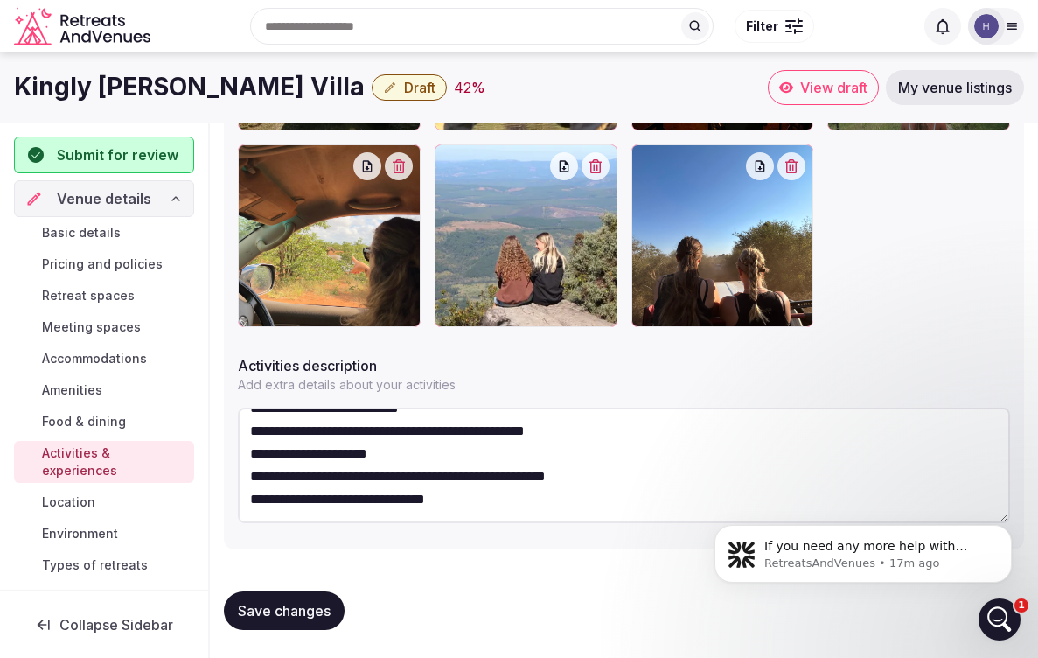
click at [460, 478] on textarea "**********" at bounding box center [624, 465] width 773 height 115
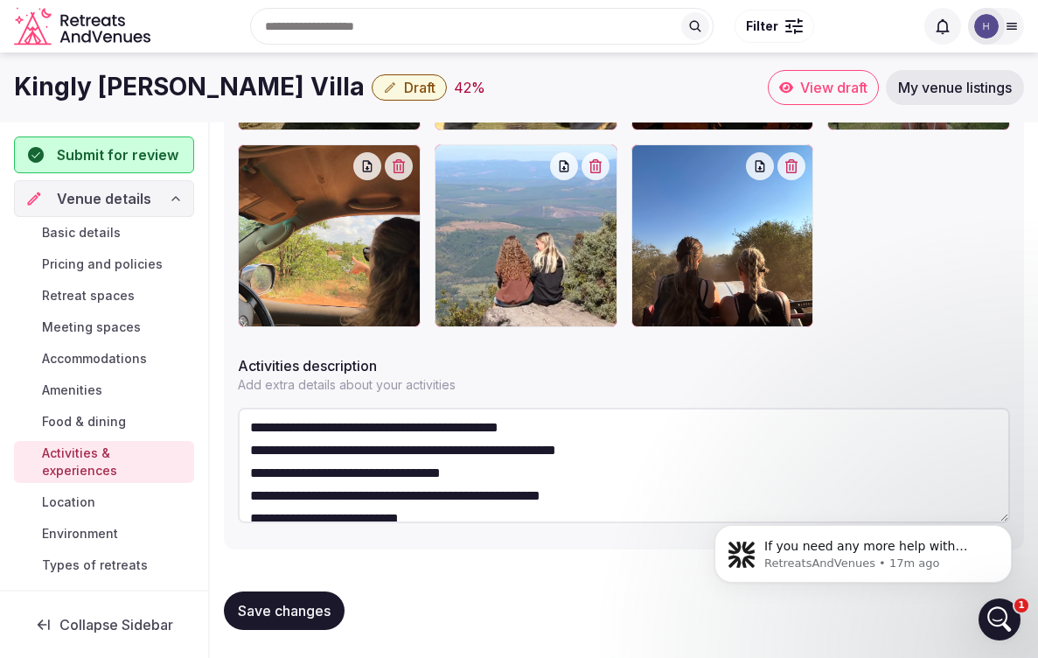
scroll to position [189, 0]
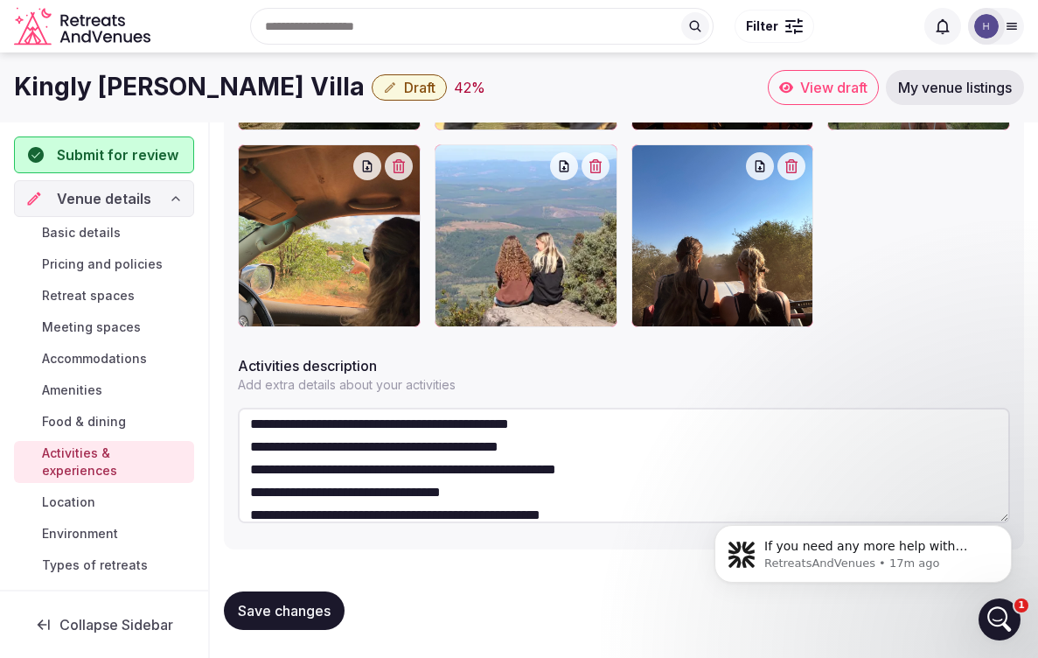
drag, startPoint x: 475, startPoint y: 488, endPoint x: 241, endPoint y: 465, distance: 234.7
click at [241, 465] on textarea "**********" at bounding box center [624, 465] width 773 height 115
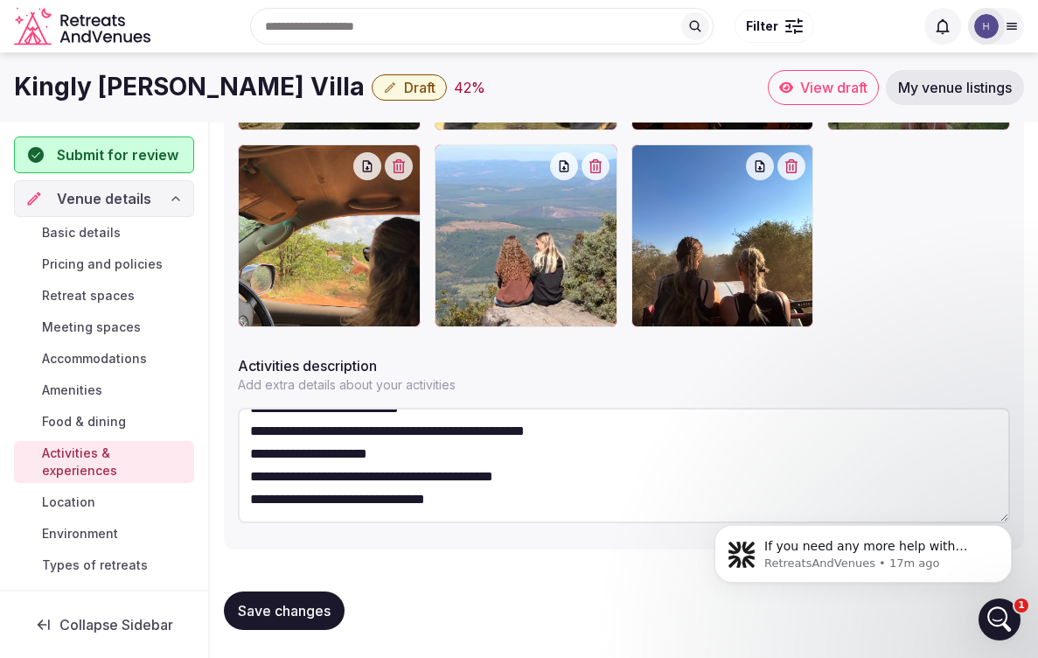
scroll to position [273, 0]
type textarea "**********"
click at [300, 612] on span "Save changes" at bounding box center [284, 610] width 93 height 17
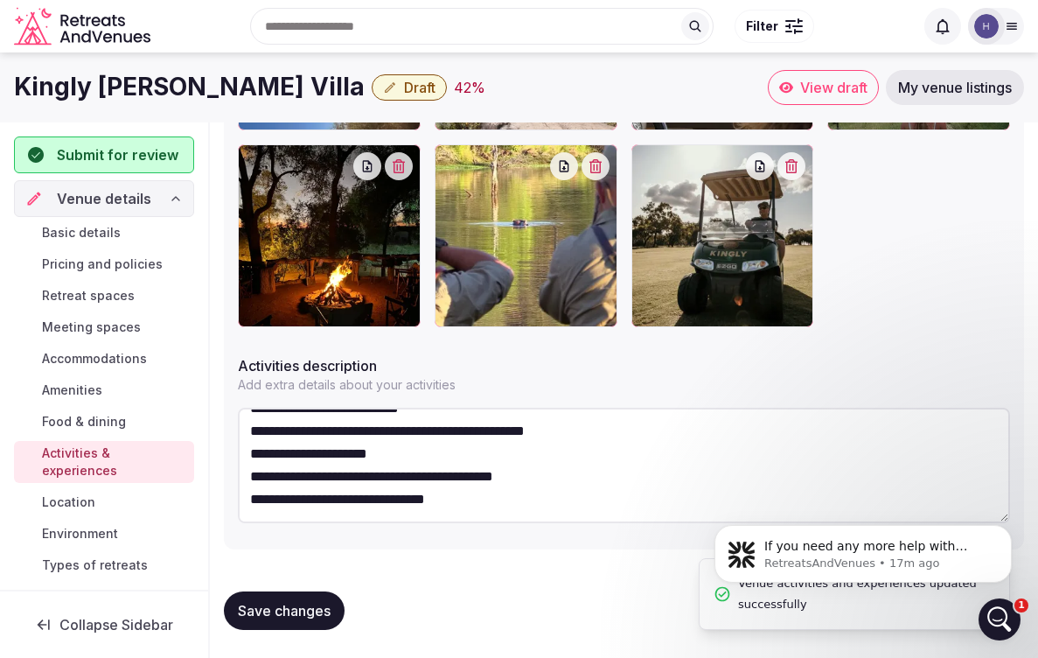
scroll to position [430, 0]
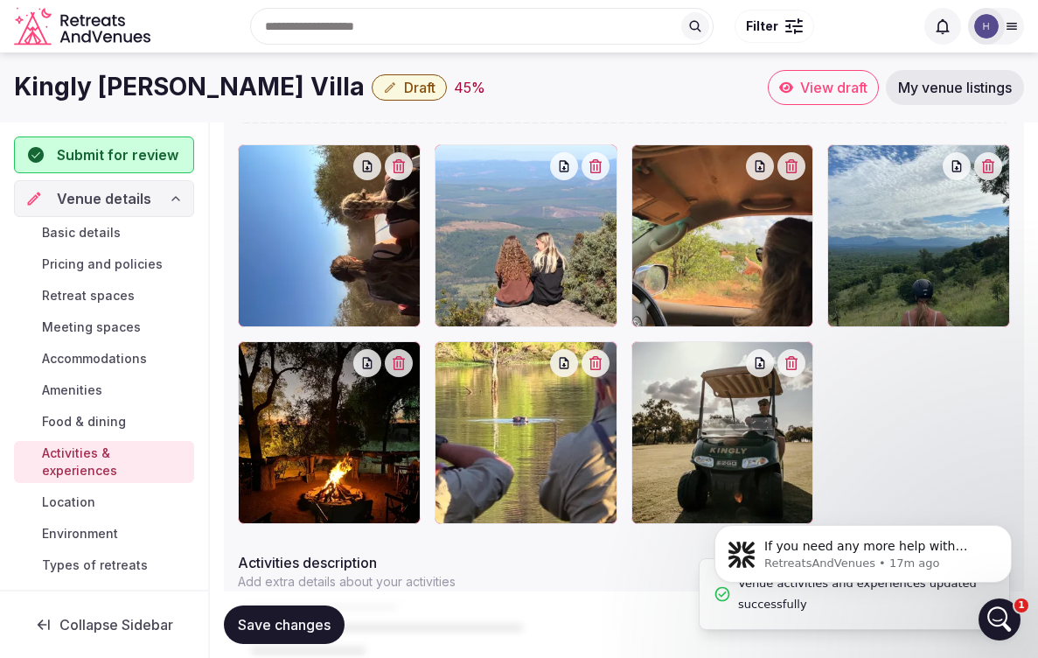
click at [70, 493] on span "Location" at bounding box center [68, 501] width 53 height 17
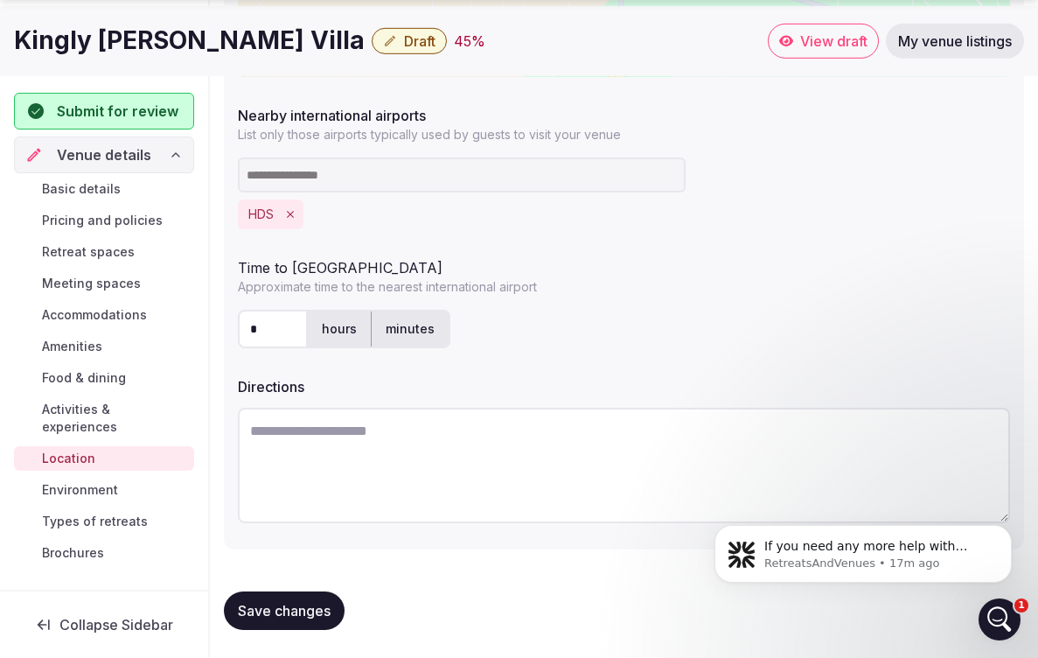
scroll to position [563, 0]
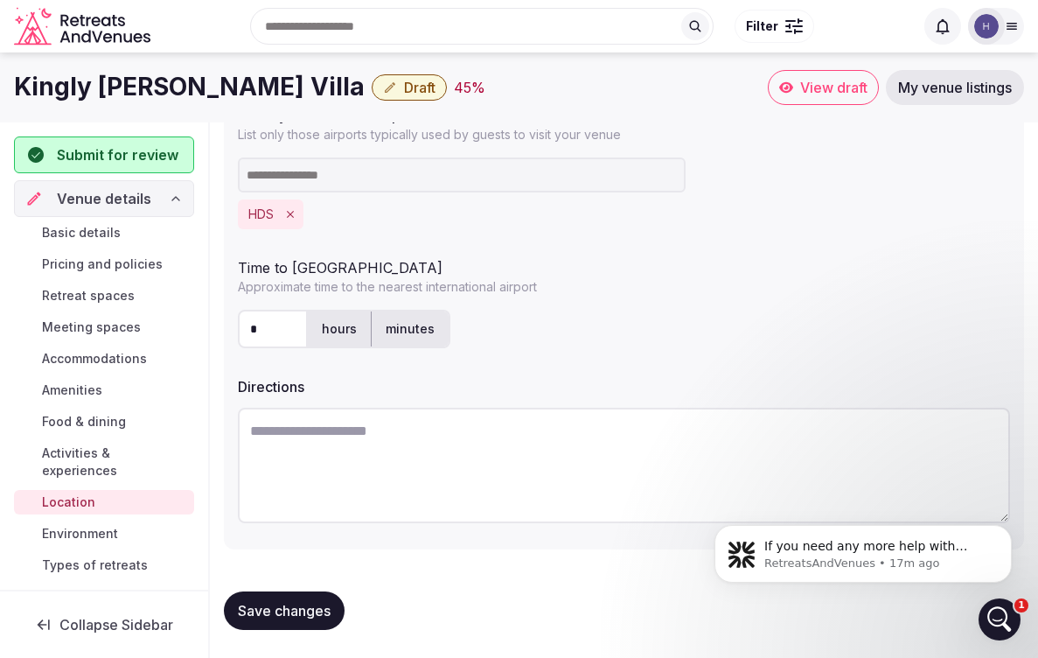
click at [437, 447] on textarea at bounding box center [624, 465] width 773 height 115
click at [444, 435] on textarea "**********" at bounding box center [624, 465] width 773 height 115
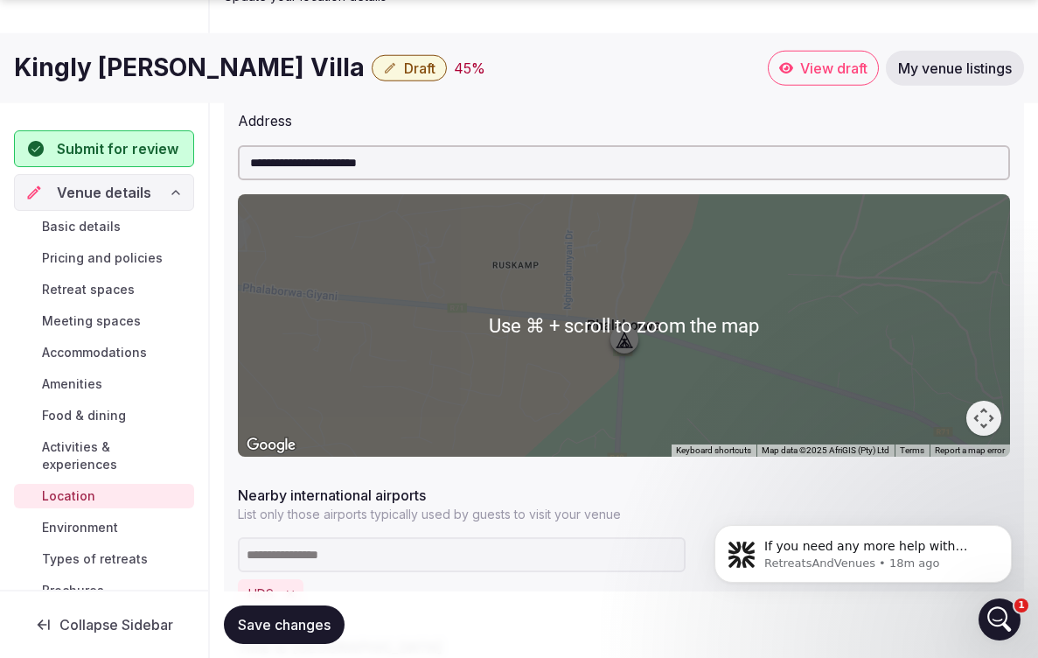
scroll to position [185, 0]
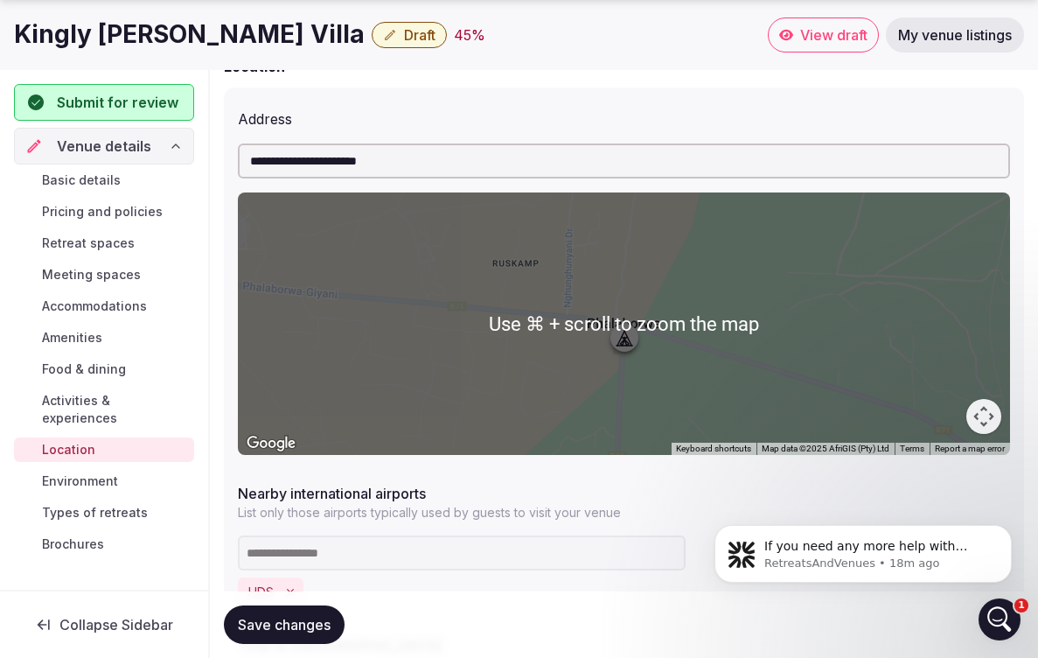
type textarea "**********"
click at [248, 161] on input "**********" at bounding box center [624, 160] width 773 height 35
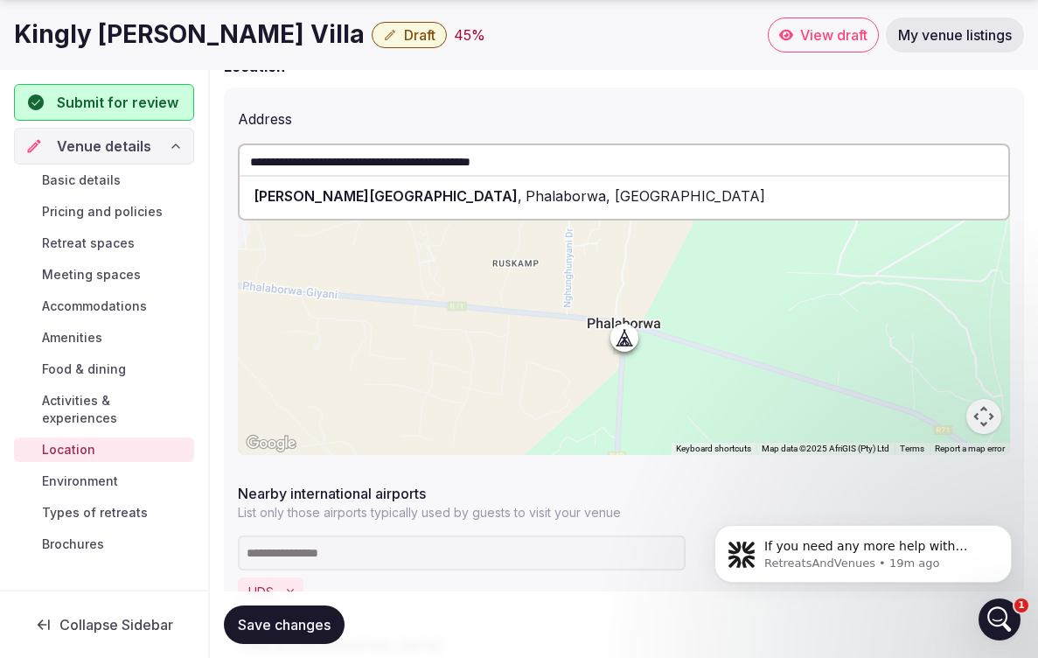
click at [393, 192] on span "Hans Merensky Hotel and Spa" at bounding box center [386, 195] width 264 height 17
type input "**********"
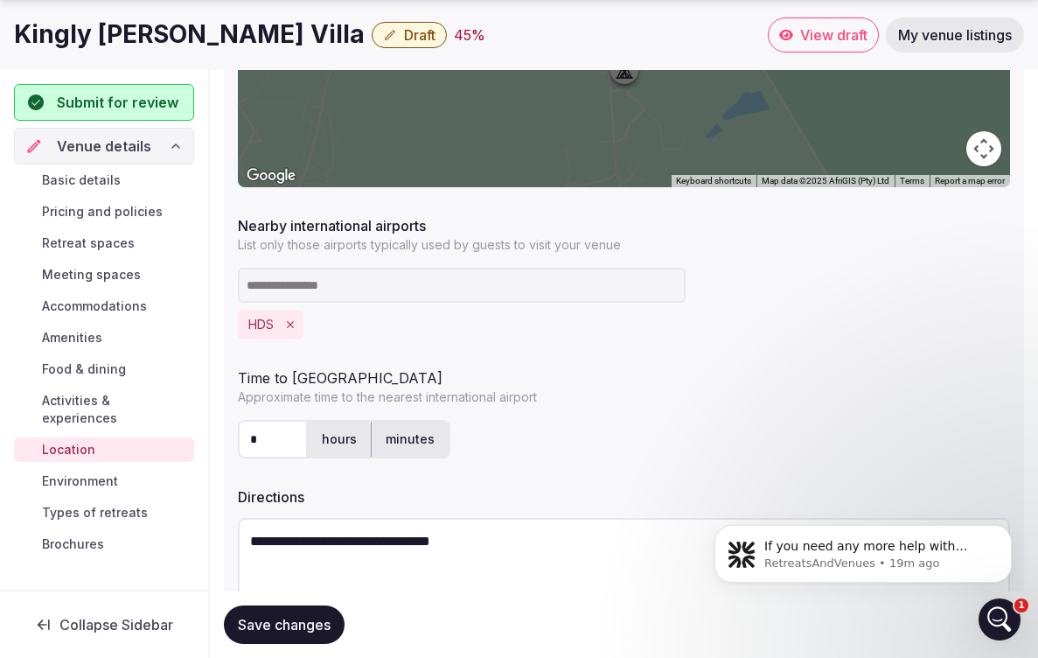
scroll to position [522, 0]
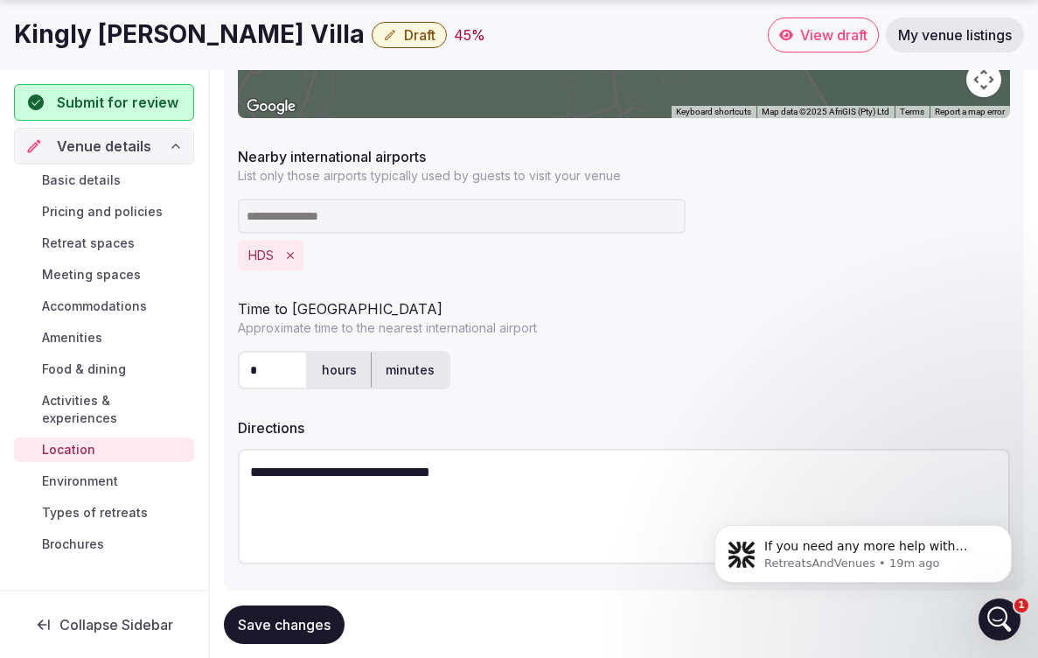
click at [498, 472] on textarea "**********" at bounding box center [624, 506] width 773 height 115
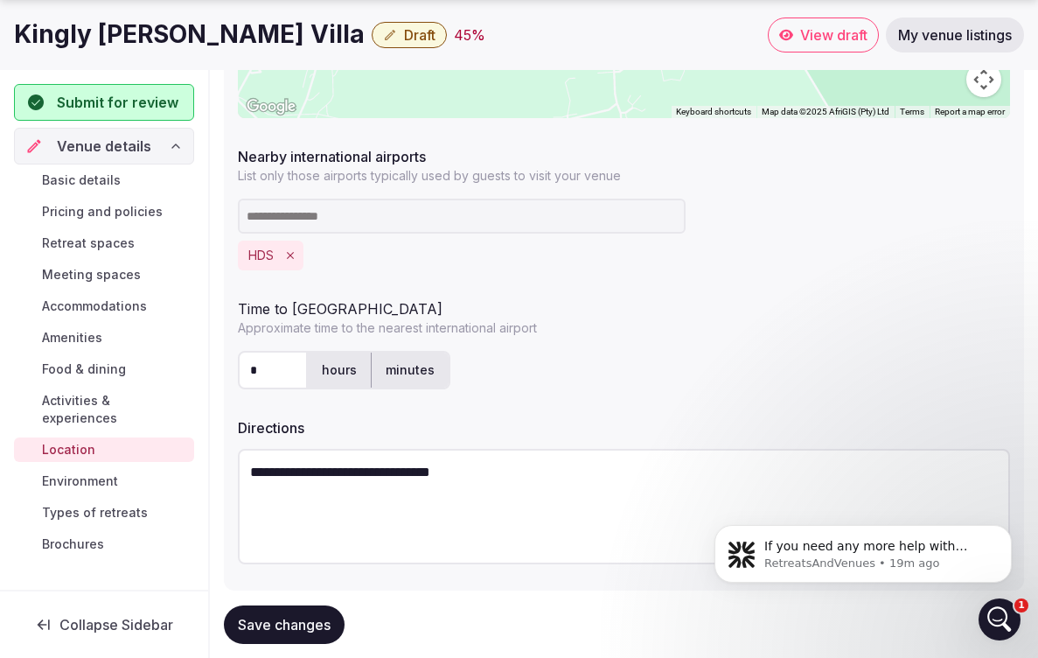
drag, startPoint x: 498, startPoint y: 472, endPoint x: 246, endPoint y: 470, distance: 252.0
click at [246, 470] on textarea "**********" at bounding box center [624, 506] width 773 height 115
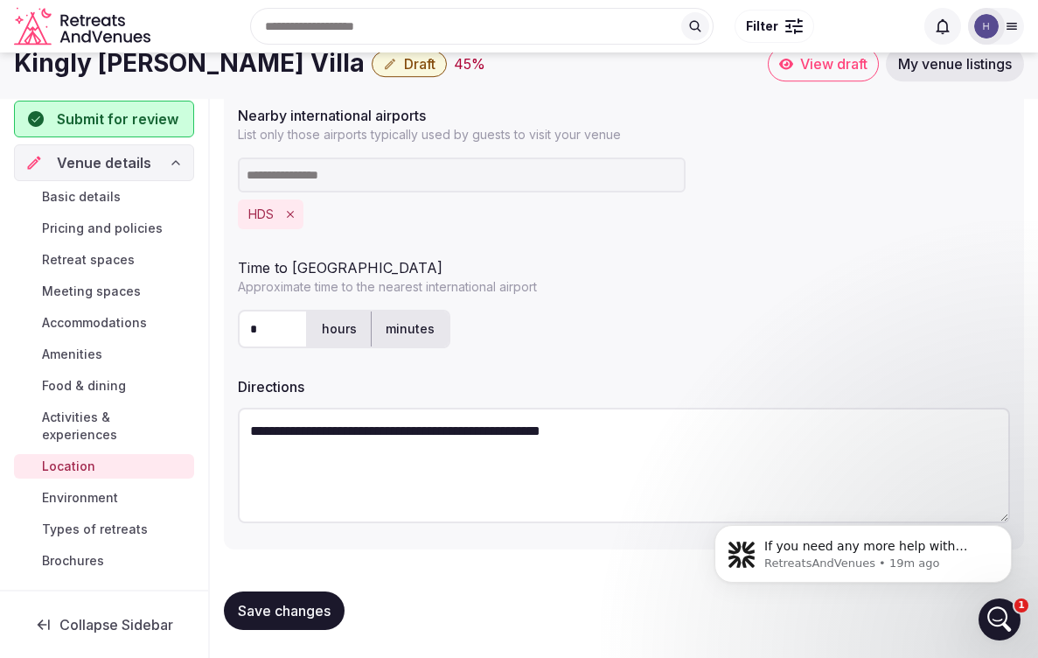
scroll to position [563, 0]
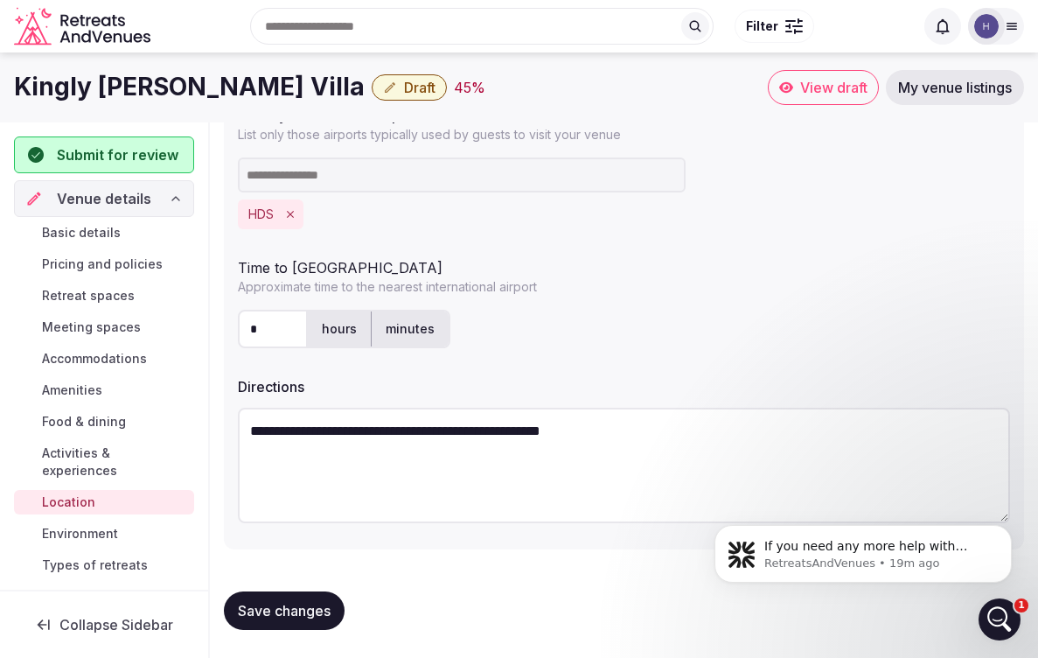
type textarea "**********"
click at [295, 602] on span "Save changes" at bounding box center [284, 610] width 93 height 17
click at [99, 525] on span "Environment" at bounding box center [80, 533] width 76 height 17
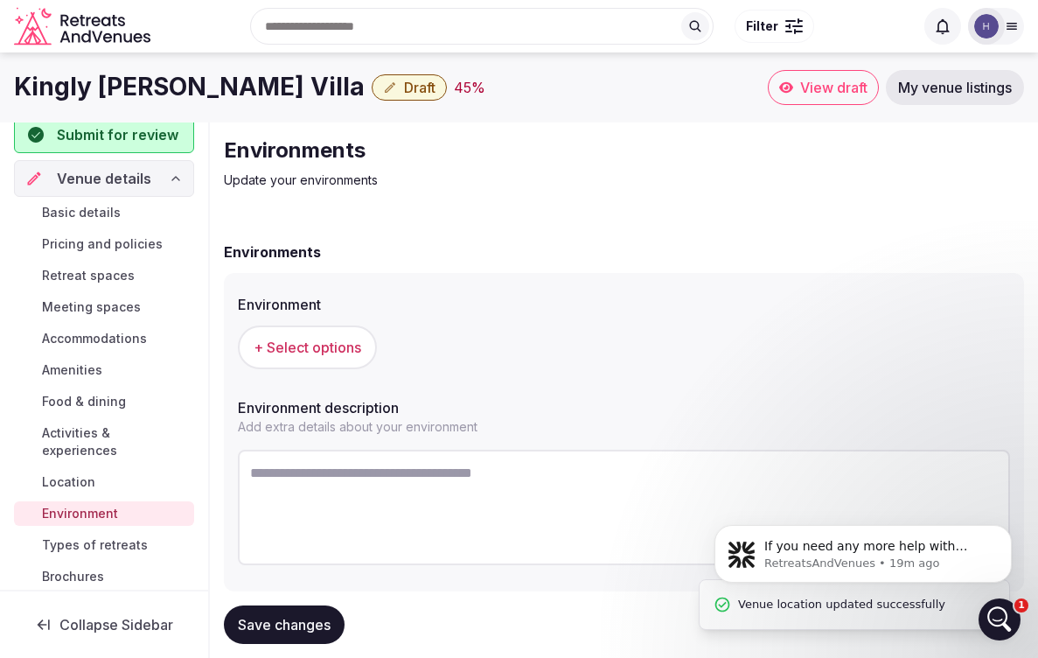
scroll to position [19, 0]
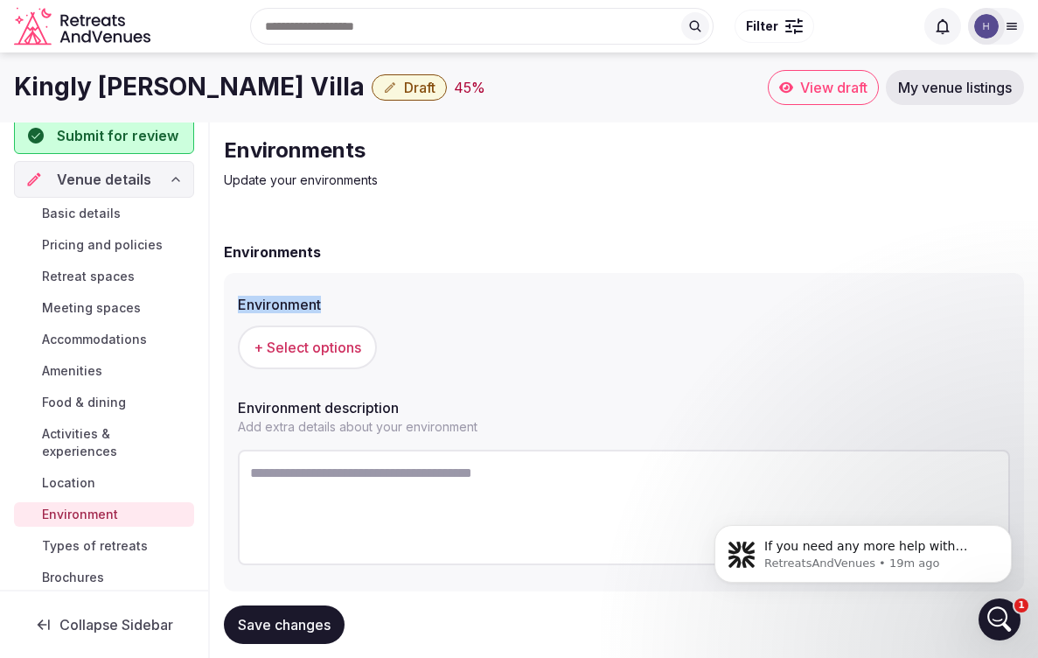
drag, startPoint x: 325, startPoint y: 299, endPoint x: 238, endPoint y: 300, distance: 86.6
click at [238, 300] on label "Environment" at bounding box center [624, 304] width 773 height 14
copy label "Environment"
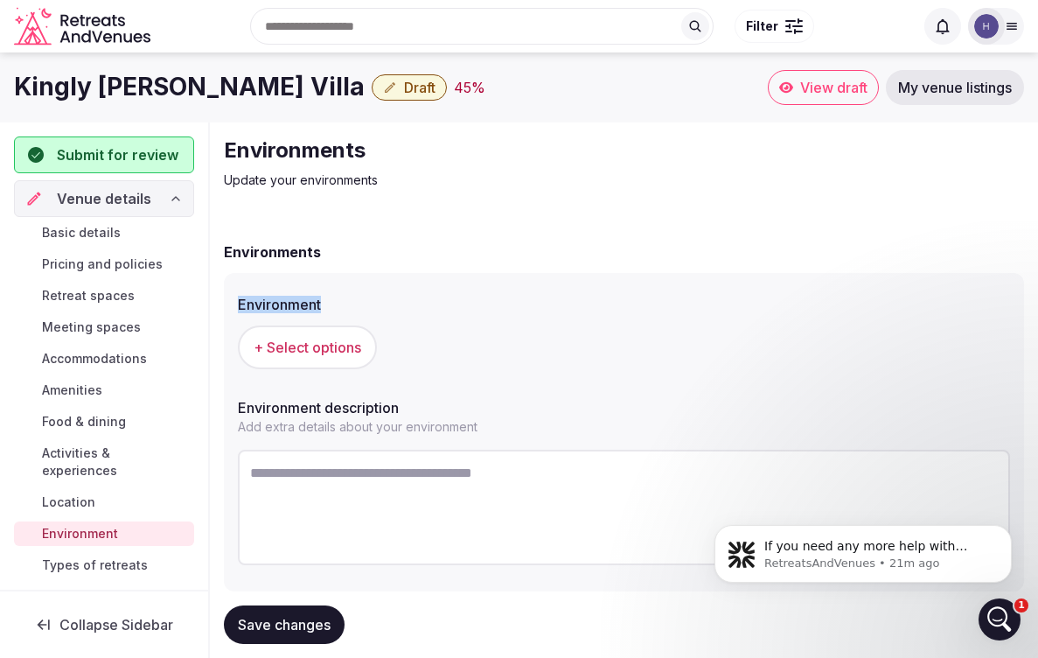
scroll to position [0, 0]
click at [93, 228] on span "Basic details" at bounding box center [81, 232] width 79 height 17
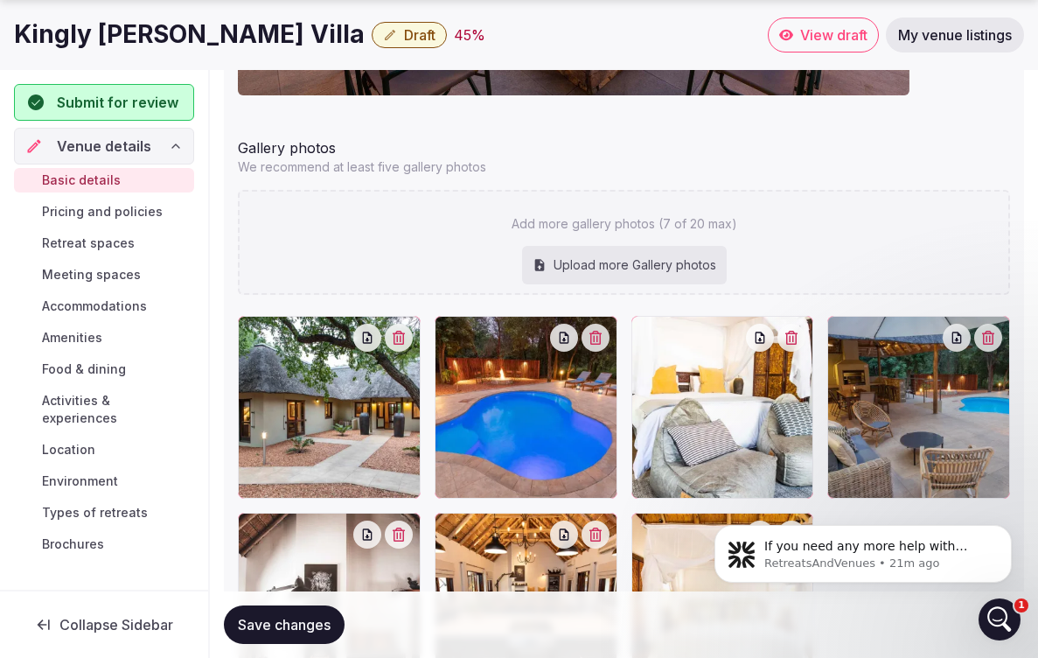
scroll to position [2202, 0]
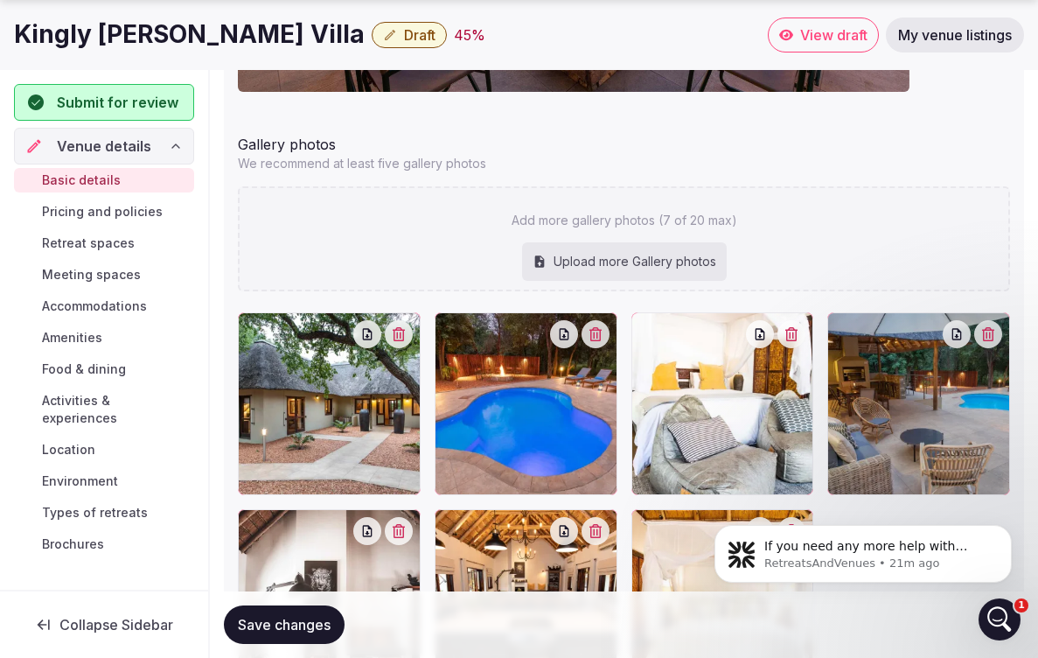
click at [568, 257] on div "Upload more Gallery photos" at bounding box center [624, 261] width 205 height 38
click at [633, 256] on div "Upload more Gallery photos" at bounding box center [624, 261] width 205 height 38
click at [662, 254] on div "Upload more Gallery photos" at bounding box center [624, 261] width 205 height 38
type input "**********"
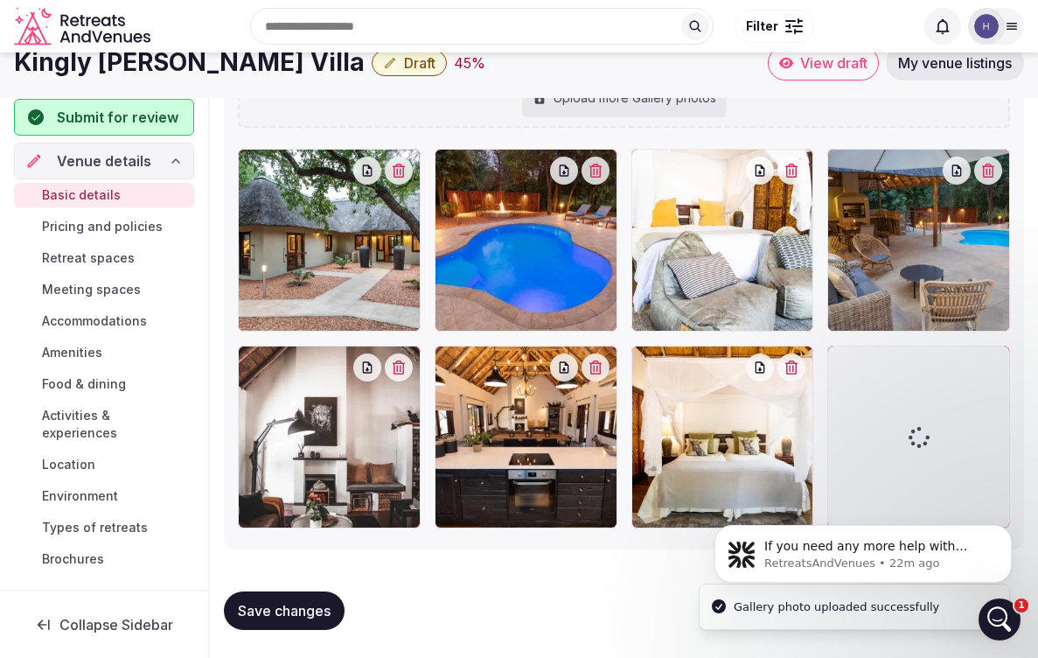
scroll to position [2381, 0]
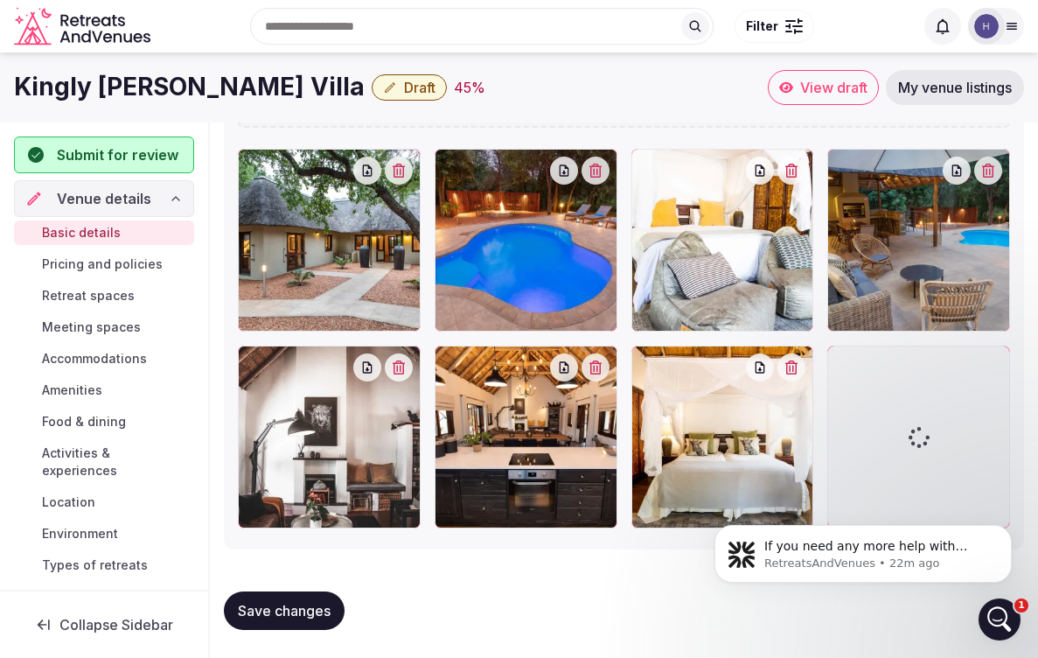
click at [276, 604] on span "Save changes" at bounding box center [284, 610] width 93 height 17
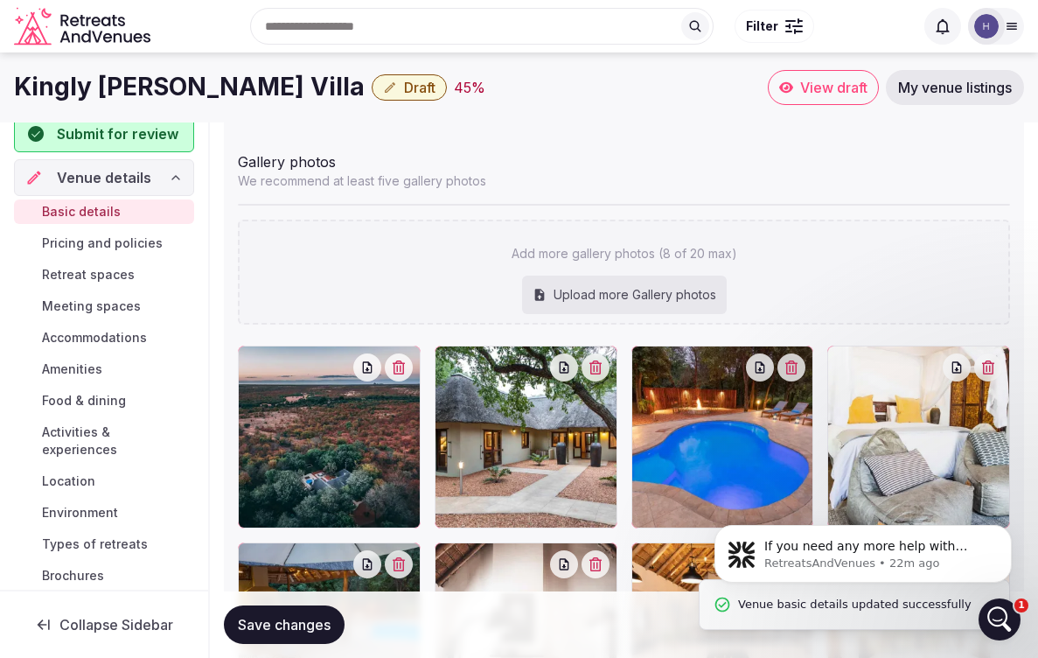
scroll to position [19, 0]
click at [94, 506] on span "Environment" at bounding box center [80, 514] width 76 height 17
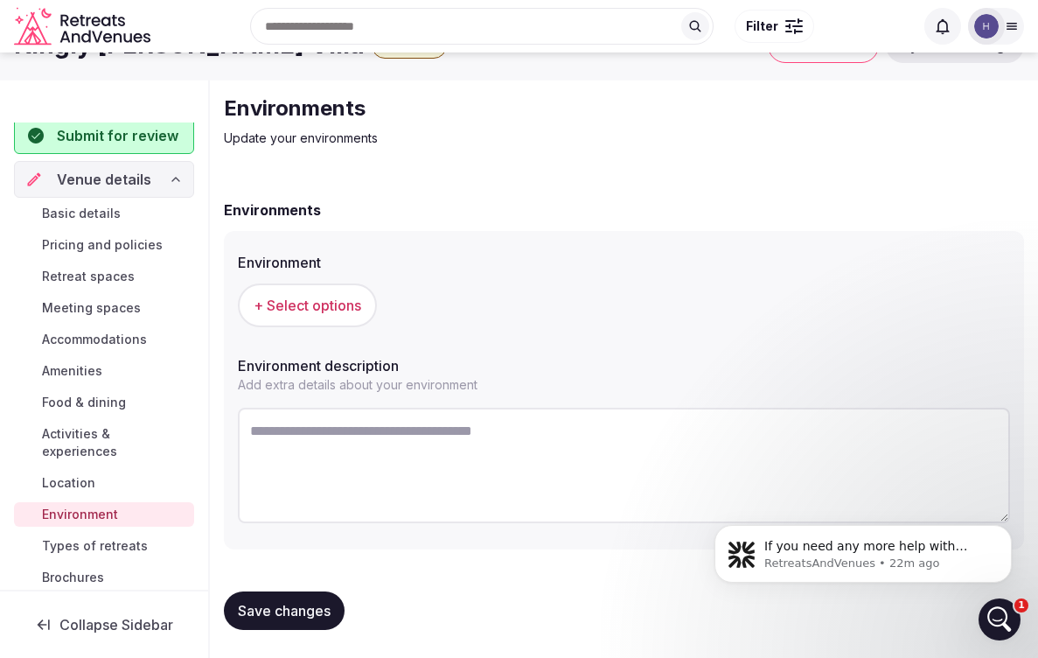
click at [359, 441] on textarea at bounding box center [624, 465] width 773 height 115
paste textarea "**********"
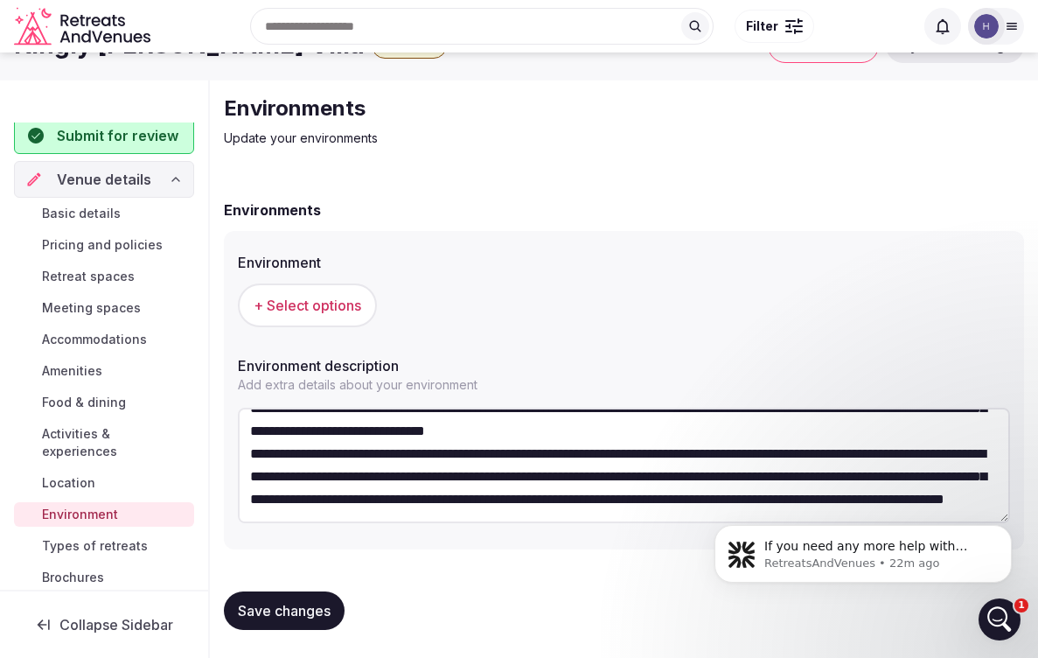
type textarea "**********"
click at [291, 305] on span "+ Select options" at bounding box center [308, 305] width 108 height 19
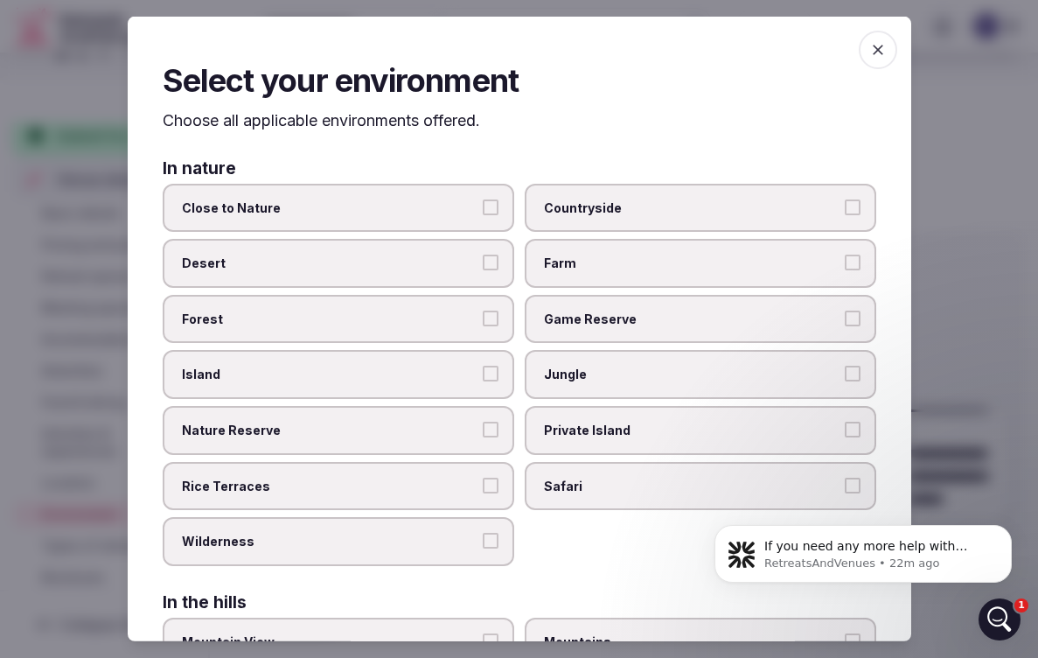
click at [495, 200] on button "Close to Nature" at bounding box center [491, 207] width 16 height 16
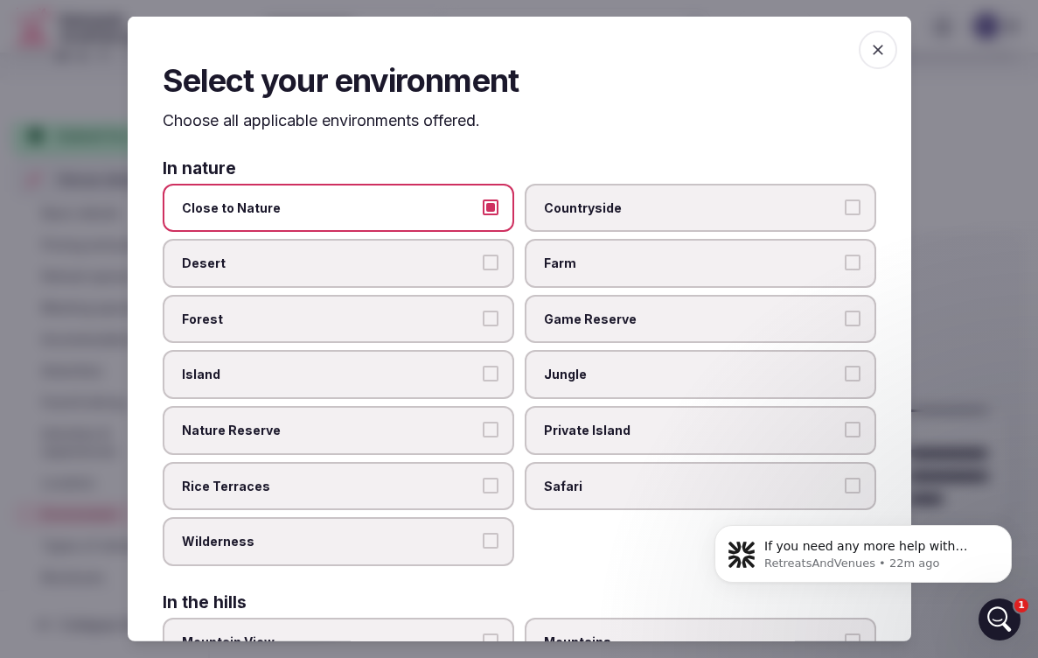
click at [493, 422] on button "Nature Reserve" at bounding box center [491, 430] width 16 height 16
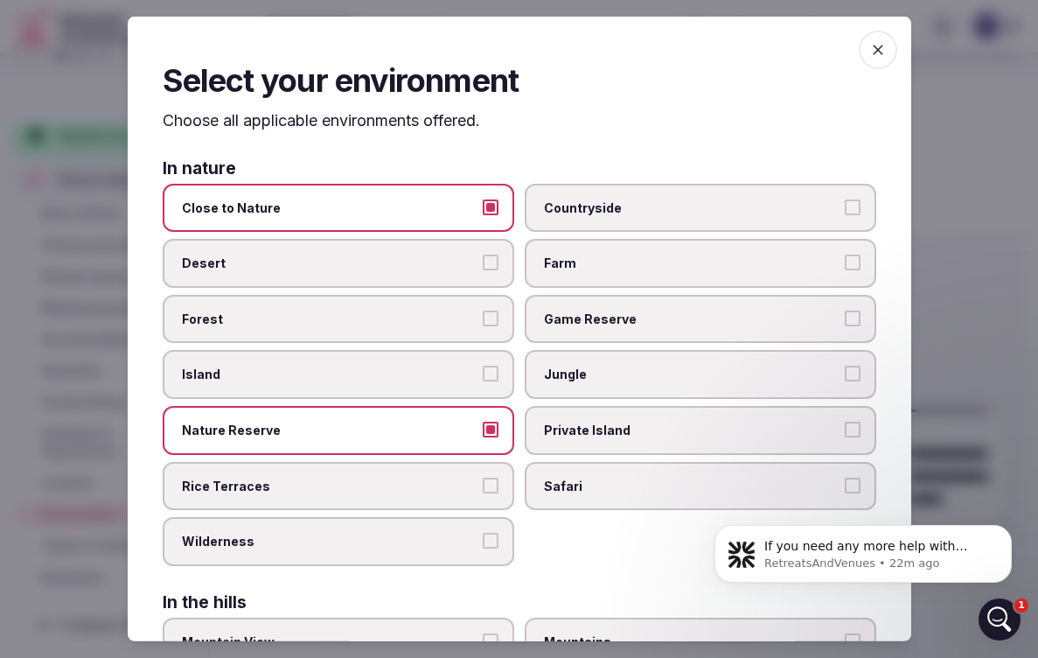
click at [849, 480] on button "Safari" at bounding box center [853, 485] width 16 height 16
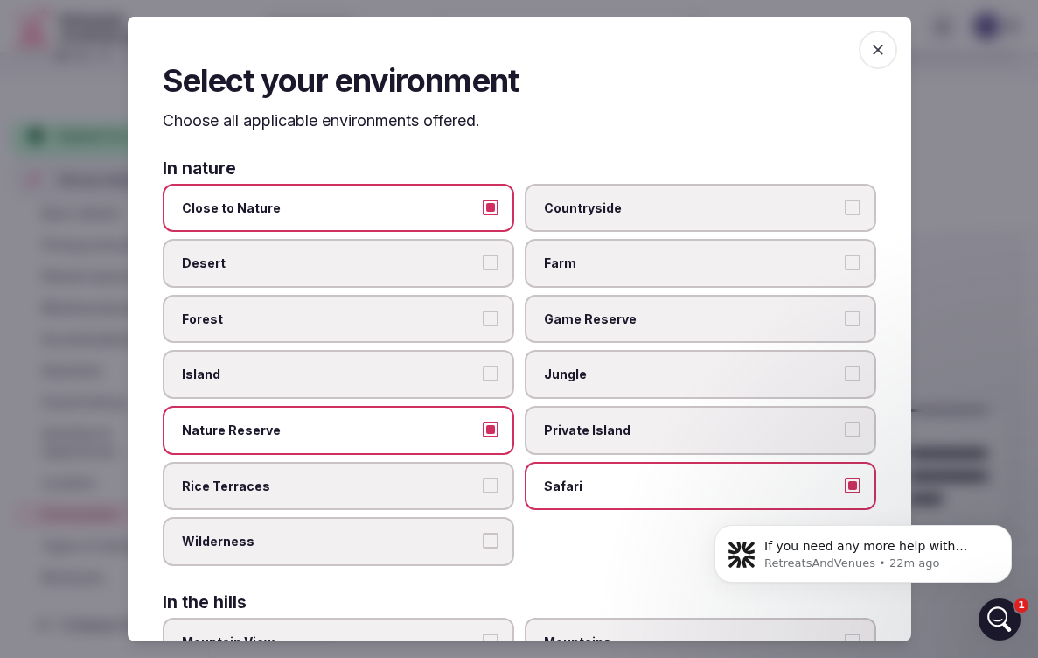
click at [856, 199] on button "Countryside" at bounding box center [853, 207] width 16 height 16
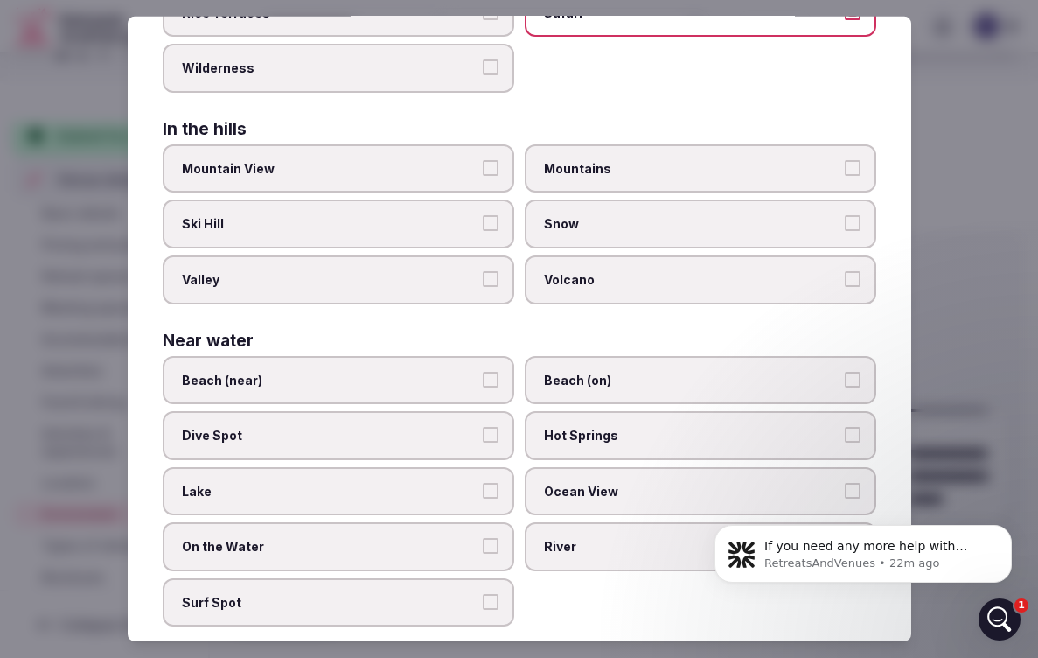
scroll to position [479, 0]
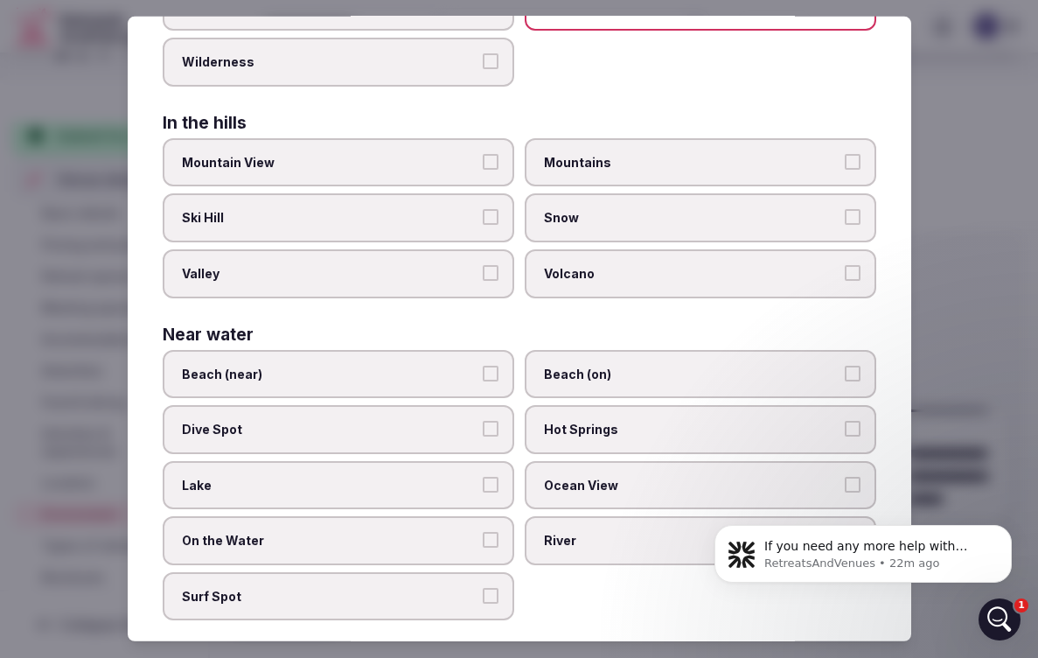
click at [995, 281] on div at bounding box center [519, 329] width 1038 height 658
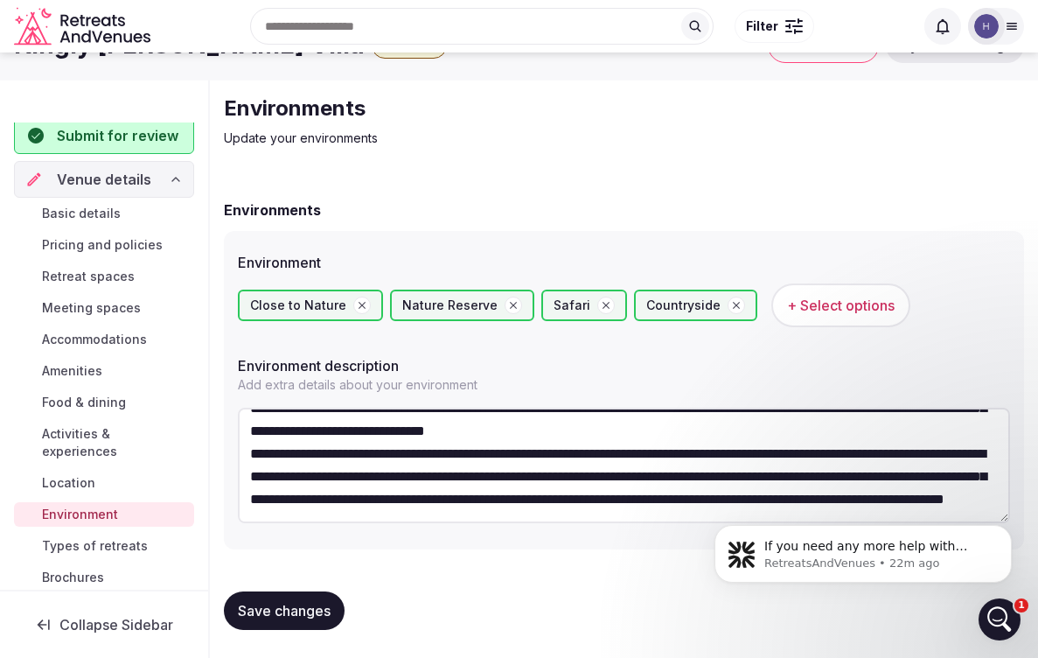
click at [282, 609] on span "Save changes" at bounding box center [284, 610] width 93 height 17
click at [80, 537] on span "Types of retreats" at bounding box center [95, 545] width 106 height 17
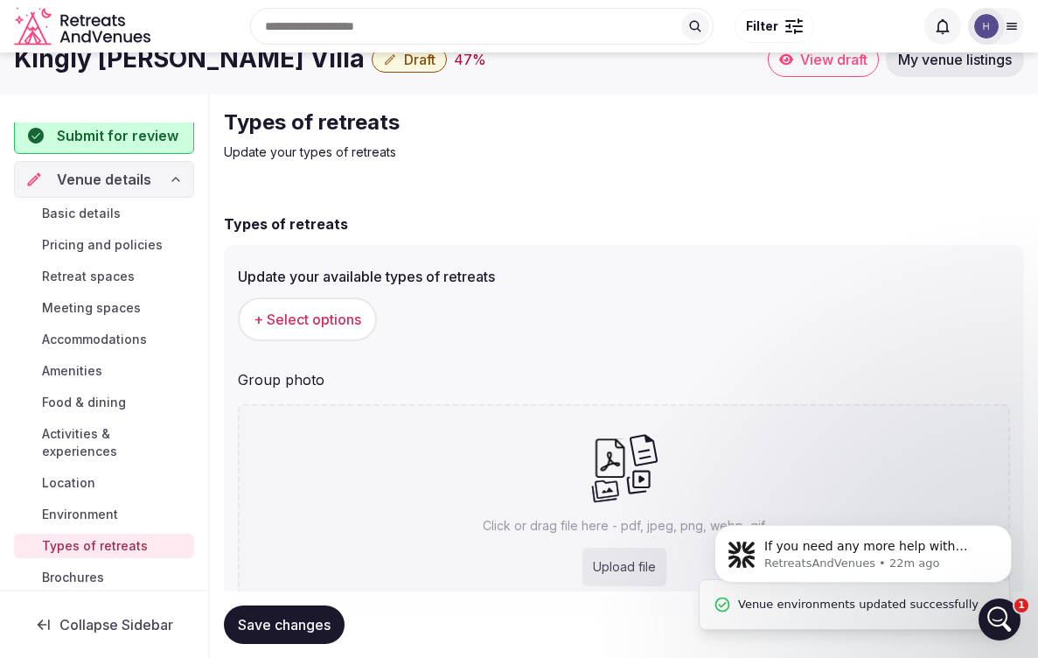
scroll to position [35, 0]
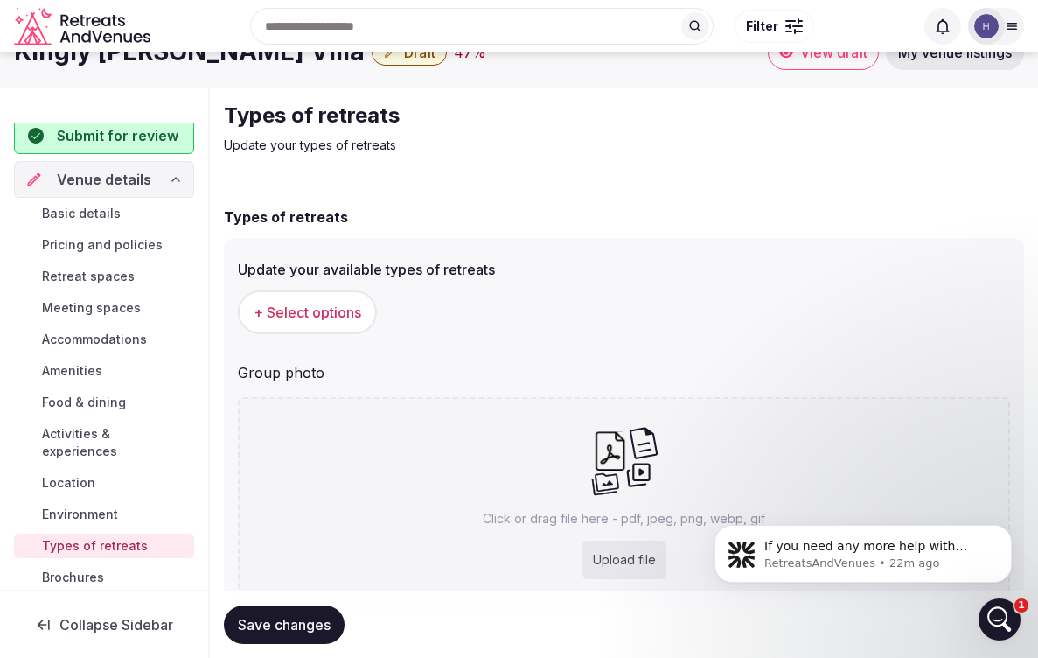
click at [335, 311] on span "+ Select options" at bounding box center [308, 312] width 108 height 19
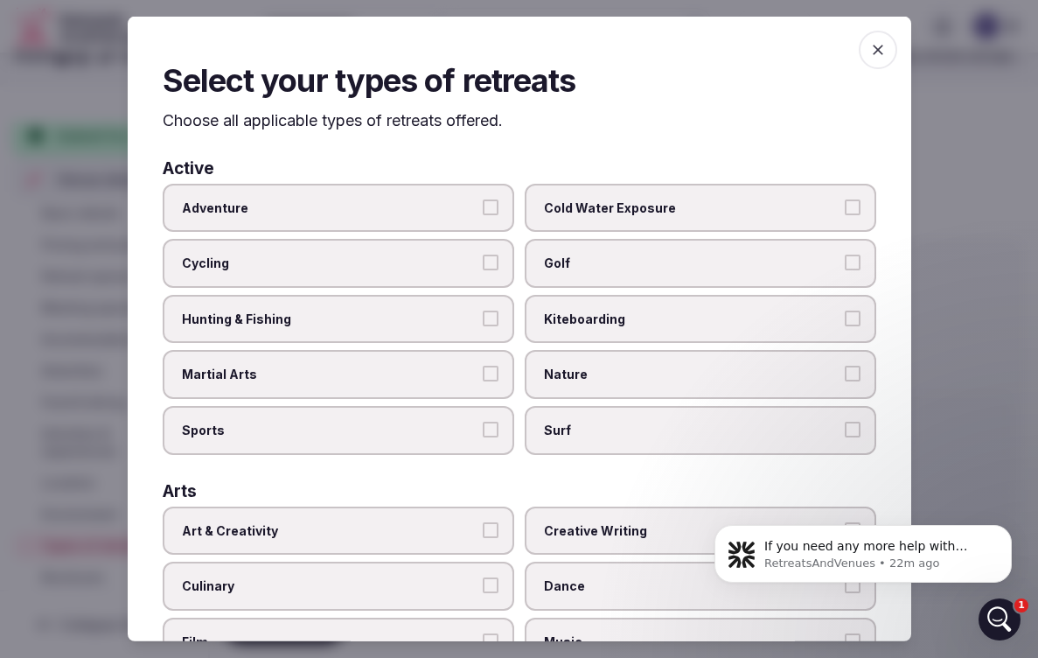
click at [740, 366] on span "Nature" at bounding box center [692, 374] width 296 height 17
click at [845, 366] on button "Nature" at bounding box center [853, 374] width 16 height 16
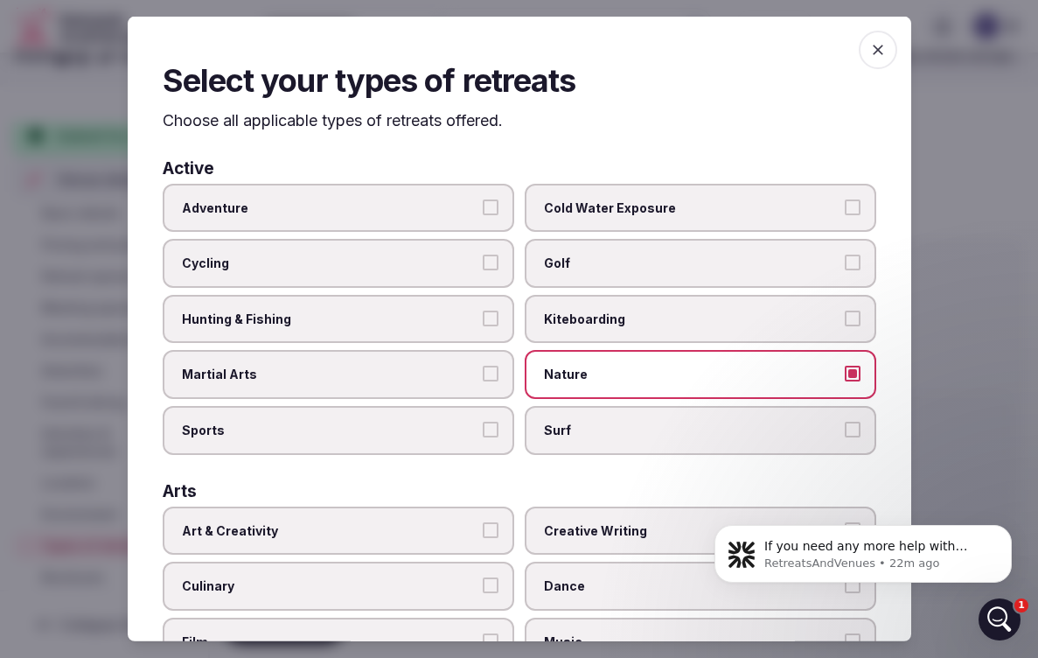
click at [836, 262] on span "Golf" at bounding box center [692, 263] width 296 height 17
click at [845, 262] on button "Golf" at bounding box center [853, 263] width 16 height 16
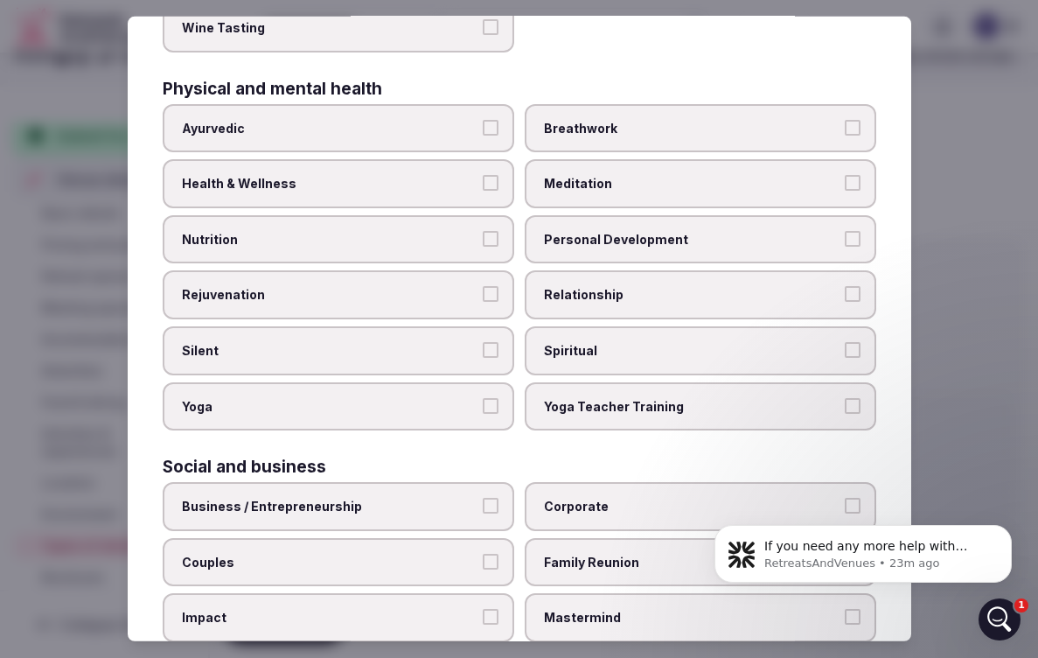
scroll to position [885, 0]
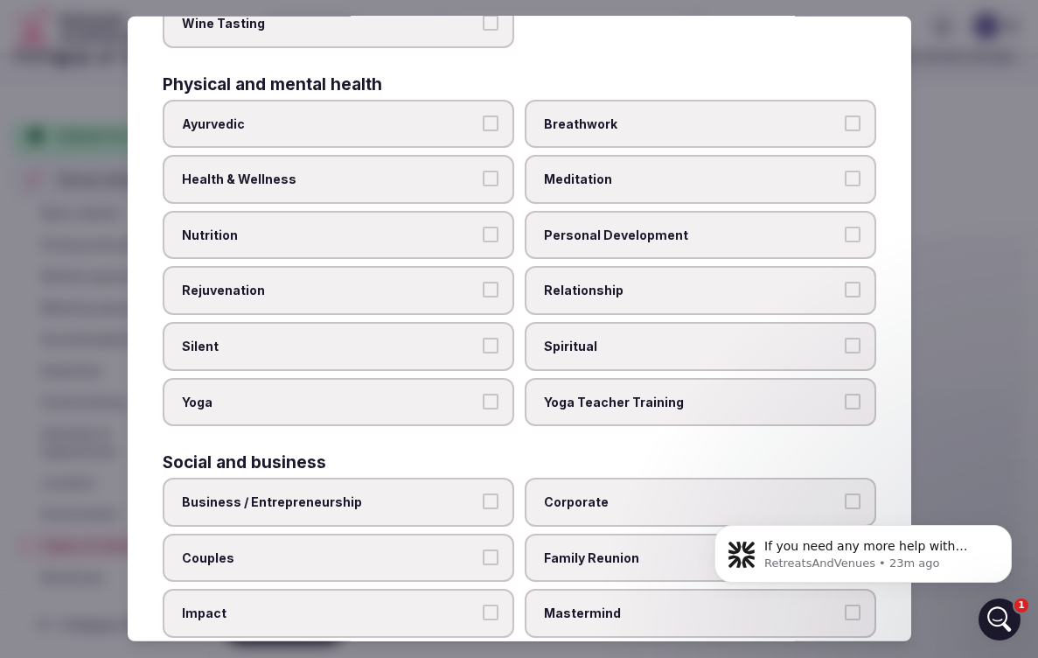
click at [500, 385] on label "Yoga" at bounding box center [339, 401] width 352 height 49
click at [499, 393] on button "Yoga" at bounding box center [491, 401] width 16 height 16
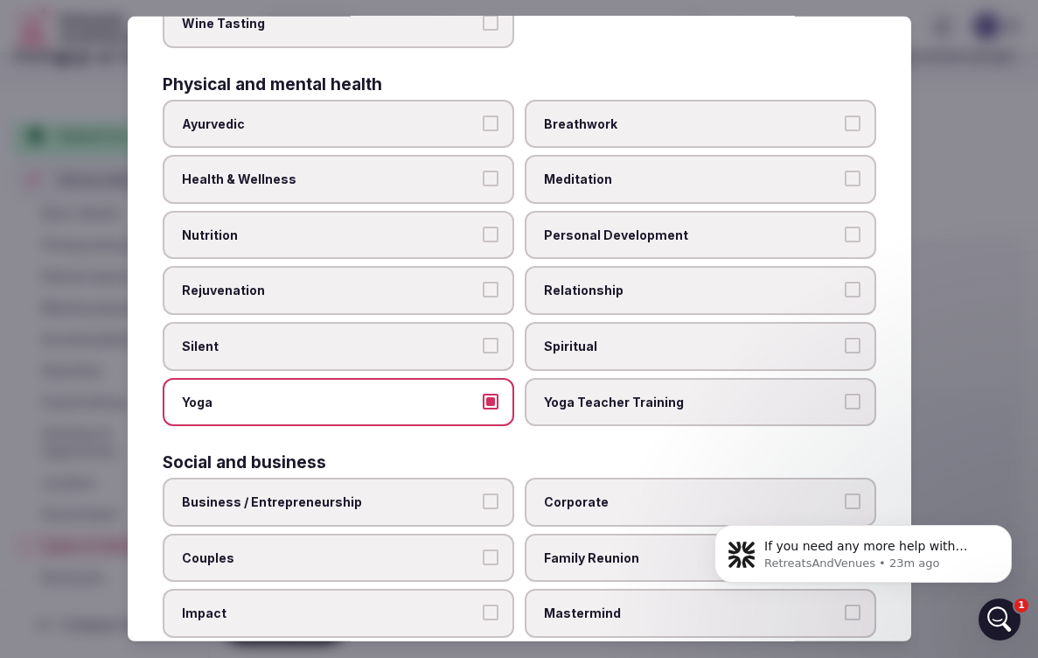
click at [846, 397] on button "Yoga Teacher Training" at bounding box center [853, 401] width 16 height 16
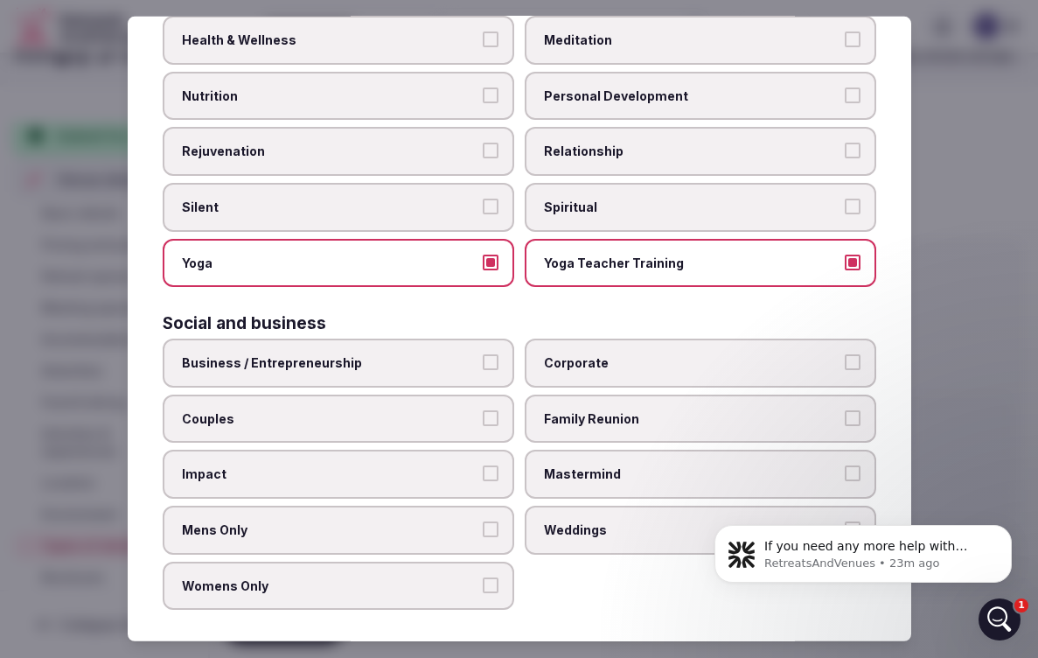
scroll to position [1023, 0]
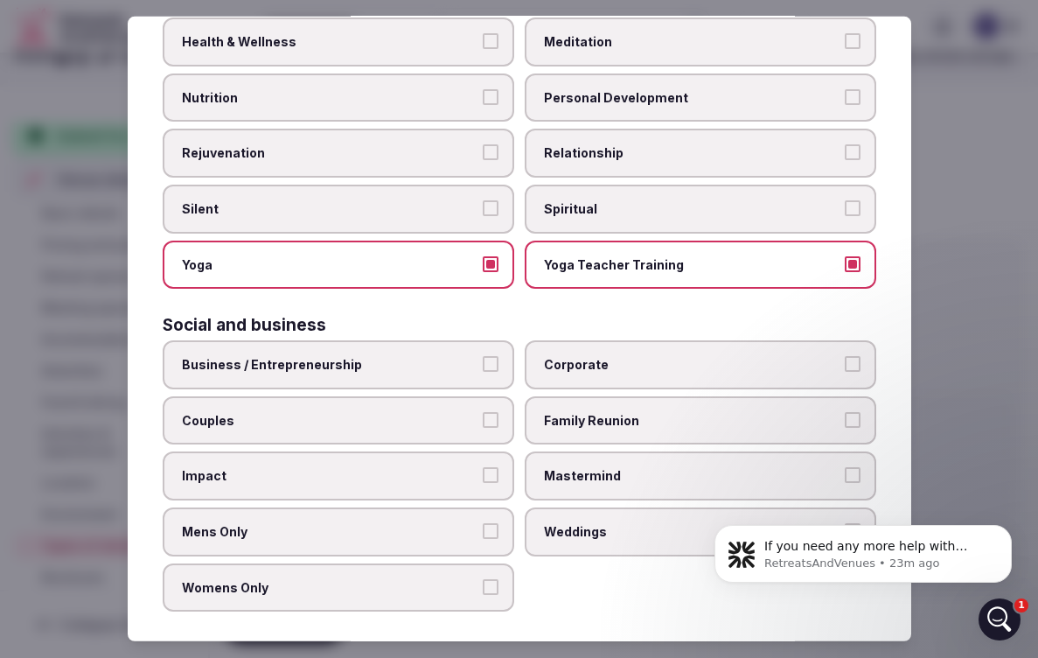
click at [492, 523] on button "Mens Only" at bounding box center [491, 531] width 16 height 16
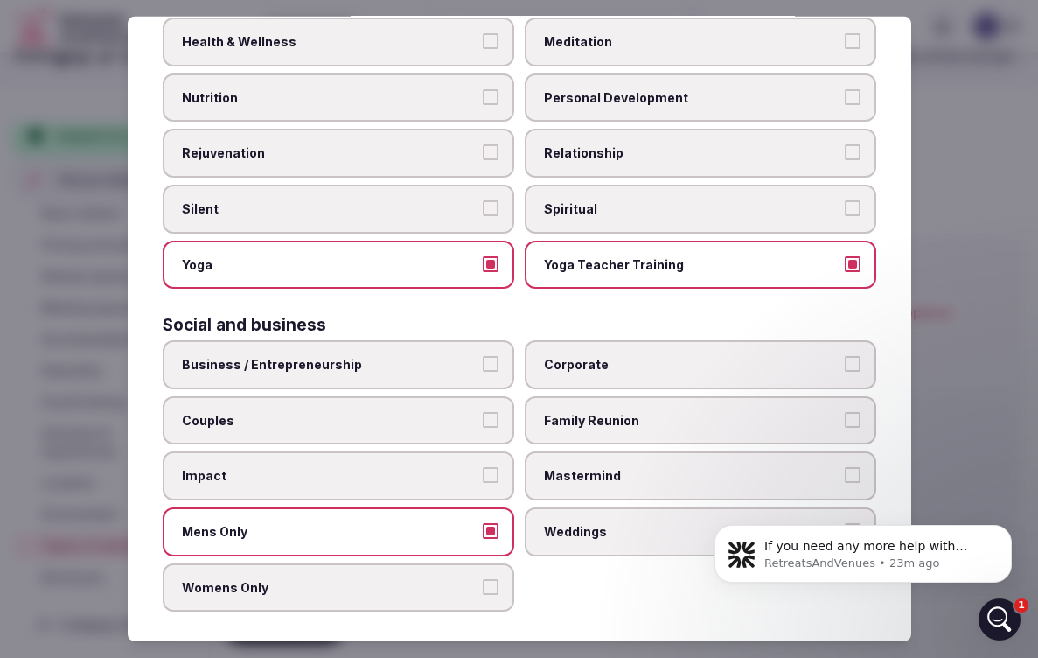
click at [489, 578] on button "Womens Only" at bounding box center [491, 586] width 16 height 16
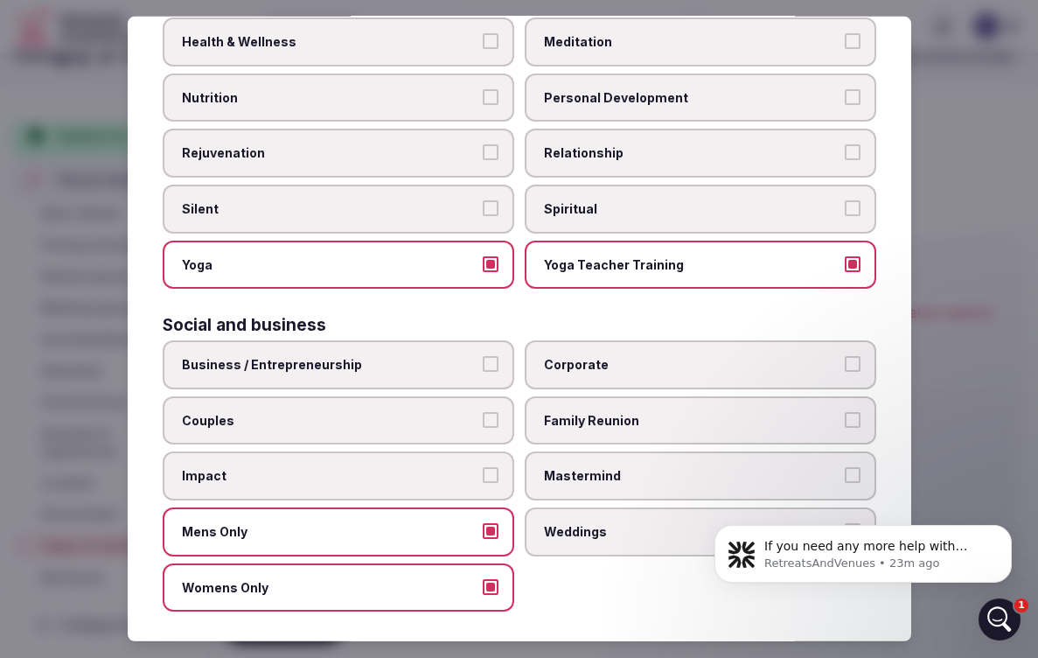
click at [849, 412] on button "Family Reunion" at bounding box center [853, 420] width 16 height 16
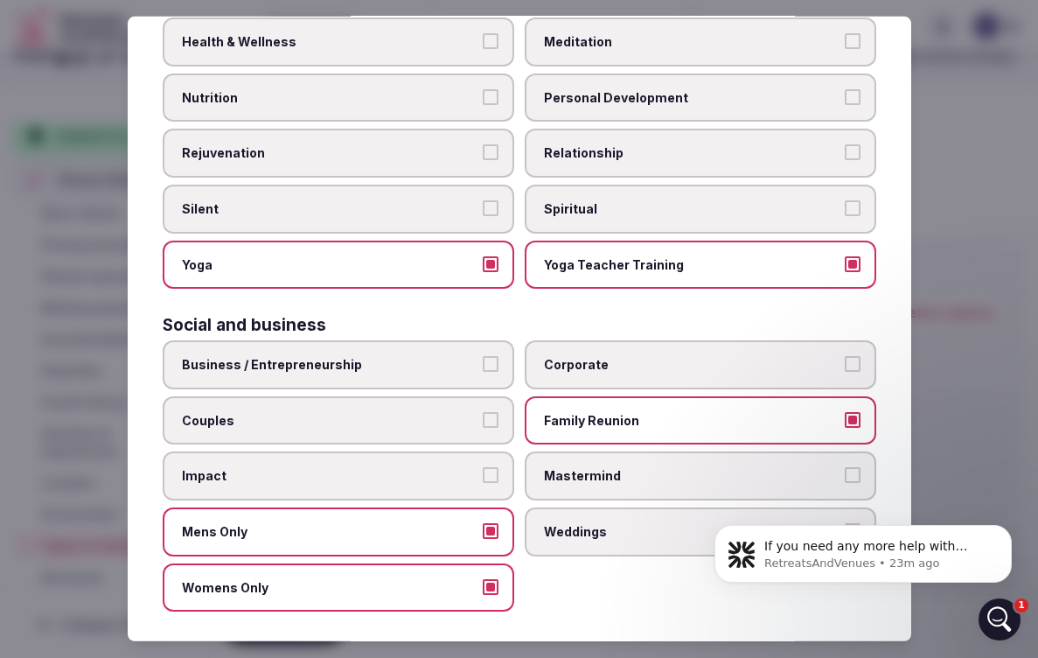
click at [493, 412] on button "Couples" at bounding box center [491, 420] width 16 height 16
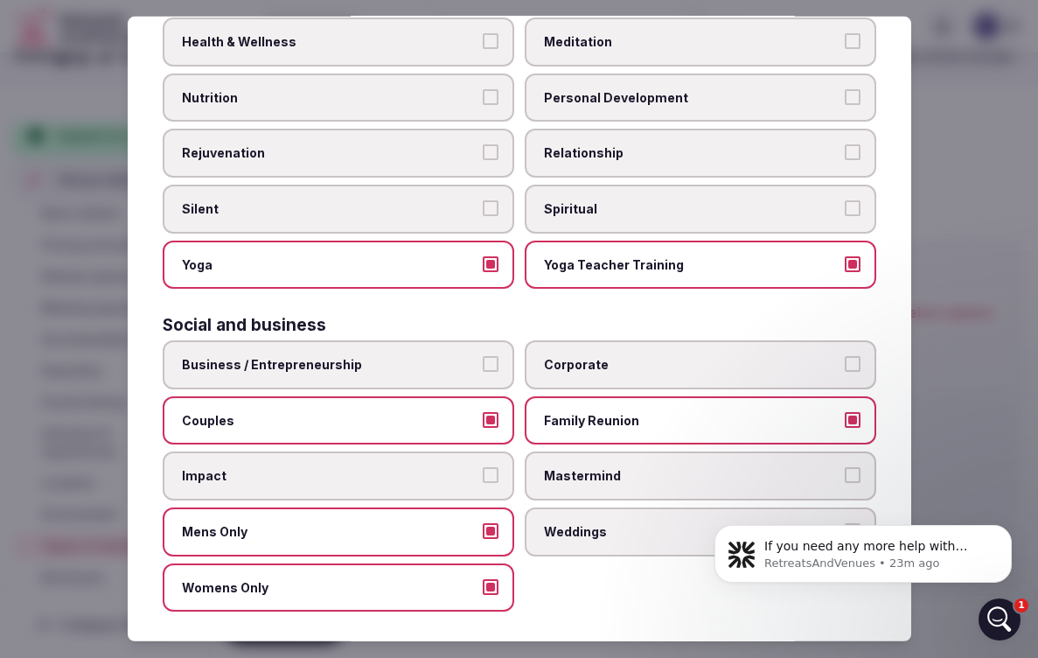
click at [487, 342] on label "Business / Entrepreneurship" at bounding box center [339, 364] width 352 height 49
click at [487, 356] on button "Business / Entrepreneurship" at bounding box center [491, 364] width 16 height 16
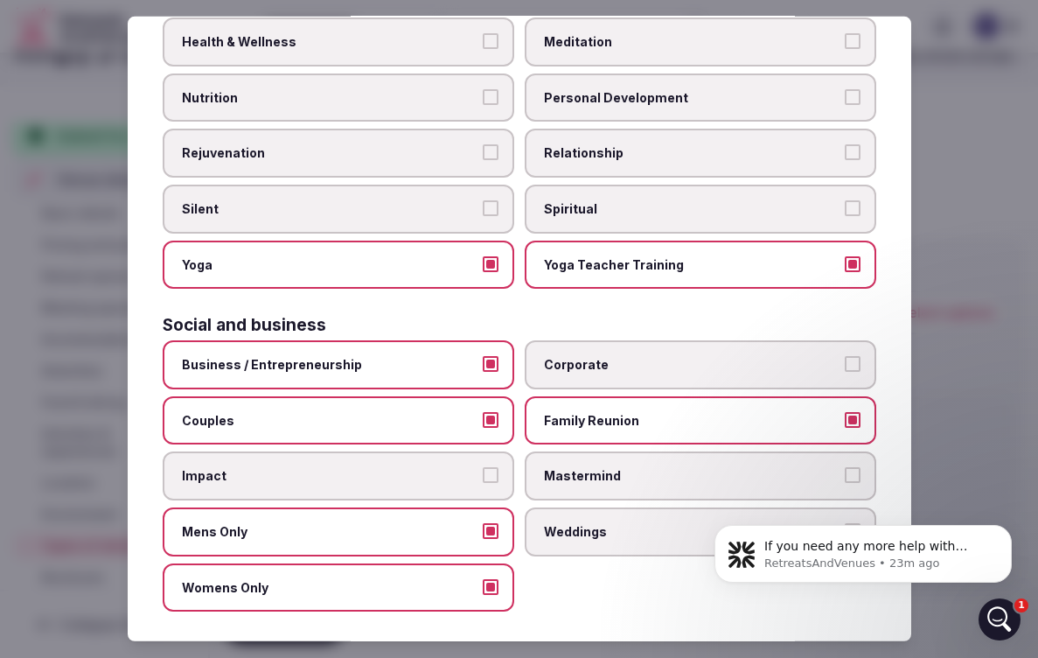
click at [855, 356] on button "Corporate" at bounding box center [853, 364] width 16 height 16
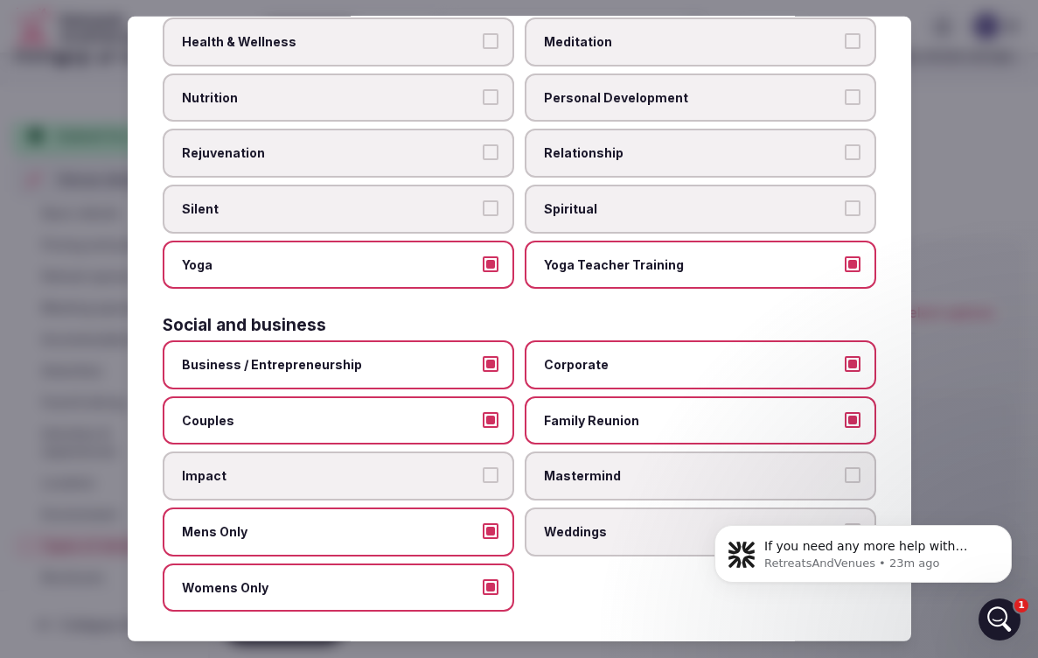
click at [493, 467] on button "Impact" at bounding box center [491, 475] width 16 height 16
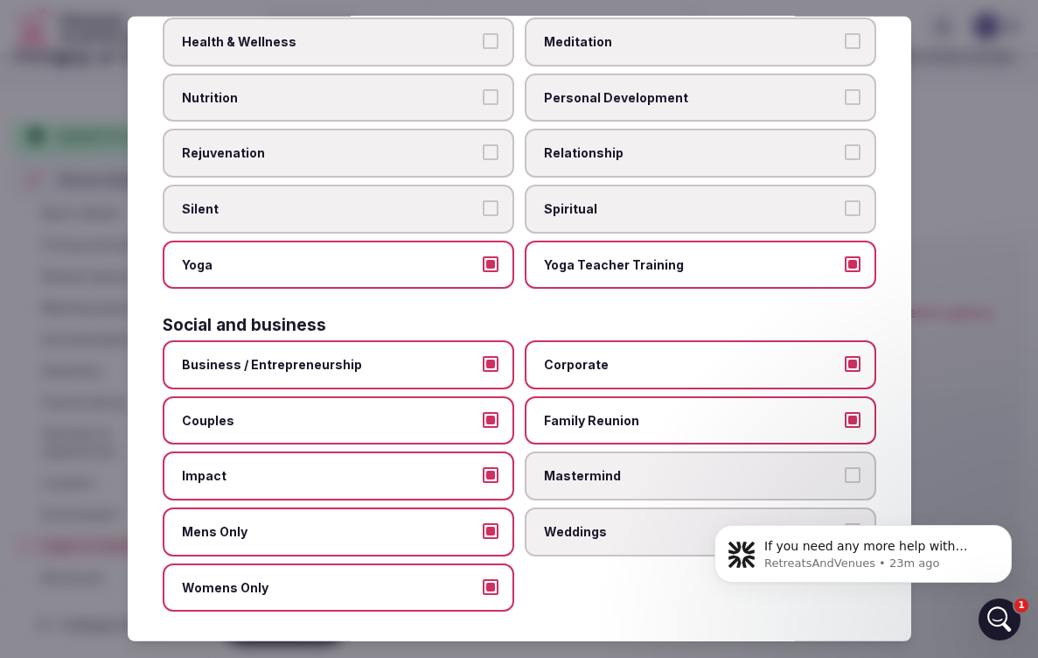
click at [856, 467] on button "Mastermind" at bounding box center [853, 475] width 16 height 16
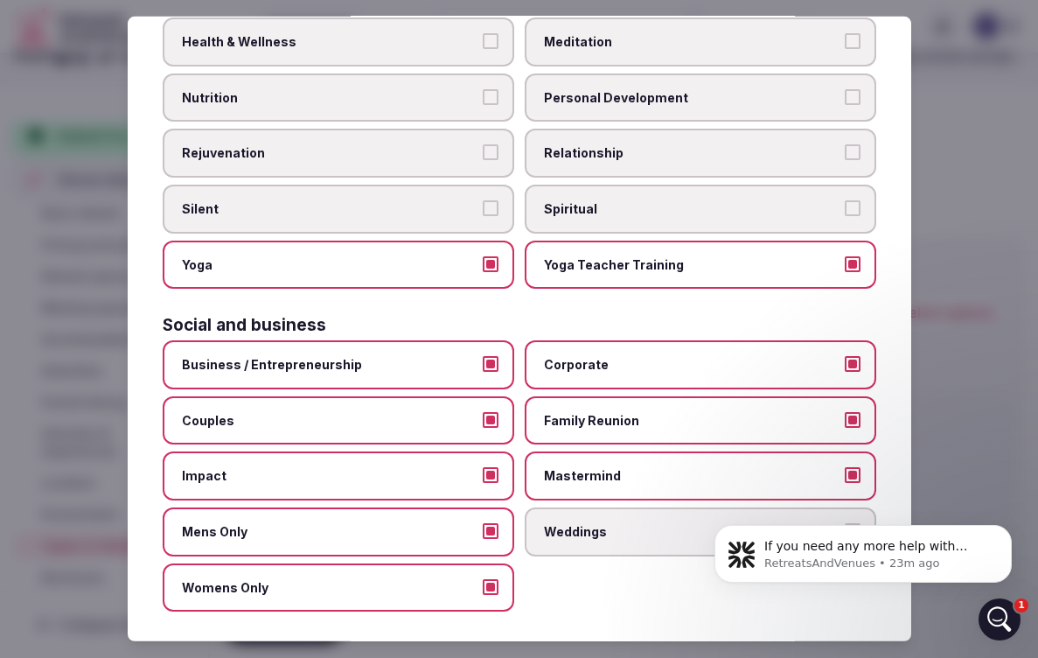
click at [945, 411] on div at bounding box center [519, 329] width 1038 height 658
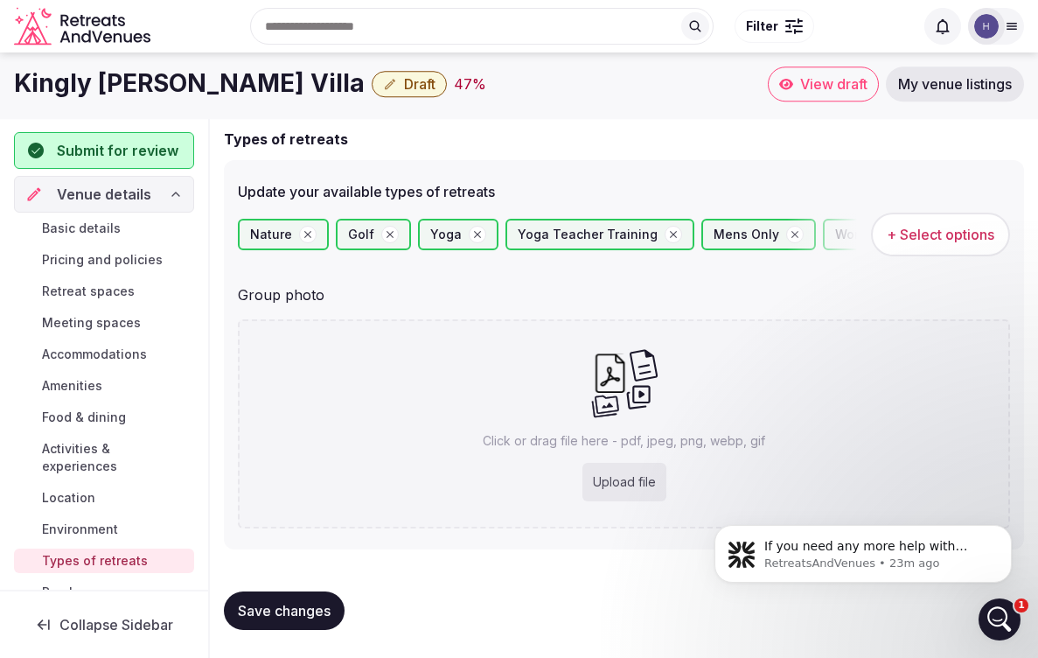
scroll to position [113, 0]
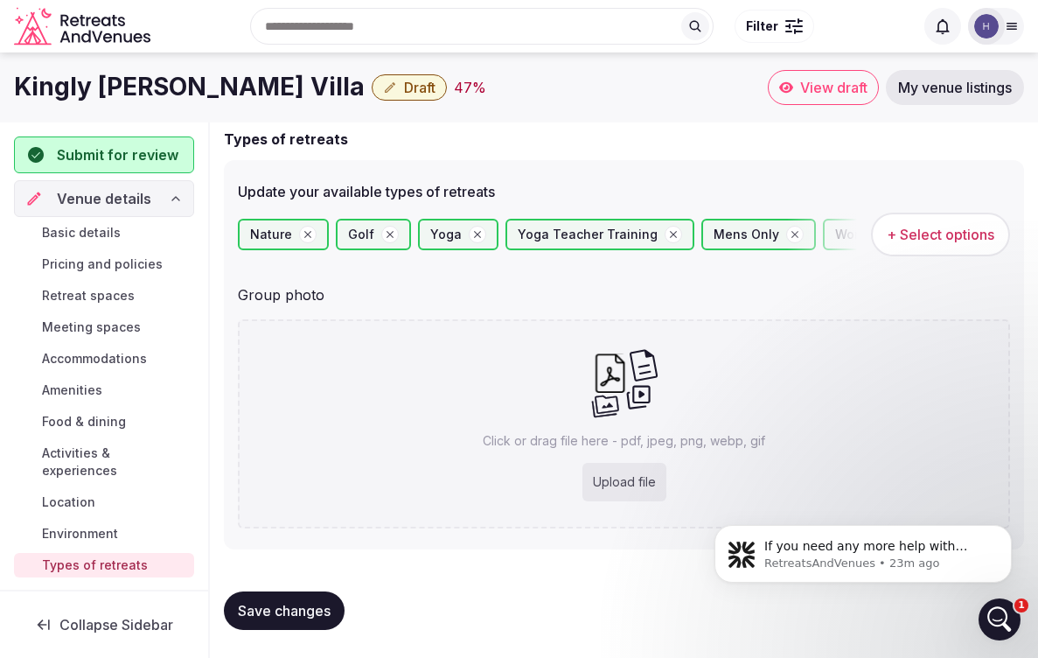
click at [114, 584] on link "Brochures" at bounding box center [104, 596] width 180 height 24
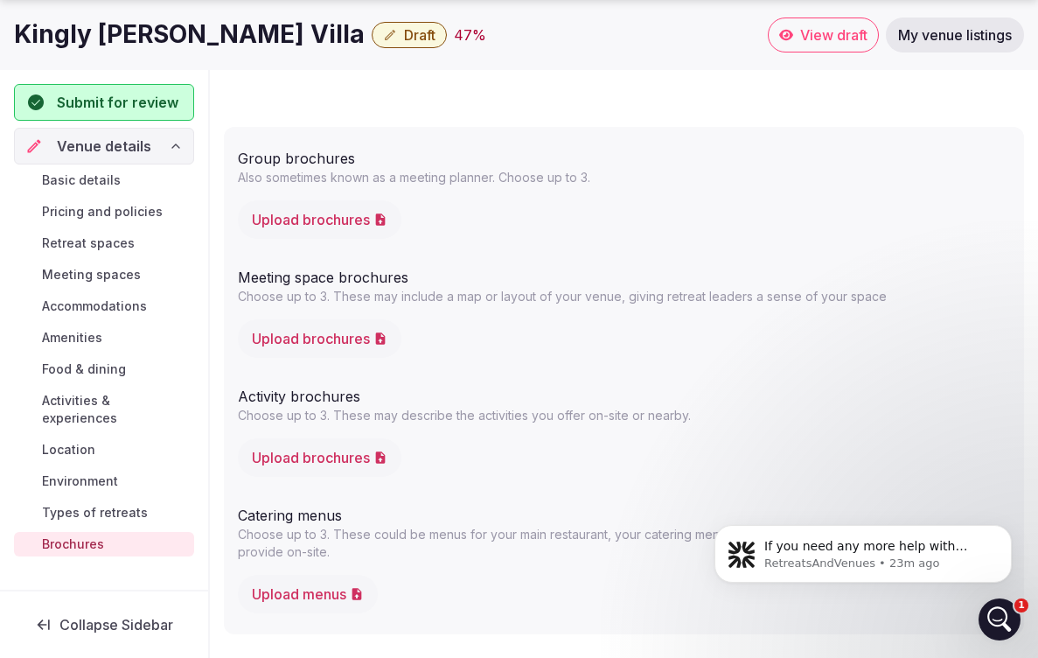
scroll to position [129, 0]
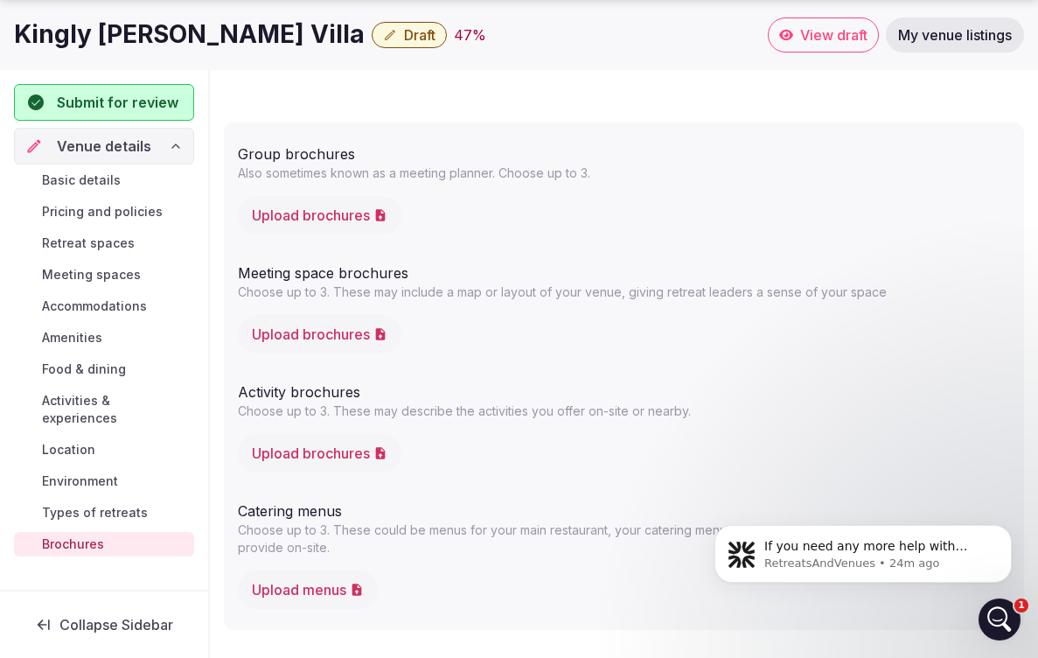
click at [352, 343] on button "Upload brochures" at bounding box center [320, 334] width 164 height 38
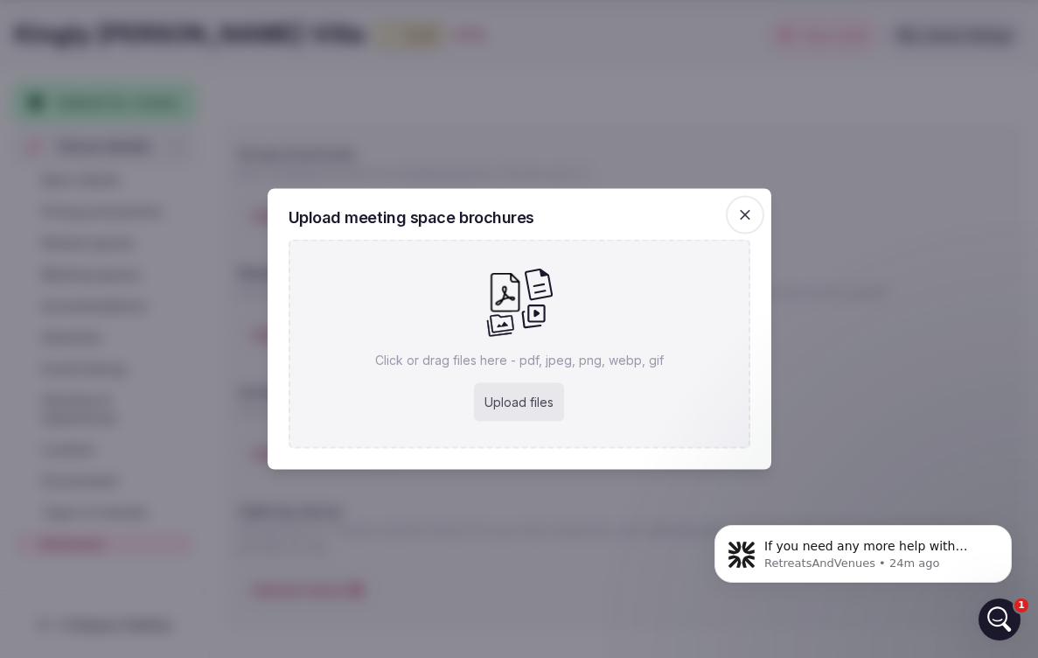
click at [517, 403] on div "Upload files" at bounding box center [519, 402] width 90 height 38
type input "**********"
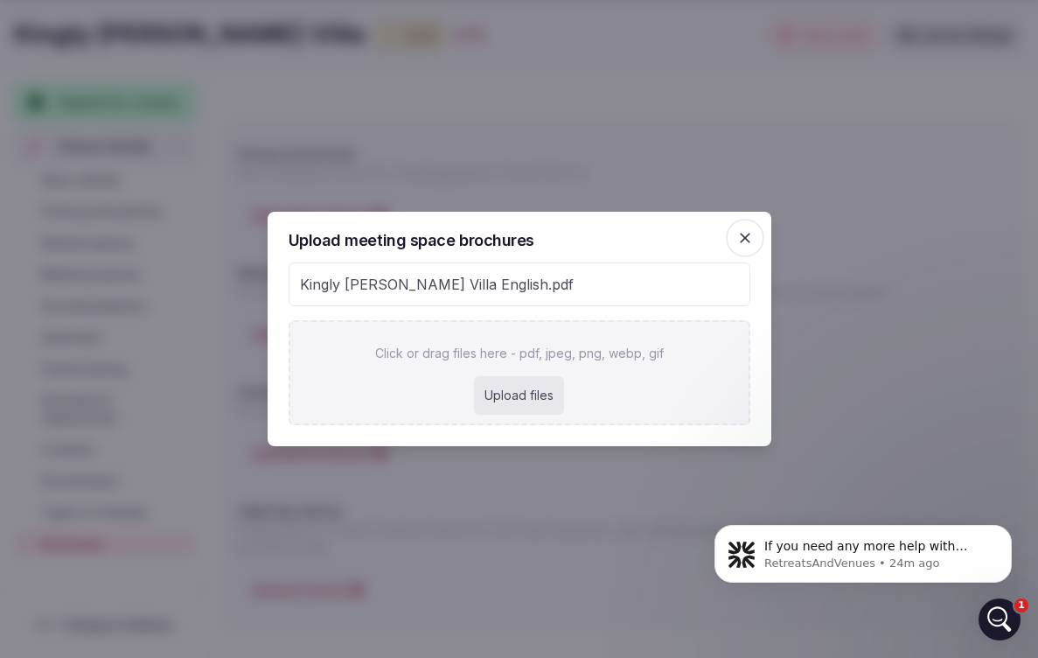
click at [754, 246] on span "button" at bounding box center [745, 238] width 38 height 38
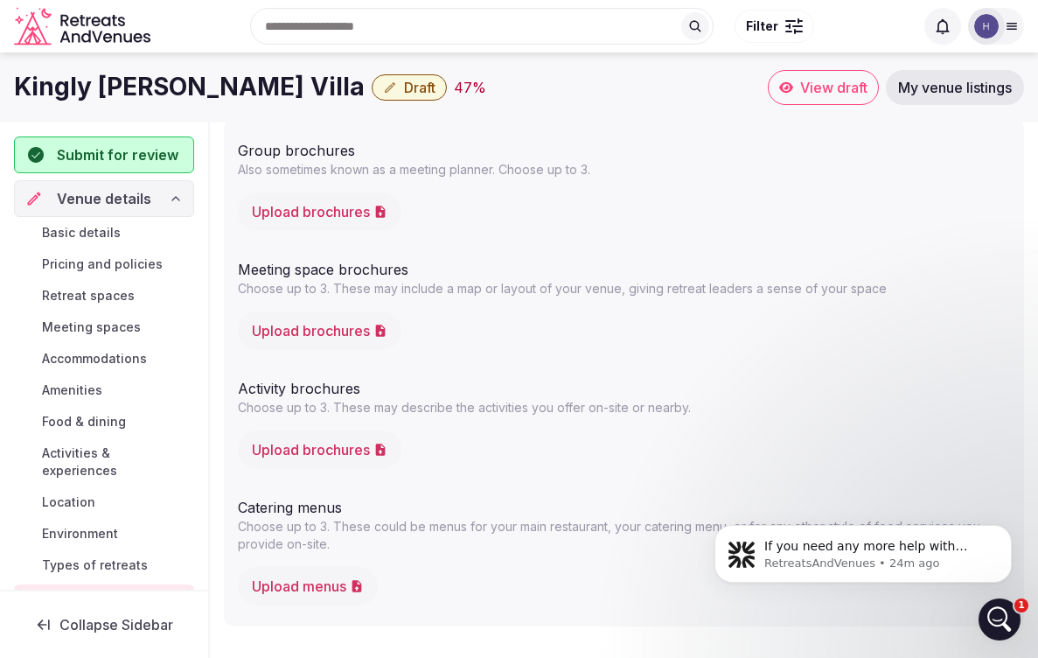
scroll to position [133, 0]
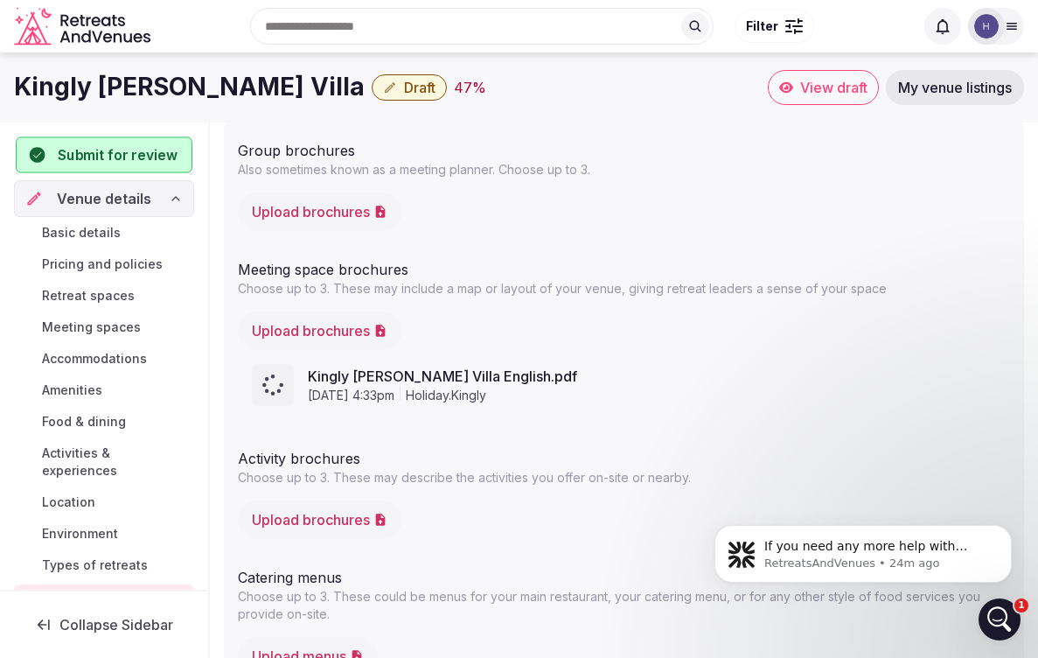
click at [143, 157] on span "Submit for review" at bounding box center [117, 154] width 119 height 21
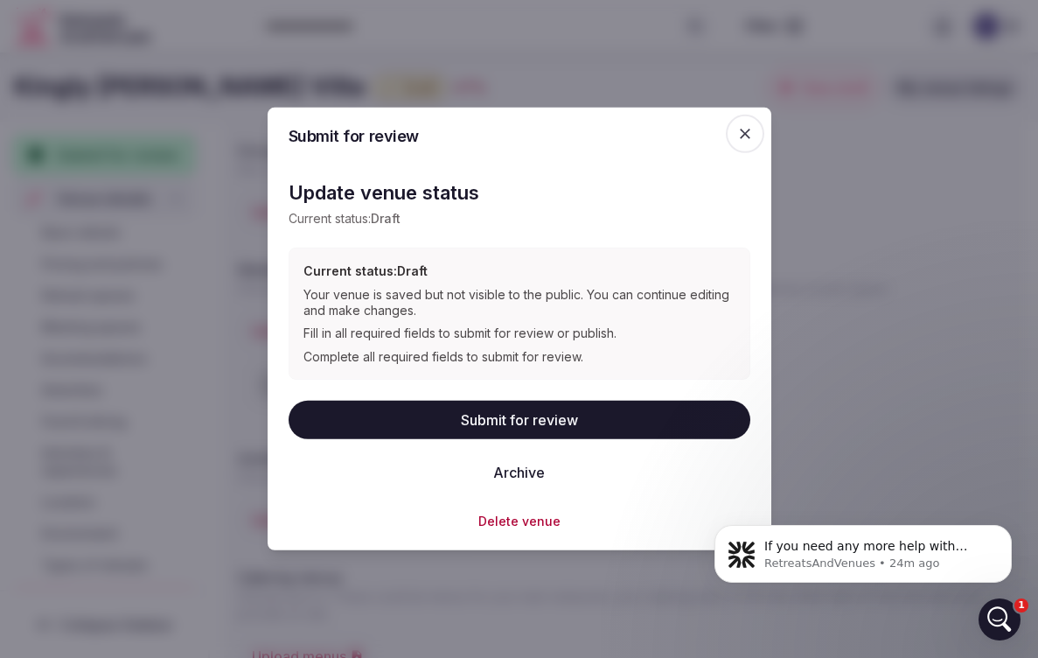
click at [455, 411] on button "Submit for review" at bounding box center [520, 420] width 462 height 38
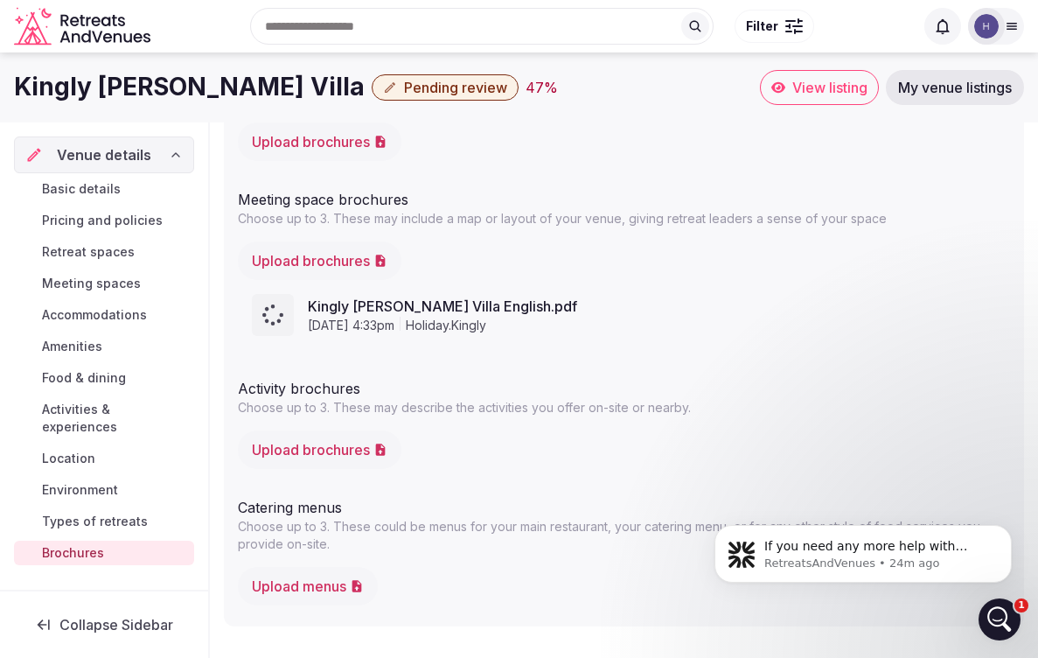
click at [148, 629] on span "Collapse Sidebar" at bounding box center [116, 624] width 114 height 17
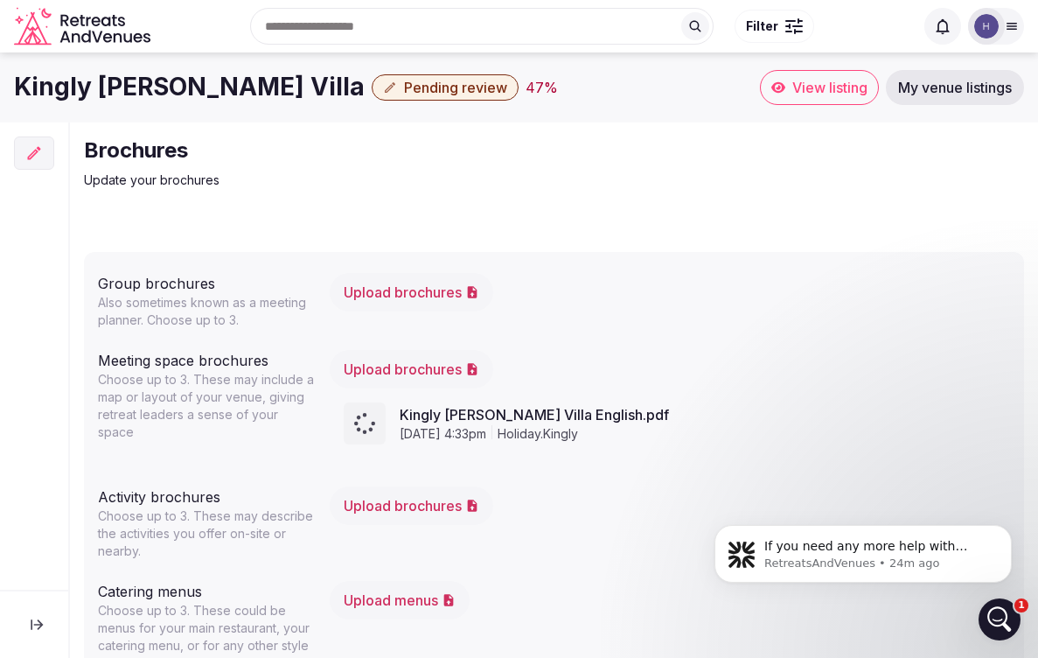
scroll to position [0, 0]
click at [938, 89] on span "My venue listings" at bounding box center [955, 87] width 114 height 17
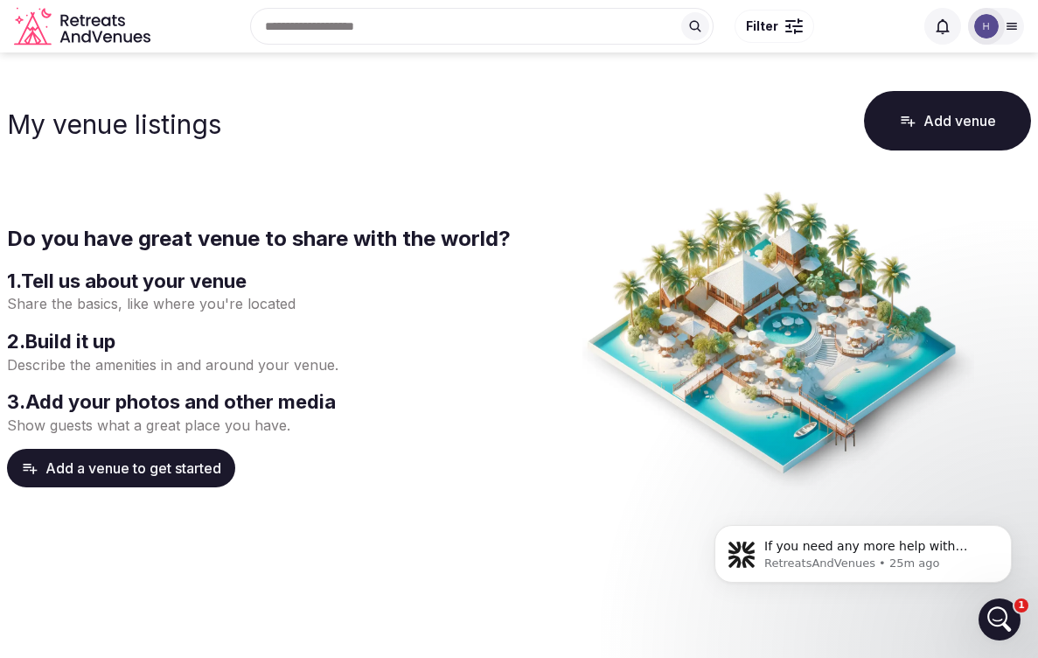
click at [183, 461] on button "Add a venue to get started" at bounding box center [121, 468] width 228 height 38
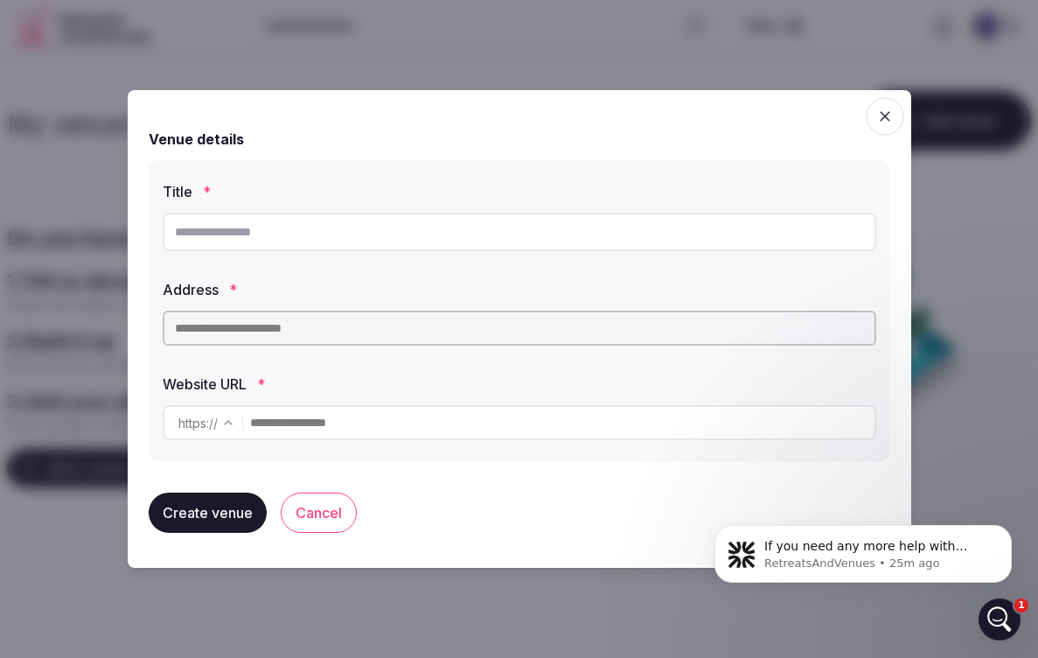
click at [877, 120] on icon "button" at bounding box center [885, 116] width 17 height 17
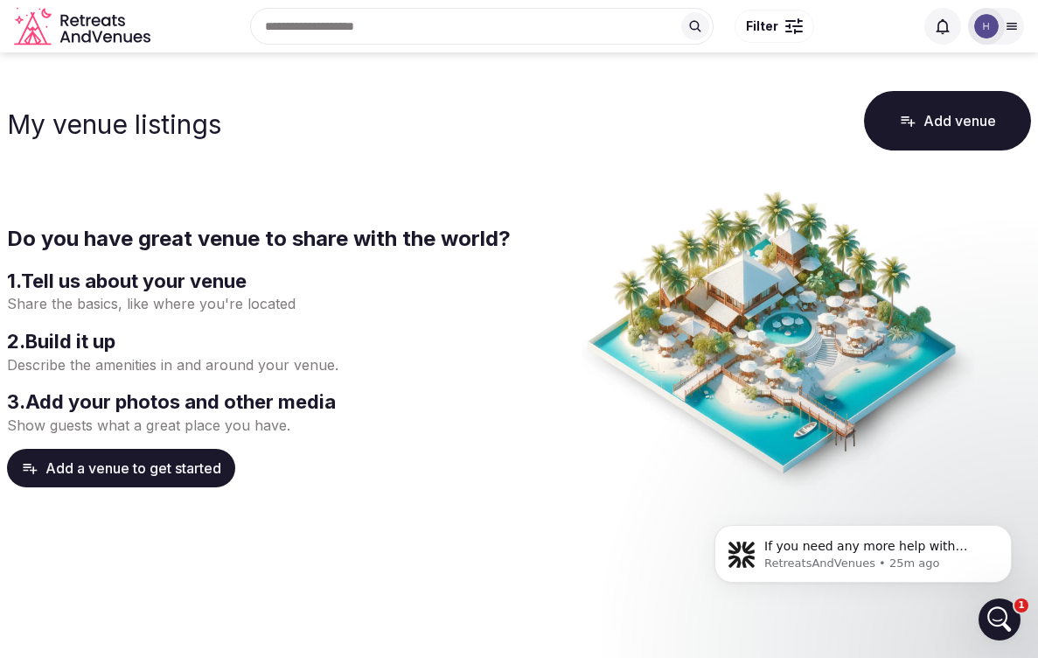
click at [997, 17] on div at bounding box center [987, 26] width 24 height 24
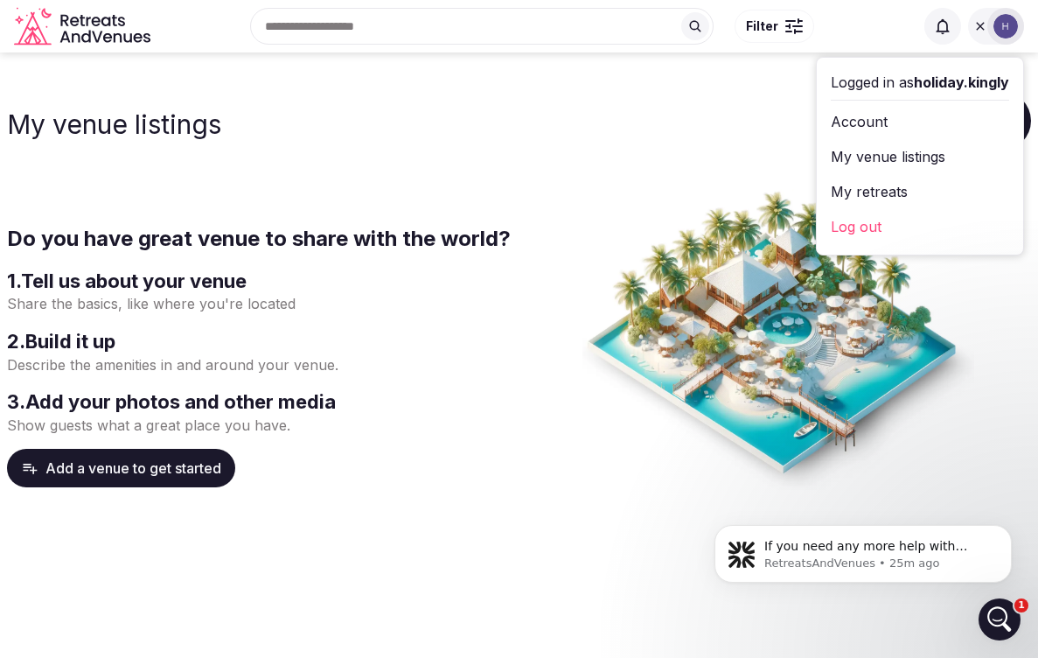
click at [931, 159] on link "My venue listings" at bounding box center [920, 157] width 178 height 28
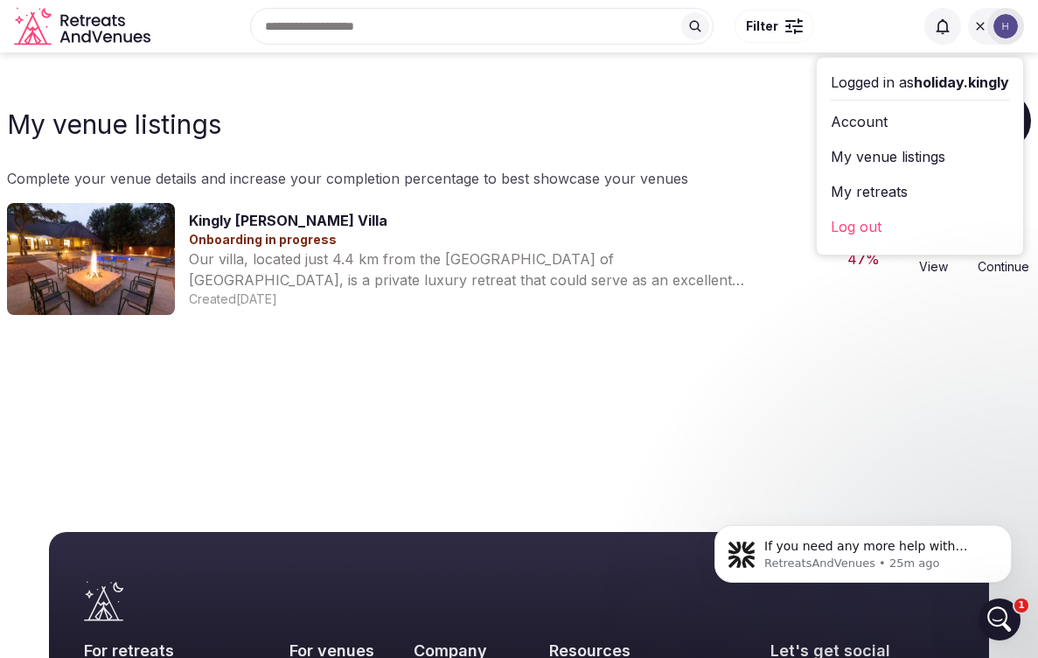
click at [631, 354] on main "My venue listings Add venue Complete your venue details and increase your compl…" at bounding box center [519, 267] width 1038 height 430
click at [790, 397] on main "My venue listings Add venue Complete your venue details and increase your compl…" at bounding box center [519, 267] width 1038 height 430
click at [820, 87] on div "Logged in as holiday.kingly Account My venue listings My retreats Log out" at bounding box center [920, 156] width 206 height 197
click at [661, 106] on div "My venue listings Add venue" at bounding box center [519, 120] width 1024 height 66
click at [710, 379] on main "My venue listings Add venue Complete your venue details and increase your compl…" at bounding box center [519, 267] width 1038 height 430
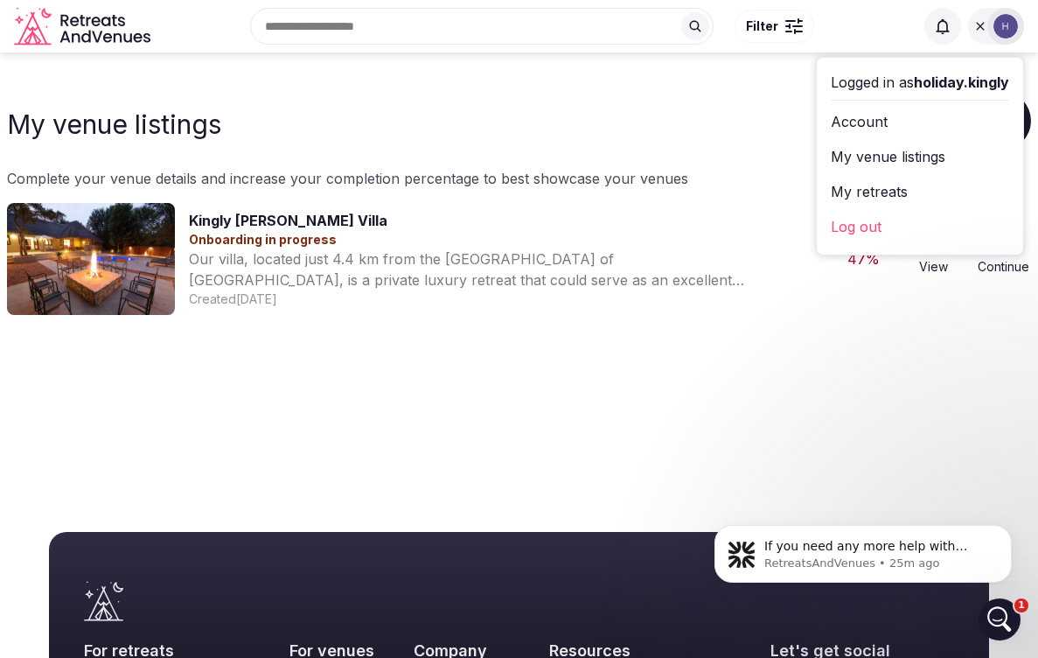
click at [683, 115] on div "My venue listings Add venue" at bounding box center [519, 120] width 1024 height 66
click at [504, 262] on div "Our villa, located just 4.4 km from the Phalaborwa Gate of Kruger National Park…" at bounding box center [473, 269] width 569 height 42
click at [718, 373] on main "My venue listings Add venue Complete your venue details and increase your compl…" at bounding box center [519, 267] width 1038 height 430
click at [982, 19] on icon at bounding box center [981, 26] width 14 height 14
